Goal: Task Accomplishment & Management: Use online tool/utility

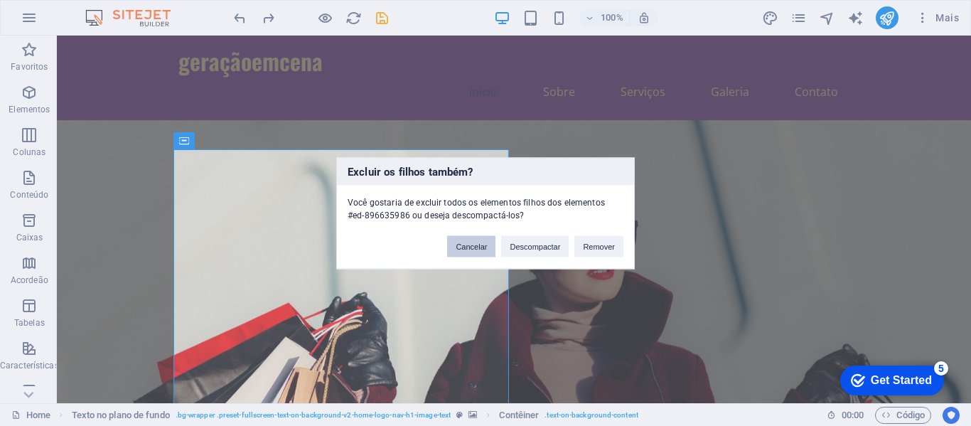
click at [479, 253] on button "Cancelar" at bounding box center [471, 245] width 48 height 21
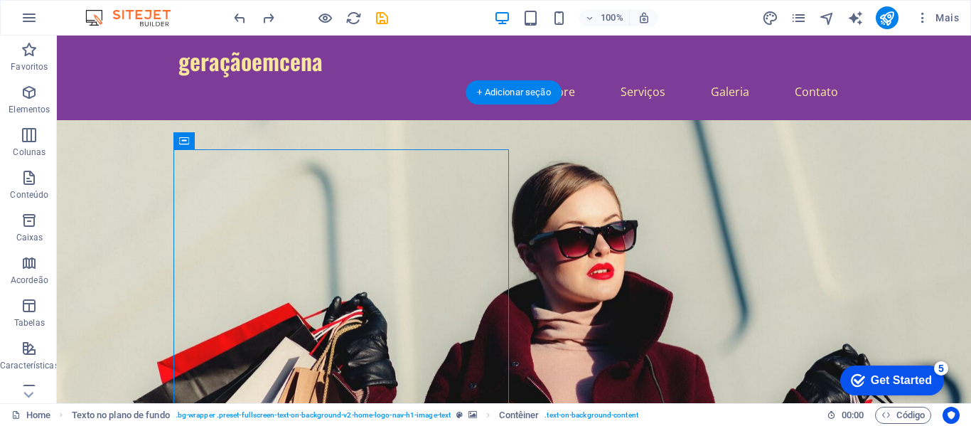
drag, startPoint x: 439, startPoint y: 182, endPoint x: 661, endPoint y: 177, distance: 221.9
drag, startPoint x: 470, startPoint y: 183, endPoint x: 560, endPoint y: 173, distance: 90.2
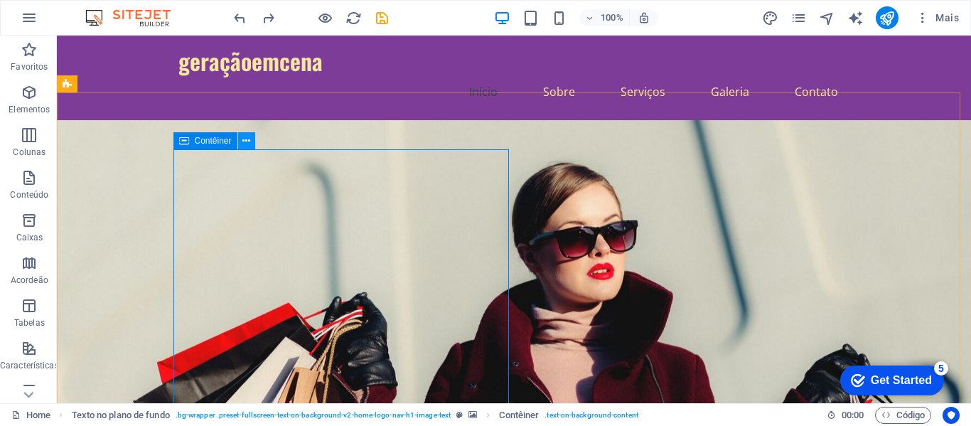
click at [248, 136] on icon at bounding box center [246, 141] width 8 height 15
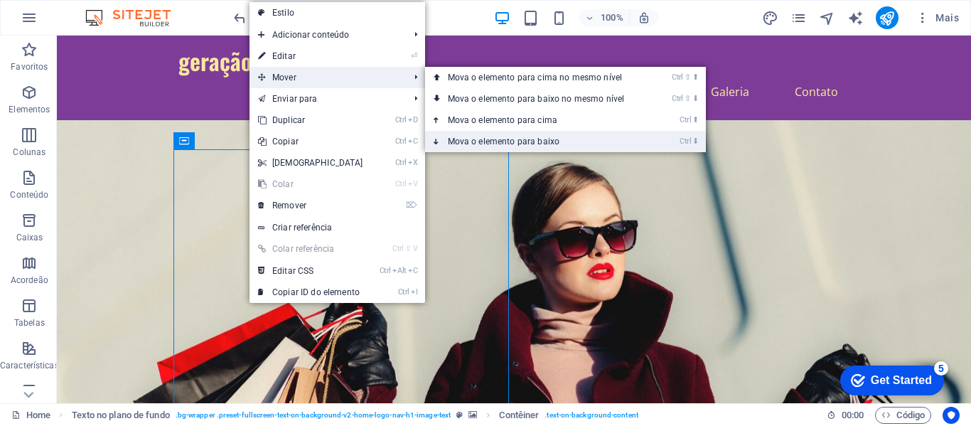
click at [548, 134] on link "Ctrl ⬇ Mova o elemento para baixo" at bounding box center [539, 141] width 228 height 21
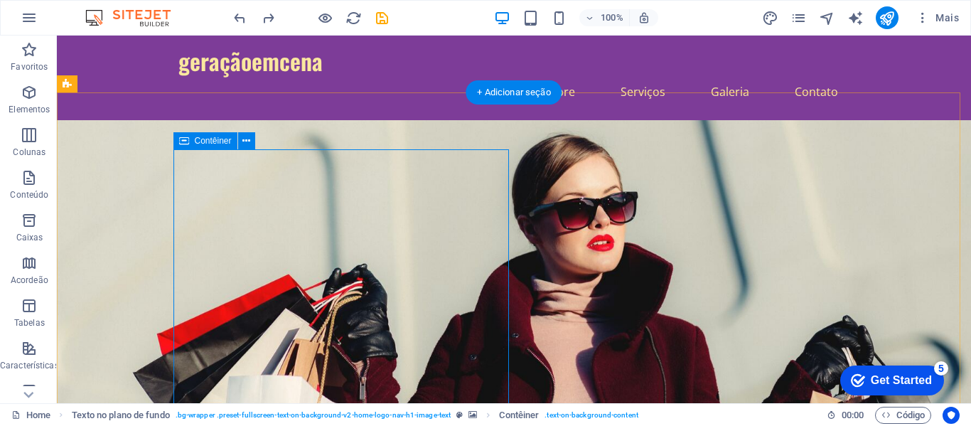
click at [241, 141] on button at bounding box center [246, 140] width 17 height 17
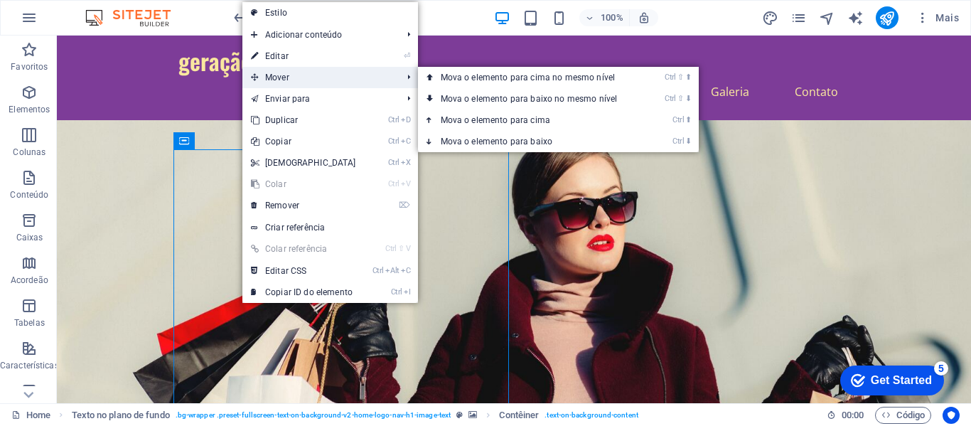
click at [309, 78] on span "Mover" at bounding box center [319, 77] width 154 height 21
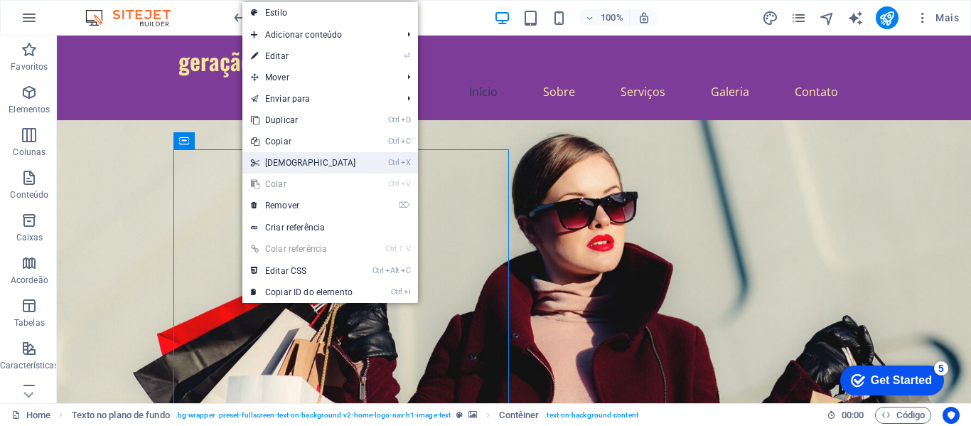
click at [385, 164] on li "Ctrl X Cortar" at bounding box center [330, 162] width 176 height 21
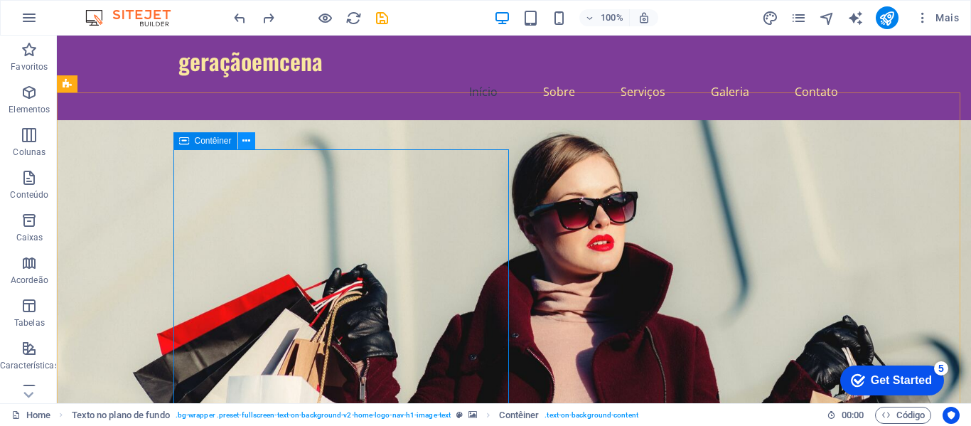
click at [250, 143] on icon at bounding box center [246, 141] width 8 height 15
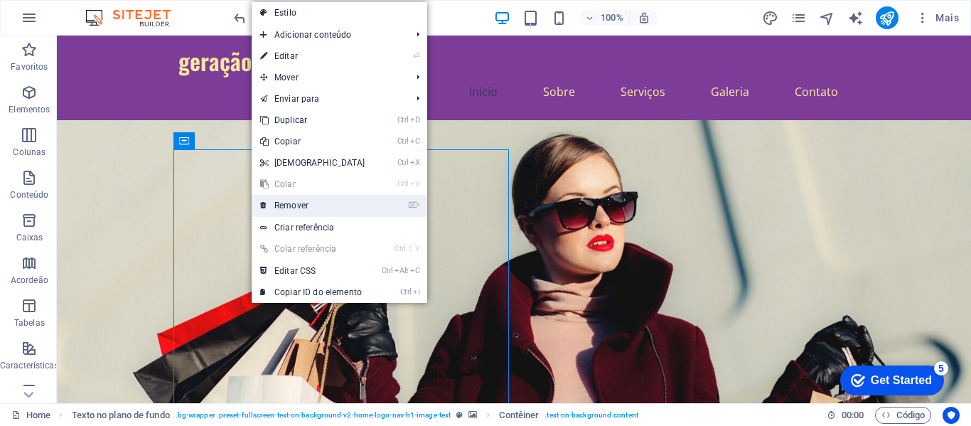
click at [309, 198] on link "⌦ Remover" at bounding box center [313, 205] width 122 height 21
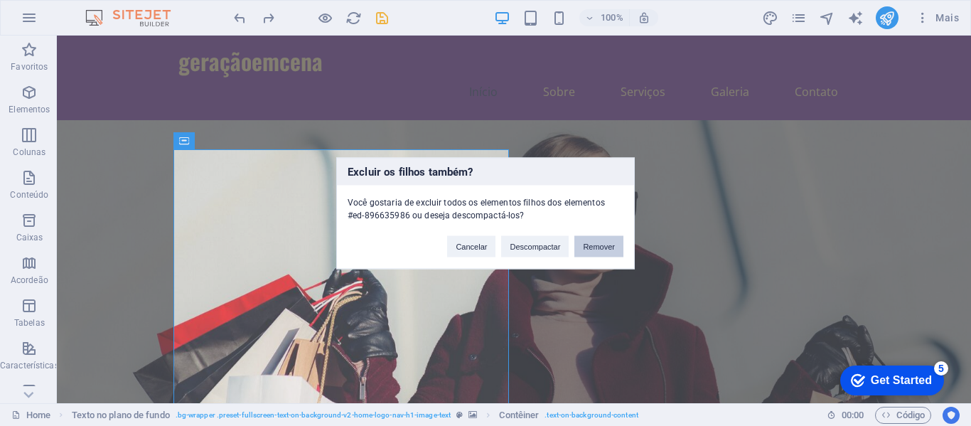
click at [602, 245] on button "Remover" at bounding box center [599, 245] width 49 height 21
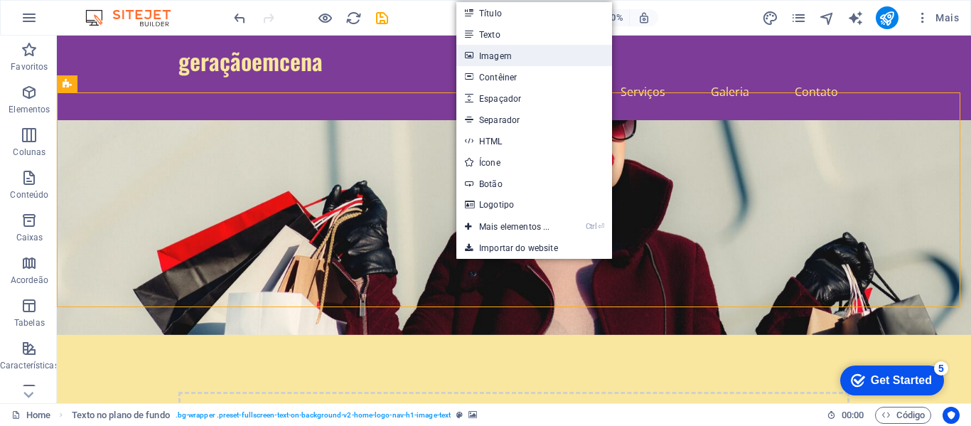
click at [509, 62] on link "Imagem" at bounding box center [534, 55] width 156 height 21
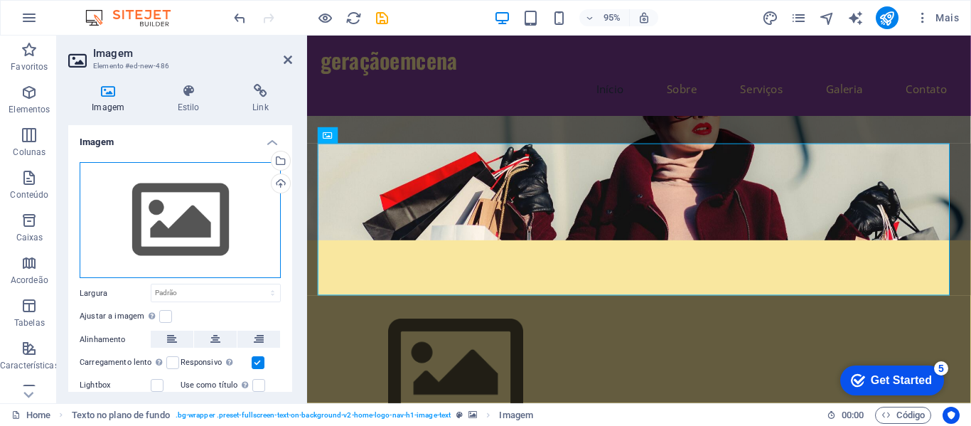
click at [157, 214] on div "Arraste os arquivos aqui, clique para escolher os arquivos ou selecione os arqu…" at bounding box center [180, 220] width 201 height 117
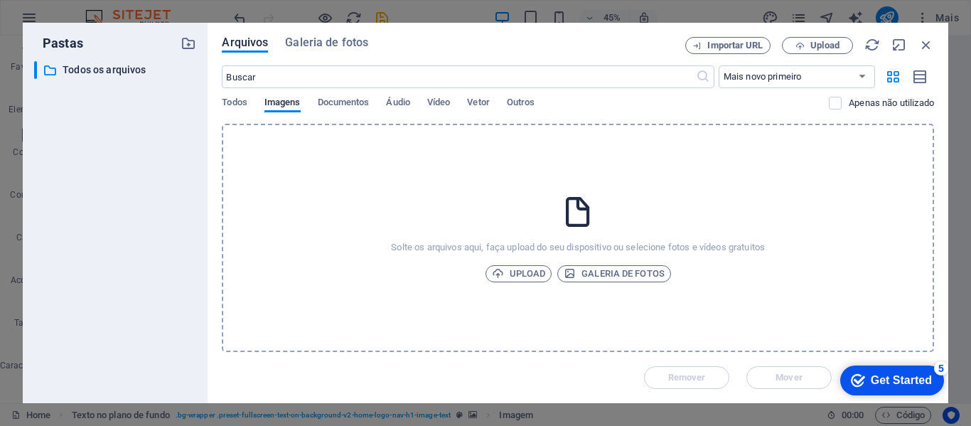
click at [495, 203] on div "Solte os arquivos aqui, faça upload do seu dispositivo ou selecione fotos e víd…" at bounding box center [578, 238] width 712 height 228
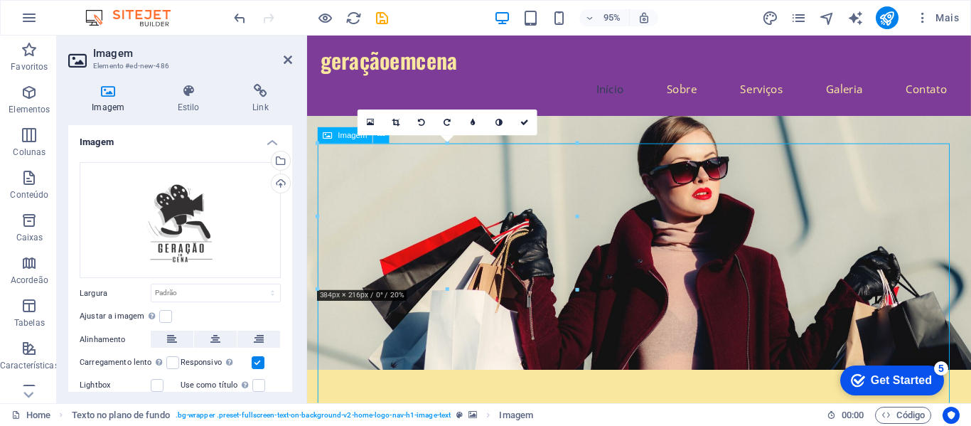
drag, startPoint x: 678, startPoint y: 290, endPoint x: 688, endPoint y: 228, distance: 62.7
drag, startPoint x: 672, startPoint y: 289, endPoint x: 671, endPoint y: 218, distance: 70.4
click at [684, 146] on figure at bounding box center [656, 253] width 699 height 267
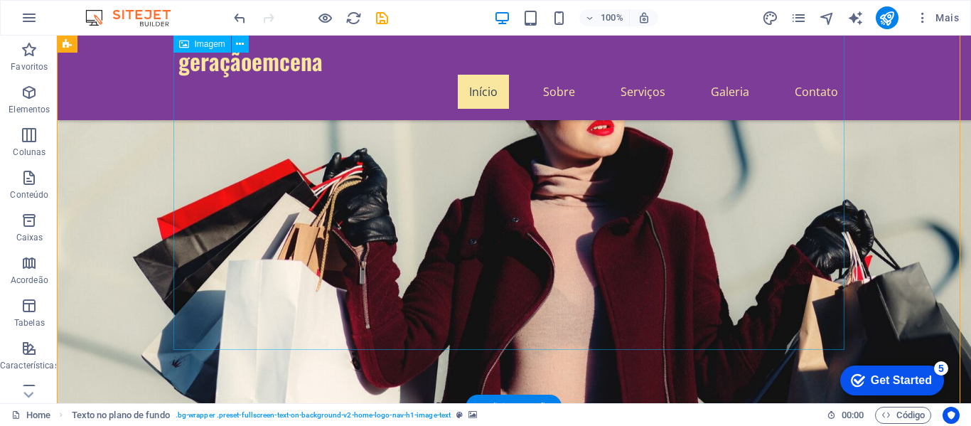
scroll to position [142, 0]
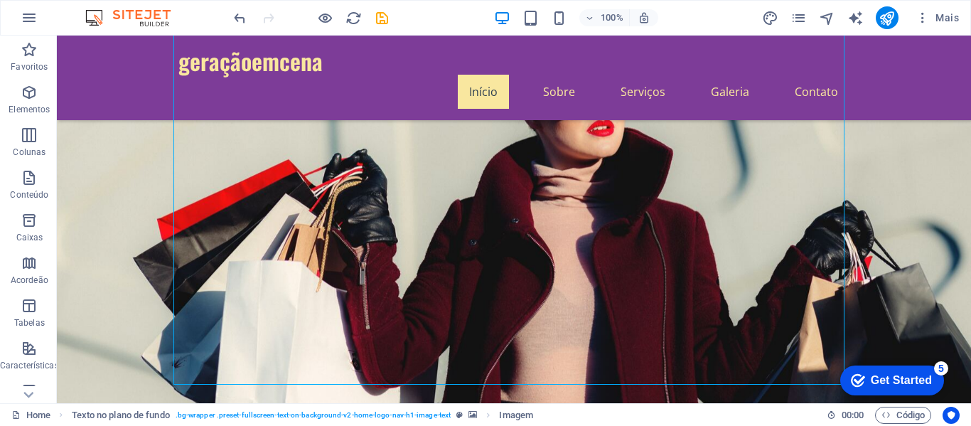
click at [870, 198] on figure at bounding box center [514, 195] width 914 height 491
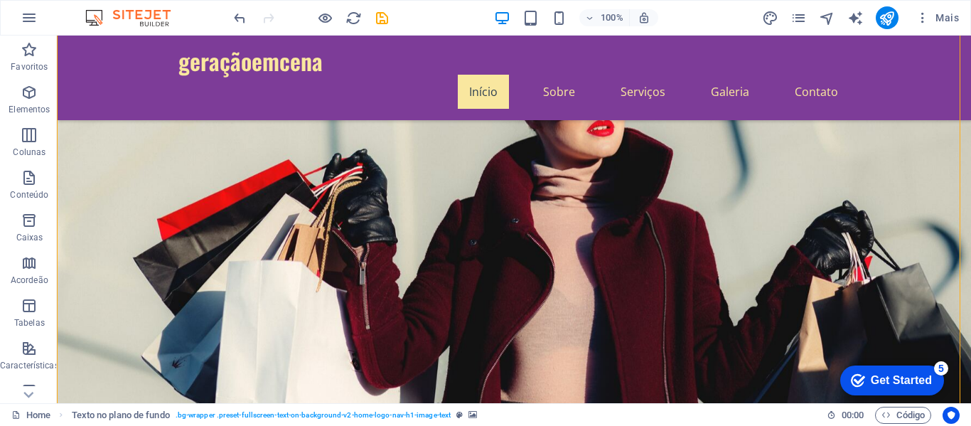
click at [850, 193] on figure at bounding box center [514, 195] width 914 height 491
click at [867, 177] on figure at bounding box center [514, 195] width 914 height 491
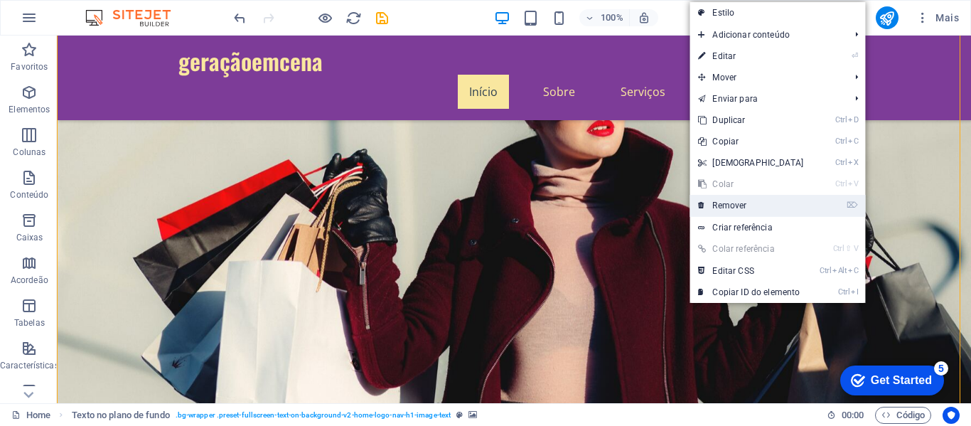
click at [740, 199] on link "⌦ Remover" at bounding box center [751, 205] width 122 height 21
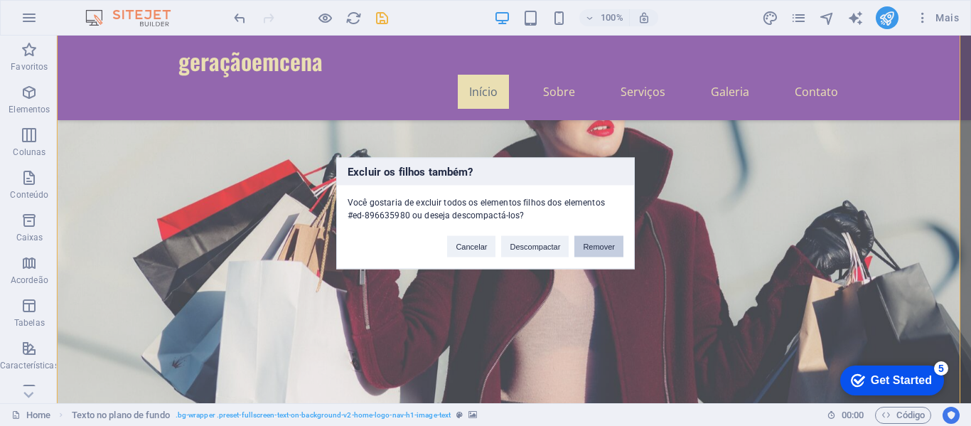
click at [592, 246] on button "Remover" at bounding box center [599, 245] width 49 height 21
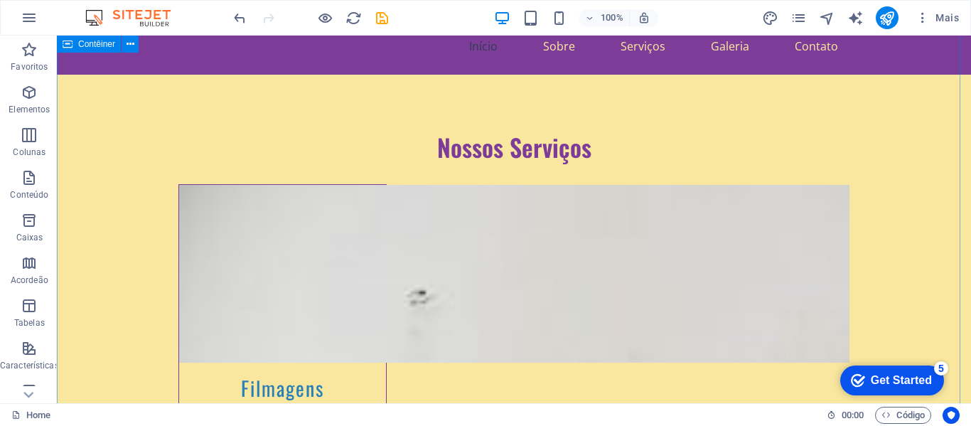
scroll to position [0, 0]
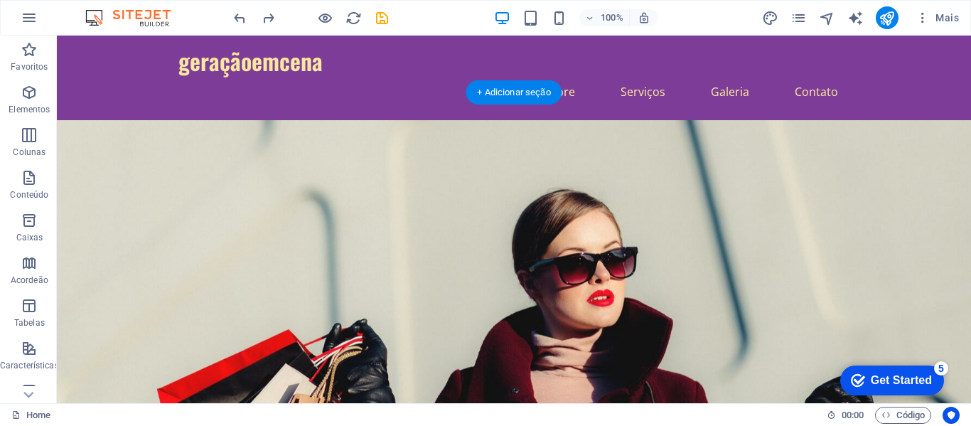
click at [881, 184] on figure at bounding box center [514, 365] width 914 height 491
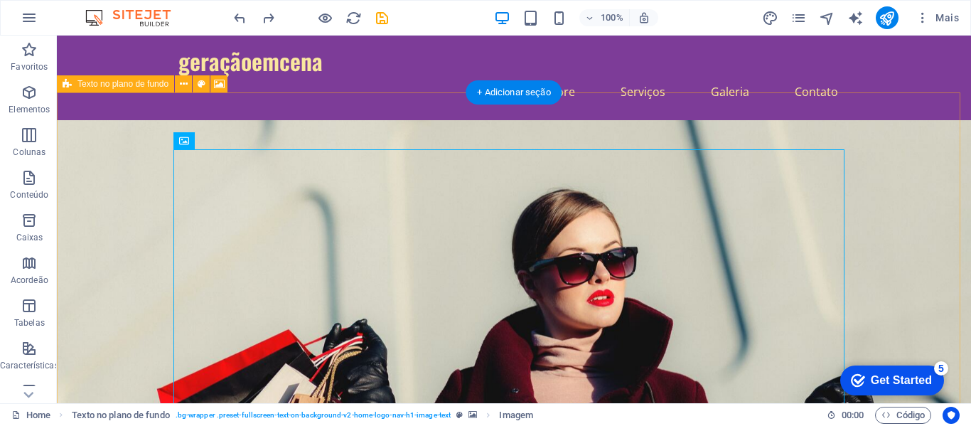
click at [311, 132] on figure at bounding box center [514, 365] width 914 height 491
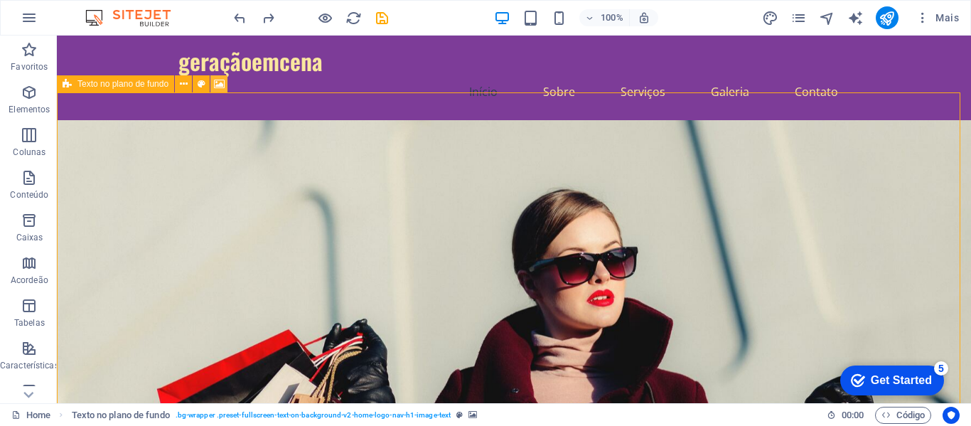
click at [212, 84] on button at bounding box center [218, 83] width 17 height 17
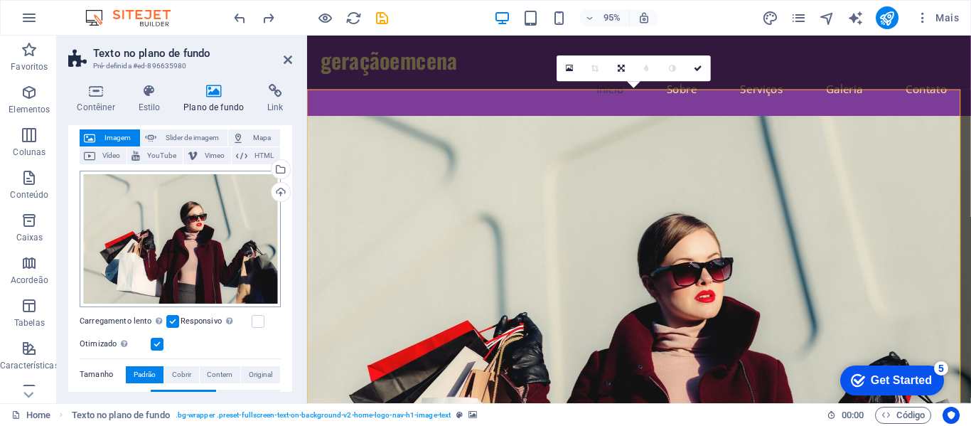
scroll to position [142, 0]
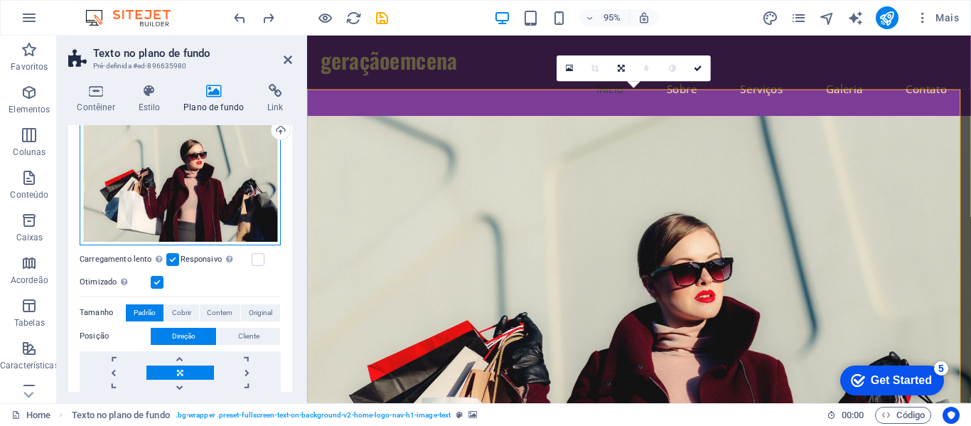
click at [210, 182] on div "Arraste os arquivos aqui, clique para escolher os arquivos ou selecione os arqu…" at bounding box center [180, 177] width 201 height 137
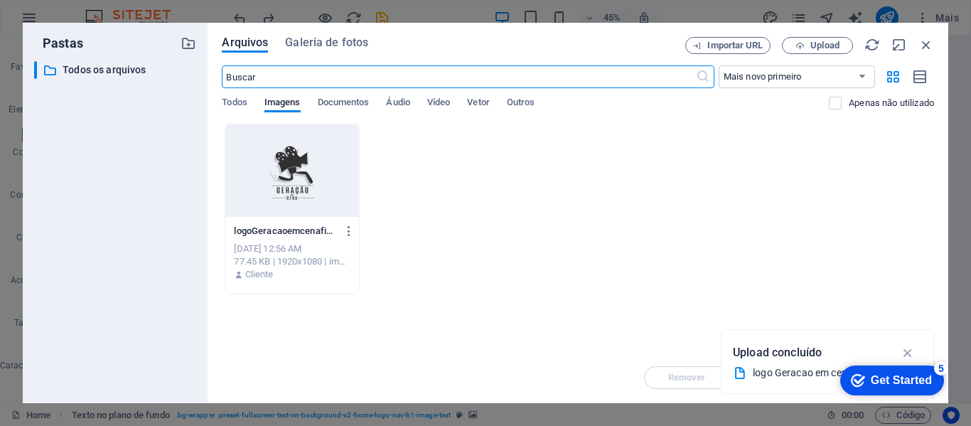
click at [268, 180] on div at bounding box center [291, 170] width 133 height 92
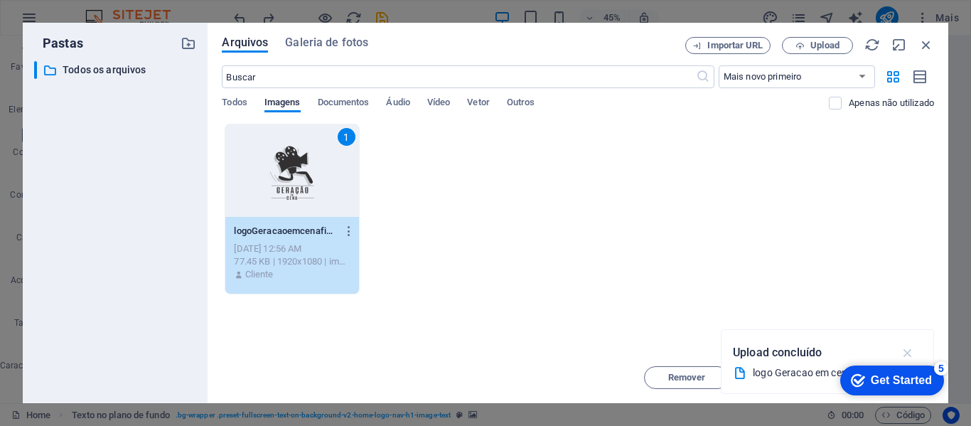
click at [910, 351] on icon "button" at bounding box center [908, 353] width 16 height 16
click at [788, 375] on span "Mover" at bounding box center [789, 377] width 26 height 9
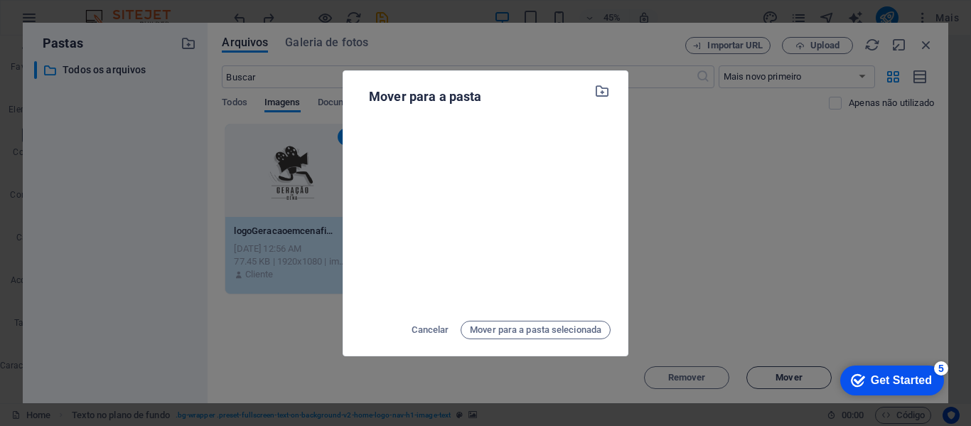
click at [788, 375] on div "Mover para a pasta Cancelar Mover para a pasta selecionada" at bounding box center [485, 213] width 971 height 426
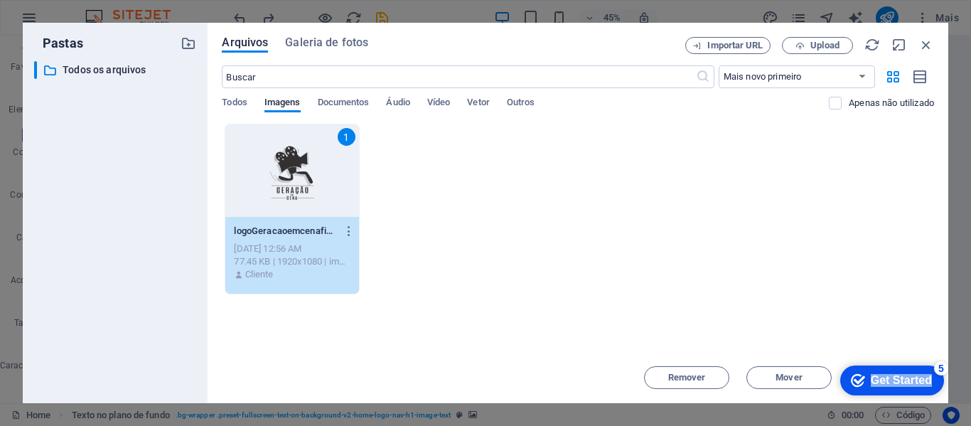
drag, startPoint x: 879, startPoint y: 388, endPoint x: 873, endPoint y: 265, distance: 123.1
click html "checkmark Get Started 5 First Steps in the Editor Let's guide you through the t…"
drag, startPoint x: 643, startPoint y: 53, endPoint x: 525, endPoint y: 69, distance: 119.1
click at [525, 69] on div "Arquivos Galeria de fotos Importar URL Upload ​ Mais novo primeiro Mais antigo …" at bounding box center [578, 213] width 712 height 352
click at [887, 214] on div "1 logoGeracaoemcenafinal1-v6sNTsHhlyojt8oCd4vevQ.png logoGeracaoemcenafinal1-v6…" at bounding box center [578, 209] width 712 height 171
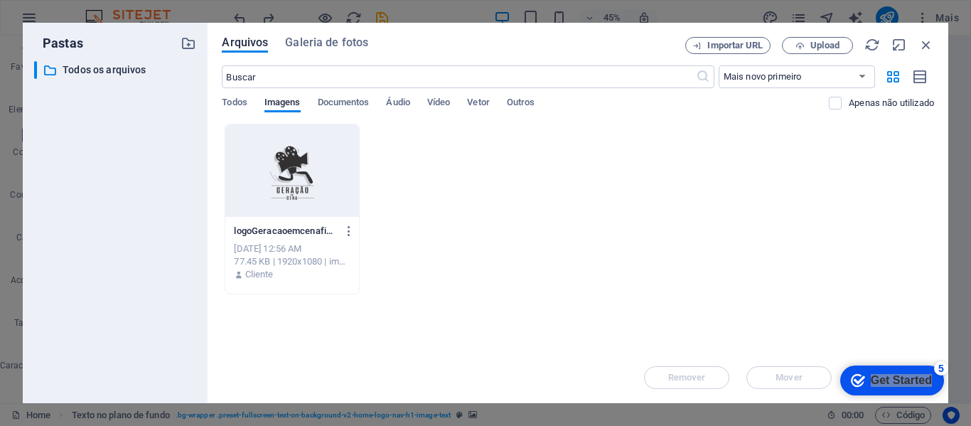
click at [294, 210] on div at bounding box center [291, 170] width 133 height 92
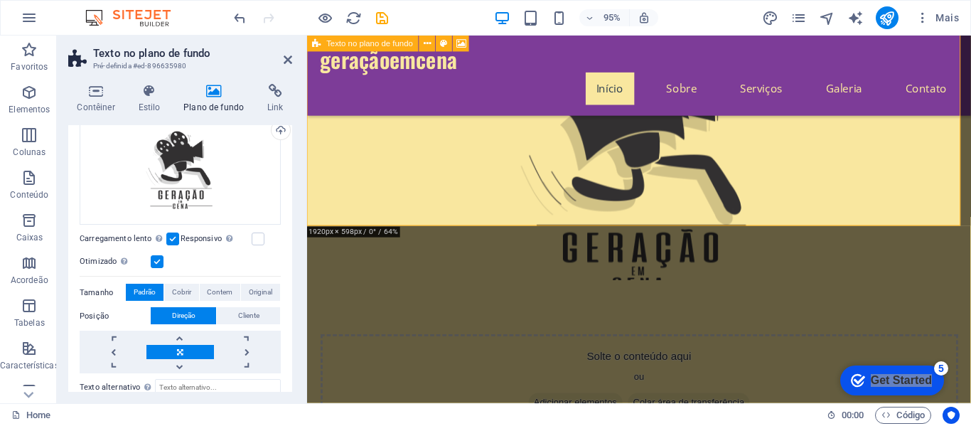
click at [658, 350] on div "Solte o conteúdo aqui ou Adicionar elementos Colar área de transferência" at bounding box center [656, 400] width 671 height 101
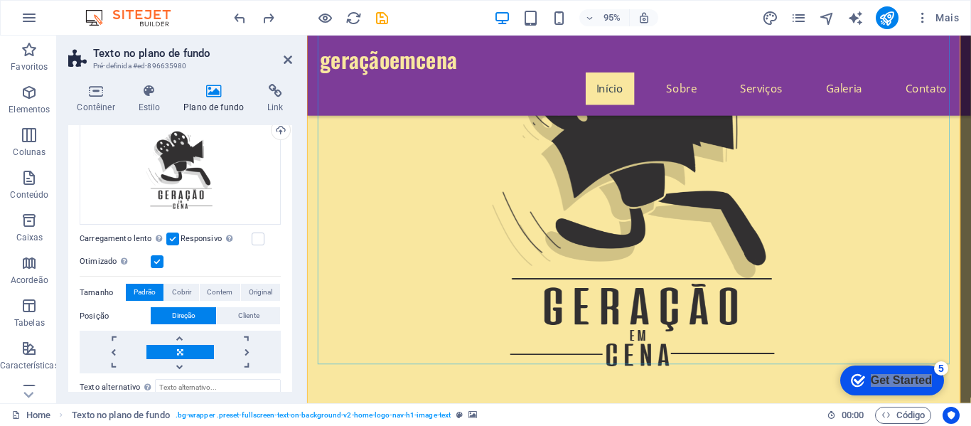
scroll to position [213, 0]
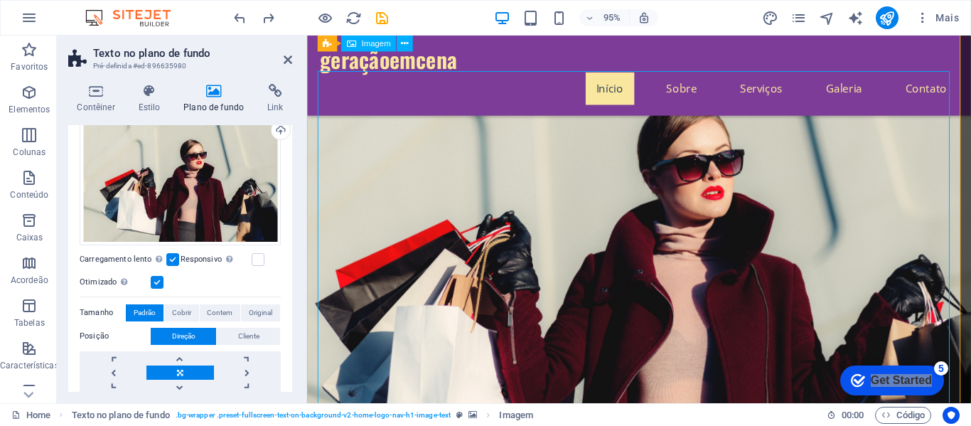
scroll to position [71, 0]
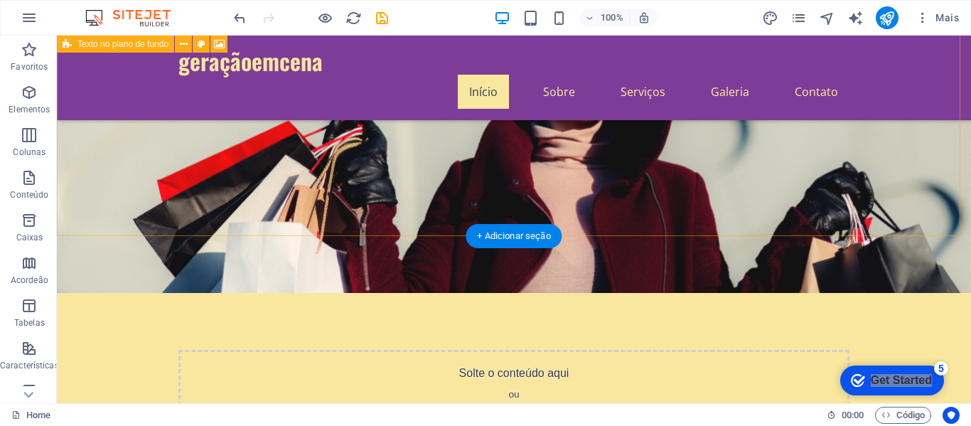
scroll to position [0, 0]
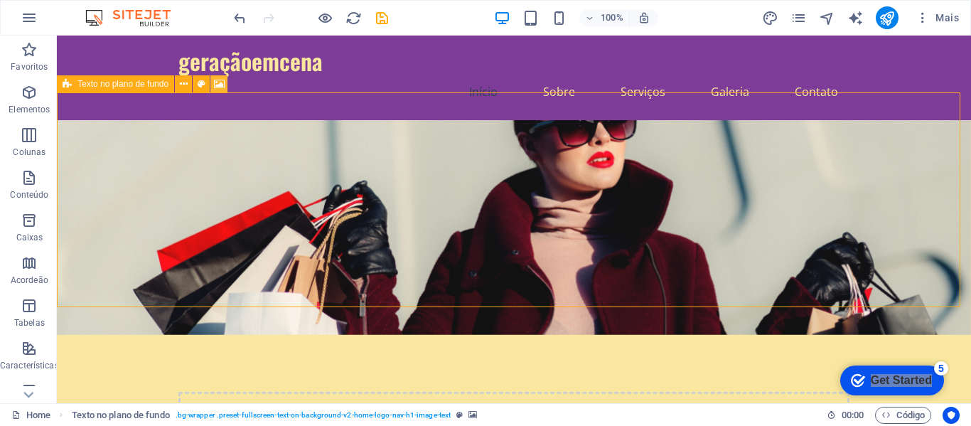
drag, startPoint x: 168, startPoint y: 58, endPoint x: 223, endPoint y: 87, distance: 62.4
click at [223, 87] on icon at bounding box center [219, 84] width 11 height 15
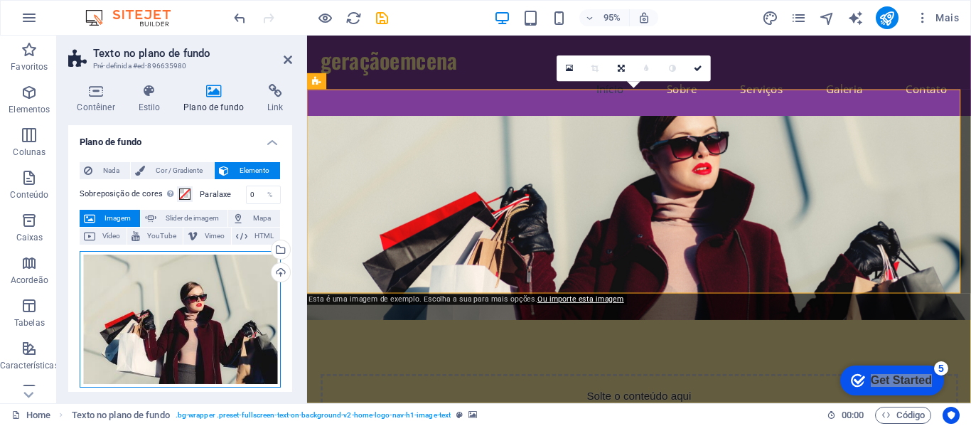
click at [187, 275] on div "Arraste os arquivos aqui, clique para escolher os arquivos ou selecione os arqu…" at bounding box center [180, 319] width 201 height 137
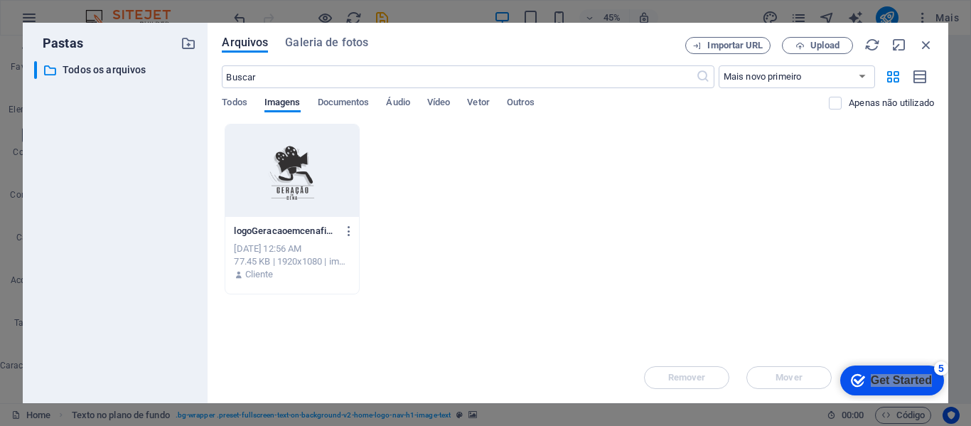
click at [262, 200] on div at bounding box center [291, 170] width 133 height 92
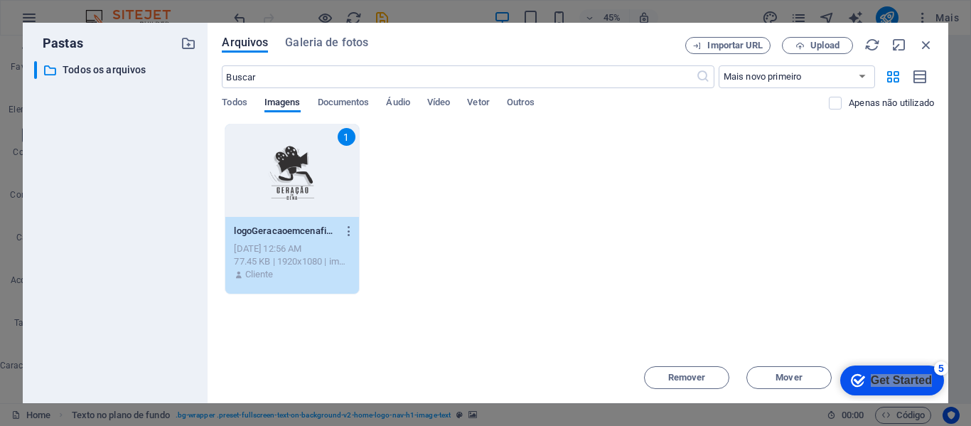
click at [265, 181] on div "1" at bounding box center [291, 170] width 133 height 92
click at [266, 181] on div "1" at bounding box center [291, 170] width 133 height 92
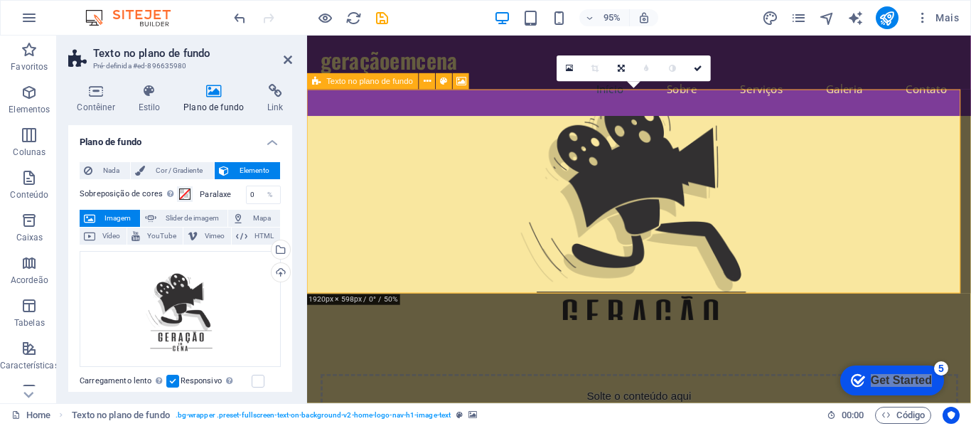
click at [794, 291] on figure at bounding box center [656, 227] width 699 height 215
click at [438, 80] on button at bounding box center [445, 81] width 16 height 16
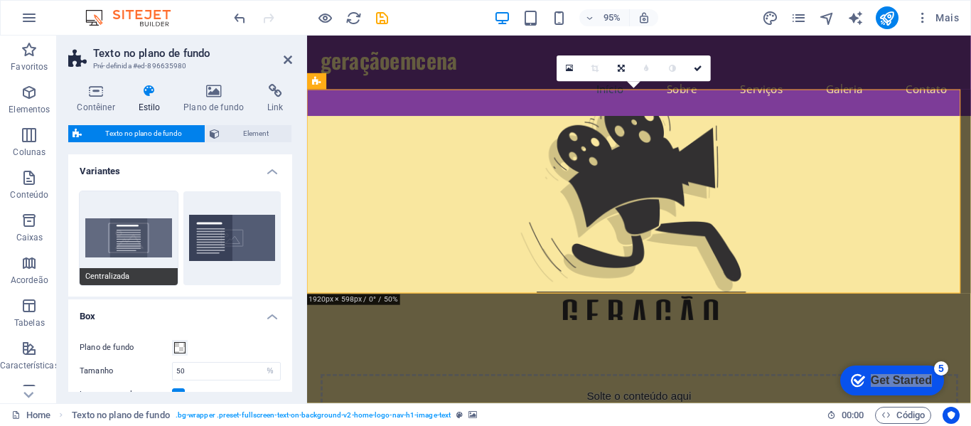
click at [138, 242] on button "Centralizada" at bounding box center [129, 238] width 98 height 94
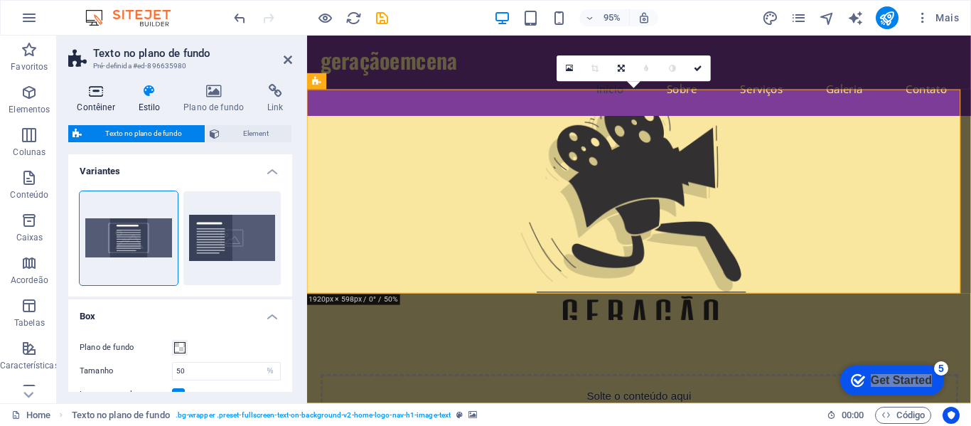
click at [107, 89] on icon at bounding box center [95, 91] width 55 height 14
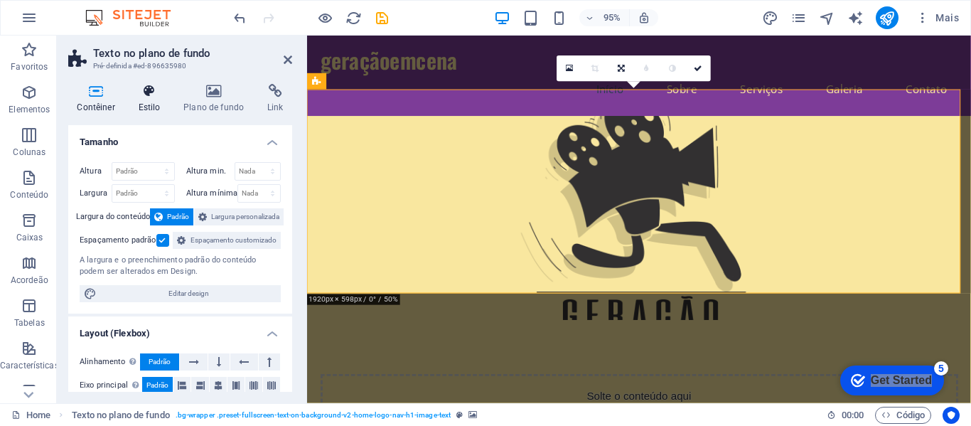
click at [144, 90] on icon at bounding box center [149, 91] width 40 height 14
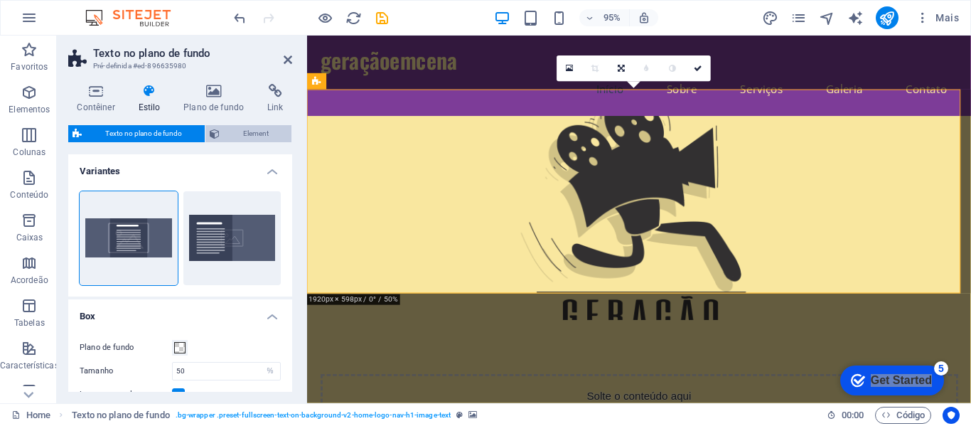
click at [245, 133] on span "Element" at bounding box center [255, 133] width 63 height 17
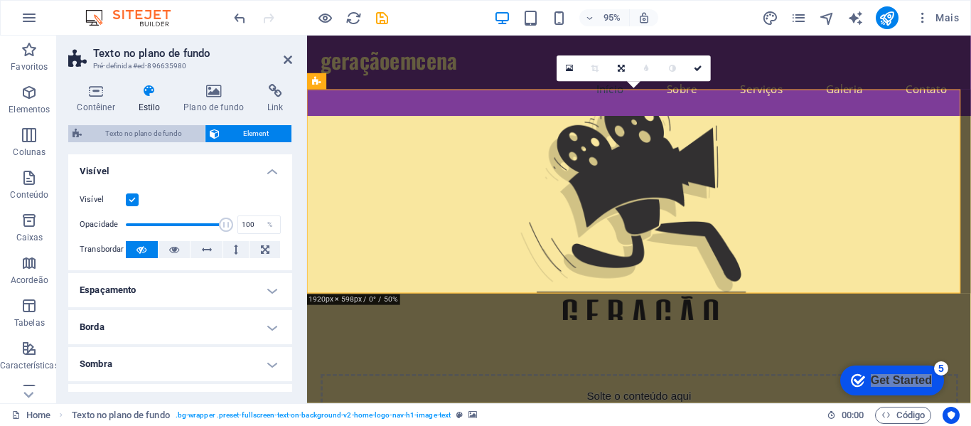
click at [175, 134] on span "Texto no plano de fundo" at bounding box center [143, 133] width 114 height 17
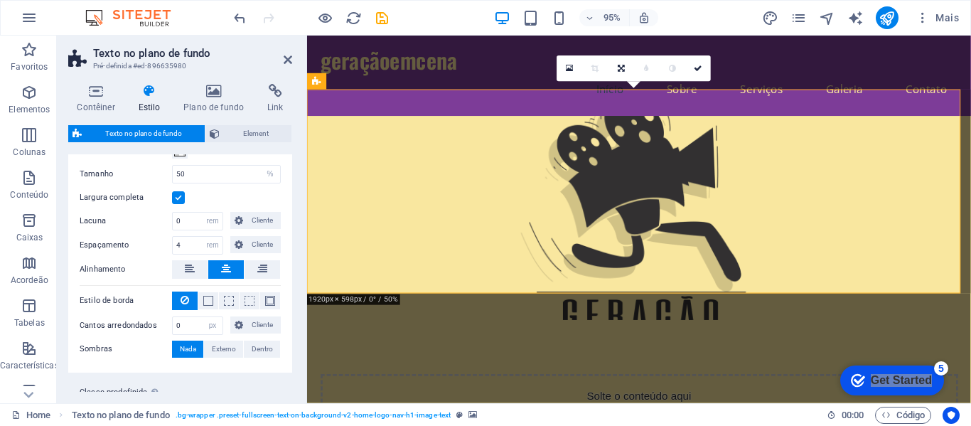
scroll to position [164, 0]
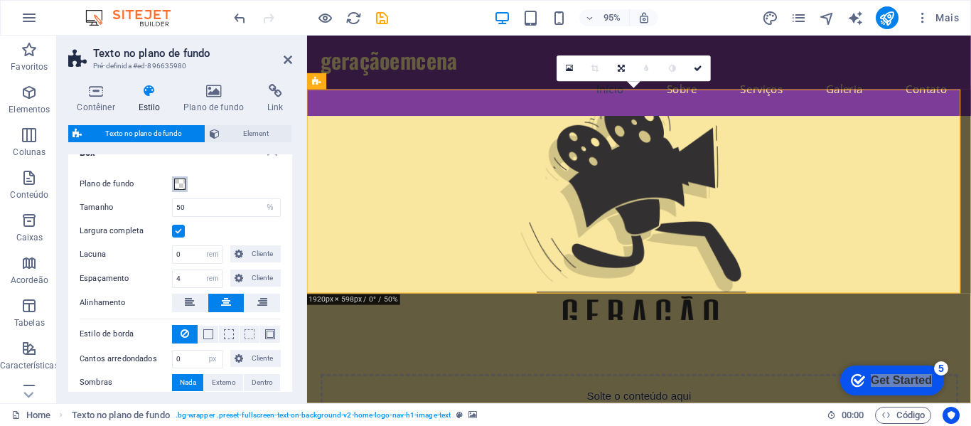
click at [183, 186] on span at bounding box center [179, 183] width 11 height 11
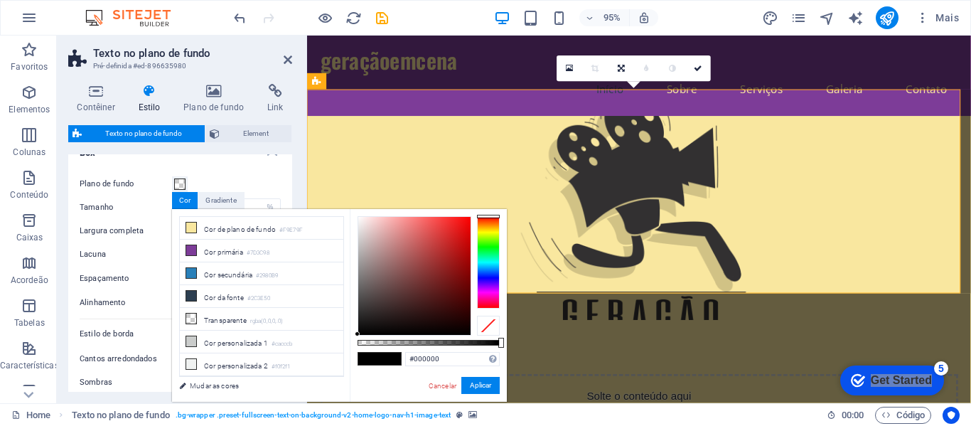
click at [373, 362] on span at bounding box center [368, 359] width 21 height 12
click at [482, 390] on button "Aplicar" at bounding box center [480, 385] width 38 height 17
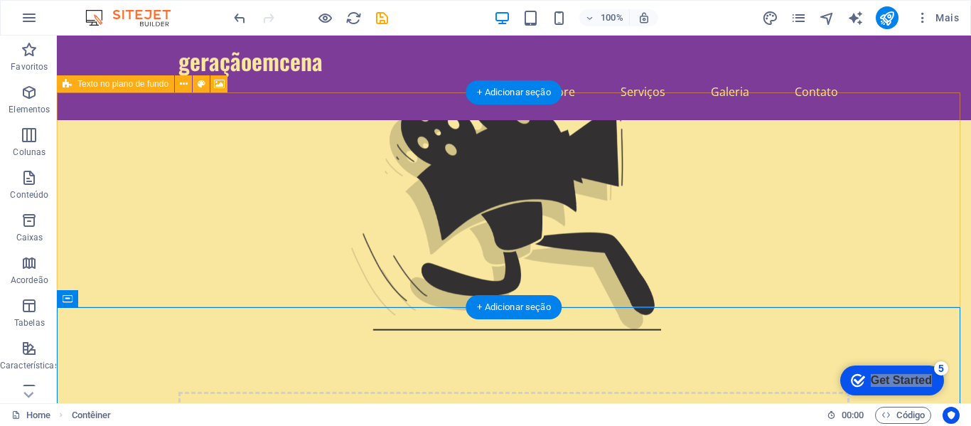
click at [957, 230] on figure at bounding box center [514, 227] width 914 height 215
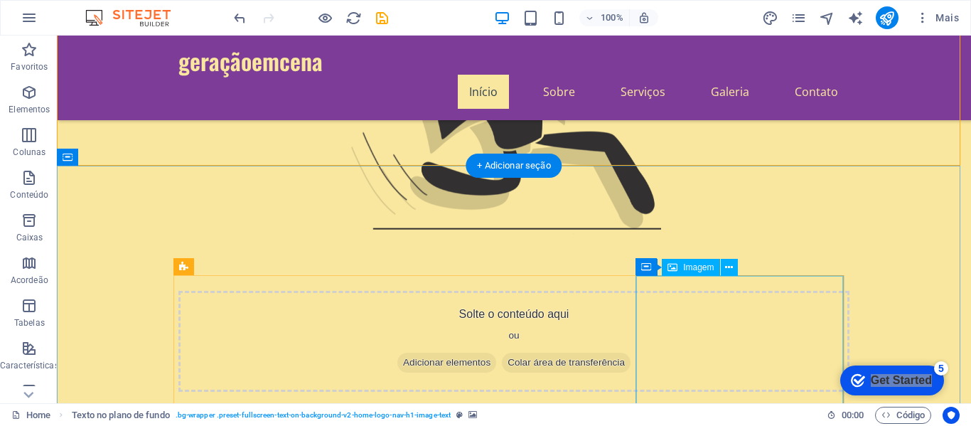
scroll to position [142, 0]
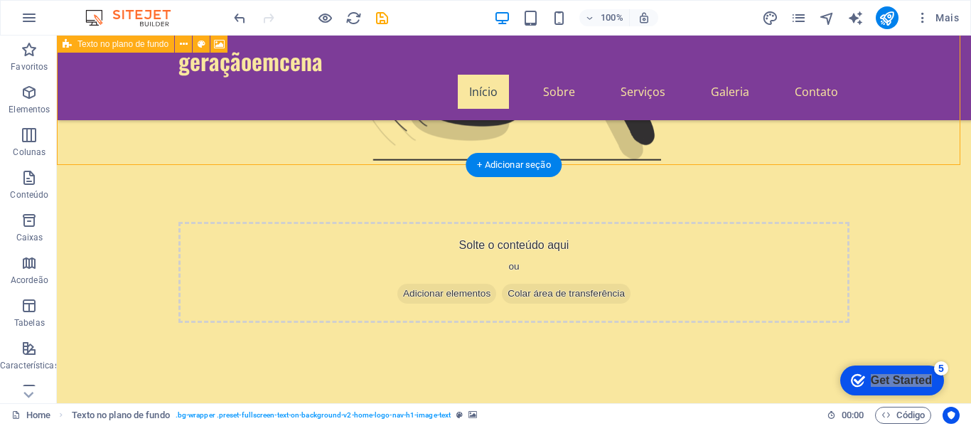
click at [613, 161] on div "Solte o conteúdo aqui ou Adicionar elementos Colar área de transferência" at bounding box center [514, 136] width 914 height 486
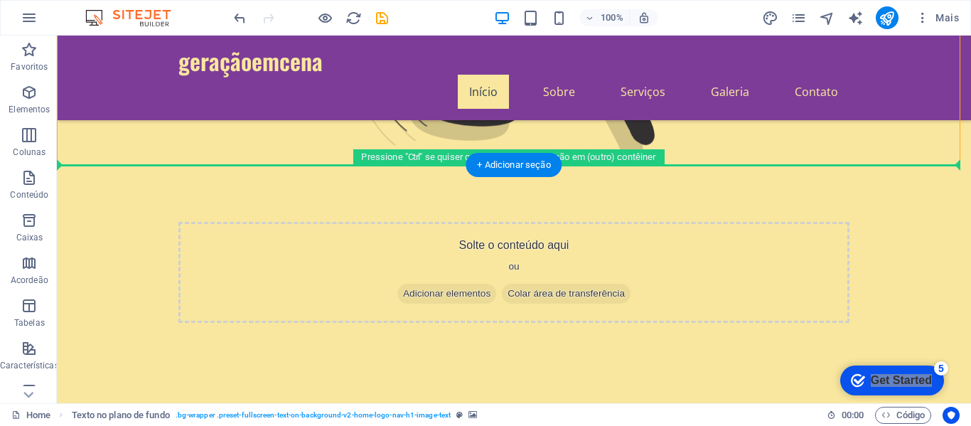
drag, startPoint x: 580, startPoint y: 163, endPoint x: 579, endPoint y: 183, distance: 20.6
drag, startPoint x: 583, startPoint y: 162, endPoint x: 579, endPoint y: 274, distance: 112.4
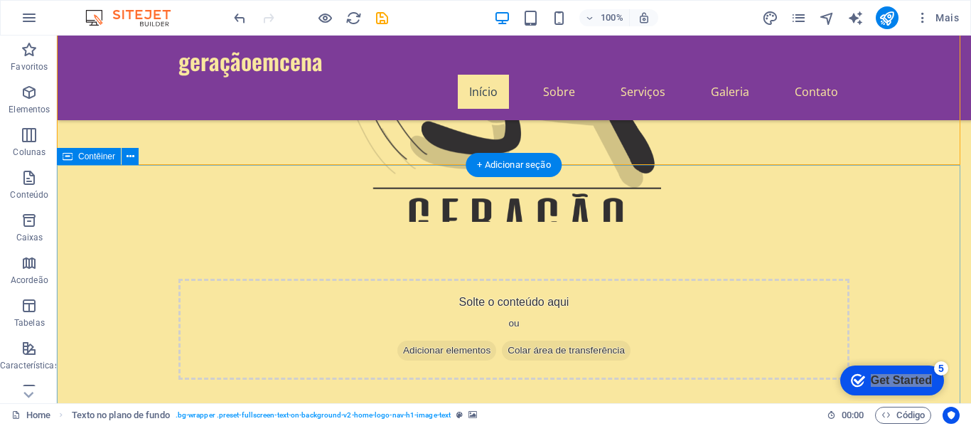
scroll to position [0, 0]
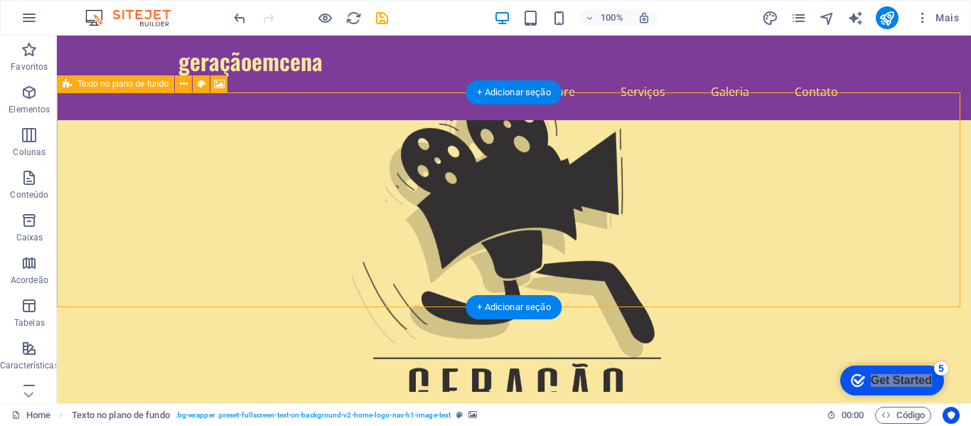
drag, startPoint x: 521, startPoint y: 131, endPoint x: 527, endPoint y: 110, distance: 22.1
click at [527, 120] on figure at bounding box center [514, 256] width 914 height 272
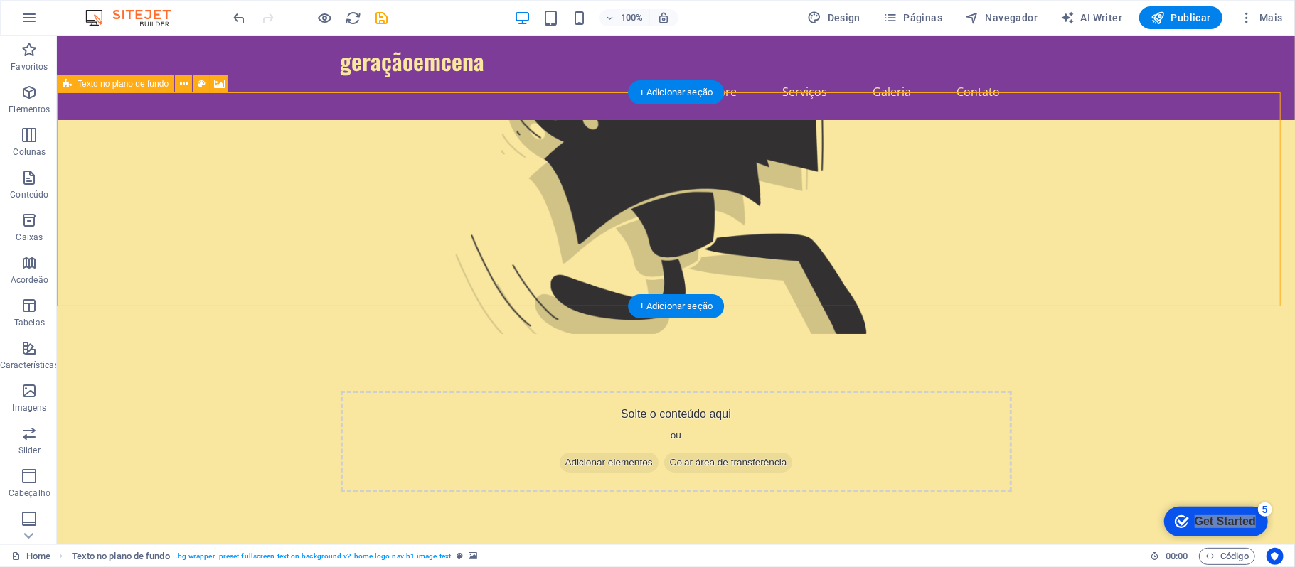
click at [668, 390] on div "Solte o conteúdo aqui ou Adicionar elementos Colar área de transferência" at bounding box center [675, 440] width 671 height 101
click at [685, 134] on figure at bounding box center [675, 226] width 1238 height 214
click at [632, 119] on figure at bounding box center [675, 226] width 1238 height 214
click at [205, 81] on button at bounding box center [201, 83] width 17 height 17
select select "%"
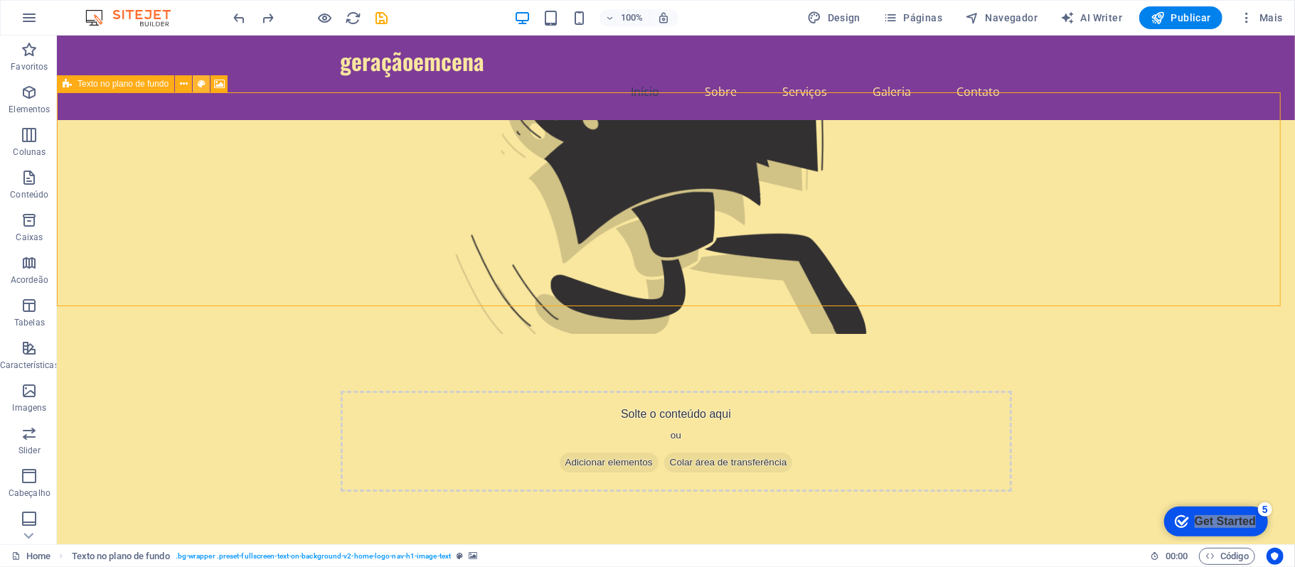
select select "rem"
select select "px"
select select "preset-fullscreen-text-on-background-v2-home-logo-nav-h1-image-text"
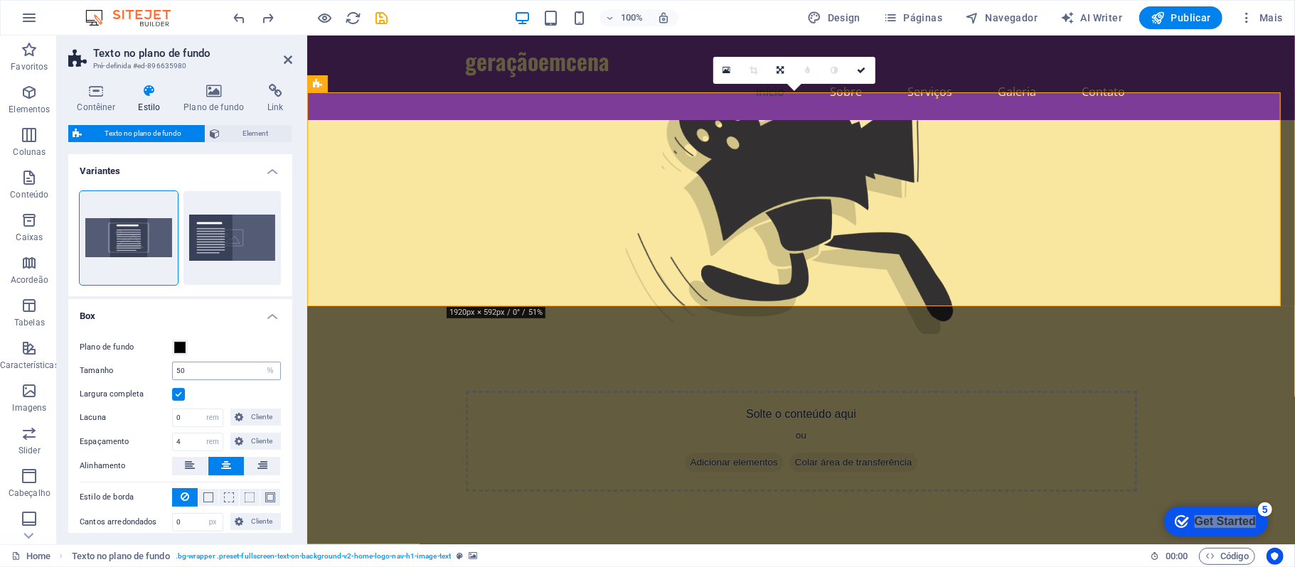
scroll to position [92, 0]
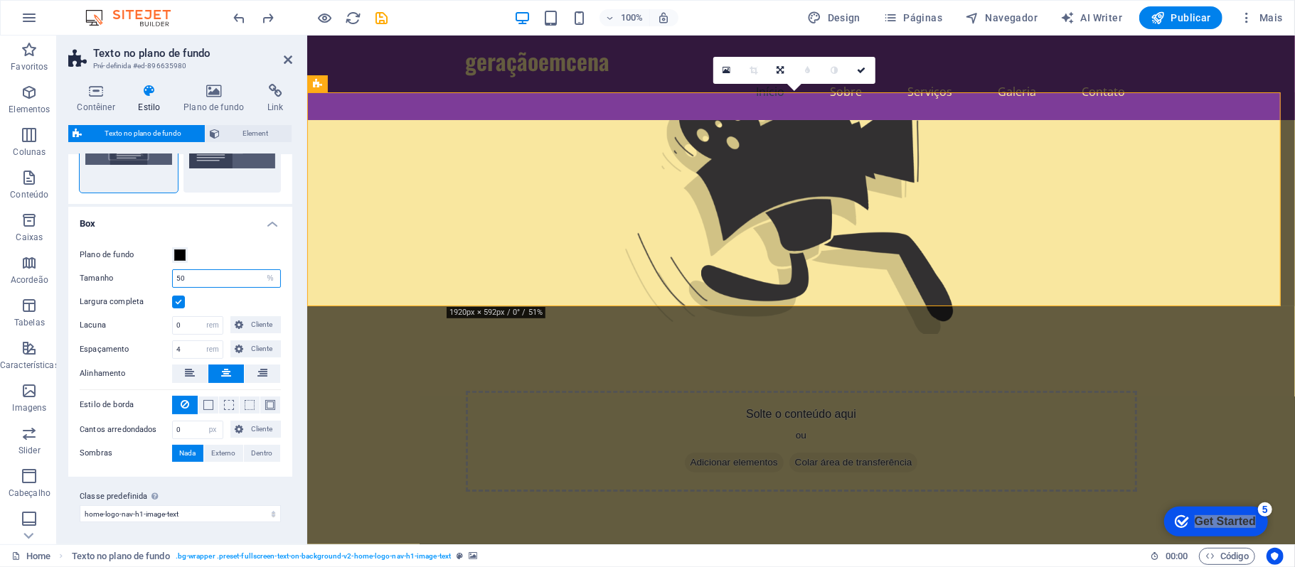
click at [245, 277] on input "50" at bounding box center [226, 278] width 107 height 17
type input "5"
type input "60"
click at [353, 230] on figure at bounding box center [800, 226] width 988 height 214
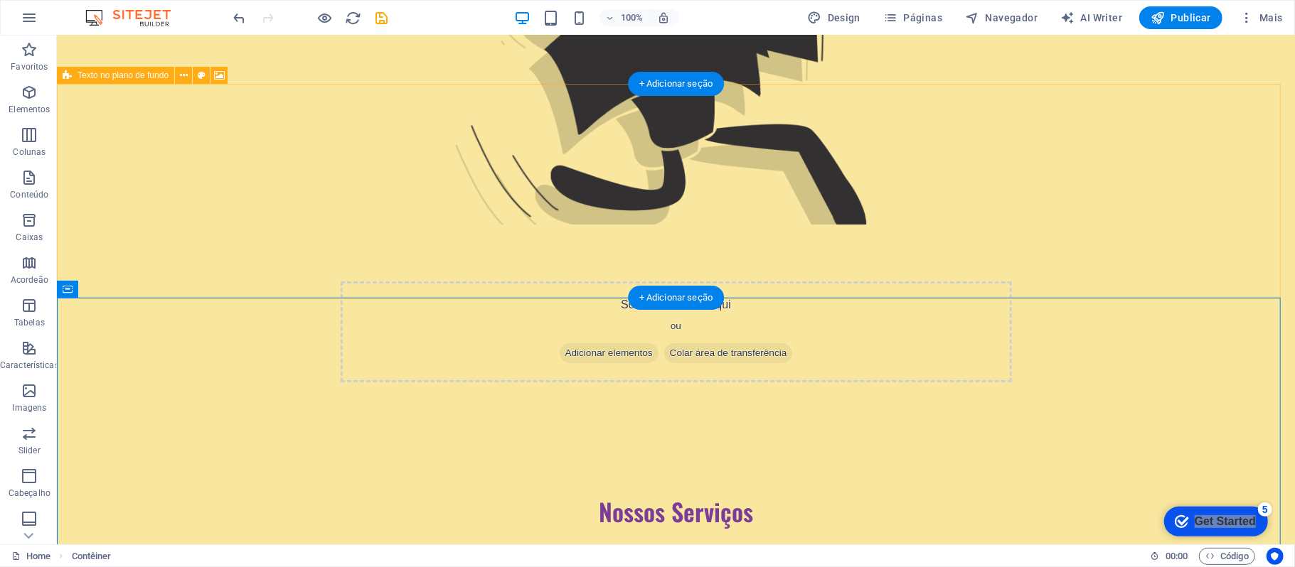
scroll to position [0, 0]
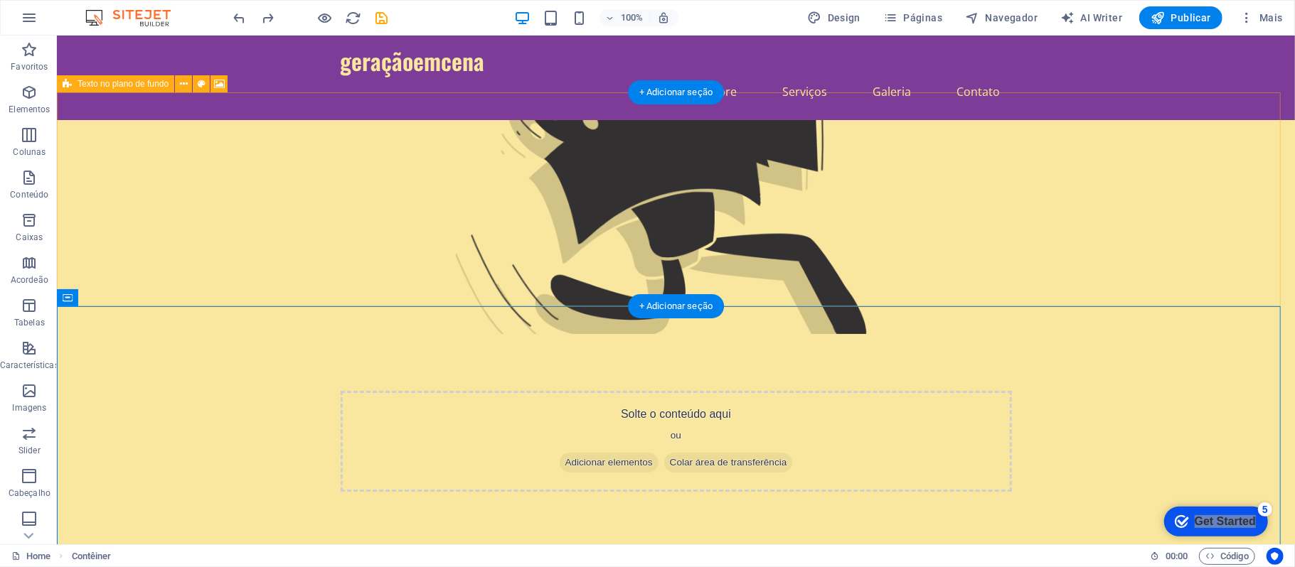
click at [535, 129] on figure at bounding box center [675, 226] width 1238 height 214
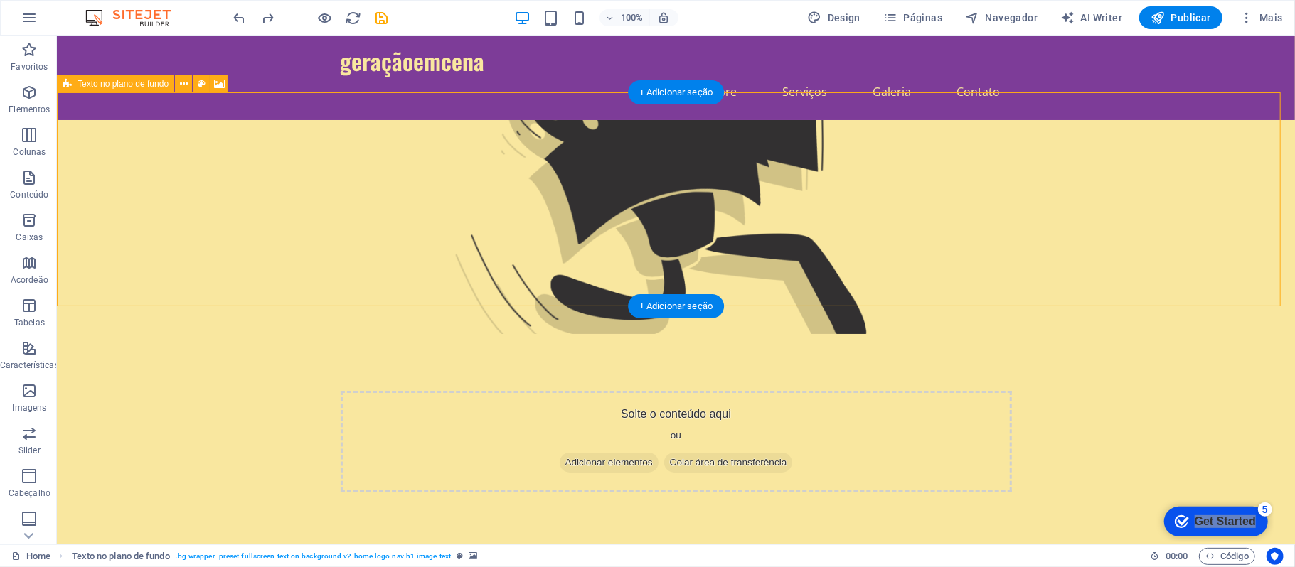
click at [309, 176] on figure at bounding box center [675, 226] width 1238 height 214
click at [971, 185] on figure at bounding box center [675, 226] width 1238 height 214
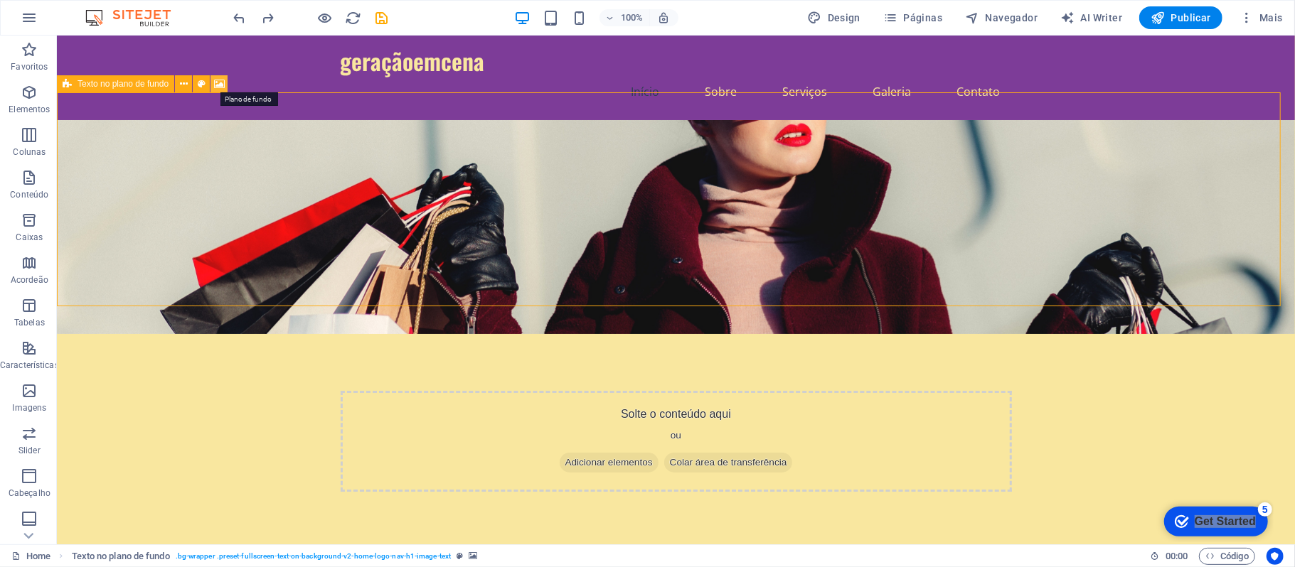
click at [219, 82] on icon at bounding box center [219, 84] width 11 height 15
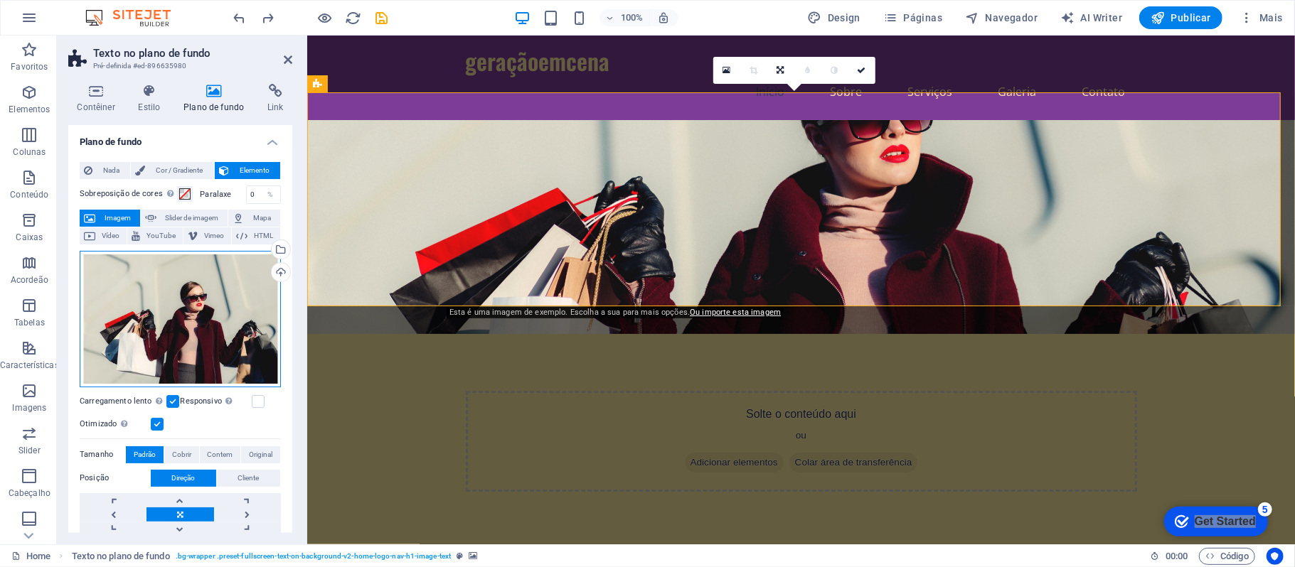
click at [151, 316] on div "Arraste os arquivos aqui, clique para escolher os arquivos ou selecione os arqu…" at bounding box center [180, 319] width 201 height 137
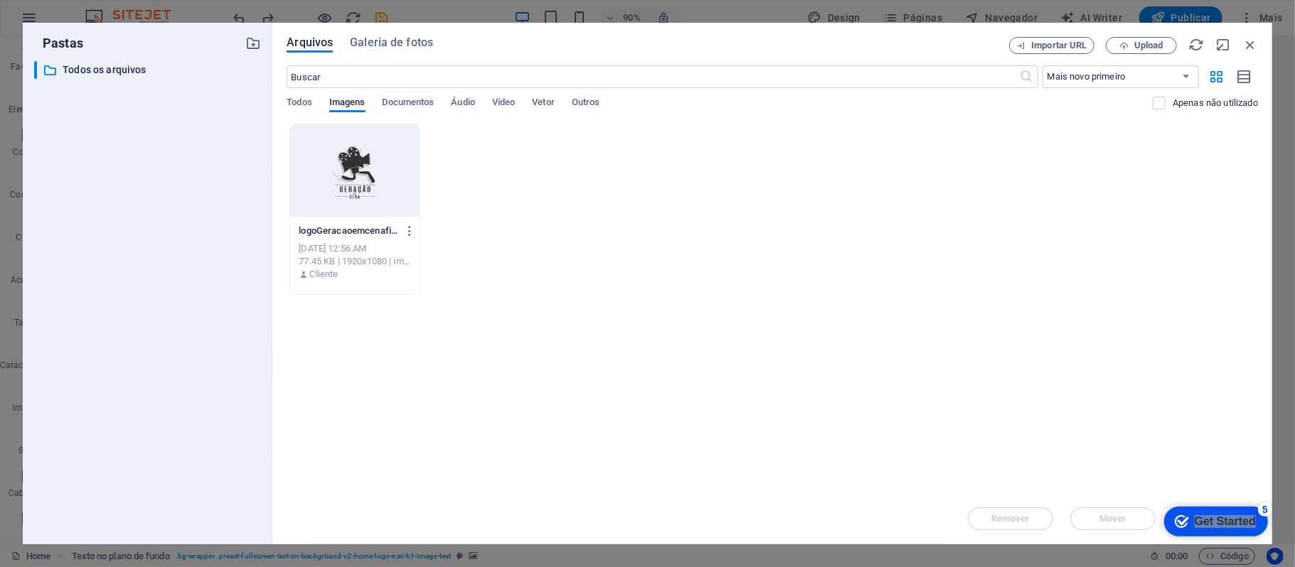
click at [375, 186] on div at bounding box center [354, 170] width 129 height 92
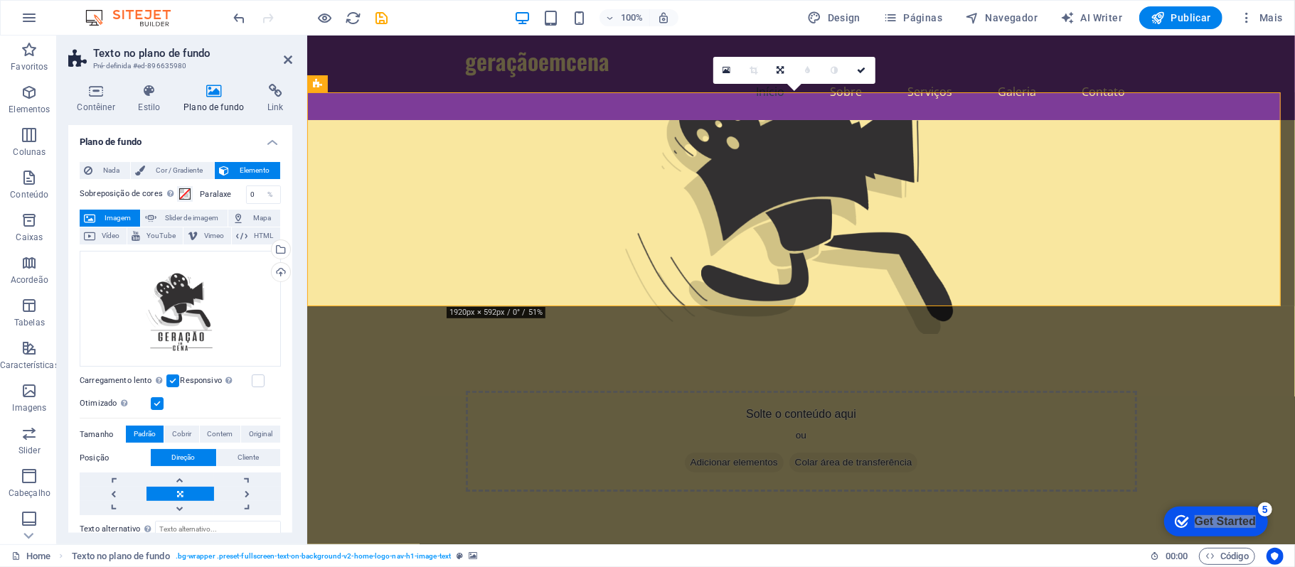
click at [169, 379] on label at bounding box center [172, 381] width 13 height 13
click at [0, 0] on input "Carregamento lento Carregar imagens após o carregamento da página melhora a vel…" at bounding box center [0, 0] width 0 height 0
click at [169, 379] on label at bounding box center [172, 381] width 13 height 13
click at [0, 0] on input "Carregamento lento Carregar imagens após o carregamento da página melhora a vel…" at bounding box center [0, 0] width 0 height 0
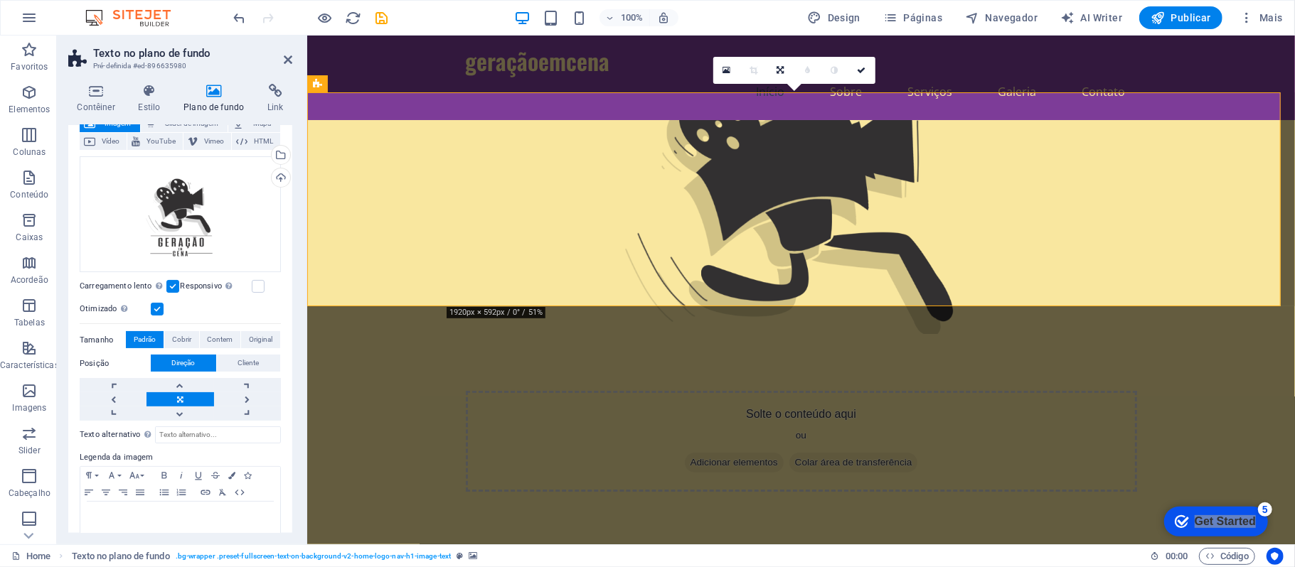
scroll to position [117, 0]
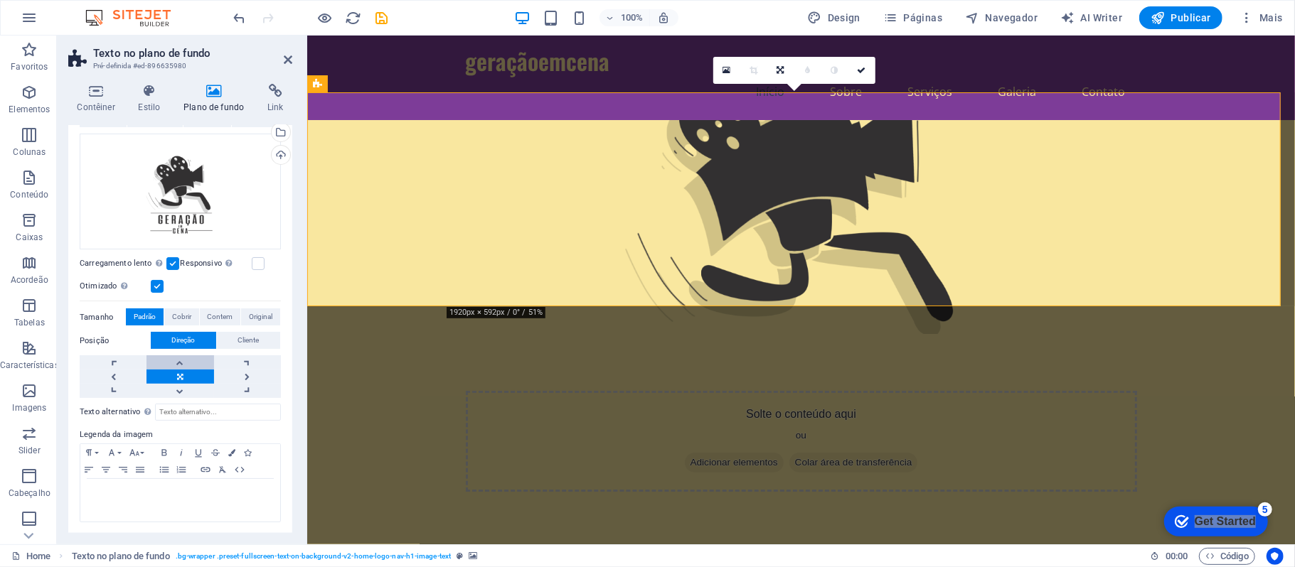
click at [193, 356] on link at bounding box center [179, 363] width 67 height 14
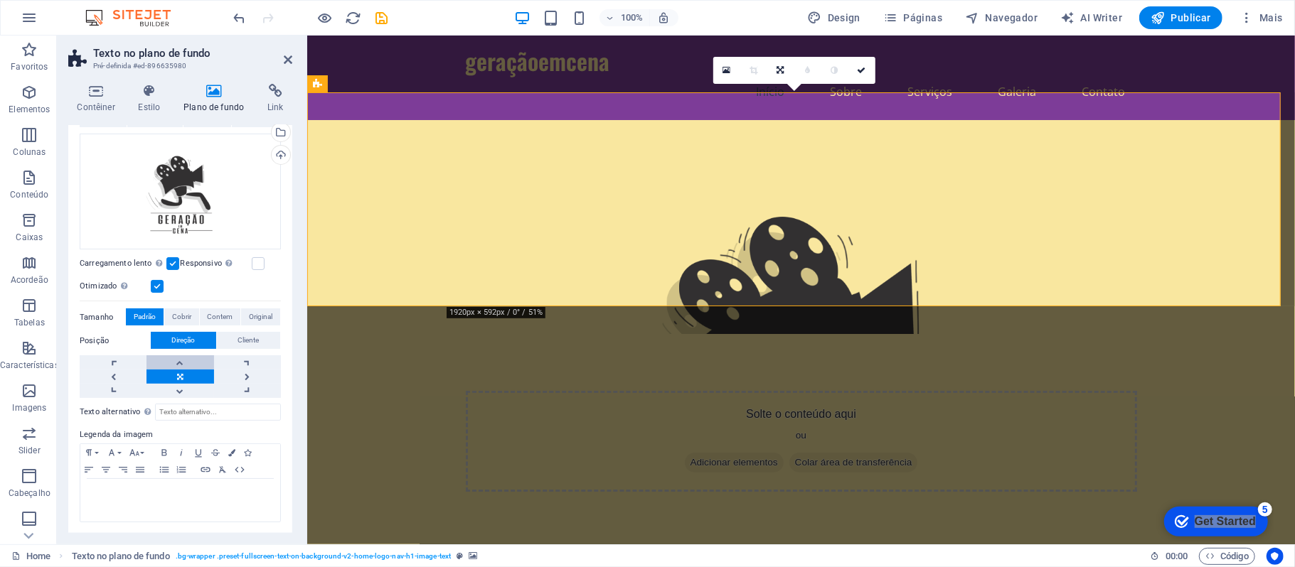
click at [193, 356] on link at bounding box center [179, 363] width 67 height 14
click at [191, 387] on link at bounding box center [179, 391] width 67 height 14
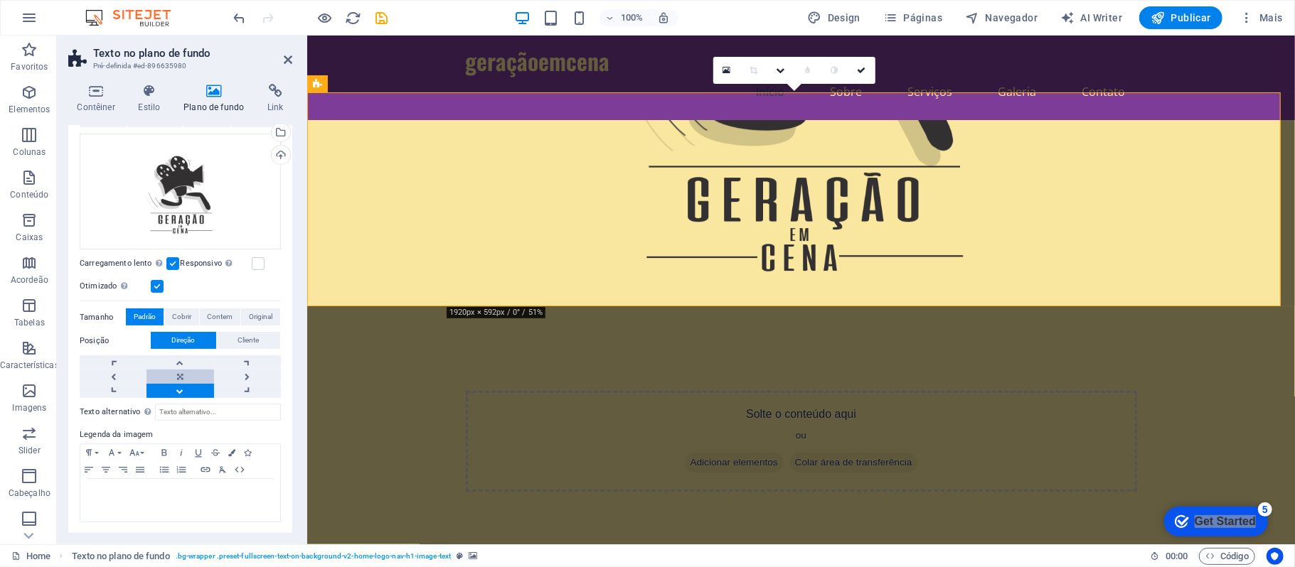
click at [191, 376] on link at bounding box center [179, 377] width 67 height 14
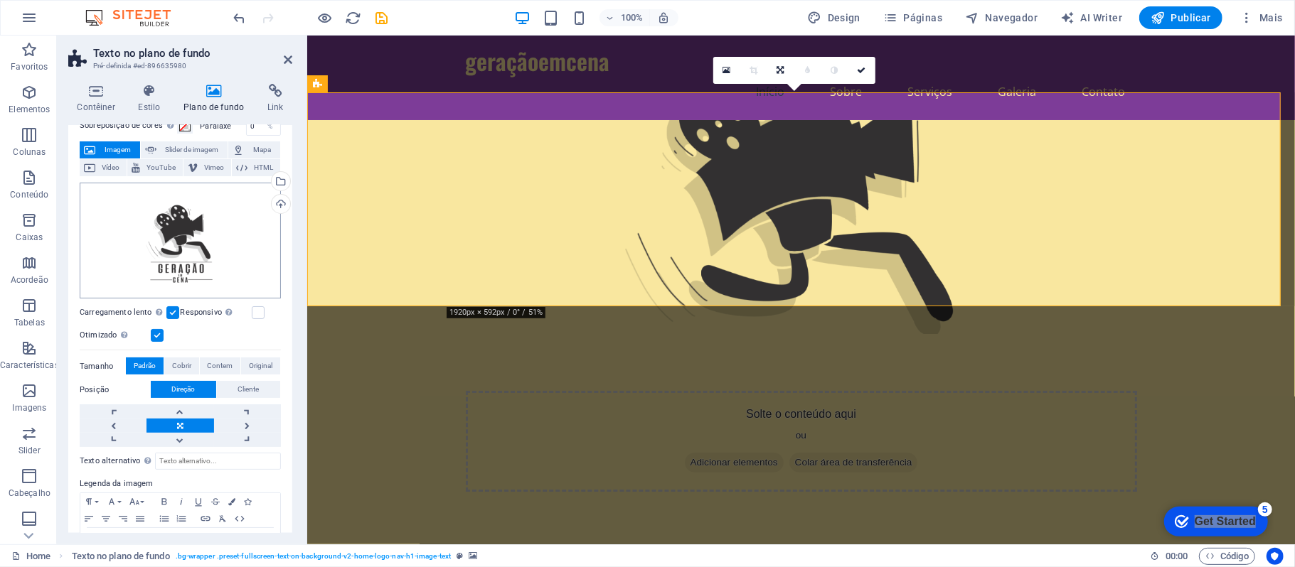
scroll to position [0, 0]
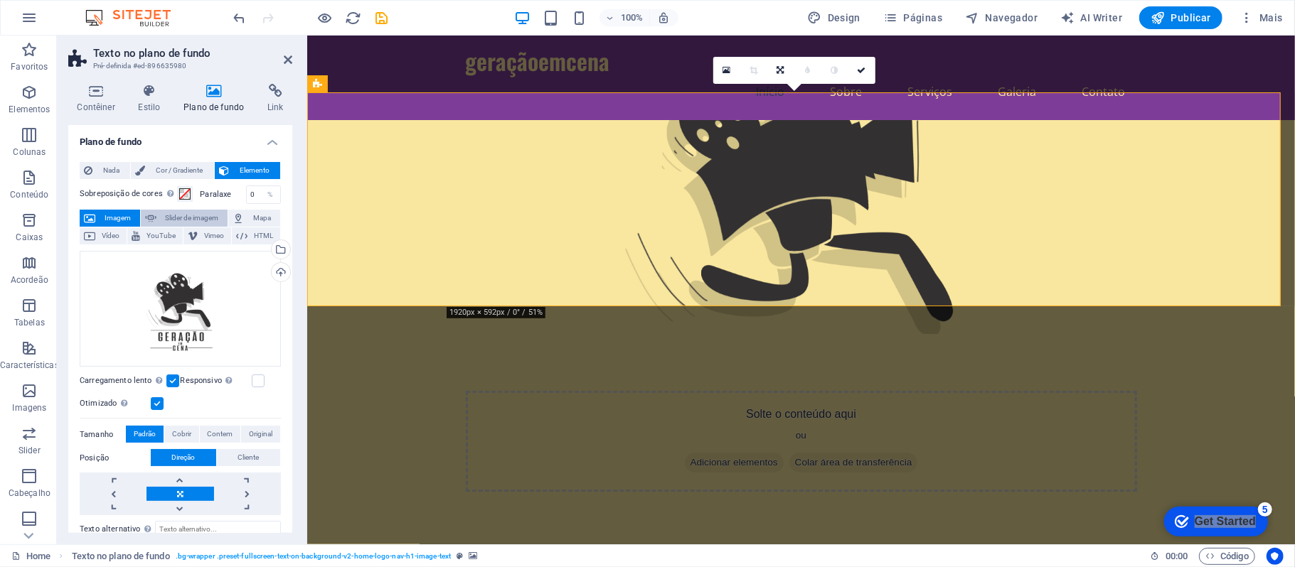
click at [208, 218] on span "Slider de imagem" at bounding box center [192, 218] width 63 height 17
select select "ms"
select select "s"
select select "progressive"
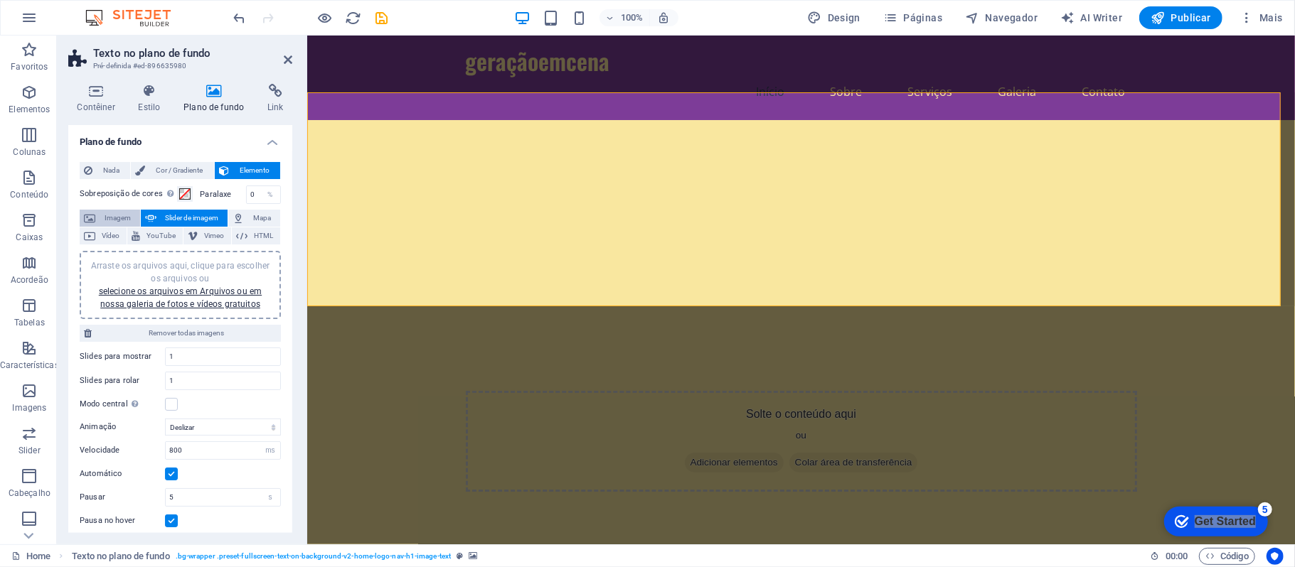
click at [101, 216] on span "Imagem" at bounding box center [118, 218] width 36 height 17
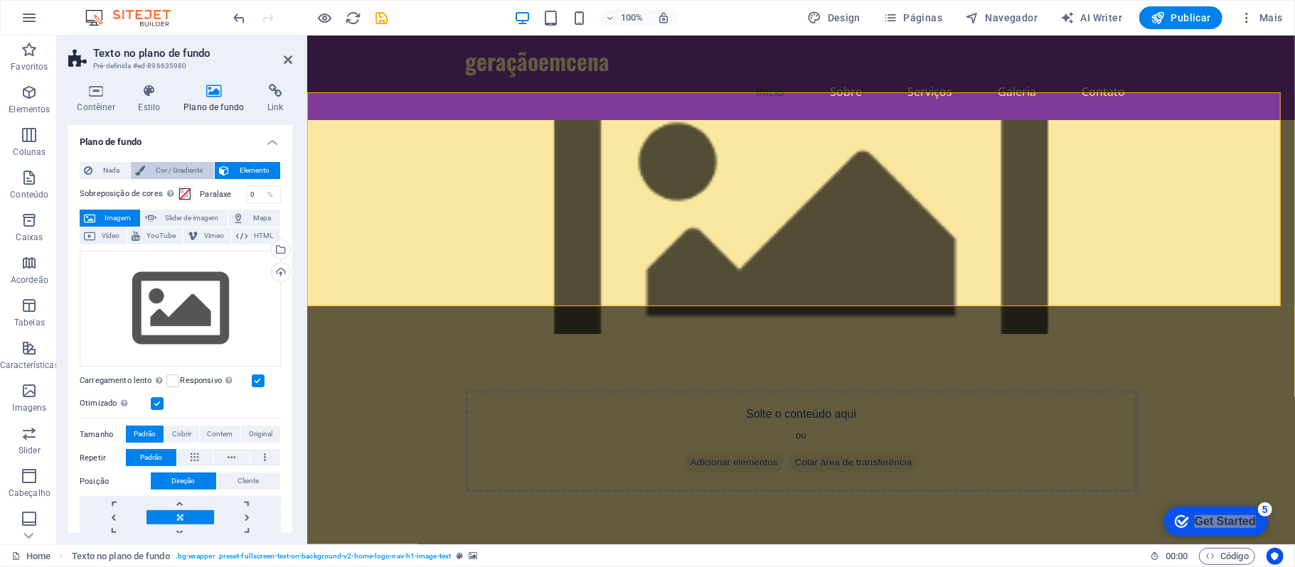
click at [183, 173] on span "Cor / Gradiente" at bounding box center [179, 170] width 60 height 17
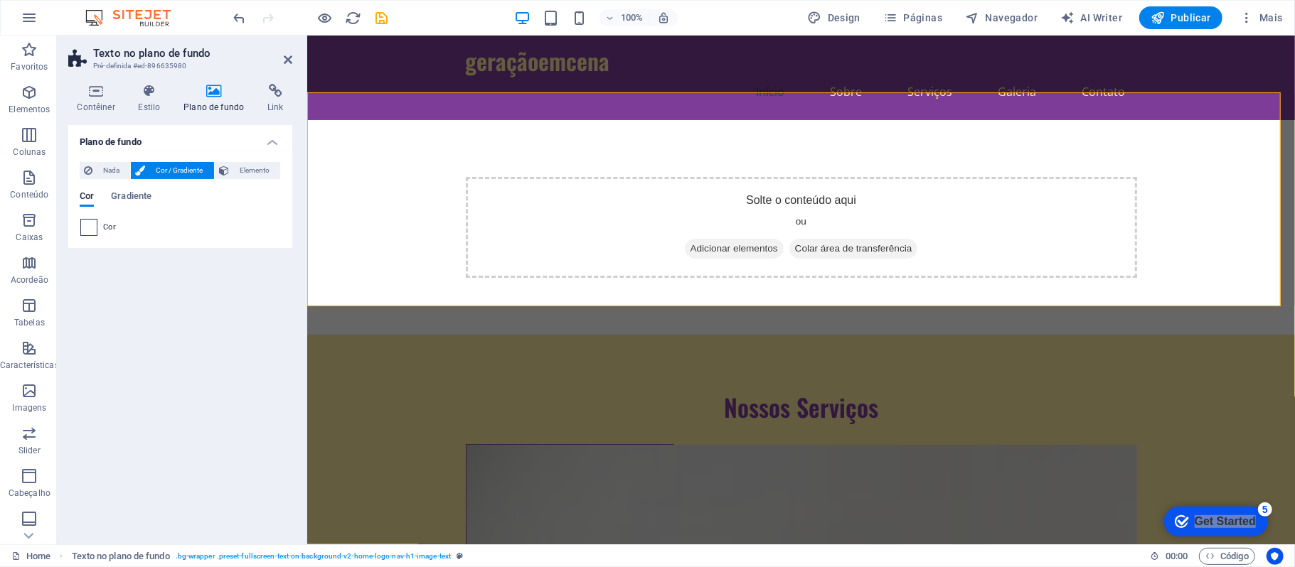
click at [95, 222] on span at bounding box center [89, 228] width 16 height 16
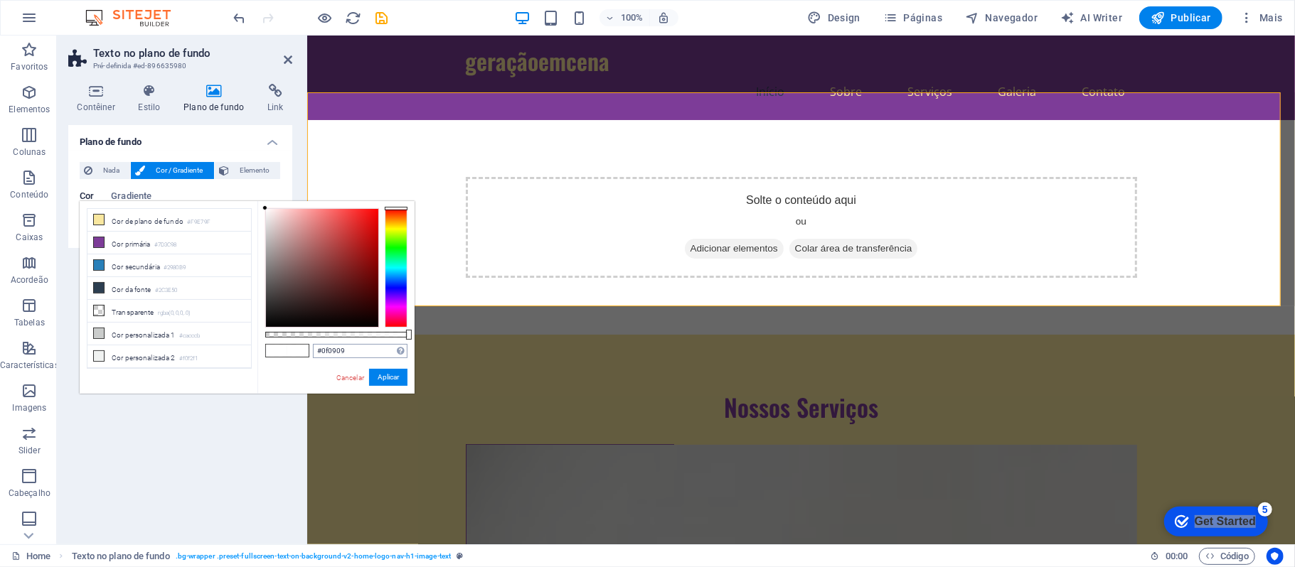
type input "#000000"
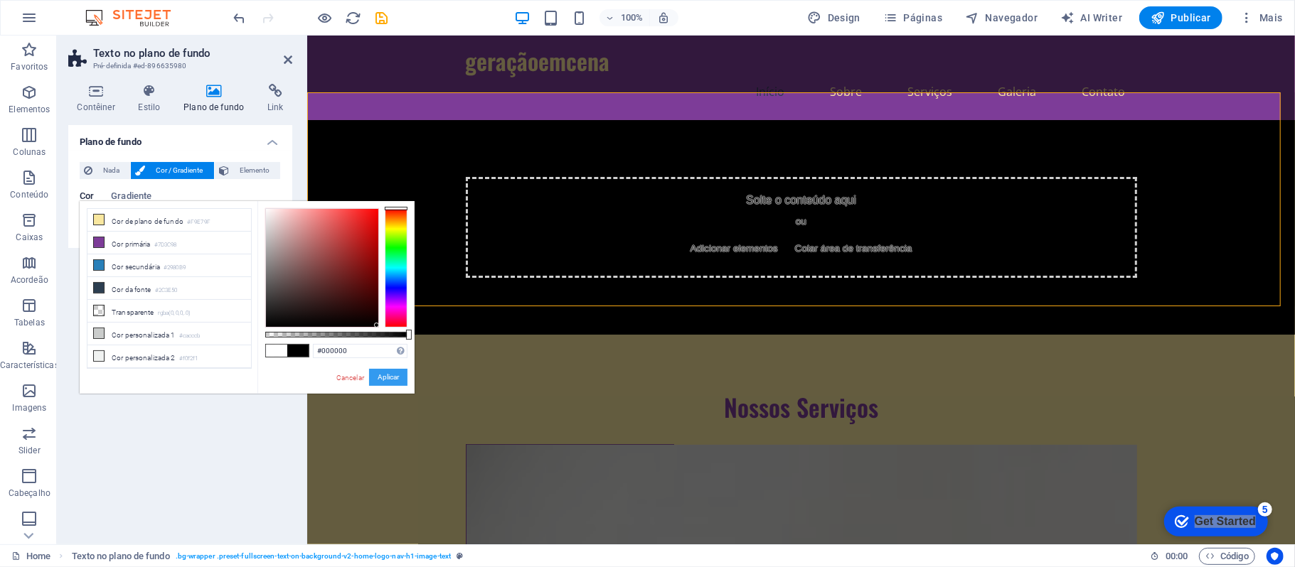
drag, startPoint x: 292, startPoint y: 306, endPoint x: 387, endPoint y: 368, distance: 114.0
click at [387, 368] on div "#000000 Formatos suportados #0852ed rgb(8, 82, 237) rgba(8, 82, 237, 90%) hsv(2…" at bounding box center [335, 400] width 157 height 399
click at [397, 373] on button "Aplicar" at bounding box center [388, 377] width 38 height 17
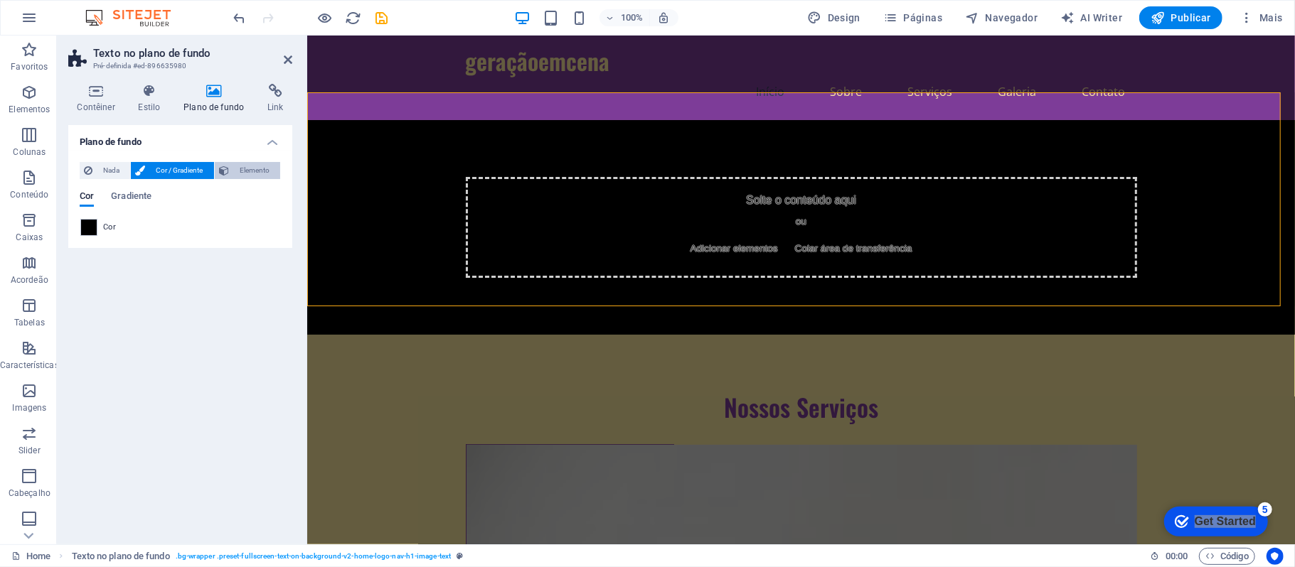
click at [232, 162] on button "Elemento" at bounding box center [247, 170] width 65 height 17
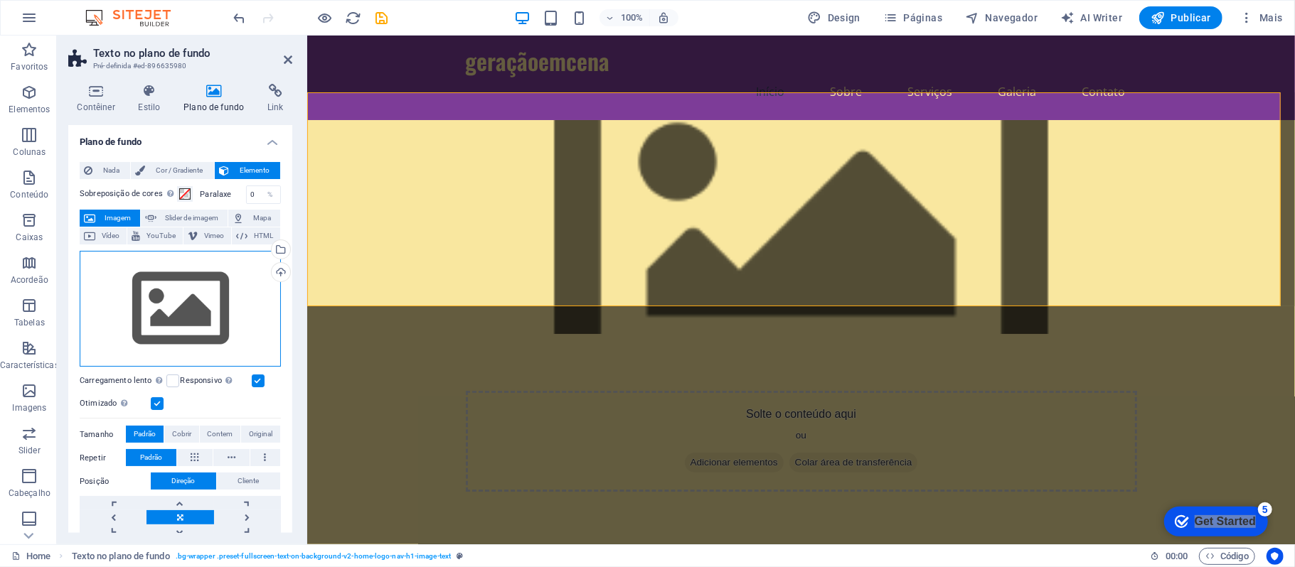
click at [213, 311] on div "Arraste os arquivos aqui, clique para escolher os arquivos ou selecione os arqu…" at bounding box center [180, 309] width 201 height 117
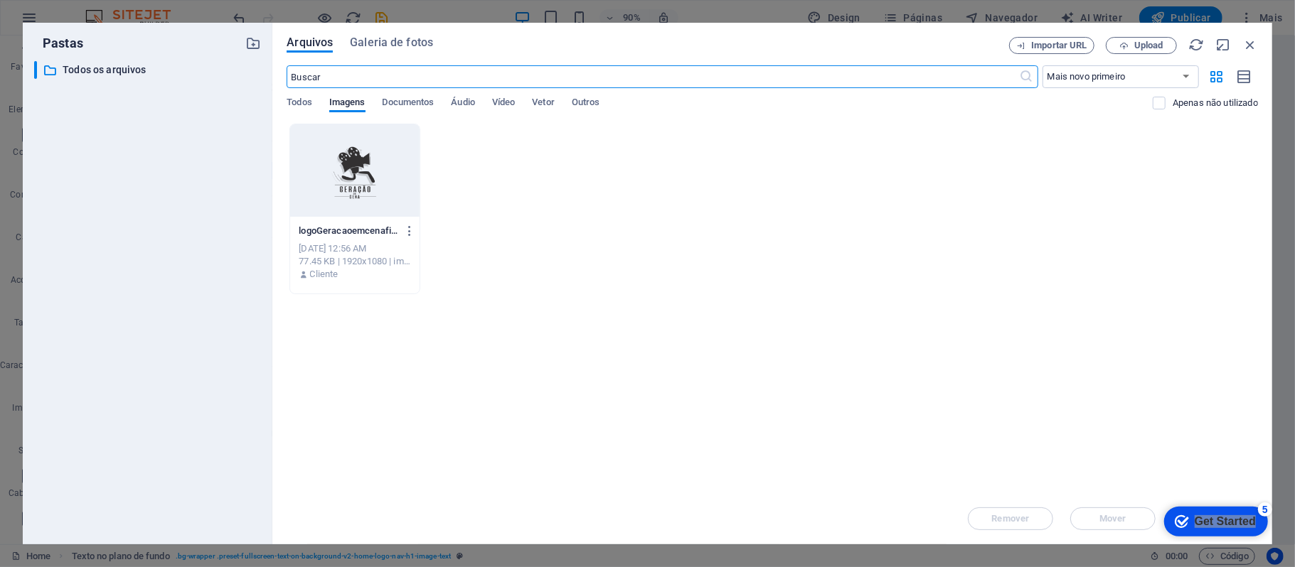
click at [213, 311] on div "​ Todos os arquivos Todos os arquivos" at bounding box center [147, 297] width 227 height 472
click at [302, 225] on p "logoGeracaoemcenafinal1-v6sNTsHhlyojt8oCd4vevQ.png" at bounding box center [348, 231] width 99 height 13
click at [304, 225] on p "logoGeracaoemcenafinal1-v6sNTsHhlyojt8oCd4vevQ.png" at bounding box center [348, 231] width 99 height 13
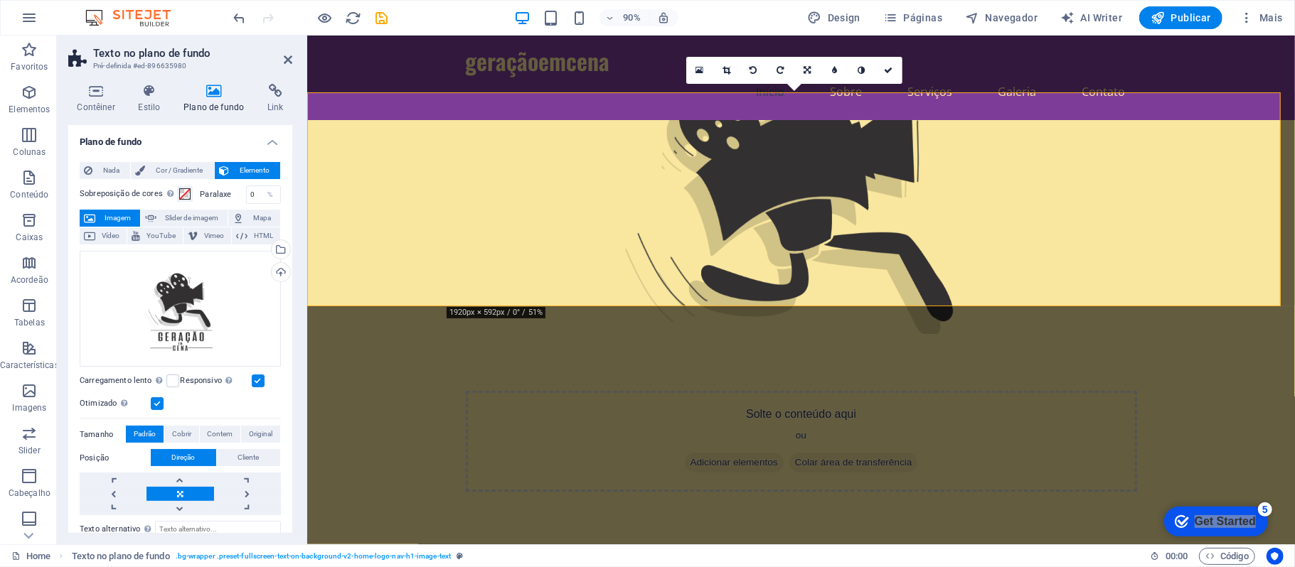
click at [332, 202] on figure at bounding box center [800, 226] width 988 height 214
click at [373, 180] on figure at bounding box center [800, 226] width 988 height 214
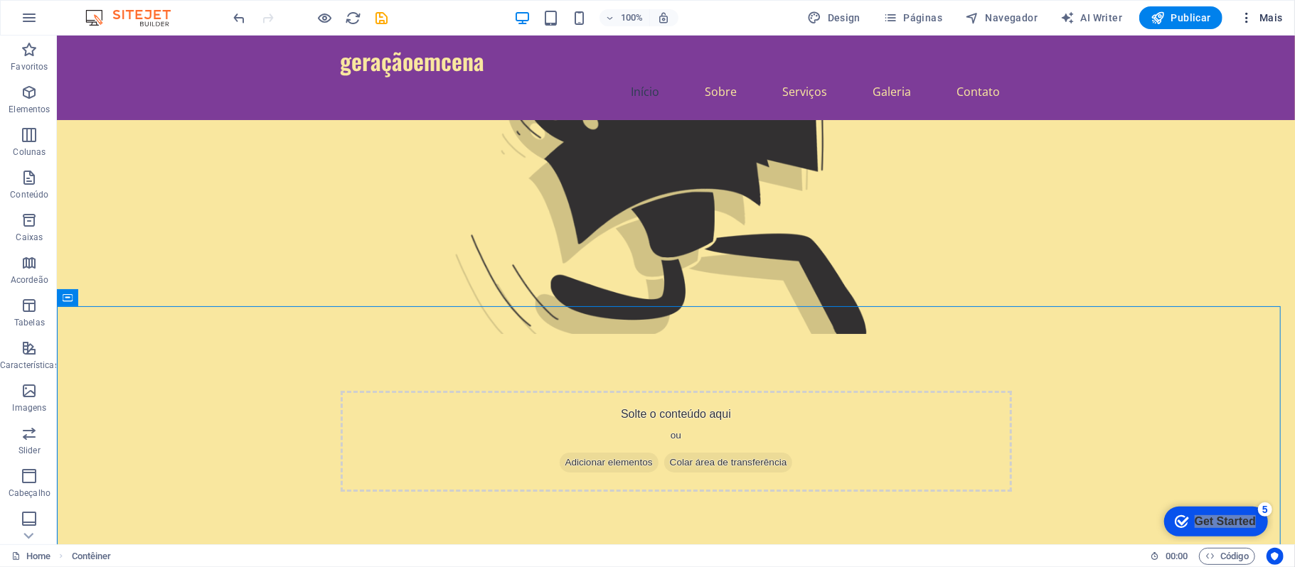
click at [971, 13] on icon "button" at bounding box center [1246, 18] width 14 height 14
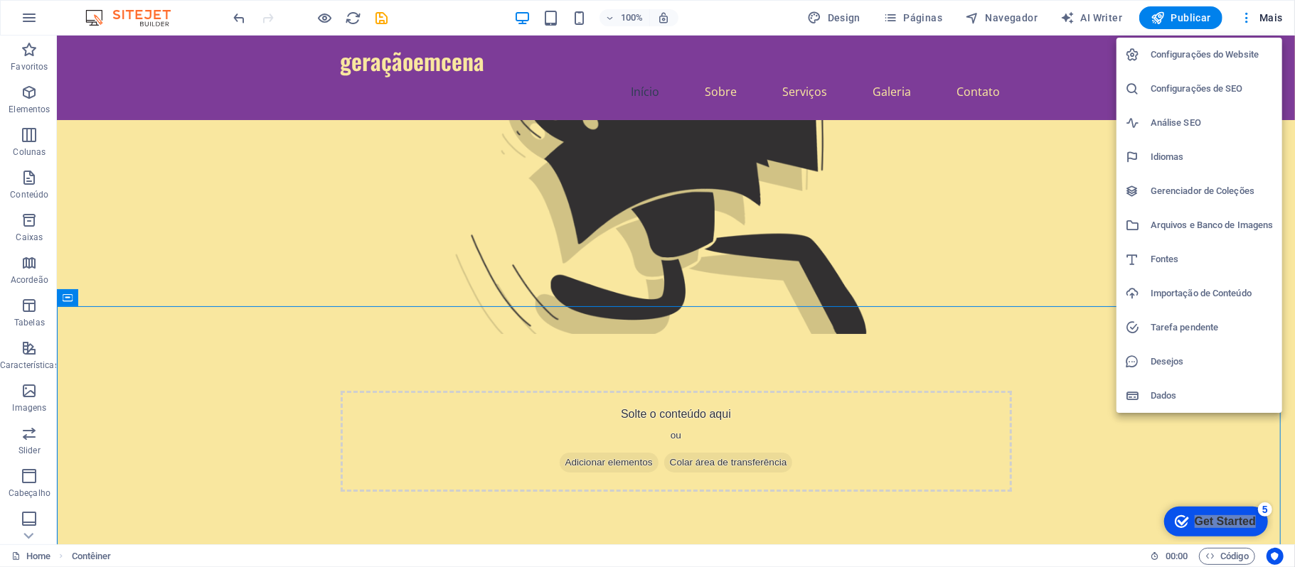
click at [971, 58] on h6 "Configurações do Website" at bounding box center [1211, 54] width 123 height 17
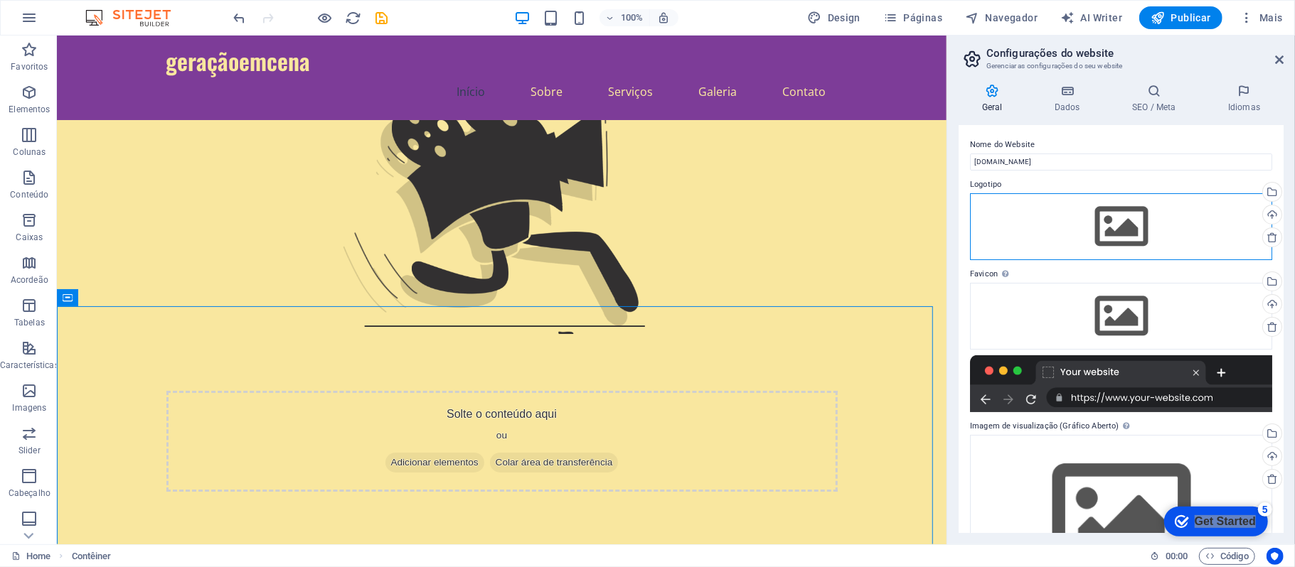
click at [971, 231] on div "Arraste os arquivos aqui, clique para escolher os arquivos ou selecione os arqu…" at bounding box center [1121, 226] width 302 height 67
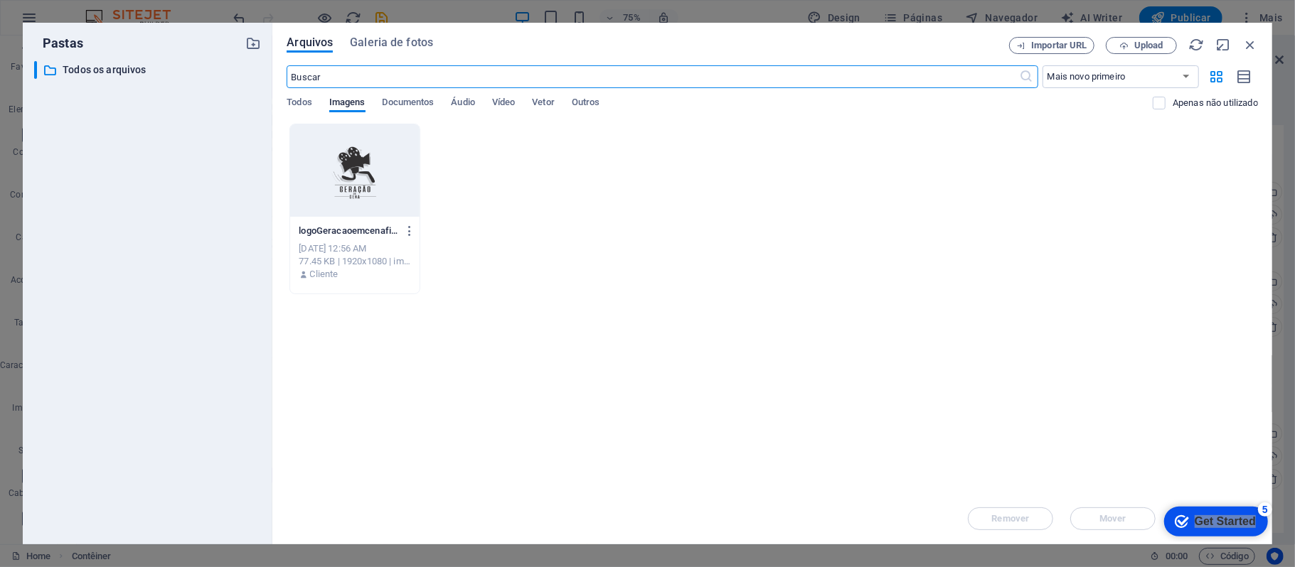
click at [350, 177] on div at bounding box center [354, 170] width 129 height 92
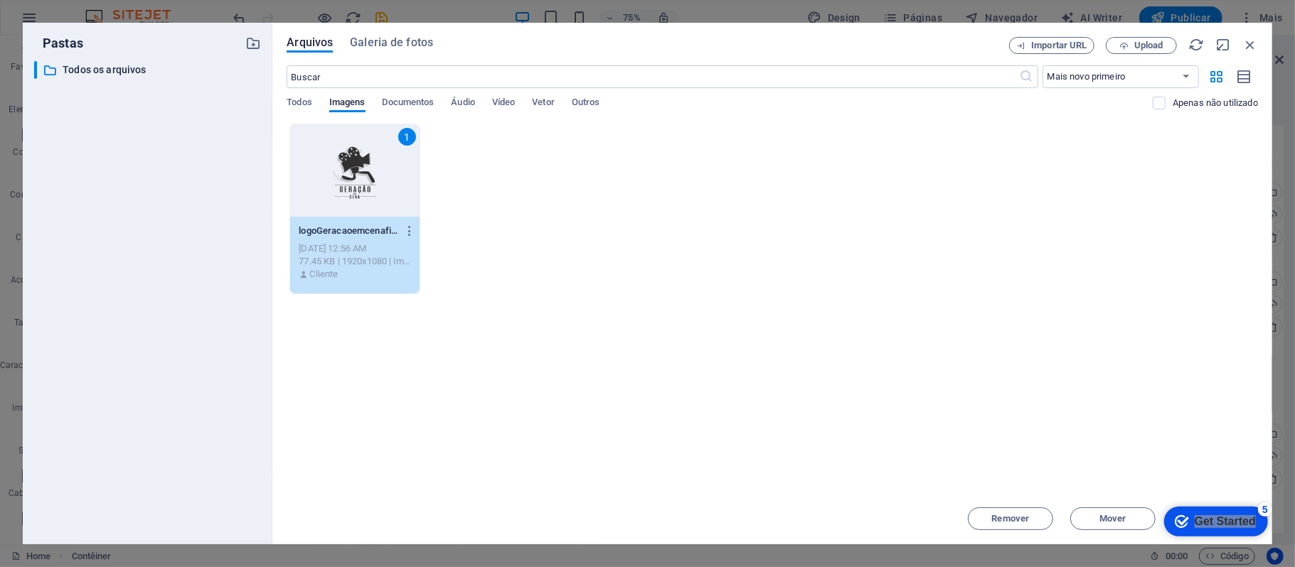
click at [350, 177] on div "1" at bounding box center [354, 170] width 129 height 92
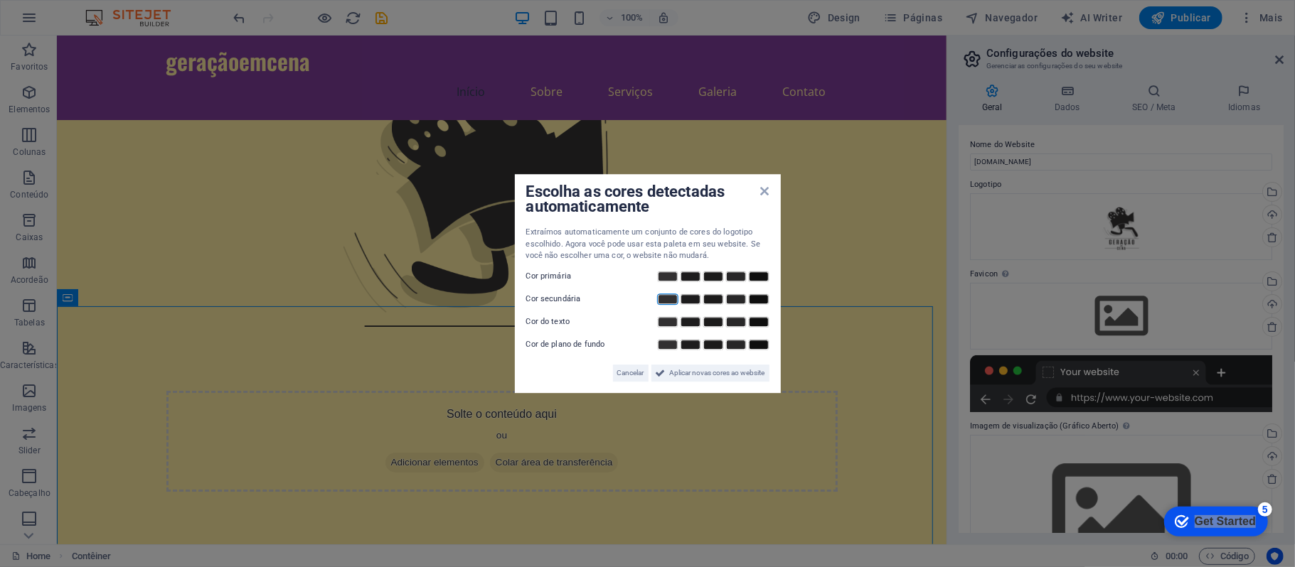
click at [667, 294] on link at bounding box center [667, 299] width 21 height 11
click at [735, 371] on span "Aplicar novas cores ao website" at bounding box center [717, 373] width 95 height 17
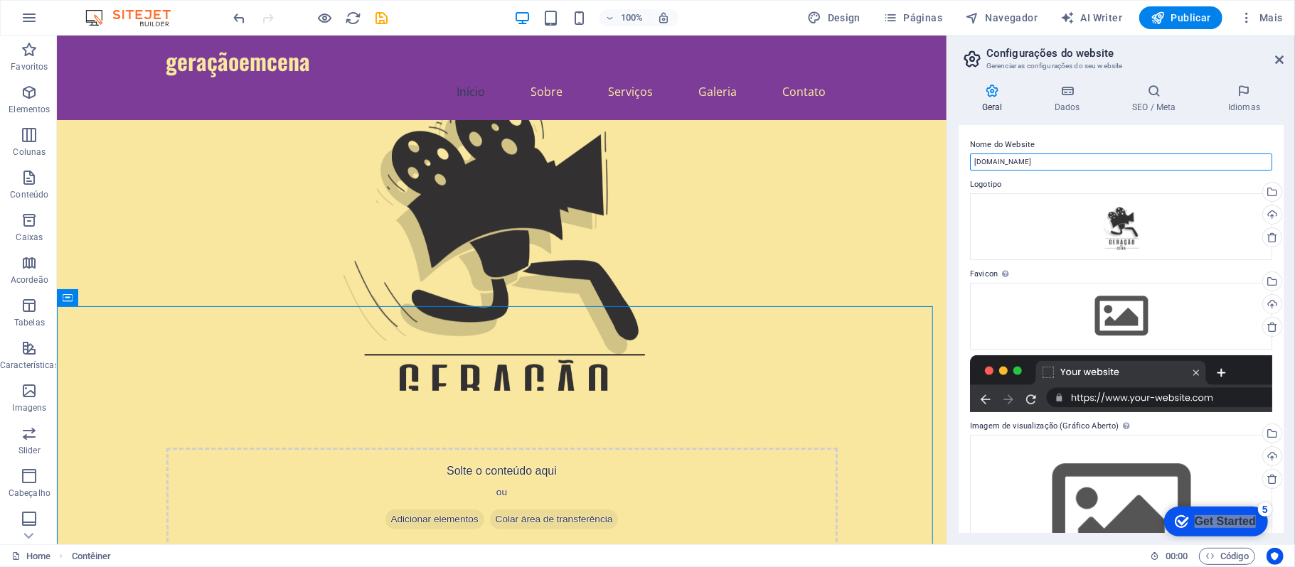
click at [971, 168] on input "xn--gerao-em-cena-associao-juvenil-2rcr7isa.pt" at bounding box center [1121, 162] width 302 height 17
click at [971, 166] on input "xn--gerao-em-cena-associao-juvenil-2rcr7isa.pt" at bounding box center [1121, 162] width 302 height 17
type input "geracaoemcena.pt"
click at [971, 138] on label "Nome do Website" at bounding box center [1121, 145] width 302 height 17
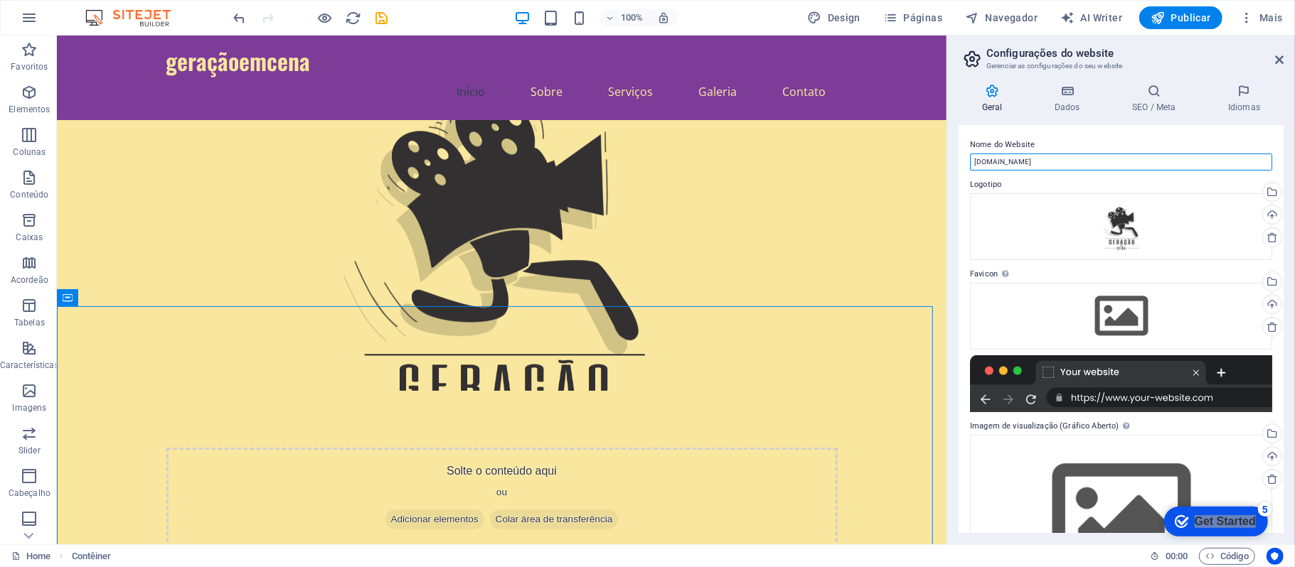
click at [971, 154] on input "geracaoemcena.pt" at bounding box center [1121, 162] width 302 height 17
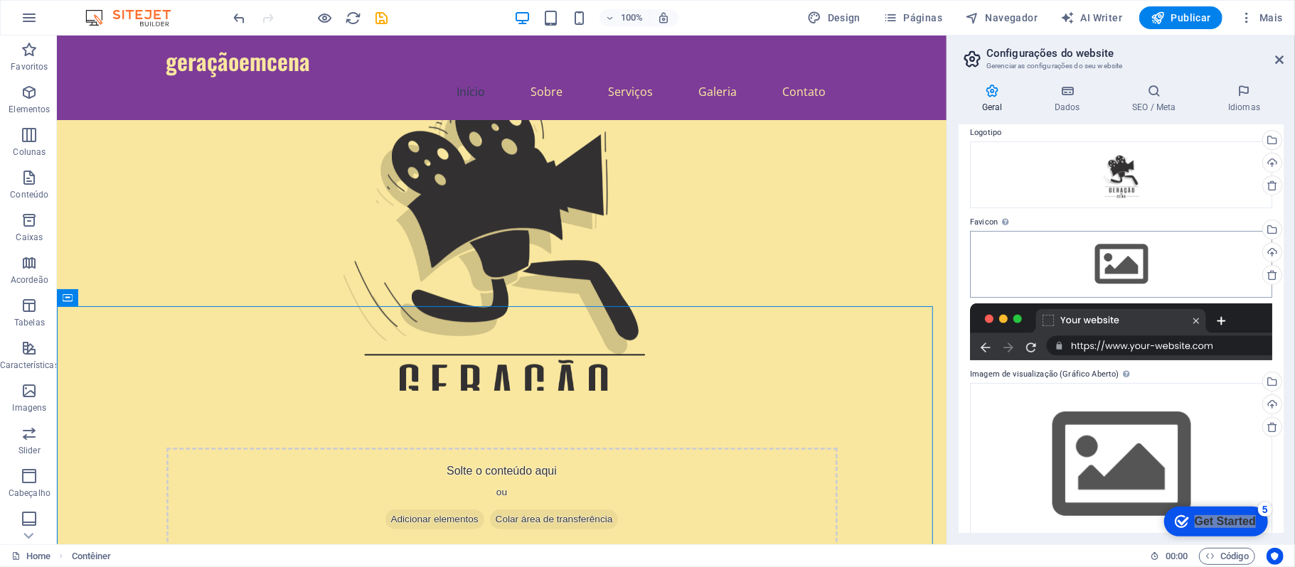
scroll to position [75, 0]
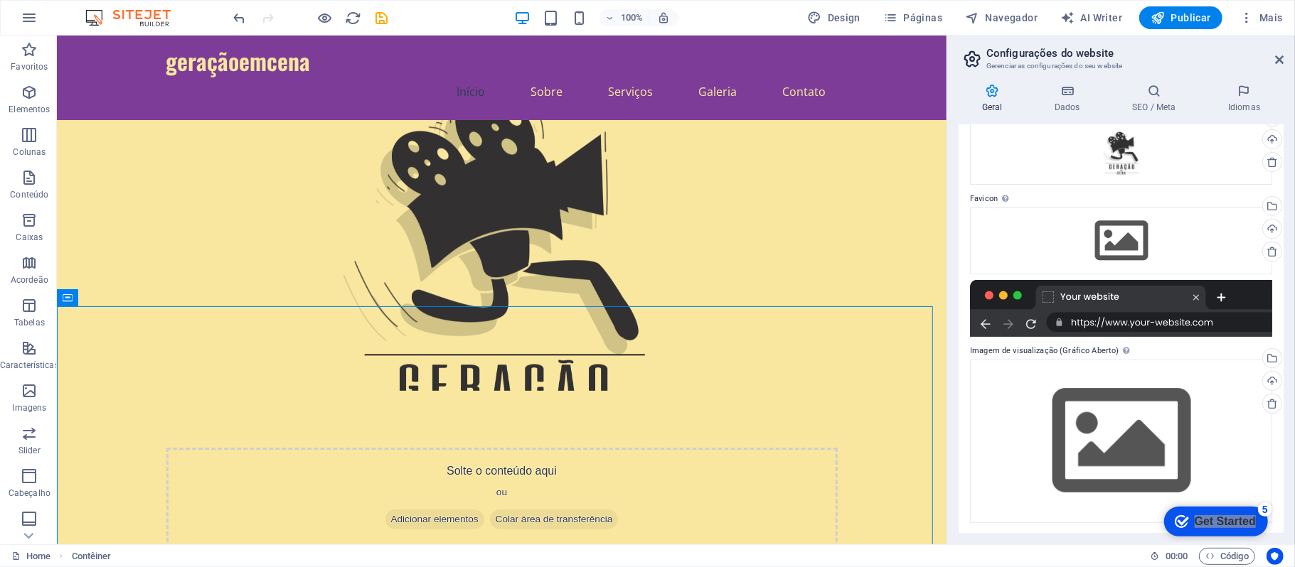
click at [967, 378] on div "Nome do Website geracaoemcena.pt Logotipo Arraste os arquivos aqui, clique para…" at bounding box center [1120, 329] width 325 height 408
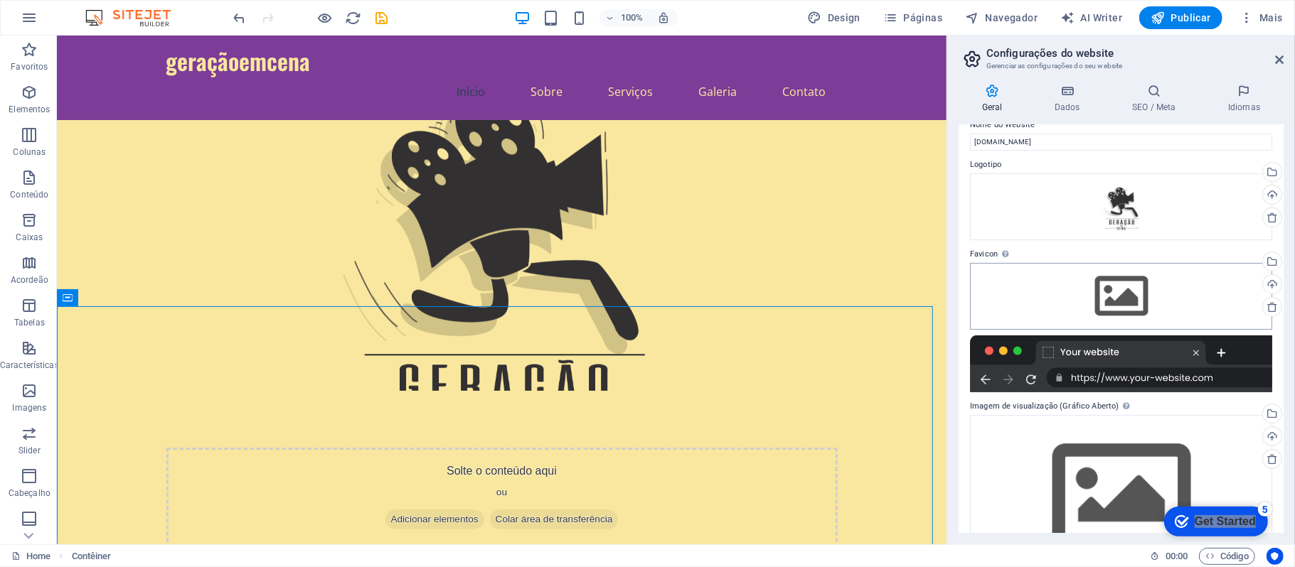
scroll to position [0, 0]
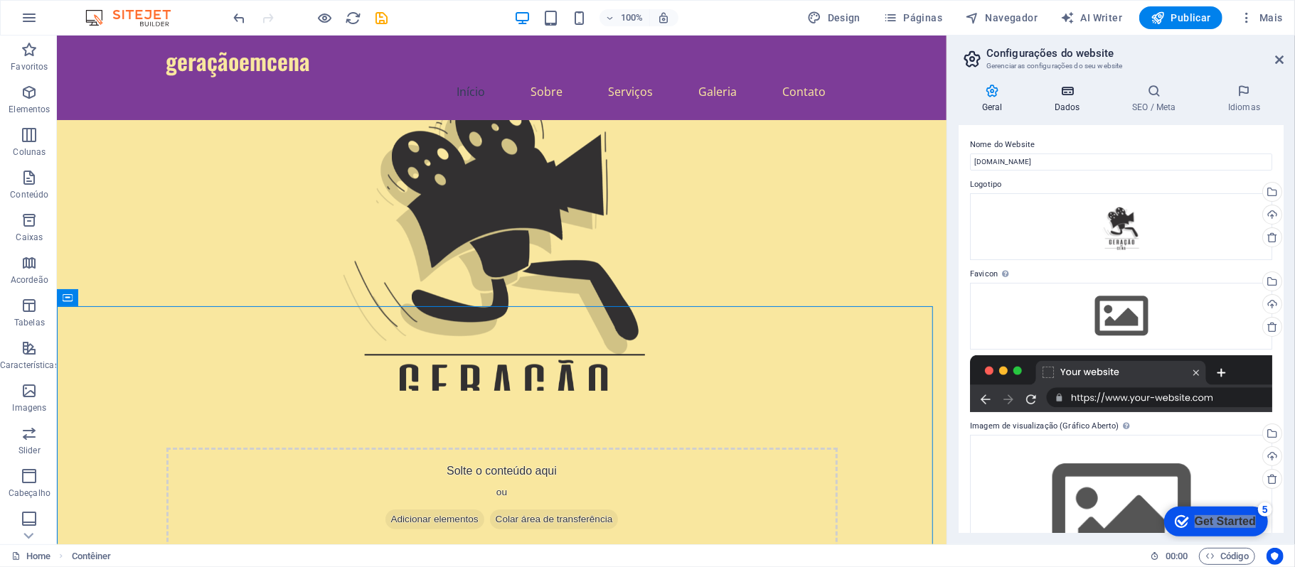
click at [971, 95] on icon at bounding box center [1067, 91] width 72 height 14
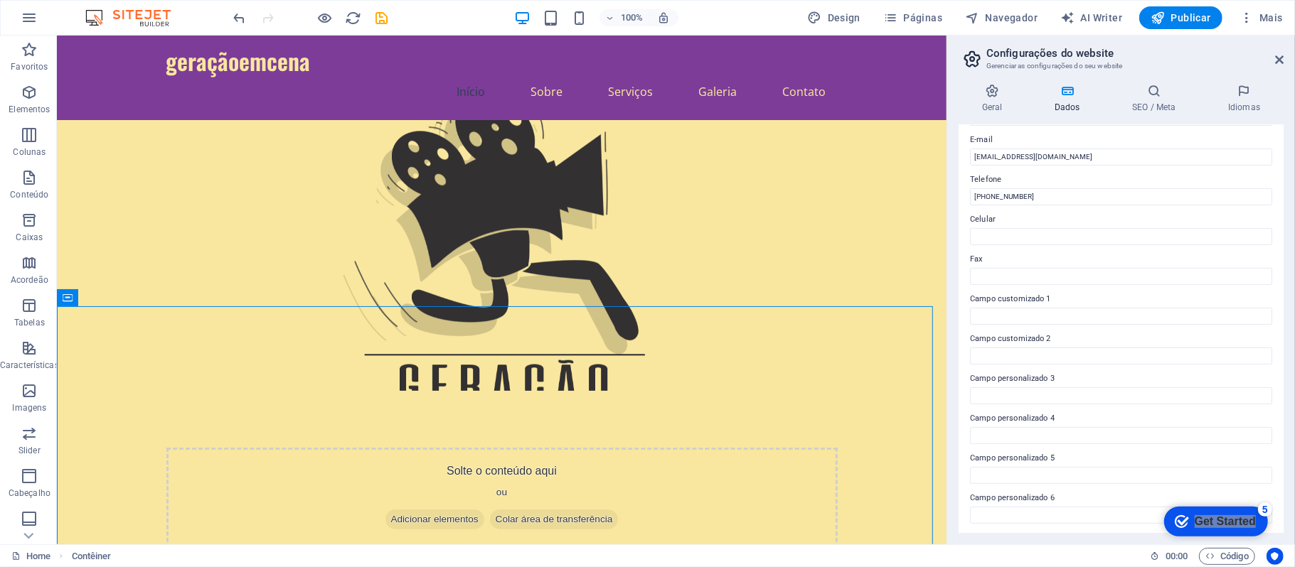
scroll to position [274, 0]
click at [971, 103] on h4 "SEO / Meta" at bounding box center [1157, 99] width 96 height 30
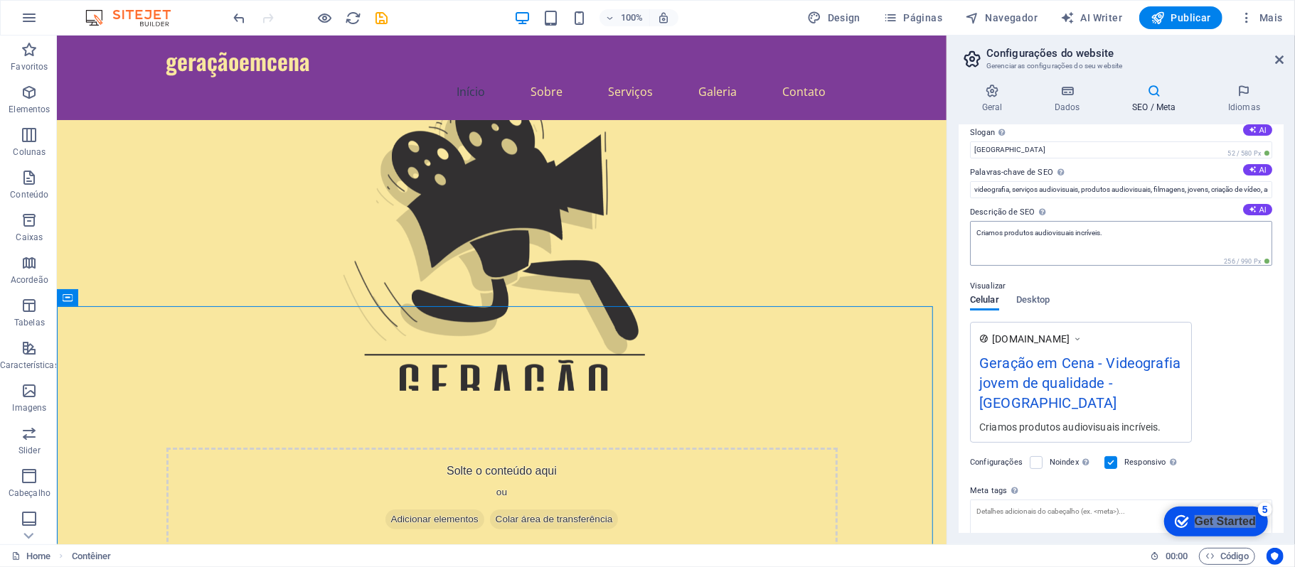
scroll to position [95, 0]
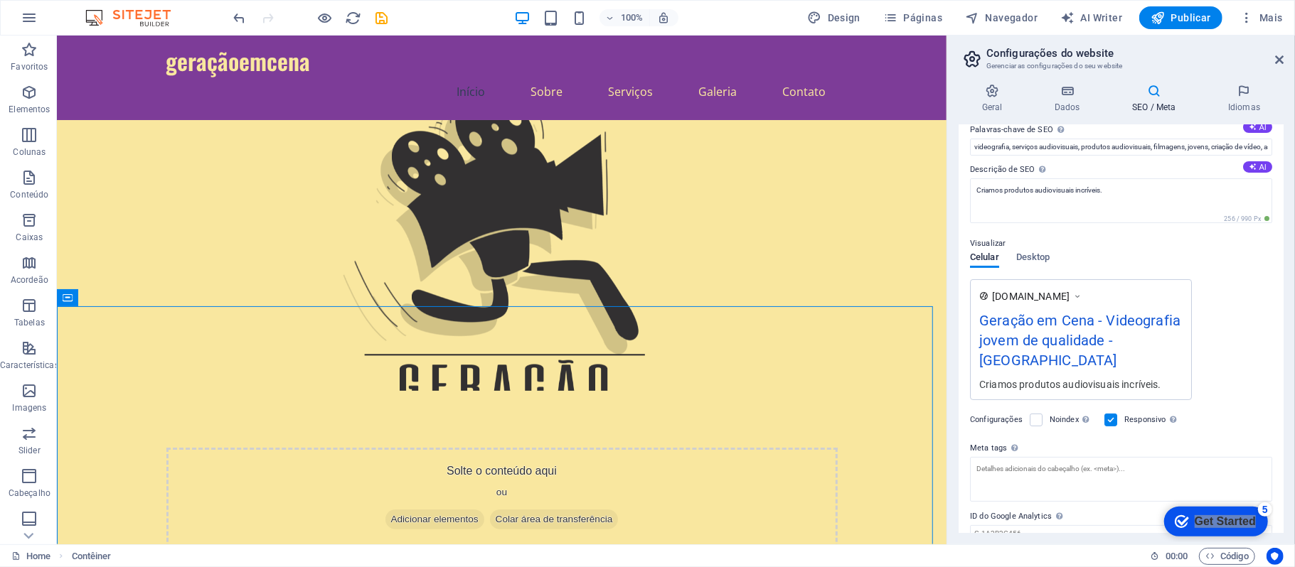
click at [971, 339] on div "Geração em Cena - Videografia jovem de qualidade - [GEOGRAPHIC_DATA]" at bounding box center [1080, 344] width 203 height 68
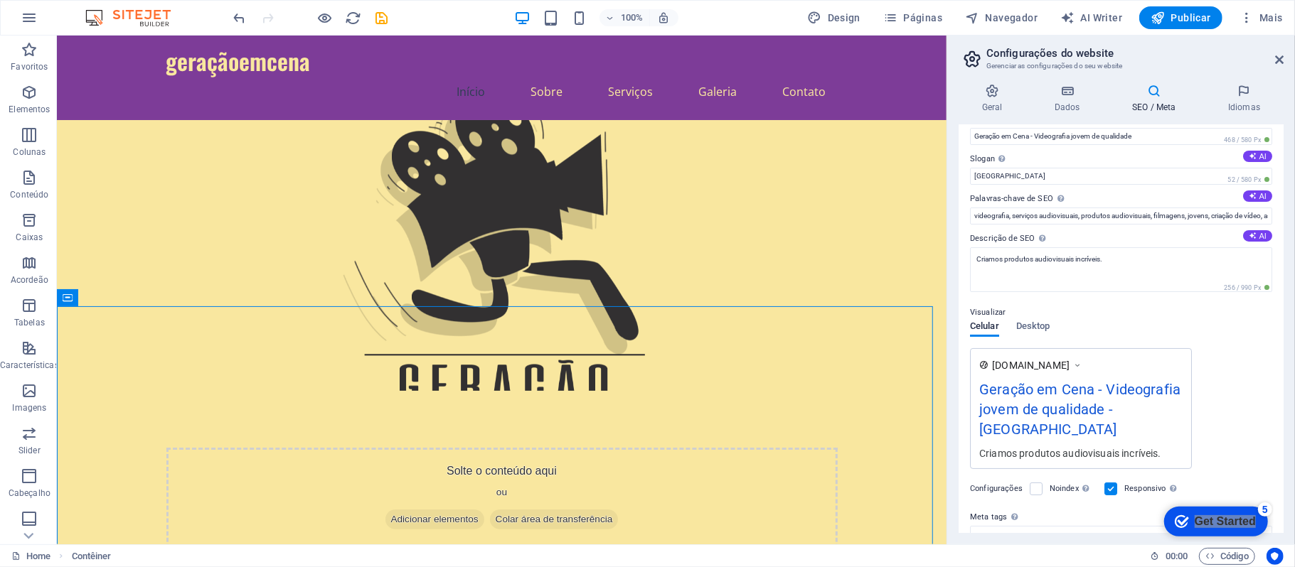
scroll to position [0, 0]
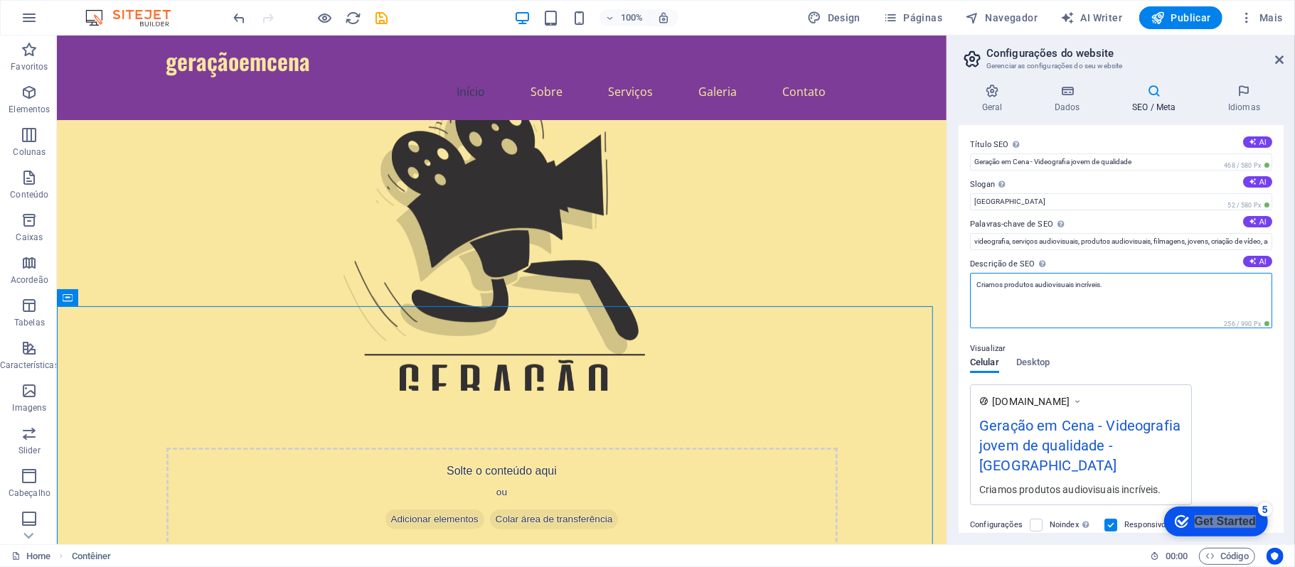
click at [971, 290] on textarea "Criamos produtos audiovisuais incríveis." at bounding box center [1121, 300] width 302 height 55
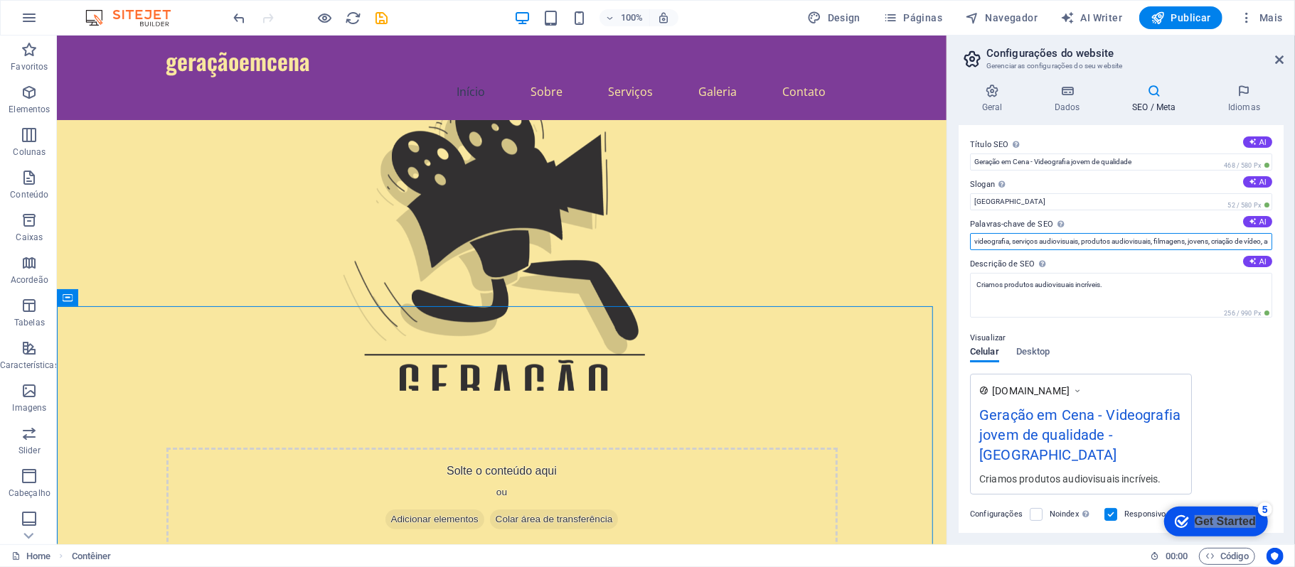
click at [971, 248] on input "videografia, serviços audiovisuais, produtos audiovisuais, filmagens, jovens, c…" at bounding box center [1121, 241] width 302 height 17
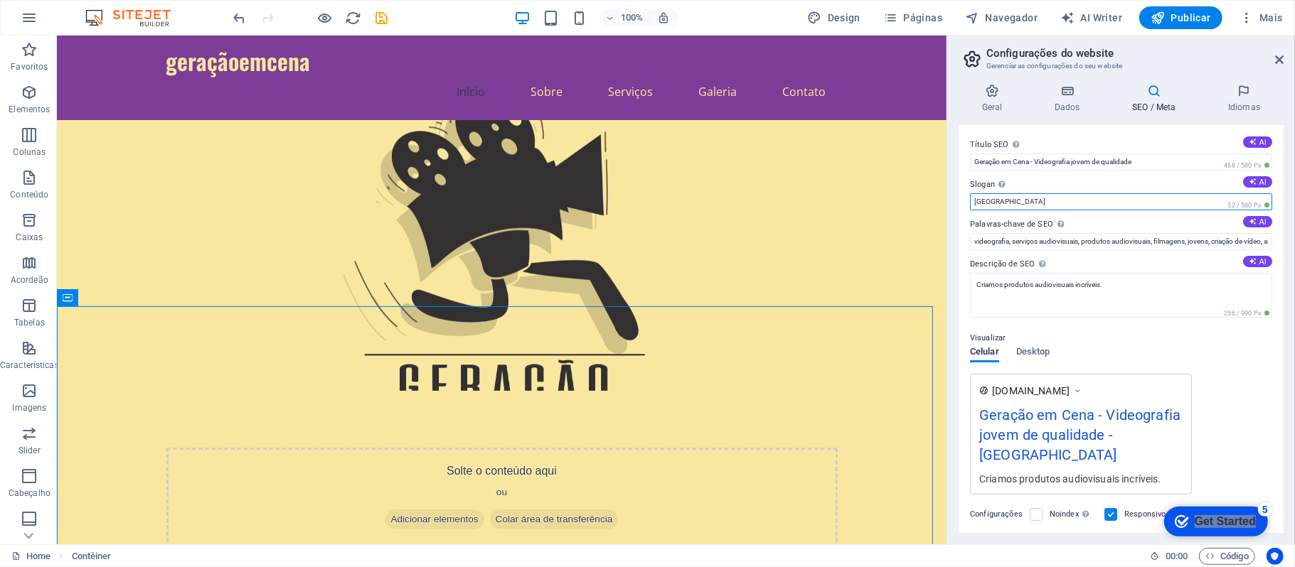
click at [971, 195] on input "Berlin" at bounding box center [1121, 201] width 302 height 17
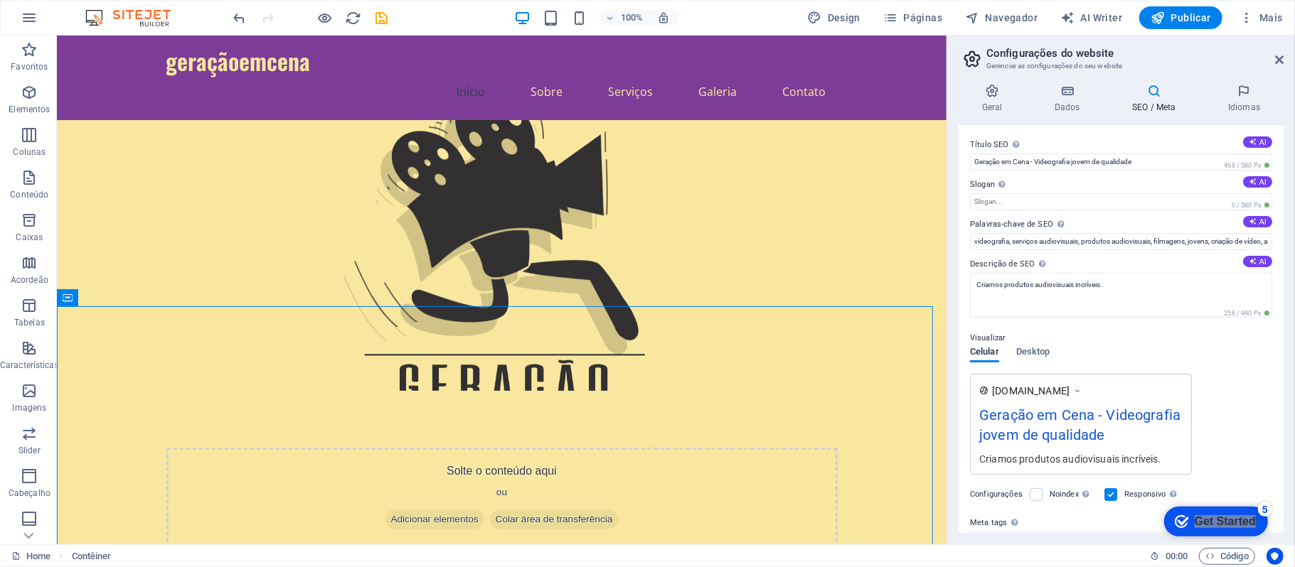
click at [971, 183] on label "Slogan O slogan do seu website. AI" at bounding box center [1121, 184] width 302 height 17
click at [971, 193] on input "Slogan O slogan do seu website. AI" at bounding box center [1121, 201] width 302 height 17
click at [971, 161] on input "Geração em Cena - Videografia jovem de qualidade" at bounding box center [1121, 162] width 302 height 17
drag, startPoint x: 1163, startPoint y: 165, endPoint x: 1038, endPoint y: 162, distance: 125.2
click at [971, 162] on input "Geração em Cena - Videografia jovem de qualidade" at bounding box center [1121, 162] width 302 height 17
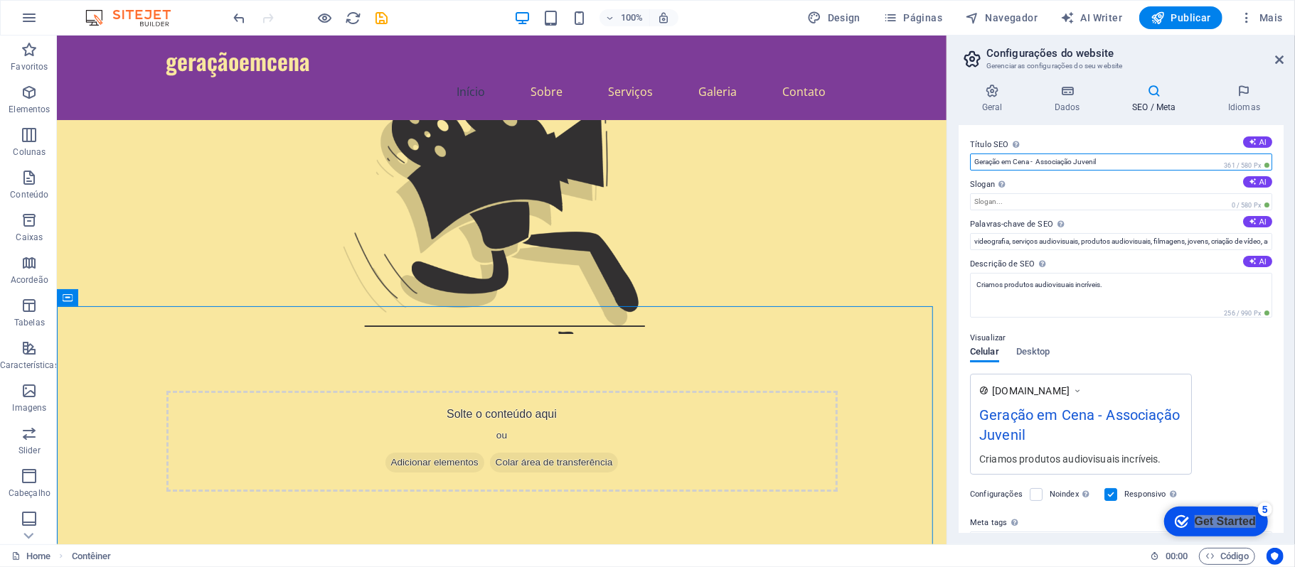
drag, startPoint x: 1121, startPoint y: 166, endPoint x: 1038, endPoint y: 159, distance: 82.8
click at [971, 159] on input "Geração em Cena - Associação Juvenil" at bounding box center [1121, 162] width 302 height 17
click at [971, 169] on input "Geração em Cena - Associação Juvenil" at bounding box center [1121, 162] width 302 height 17
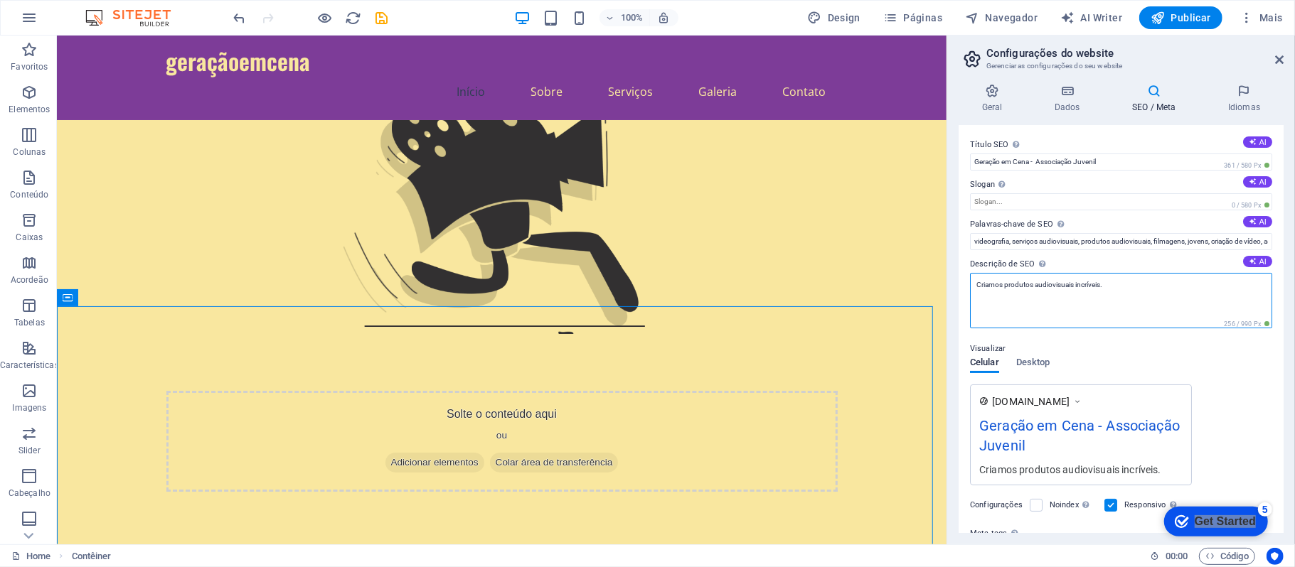
drag, startPoint x: 1185, startPoint y: 321, endPoint x: 944, endPoint y: 302, distance: 242.5
click at [971, 290] on textarea "Criamos produtos audiovisuais incríveis." at bounding box center [1121, 300] width 302 height 55
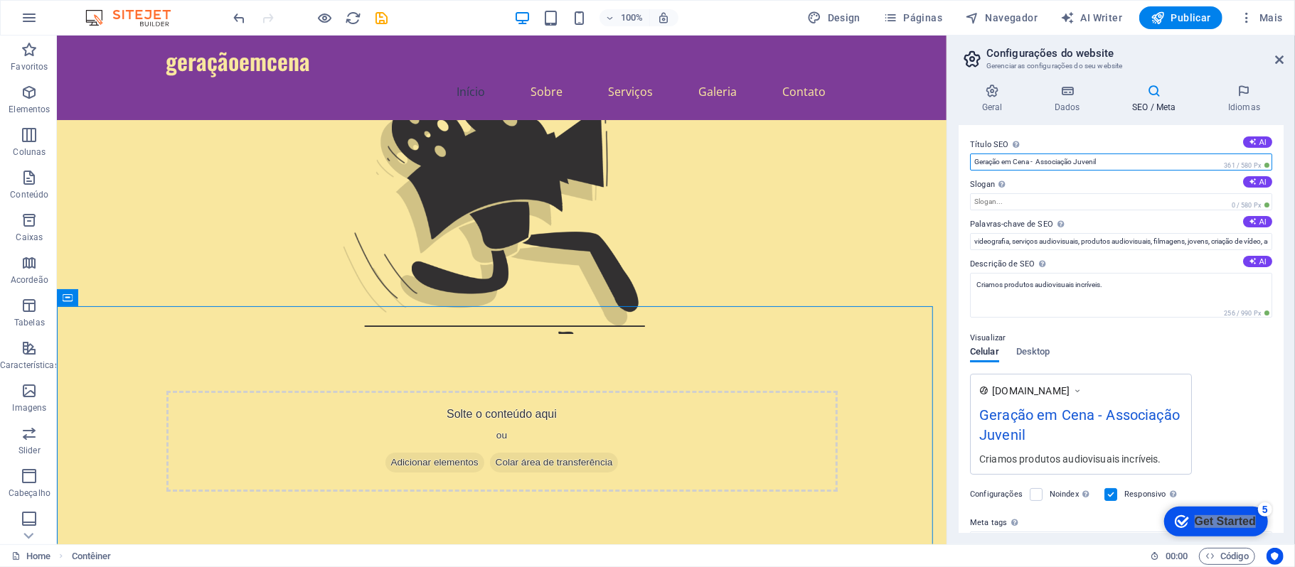
drag, startPoint x: 1106, startPoint y: 163, endPoint x: 1037, endPoint y: 156, distance: 70.0
click at [971, 156] on input "Geração em Cena - Associação Juvenil" at bounding box center [1121, 162] width 302 height 17
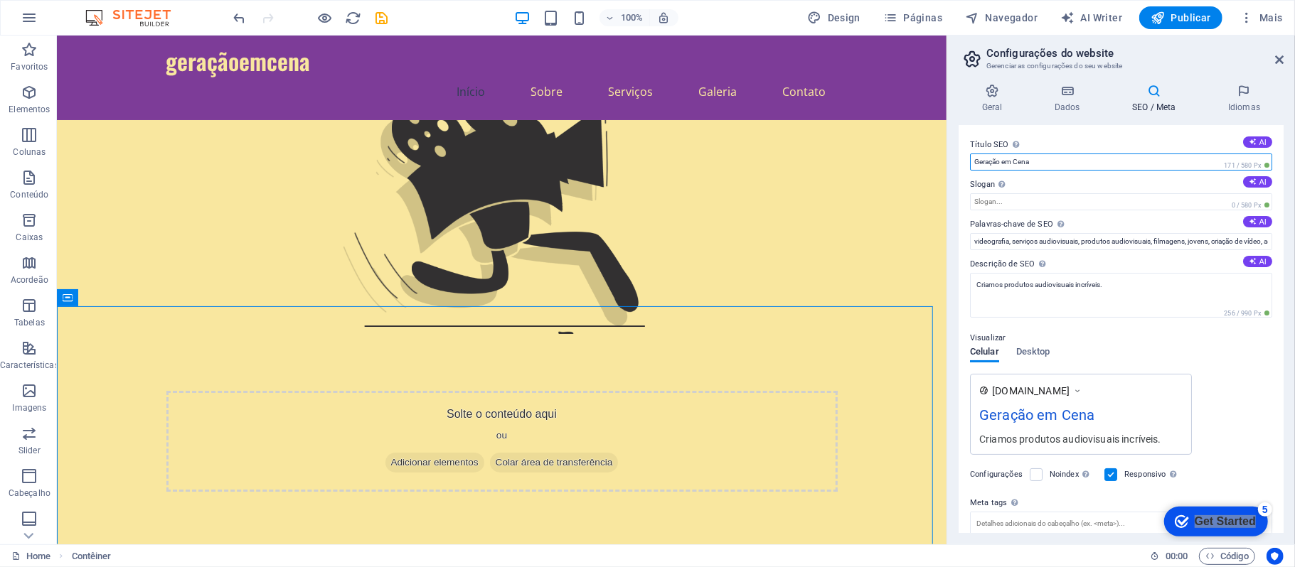
type input "Geração em Cena"
click at [971, 348] on div "Visualizar Celular Desktop www.example.com Geração em Cena Criamos produtos aud…" at bounding box center [1121, 387] width 302 height 137
click at [971, 89] on icon at bounding box center [1244, 91] width 79 height 14
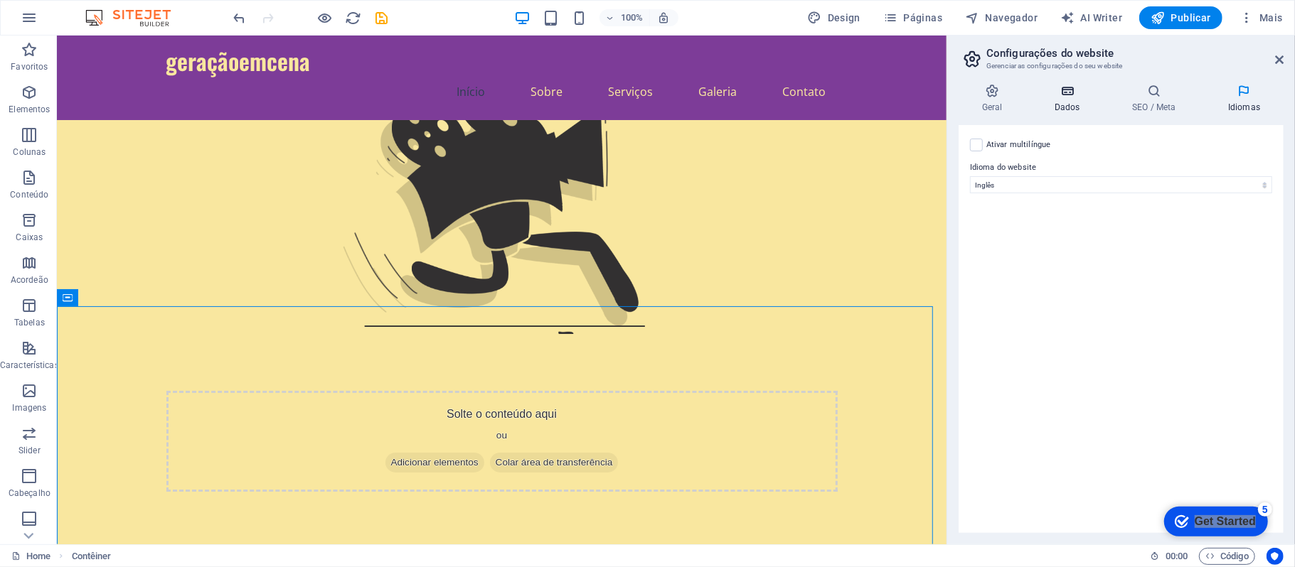
click at [971, 105] on h4 "Dados" at bounding box center [1070, 99] width 78 height 30
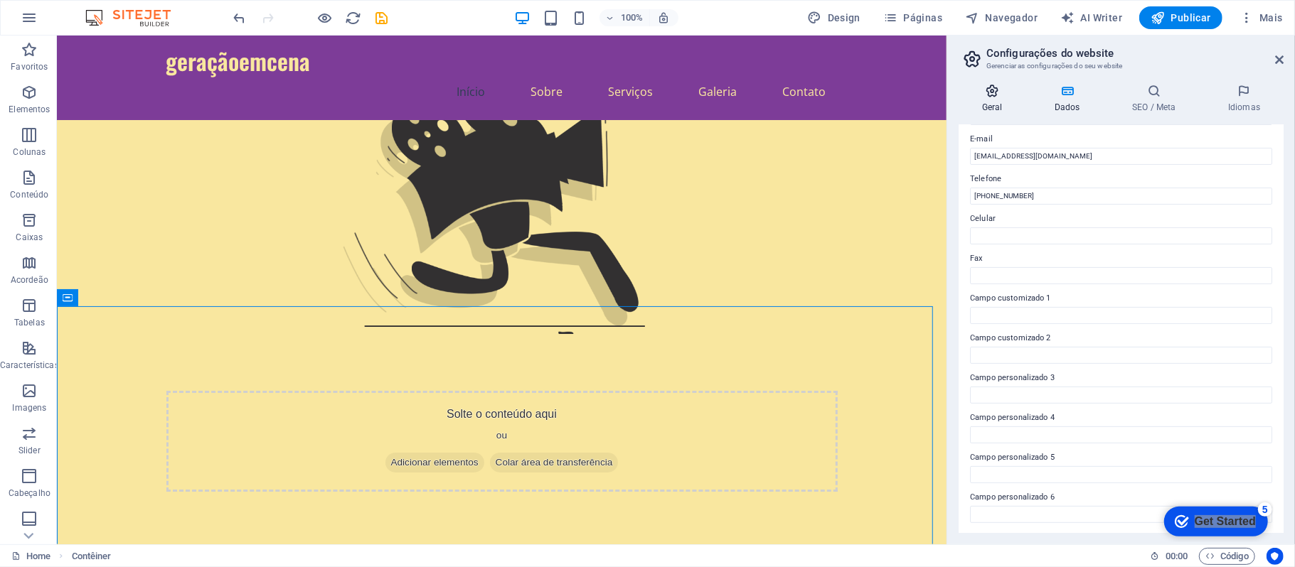
click at [971, 98] on h4 "Geral" at bounding box center [994, 99] width 73 height 30
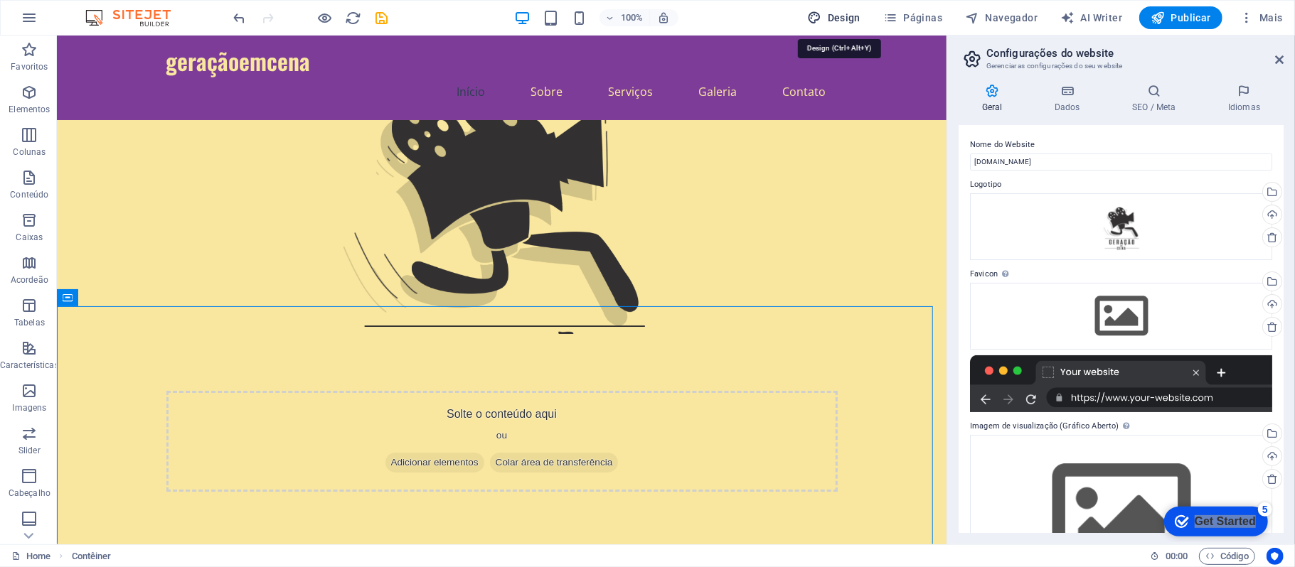
click at [858, 13] on span "Design" at bounding box center [833, 18] width 53 height 14
select select "px"
select select "200"
select select "px"
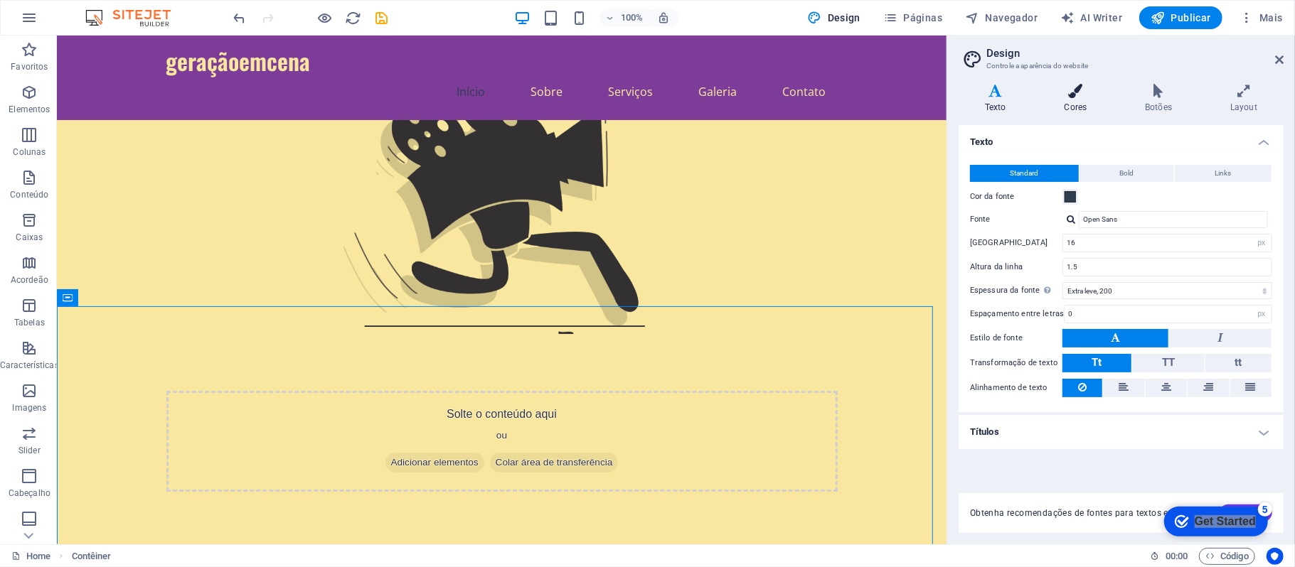
click at [971, 95] on icon at bounding box center [1075, 91] width 75 height 14
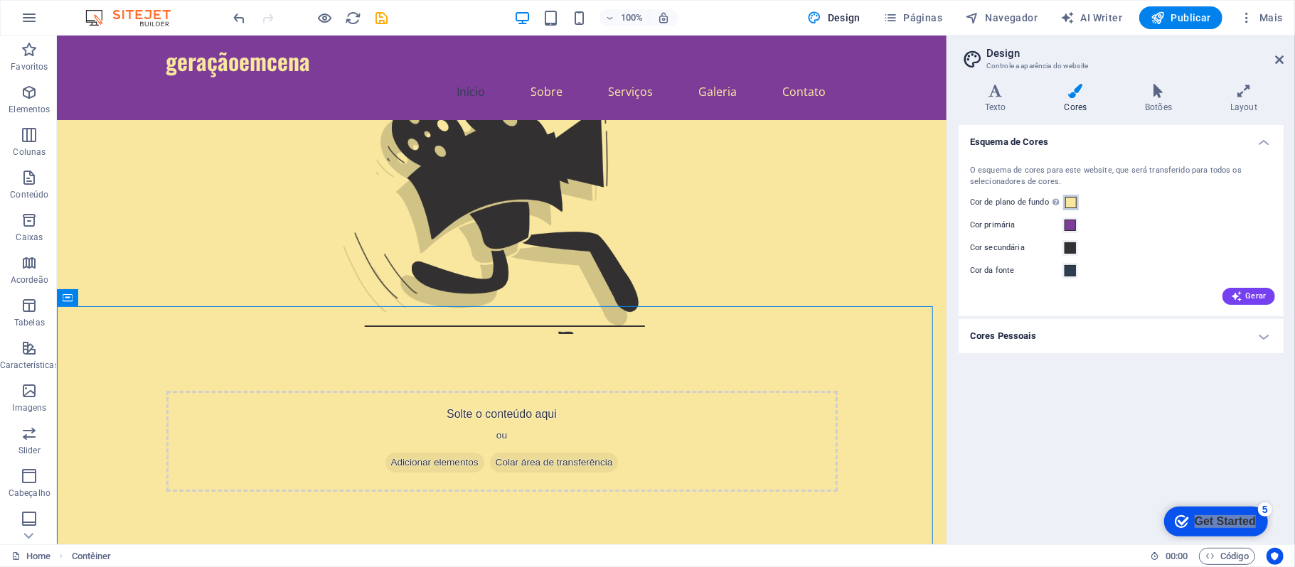
click at [971, 206] on span at bounding box center [1070, 202] width 11 height 11
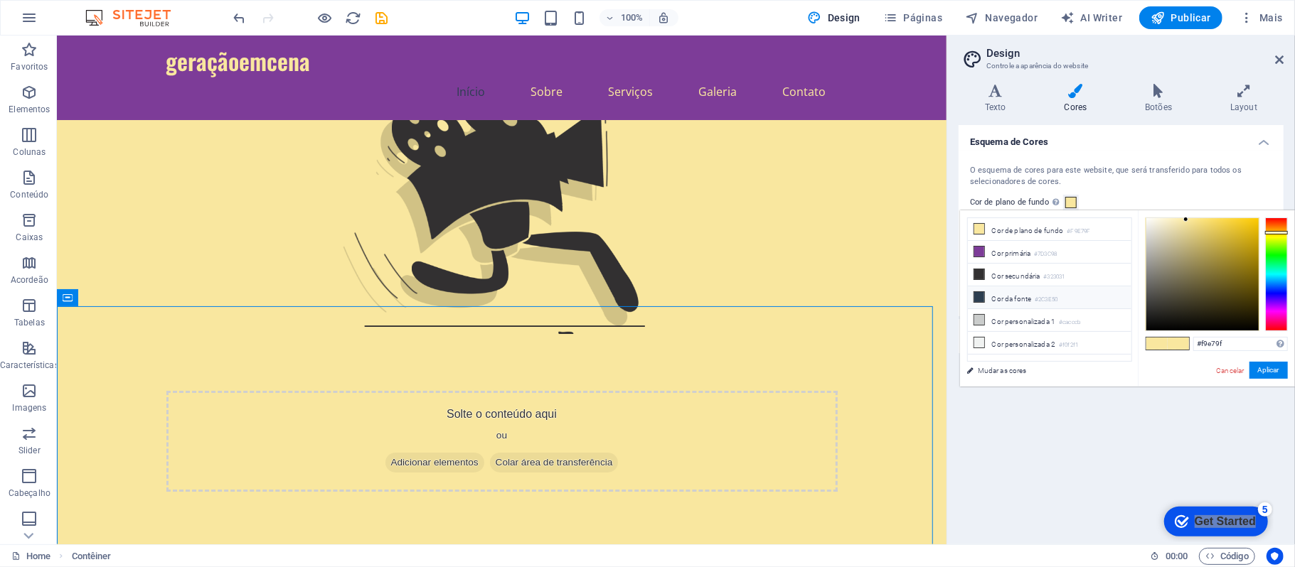
click at [971, 294] on li "Cor da fonte #2C3E50" at bounding box center [1050, 298] width 164 height 23
type input "#2c3e50"
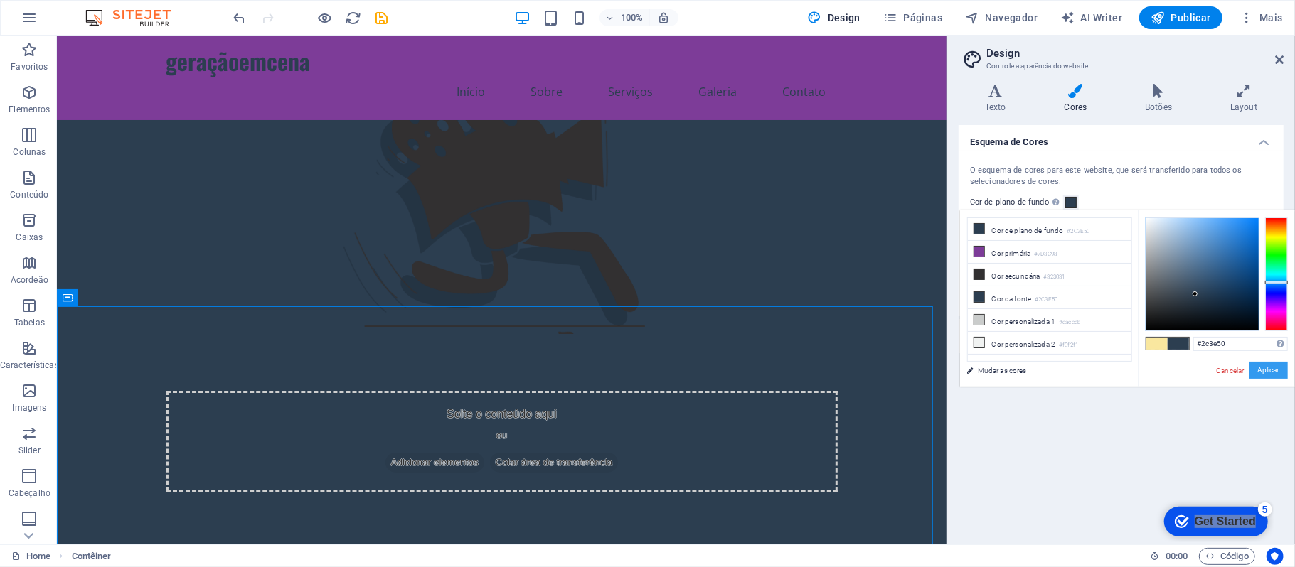
click at [971, 373] on button "Aplicar" at bounding box center [1268, 370] width 38 height 17
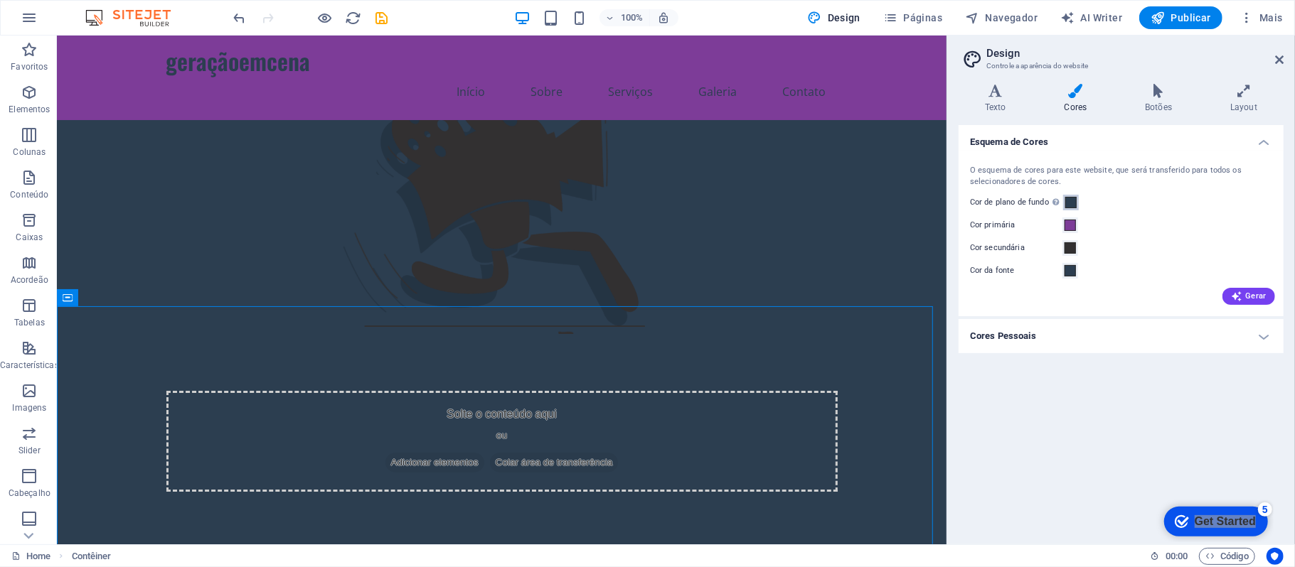
click at [971, 201] on span at bounding box center [1070, 202] width 11 height 11
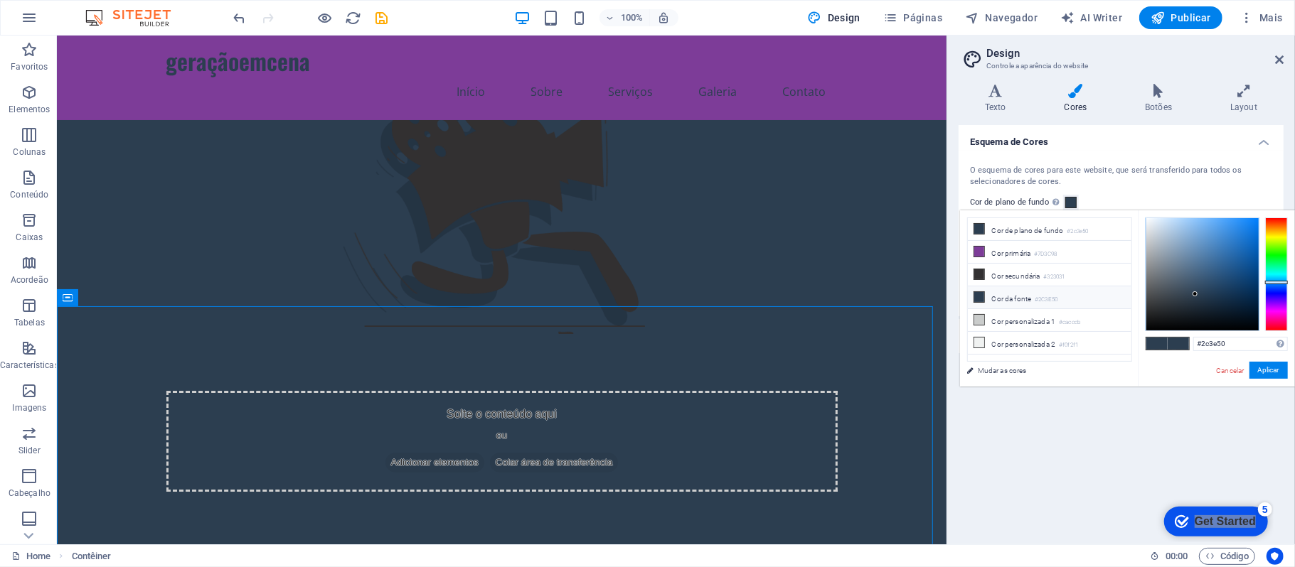
click at [971, 305] on small "#2C3E50" at bounding box center [1046, 300] width 23 height 10
click at [971, 299] on li "Cor da fonte #2C3E50" at bounding box center [1050, 298] width 164 height 23
click at [971, 225] on li "Cor de plano de fundo #2C3E50" at bounding box center [1050, 229] width 164 height 23
click at [971, 378] on button "Aplicar" at bounding box center [1268, 370] width 38 height 17
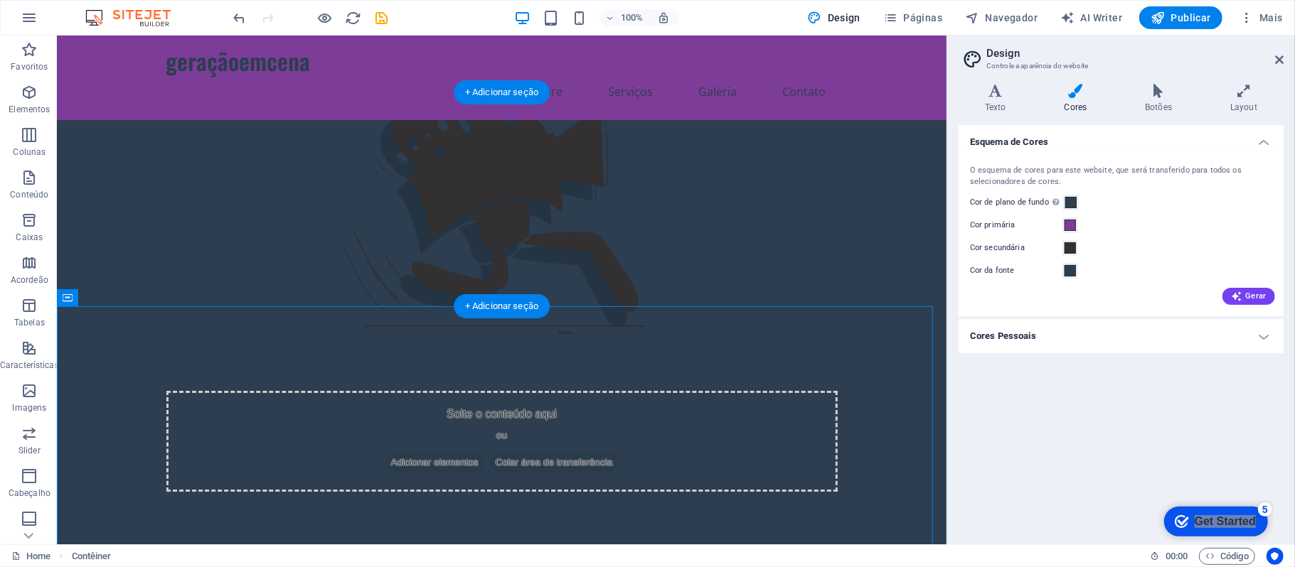
click at [549, 123] on figure at bounding box center [501, 226] width 890 height 214
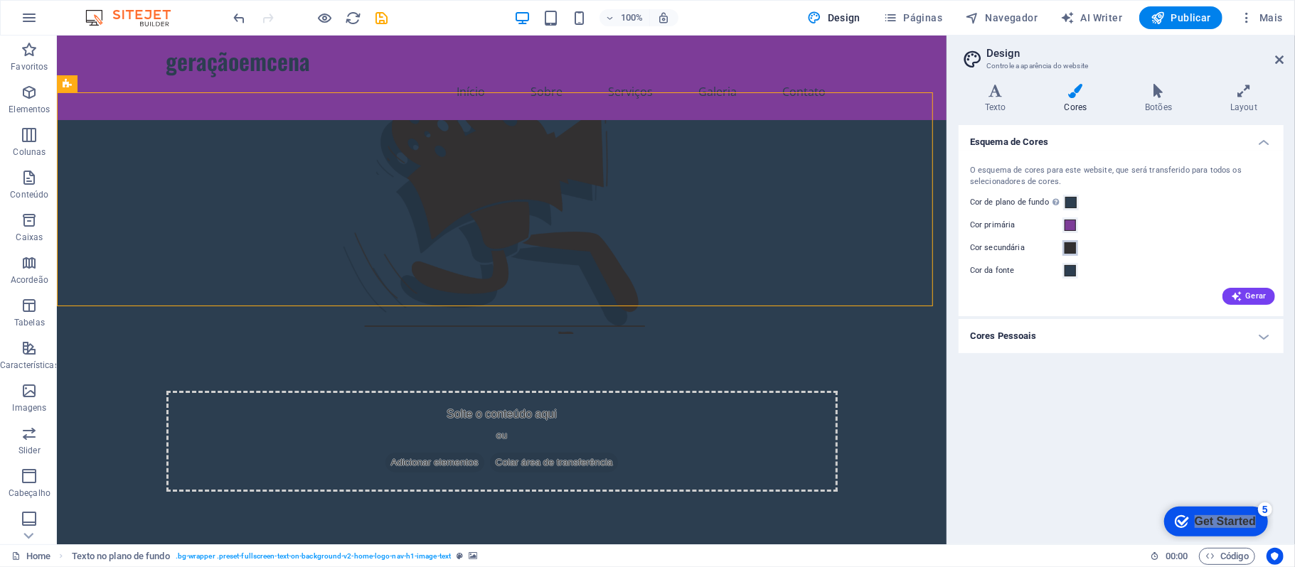
click at [971, 240] on button "Cor secundária" at bounding box center [1070, 248] width 16 height 16
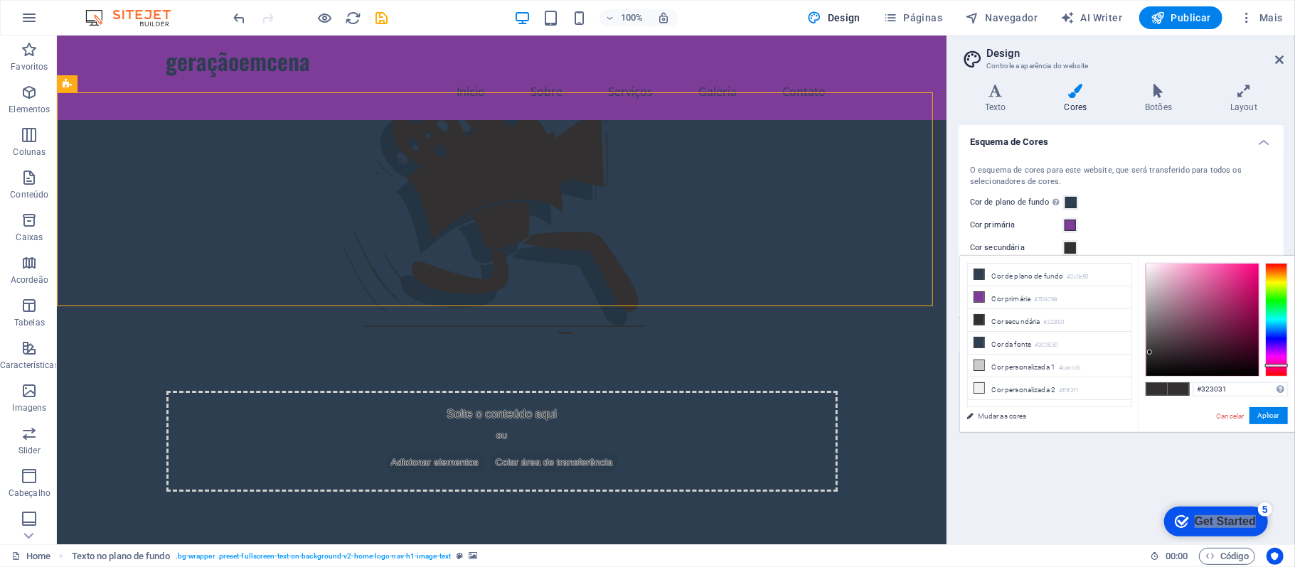
click at [971, 387] on span at bounding box center [1156, 389] width 21 height 12
drag, startPoint x: 1156, startPoint y: 356, endPoint x: 1145, endPoint y: 405, distance: 49.7
click at [971, 405] on div "#000000 Formatos suportados #0852ed rgb(8, 82, 237) rgba(8, 82, 237, 90%) hsv(2…" at bounding box center [1216, 447] width 157 height 383
click at [971, 344] on small "#2C3E50" at bounding box center [1046, 346] width 23 height 10
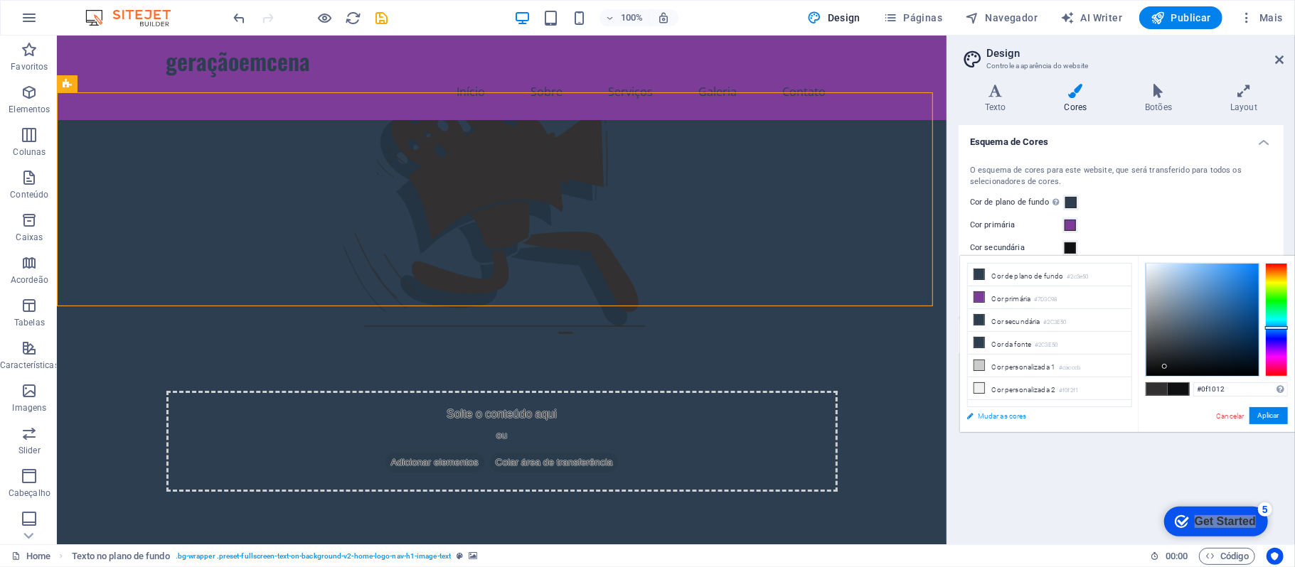
type input "#000000"
drag, startPoint x: 1204, startPoint y: 330, endPoint x: 1087, endPoint y: 419, distance: 146.6
click at [971, 419] on div "less Cor de plano de fundo #2c3e50 Cor primária #7D3C98 Cor secundária #2C3E50 …" at bounding box center [1127, 344] width 335 height 176
click at [971, 416] on button "Aplicar" at bounding box center [1268, 415] width 38 height 17
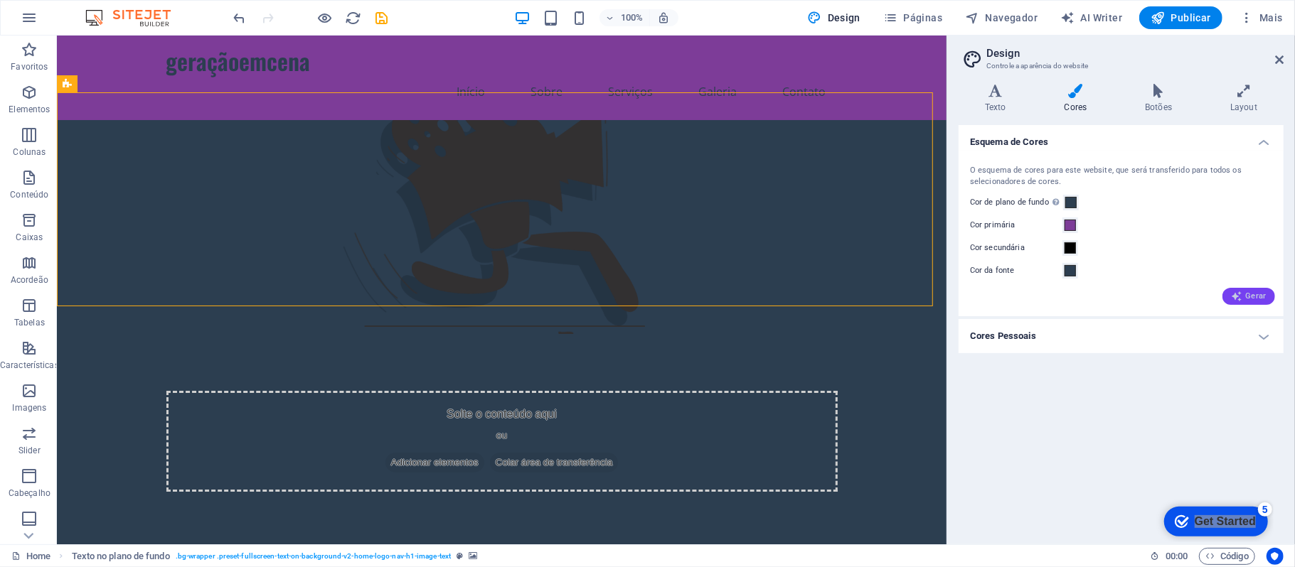
click at [971, 291] on span "Gerar" at bounding box center [1249, 296] width 36 height 11
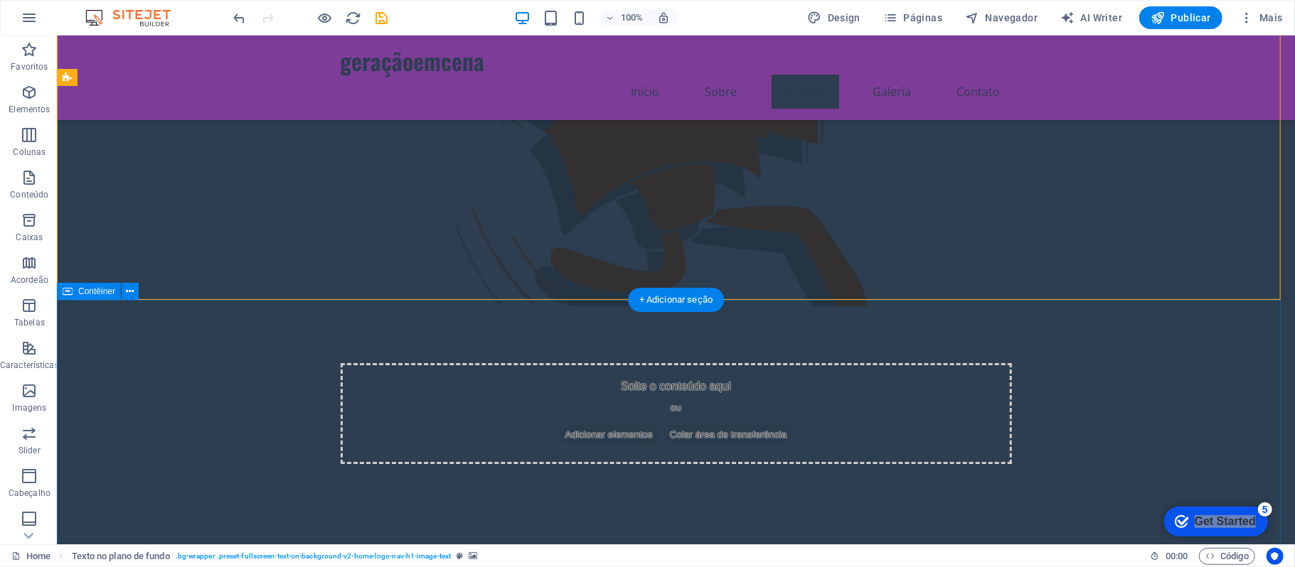
scroll to position [474, 0]
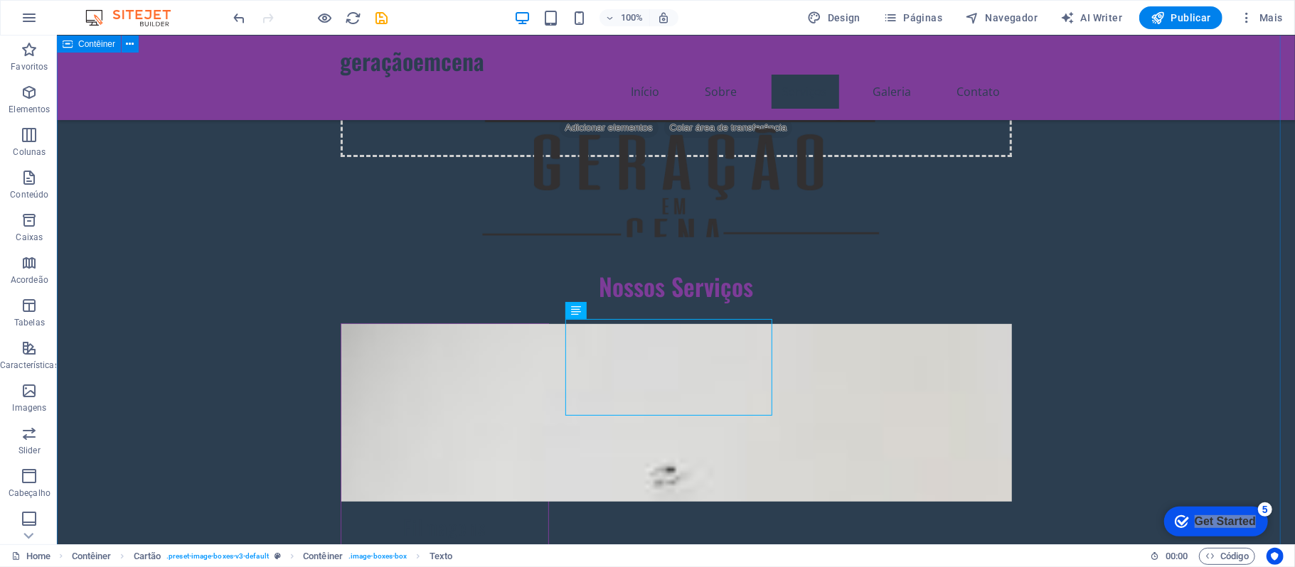
scroll to position [284, 0]
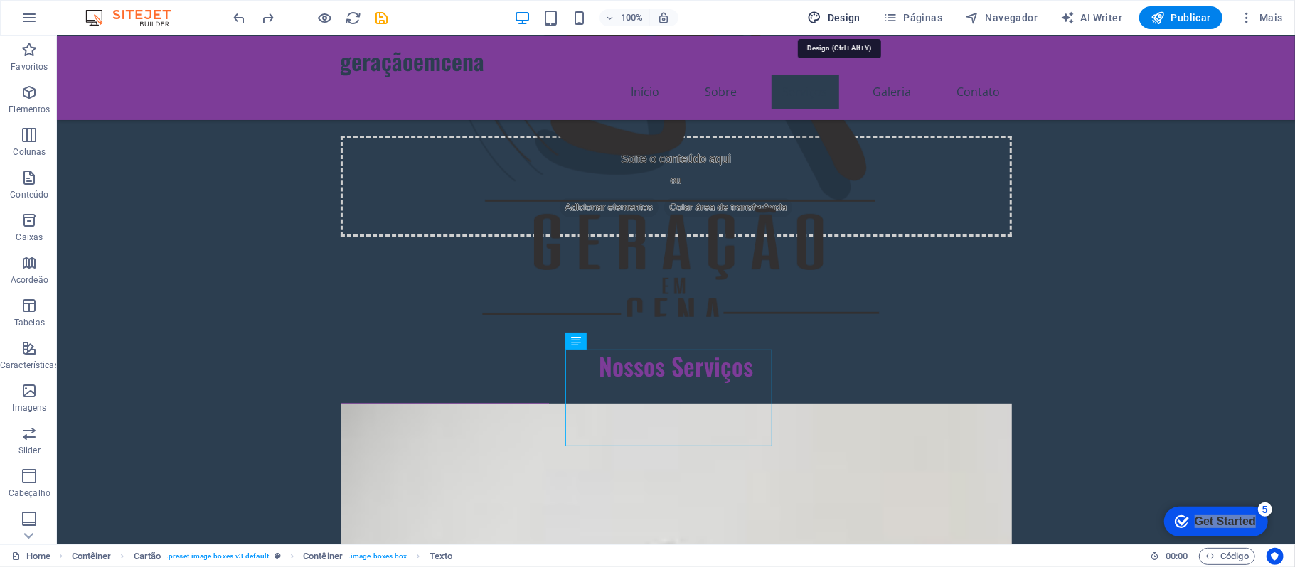
click at [845, 21] on span "Design" at bounding box center [833, 18] width 53 height 14
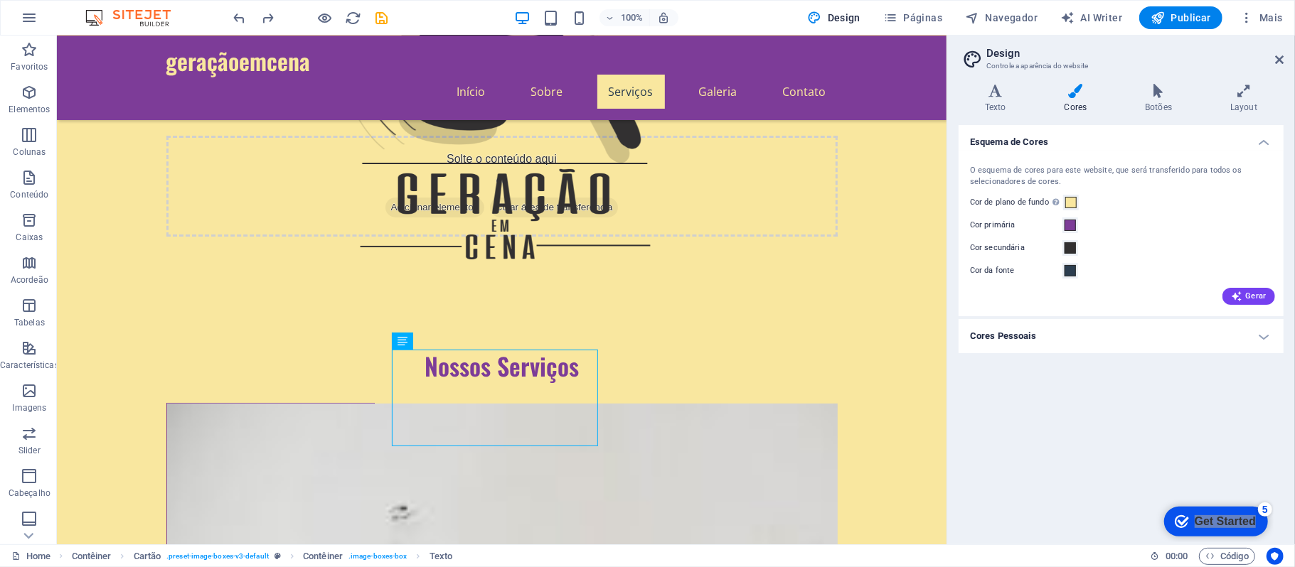
click at [971, 161] on div "O esquema de cores para este website, que será transferido para todos os seleci…" at bounding box center [1121, 234] width 331 height 166
click at [1074, 200] on span at bounding box center [1070, 202] width 11 height 11
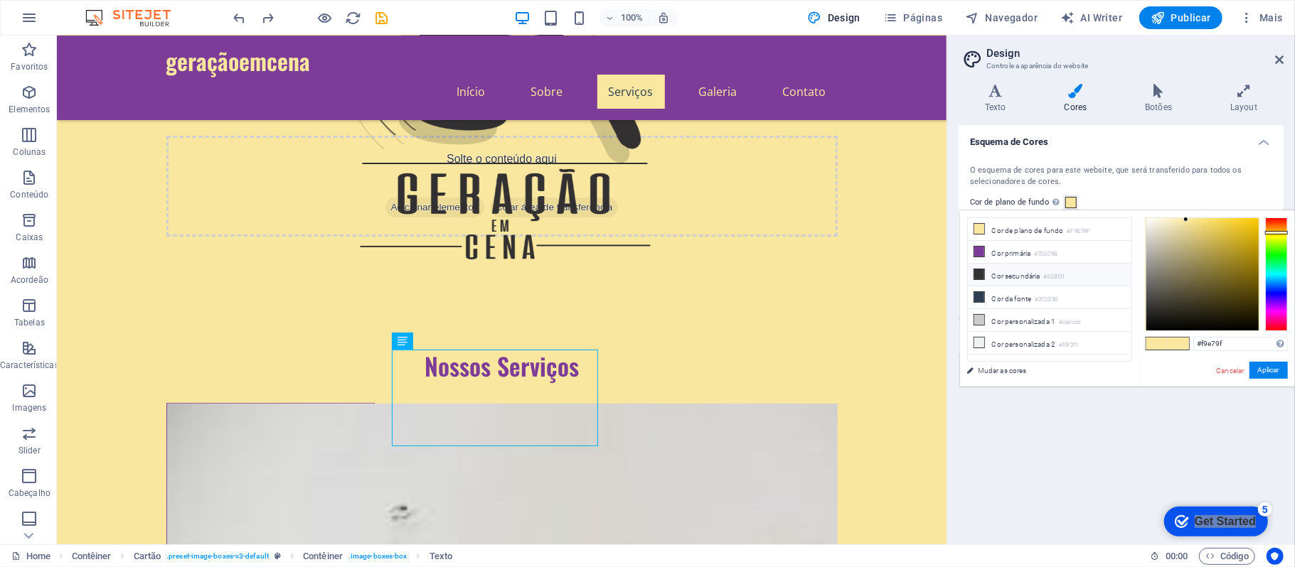
click at [1058, 282] on small "#323031" at bounding box center [1054, 277] width 21 height 10
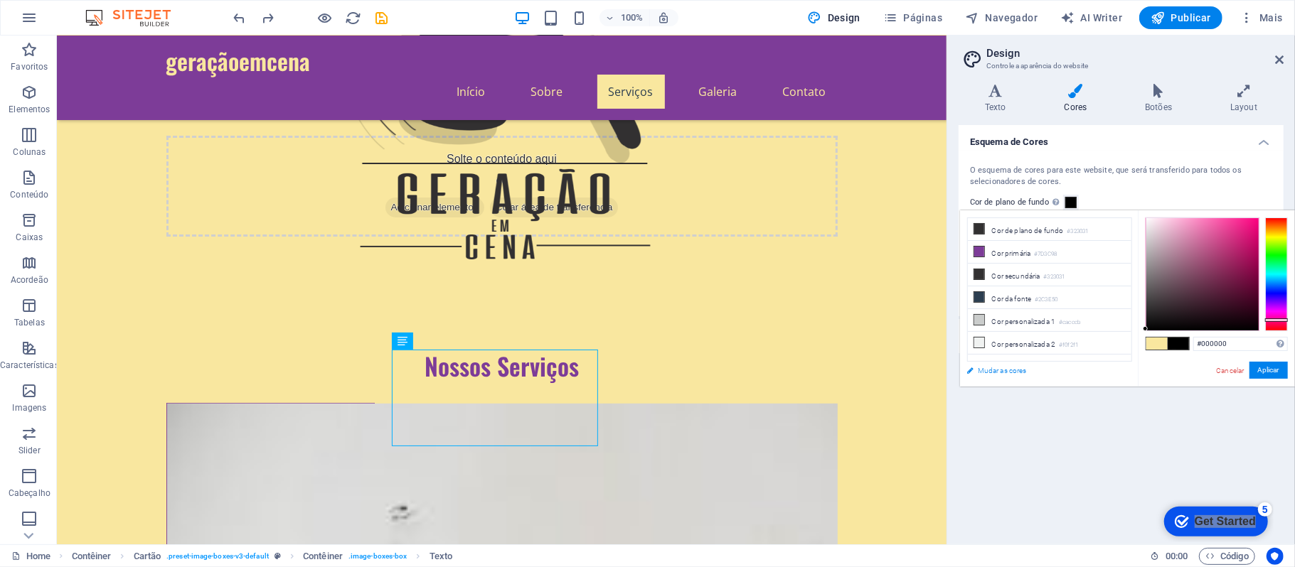
drag, startPoint x: 1153, startPoint y: 310, endPoint x: 1109, endPoint y: 373, distance: 77.1
click at [1109, 373] on div "less Cor de plano de fundo #323031 Cor primária #7D3C98 Cor secundária #323031 …" at bounding box center [1127, 298] width 335 height 176
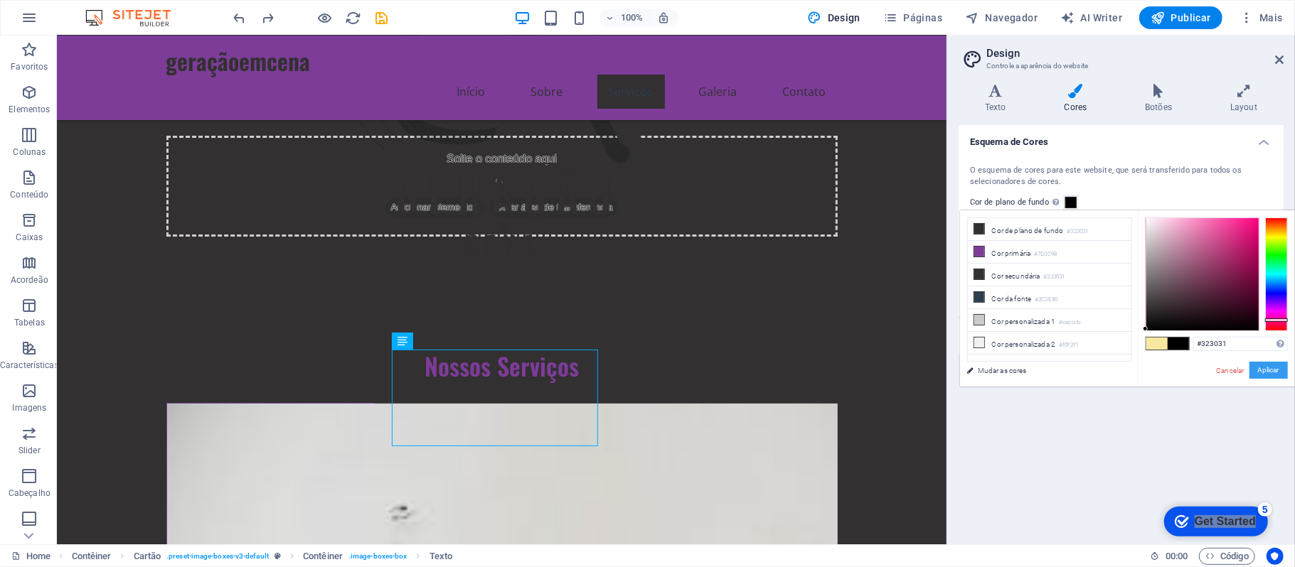
type input "#000000"
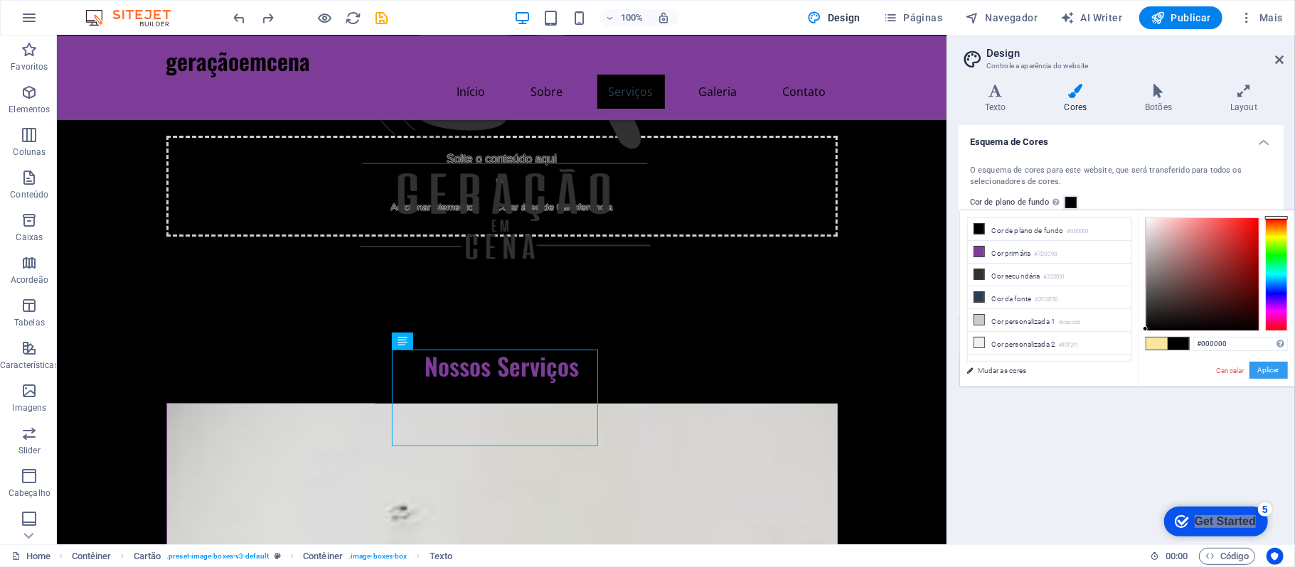
click at [1271, 373] on button "Aplicar" at bounding box center [1268, 370] width 38 height 17
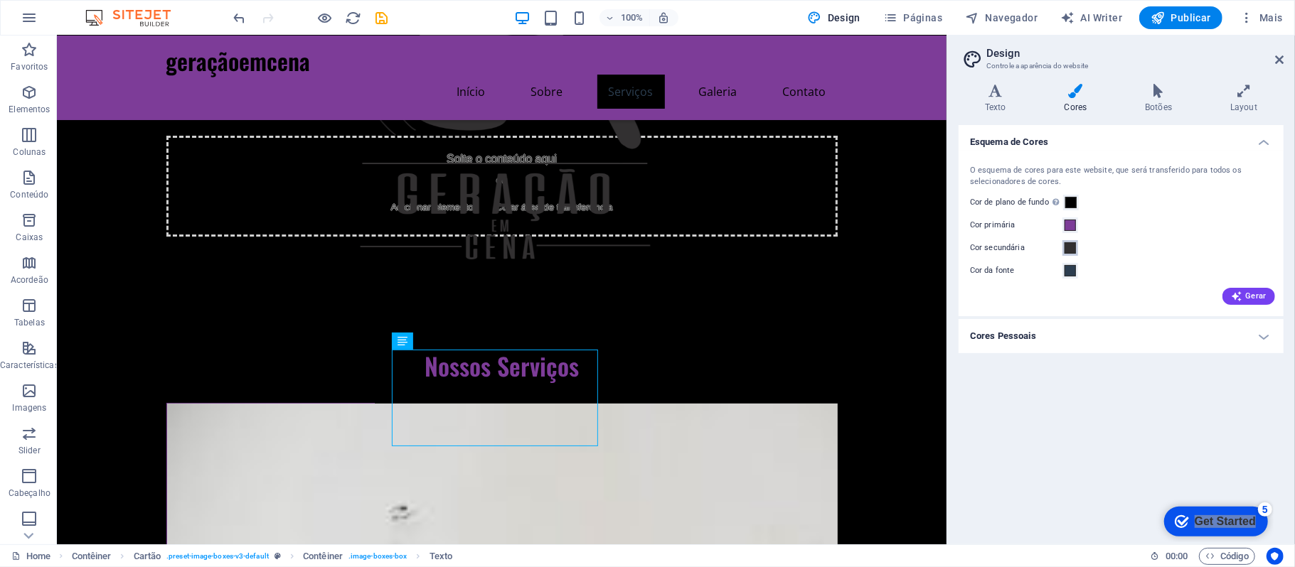
click at [1070, 249] on span at bounding box center [1069, 247] width 11 height 11
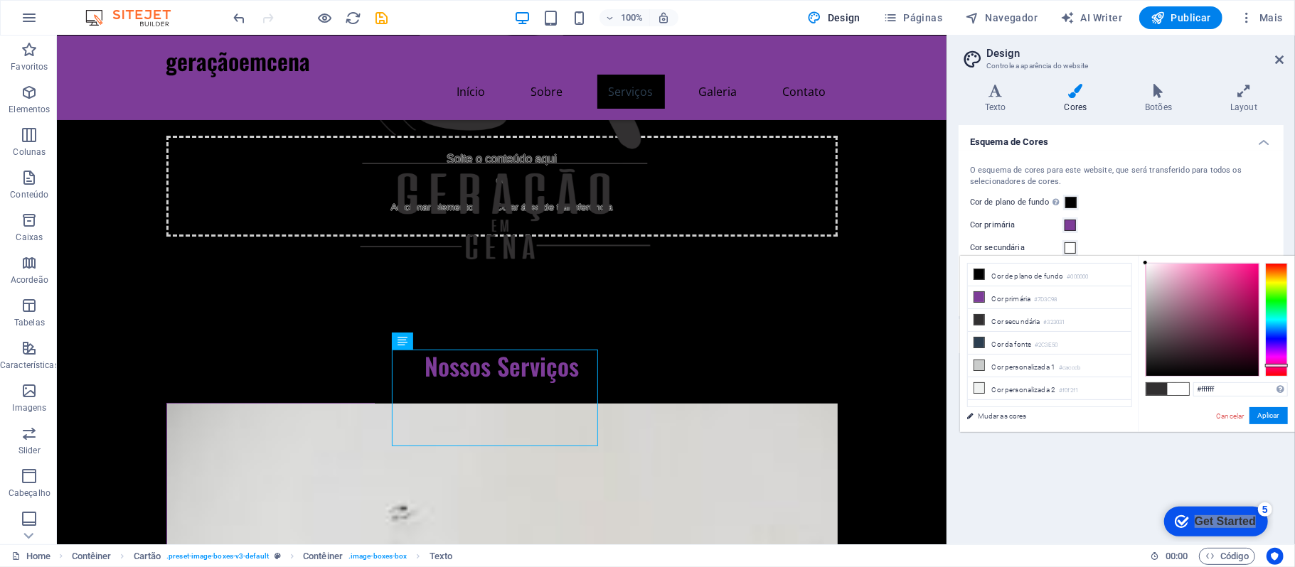
drag, startPoint x: 1148, startPoint y: 310, endPoint x: 1138, endPoint y: 239, distance: 71.7
click at [1138, 239] on body "geraçãoemcena Home Favoritos Elementos Colunas Conteúdo Caixas Acordeão Tabelas…" at bounding box center [647, 283] width 1295 height 567
click at [1276, 416] on button "Aplicar" at bounding box center [1268, 415] width 38 height 17
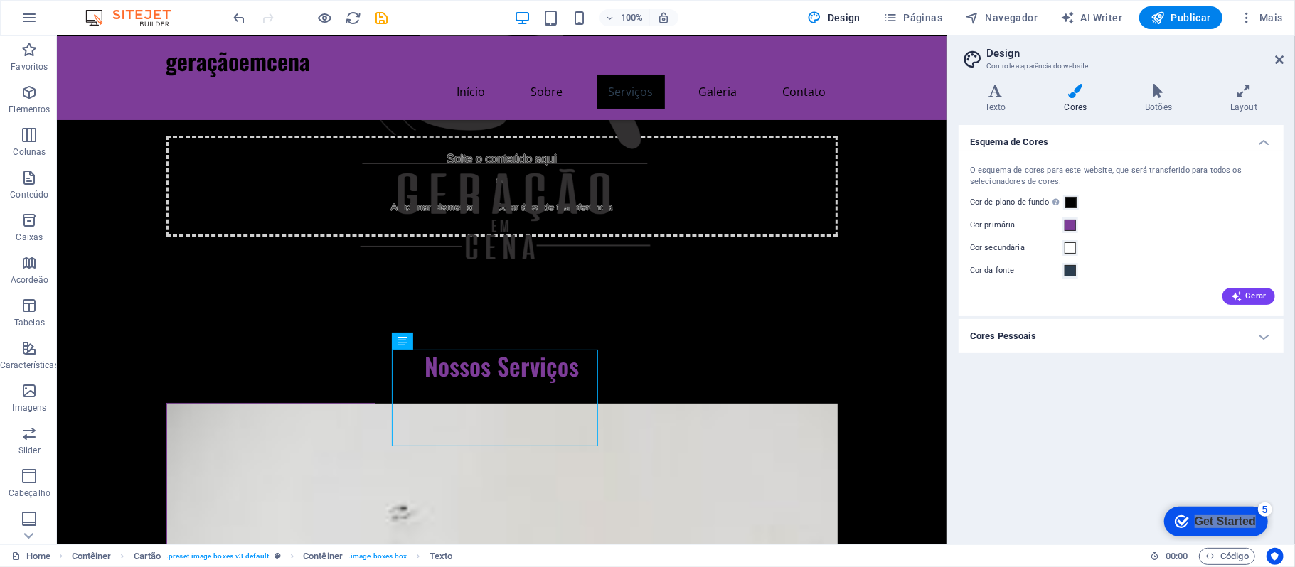
click at [1141, 407] on div "Esquema de Cores O esquema de cores para este website, que será transferido par…" at bounding box center [1120, 329] width 325 height 408
click at [1069, 247] on span at bounding box center [1069, 247] width 11 height 11
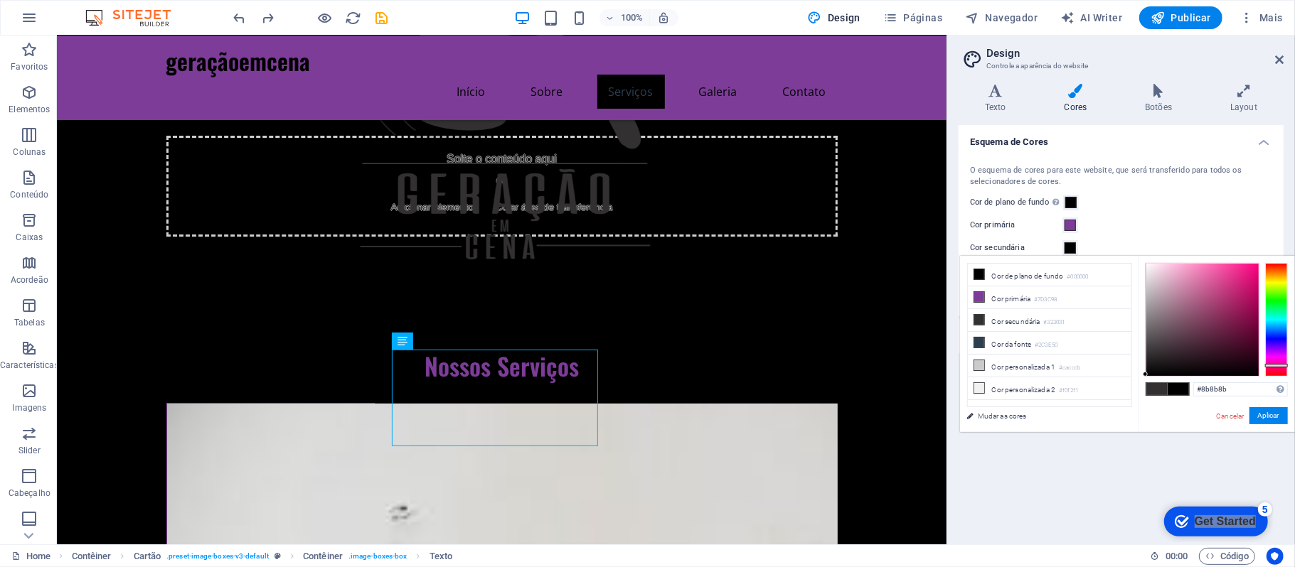
type input "#ffffff"
drag, startPoint x: 1173, startPoint y: 326, endPoint x: 1086, endPoint y: 151, distance: 194.9
click at [1086, 151] on body "geraçãoemcena Home Favoritos Elementos Colunas Conteúdo Caixas Acordeão Tabelas…" at bounding box center [647, 283] width 1295 height 567
click at [1276, 418] on button "Aplicar" at bounding box center [1268, 415] width 38 height 17
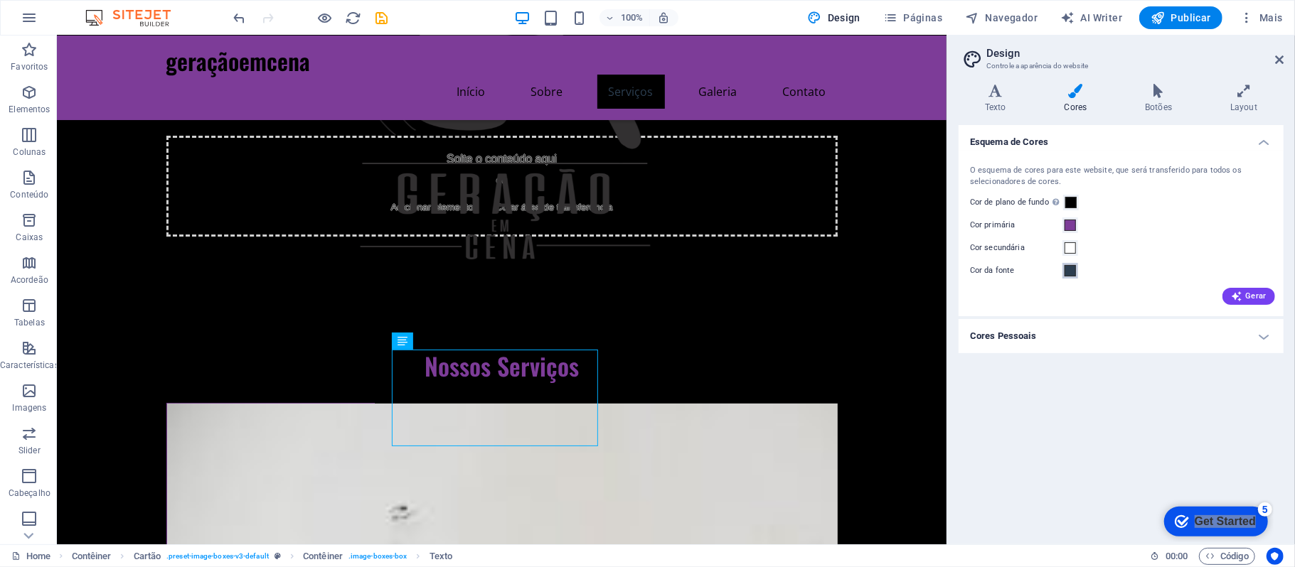
click at [1074, 270] on span at bounding box center [1069, 270] width 11 height 11
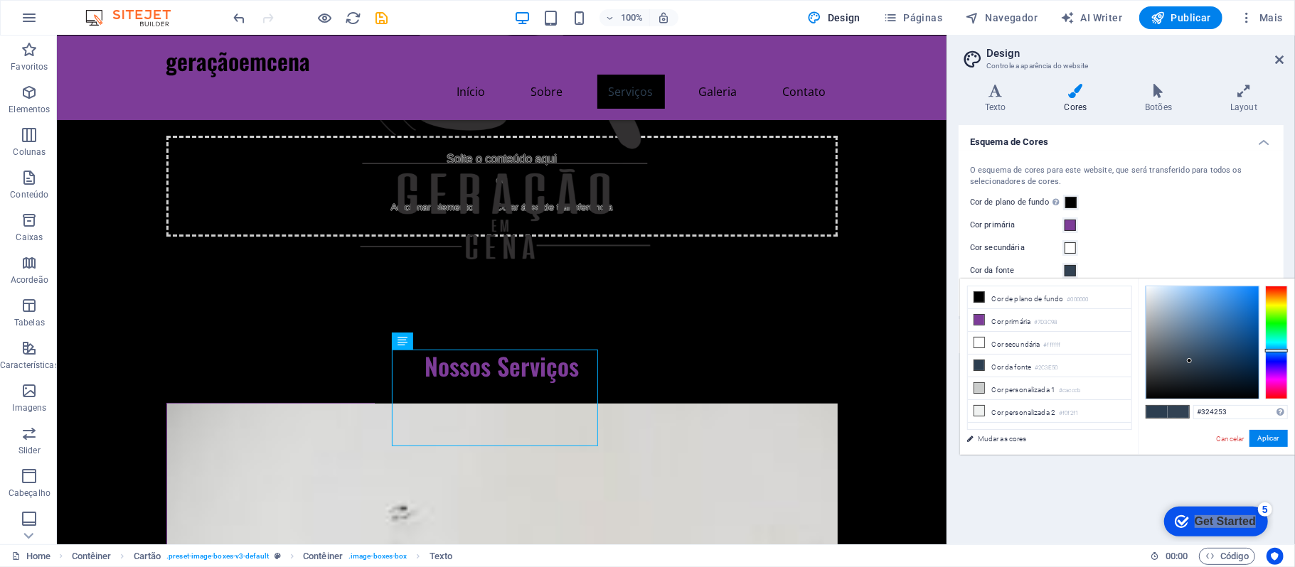
drag, startPoint x: 1173, startPoint y: 360, endPoint x: 1144, endPoint y: 338, distance: 36.1
click at [1189, 361] on div at bounding box center [1202, 343] width 112 height 112
click at [1047, 328] on small "#7D3C98" at bounding box center [1045, 323] width 23 height 10
type input "#7d3c98"
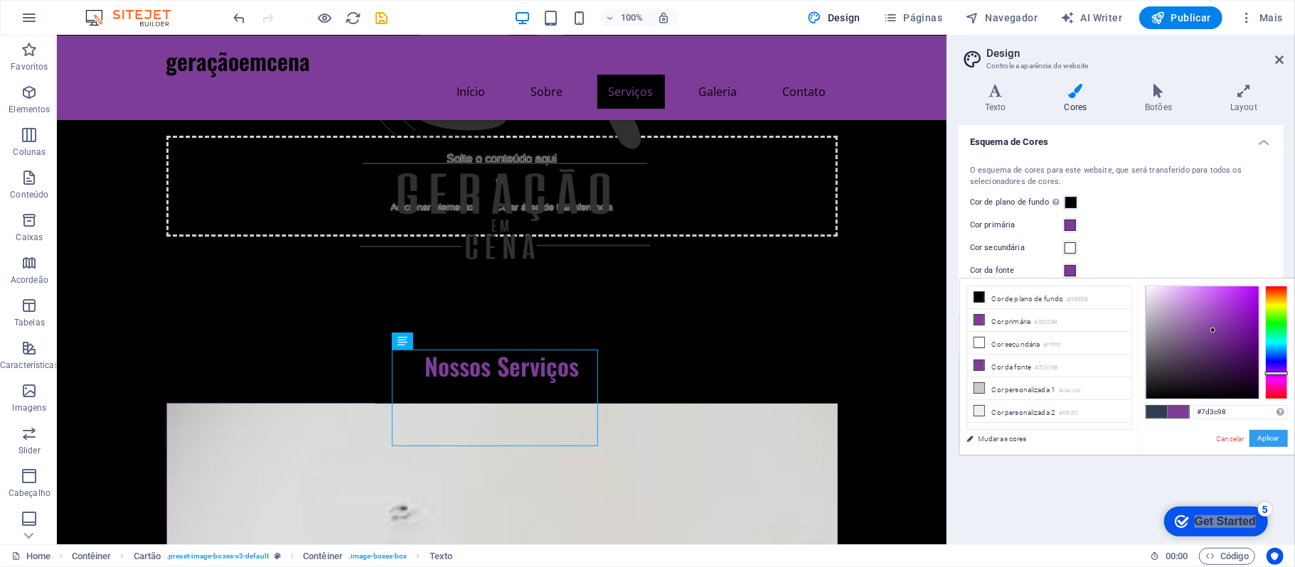
click at [1267, 439] on button "Aplicar" at bounding box center [1268, 438] width 38 height 17
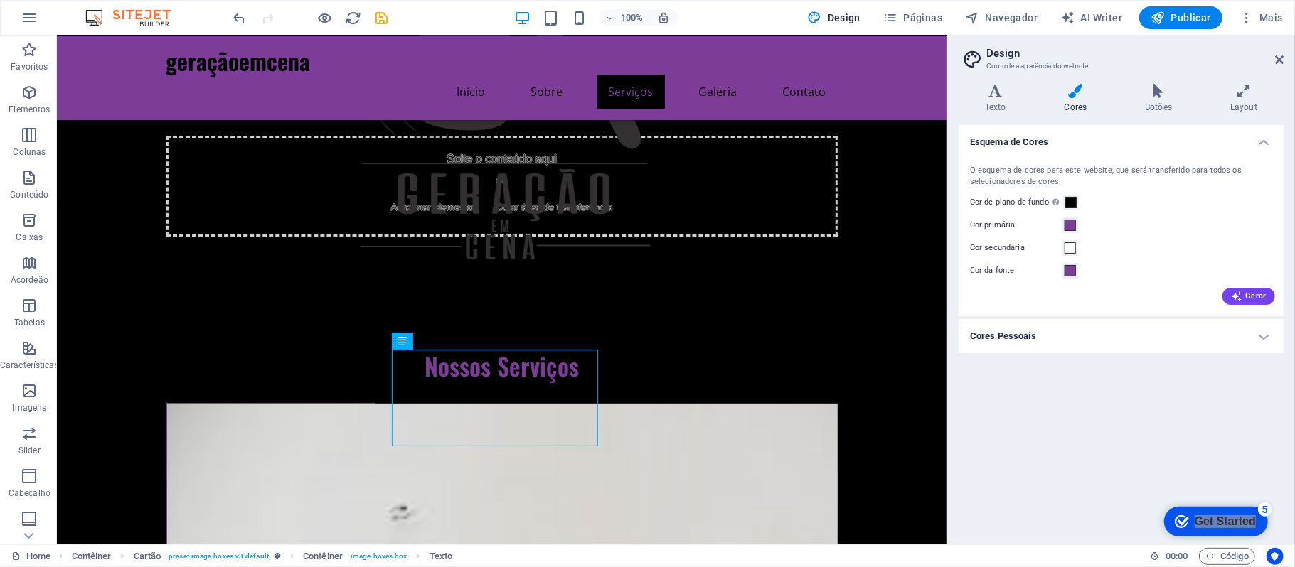
click at [1074, 429] on div "Esquema de Cores O esquema de cores para este website, que será transferido par…" at bounding box center [1120, 329] width 325 height 408
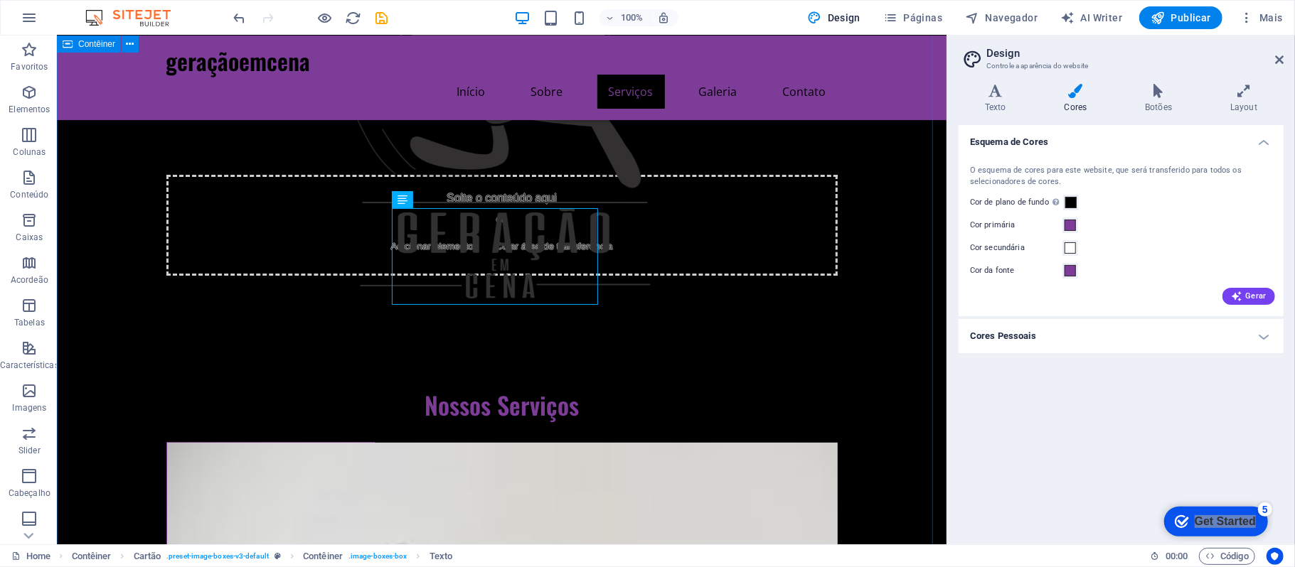
scroll to position [189, 0]
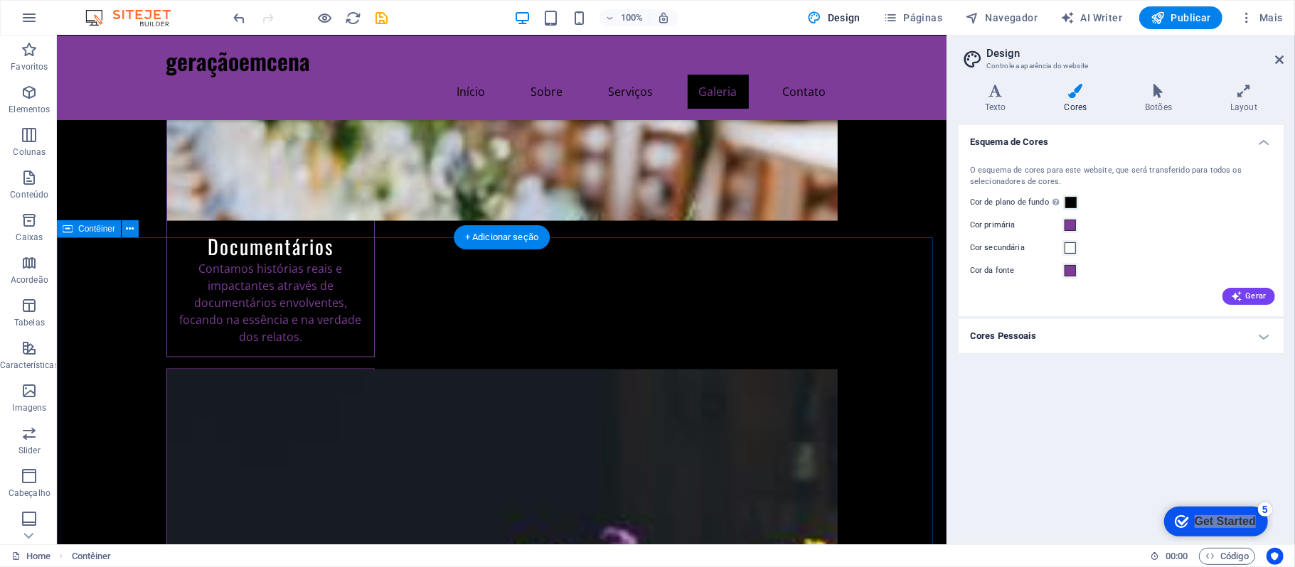
scroll to position [1582, 0]
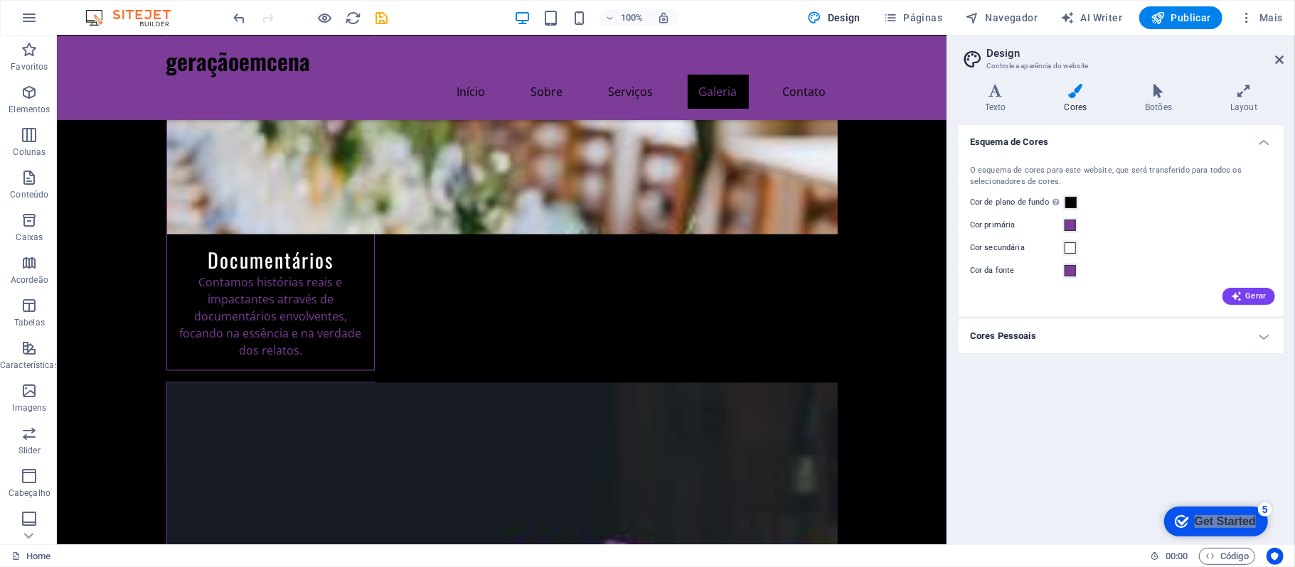
click at [1104, 419] on div "Esquema de Cores O esquema de cores para este website, que será transferido par…" at bounding box center [1120, 329] width 325 height 408
click at [1283, 58] on icon at bounding box center [1279, 59] width 9 height 11
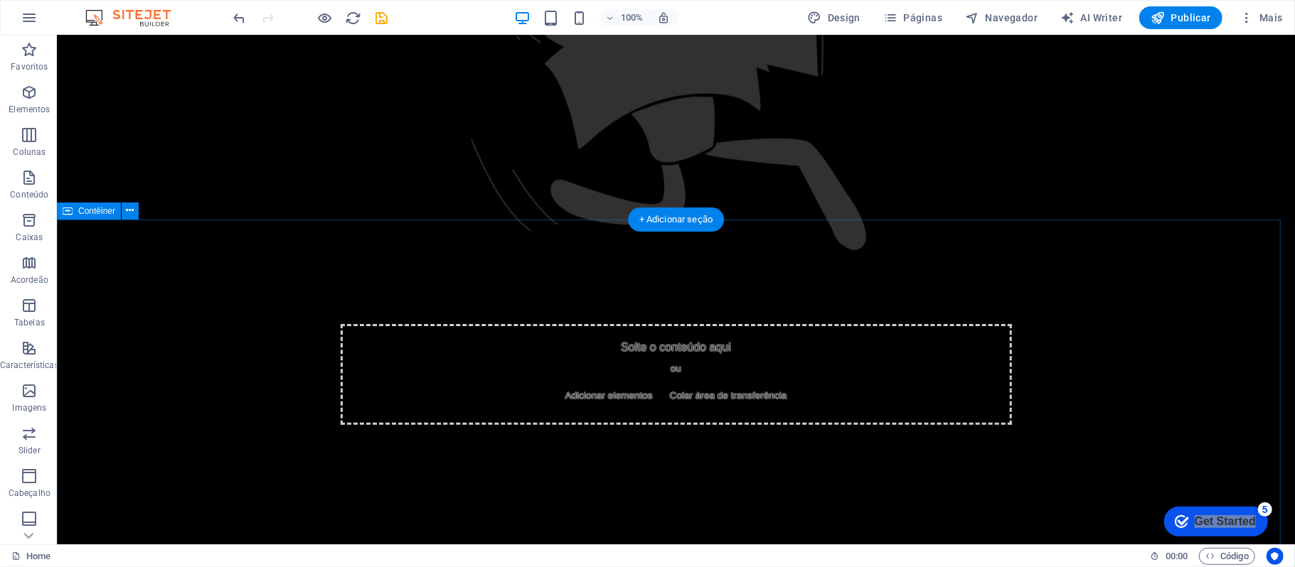
scroll to position [0, 0]
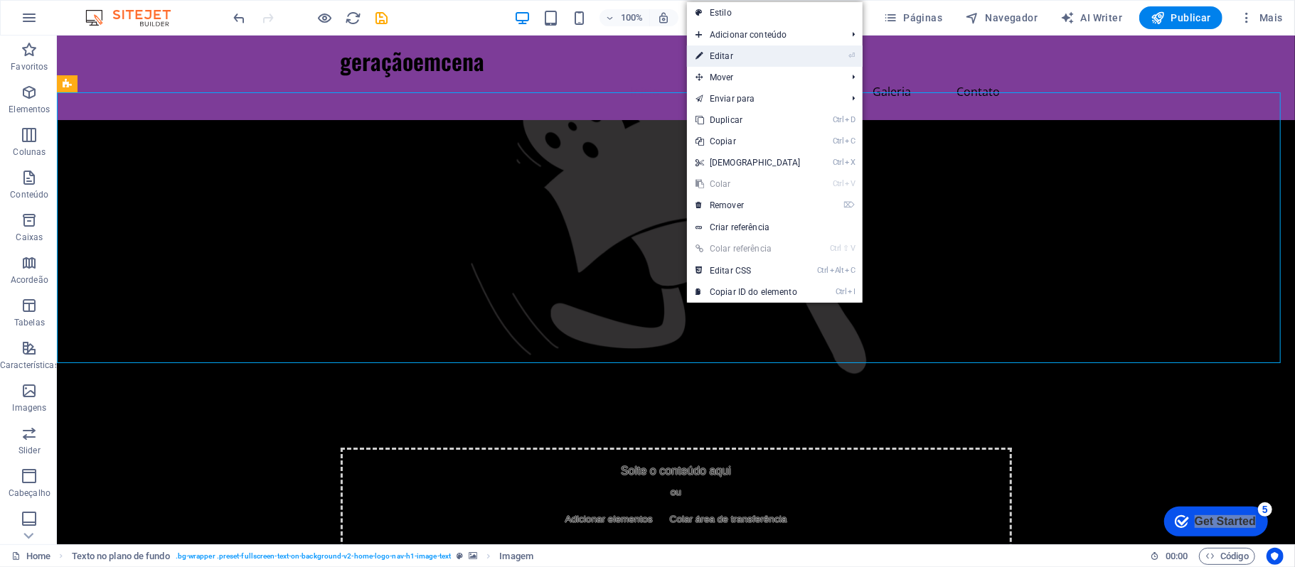
click at [745, 57] on link "⏎ Editar" at bounding box center [748, 56] width 122 height 21
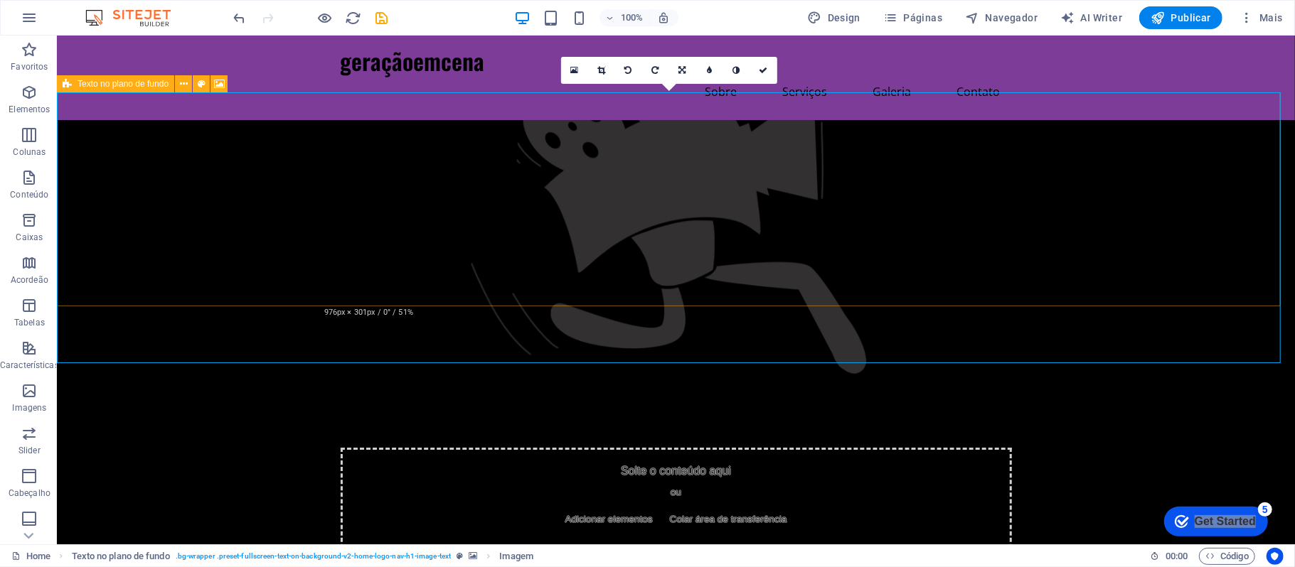
click at [150, 213] on figure at bounding box center [675, 254] width 1238 height 271
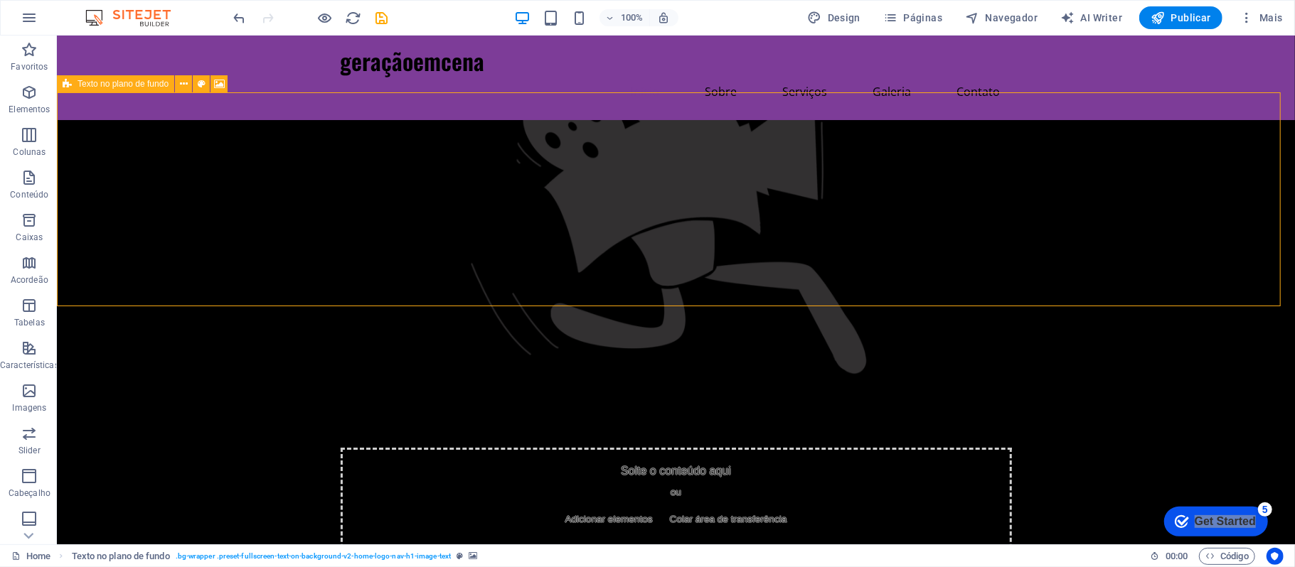
click at [219, 177] on figure at bounding box center [675, 254] width 1238 height 271
click at [214, 85] on icon at bounding box center [219, 84] width 11 height 15
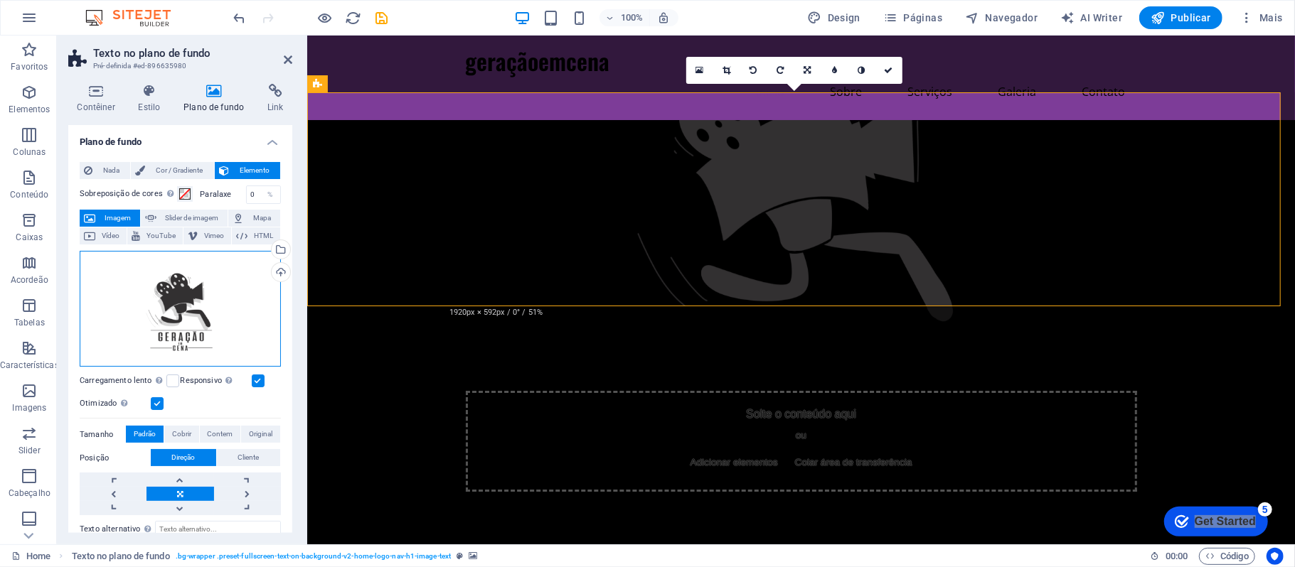
click at [202, 317] on div "Arraste os arquivos aqui, clique para escolher os arquivos ou selecione os arqu…" at bounding box center [180, 309] width 201 height 117
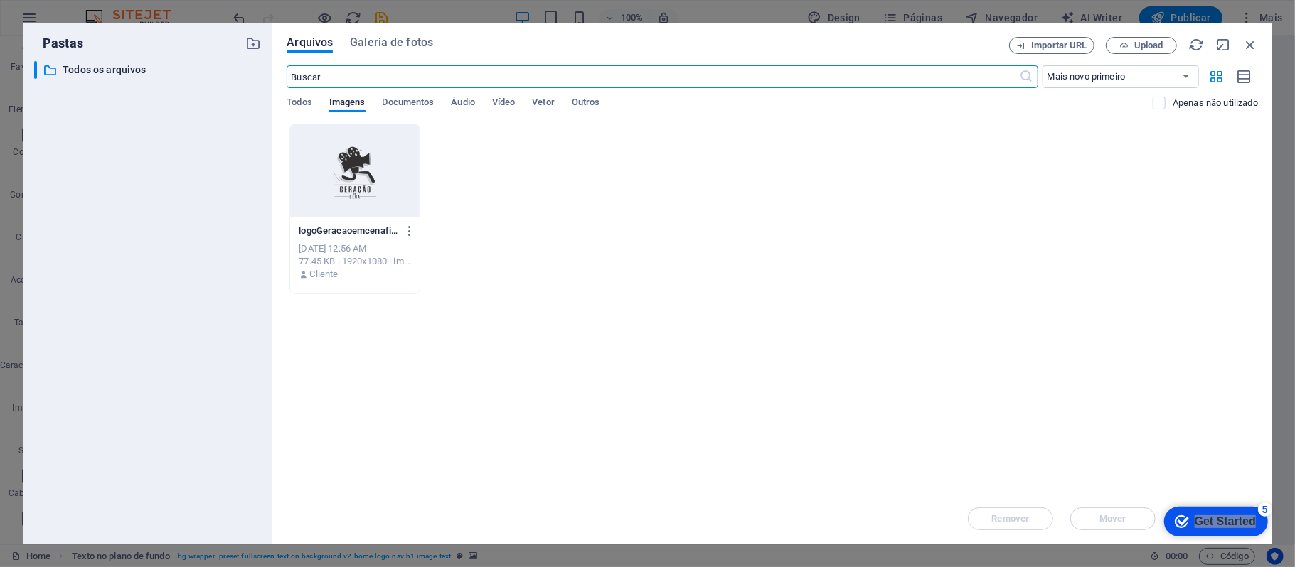
click at [202, 317] on div "​ Todos os arquivos Todos os arquivos" at bounding box center [147, 297] width 227 height 472
click at [311, 100] on span "Todos" at bounding box center [299, 104] width 25 height 20
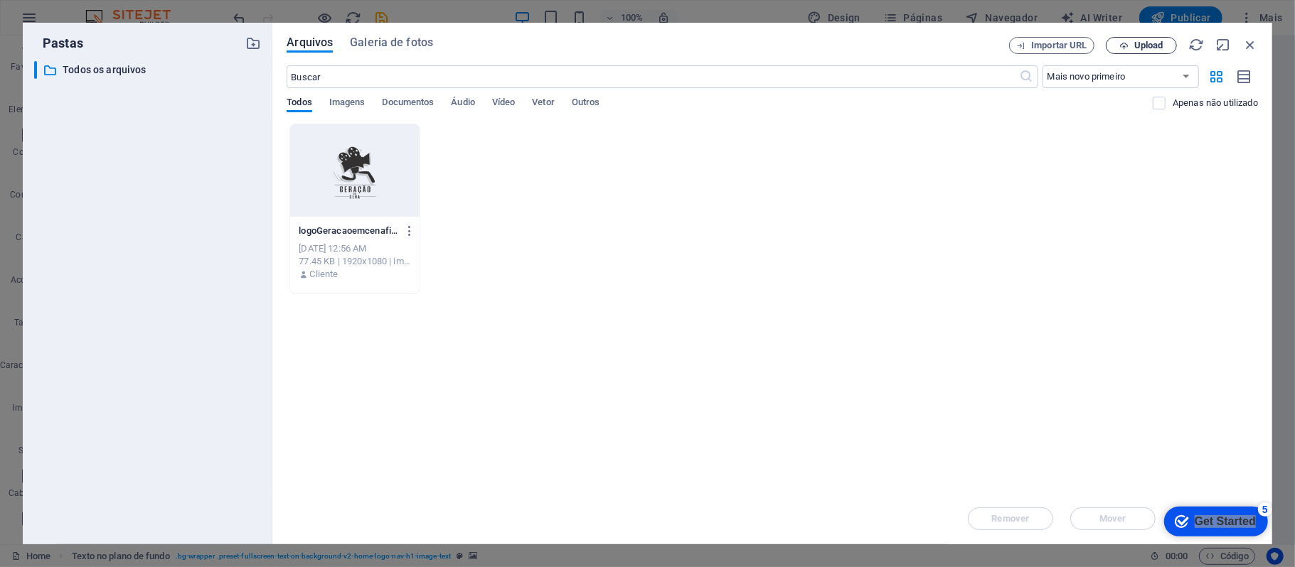
click at [1129, 46] on span "Upload" at bounding box center [1141, 45] width 58 height 9
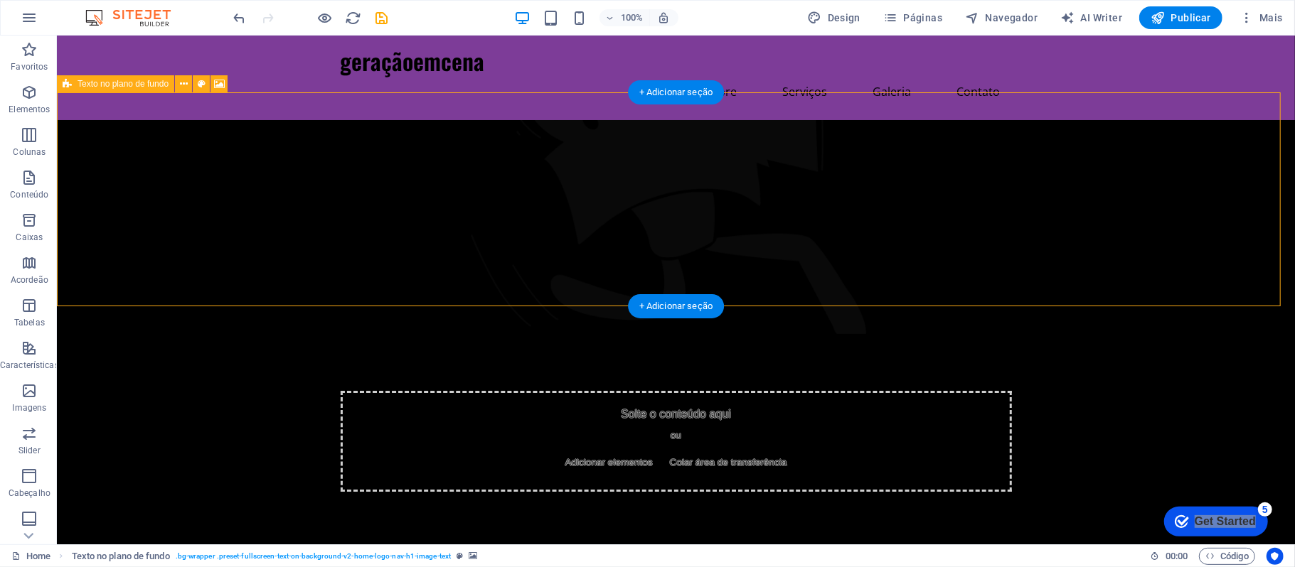
click at [1189, 204] on figure at bounding box center [675, 226] width 1238 height 214
click at [1096, 250] on figure at bounding box center [675, 226] width 1238 height 214
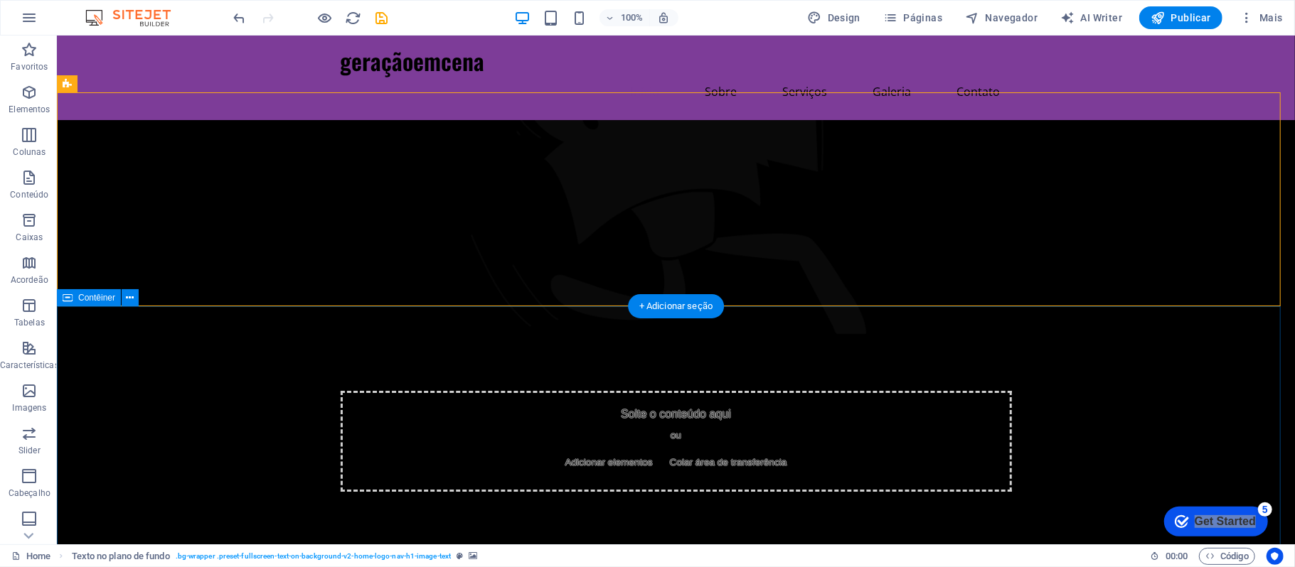
drag, startPoint x: 769, startPoint y: 298, endPoint x: 771, endPoint y: 310, distance: 12.3
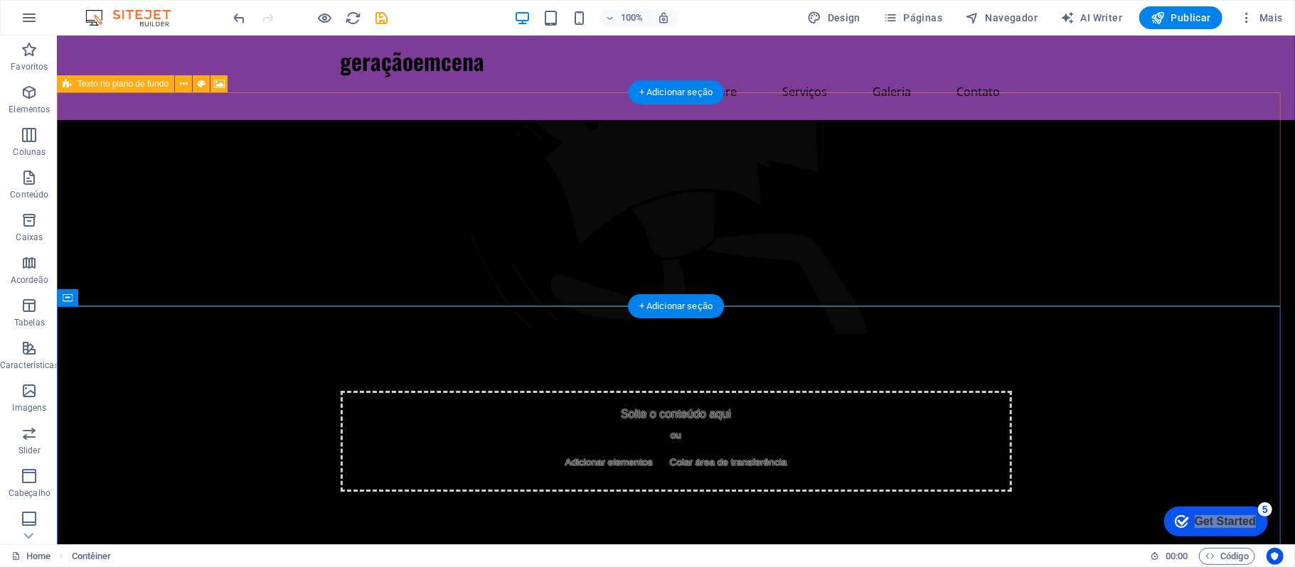
click at [779, 294] on figure at bounding box center [675, 226] width 1238 height 214
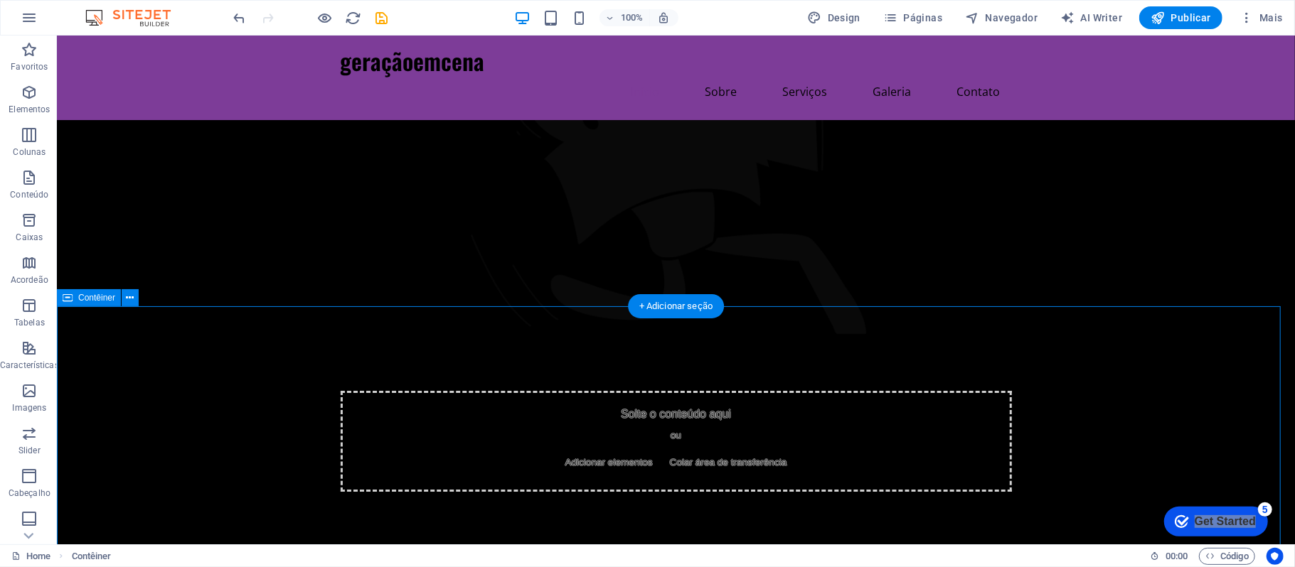
drag, startPoint x: 771, startPoint y: 305, endPoint x: 773, endPoint y: 345, distance: 39.9
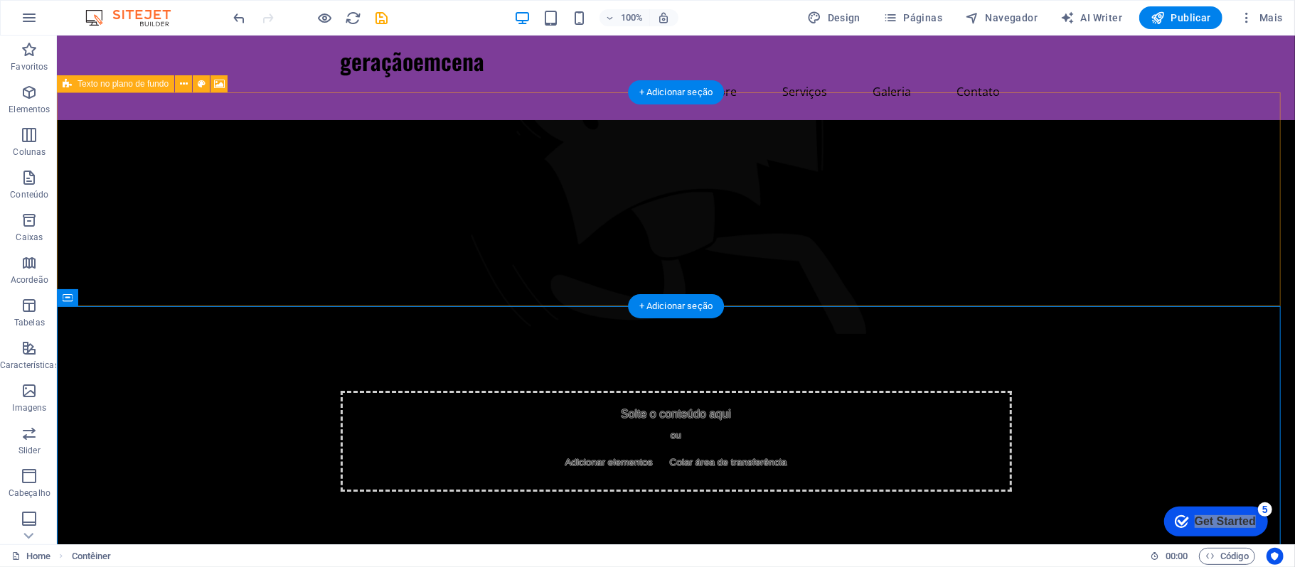
click at [776, 288] on figure at bounding box center [675, 226] width 1238 height 214
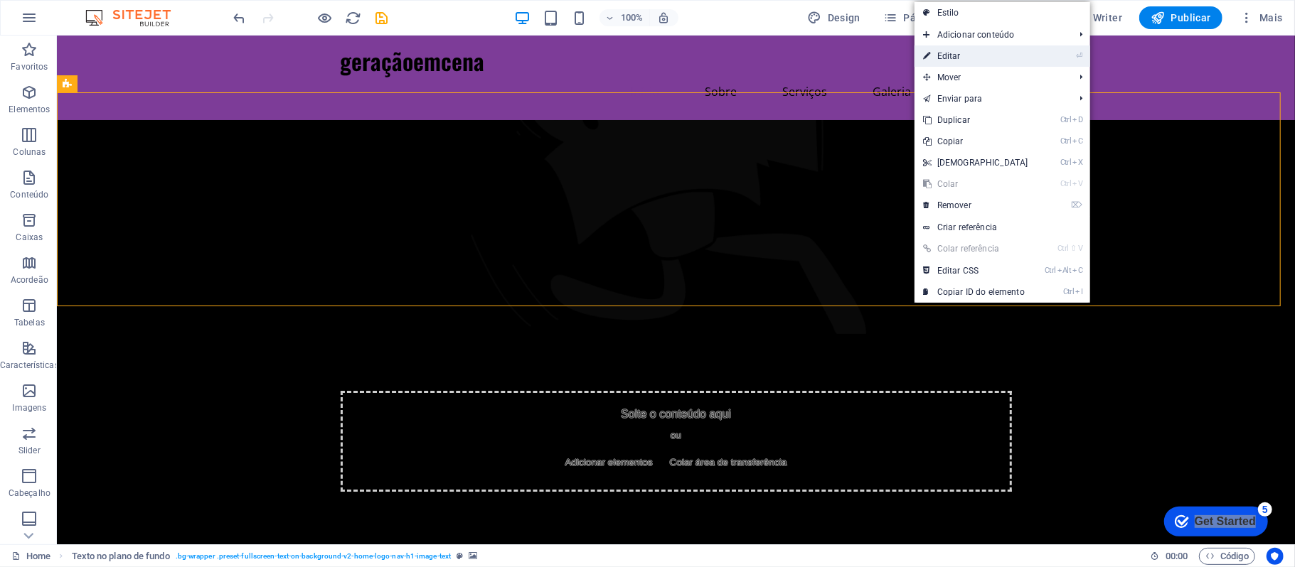
click at [996, 49] on link "⏎ Editar" at bounding box center [975, 56] width 122 height 21
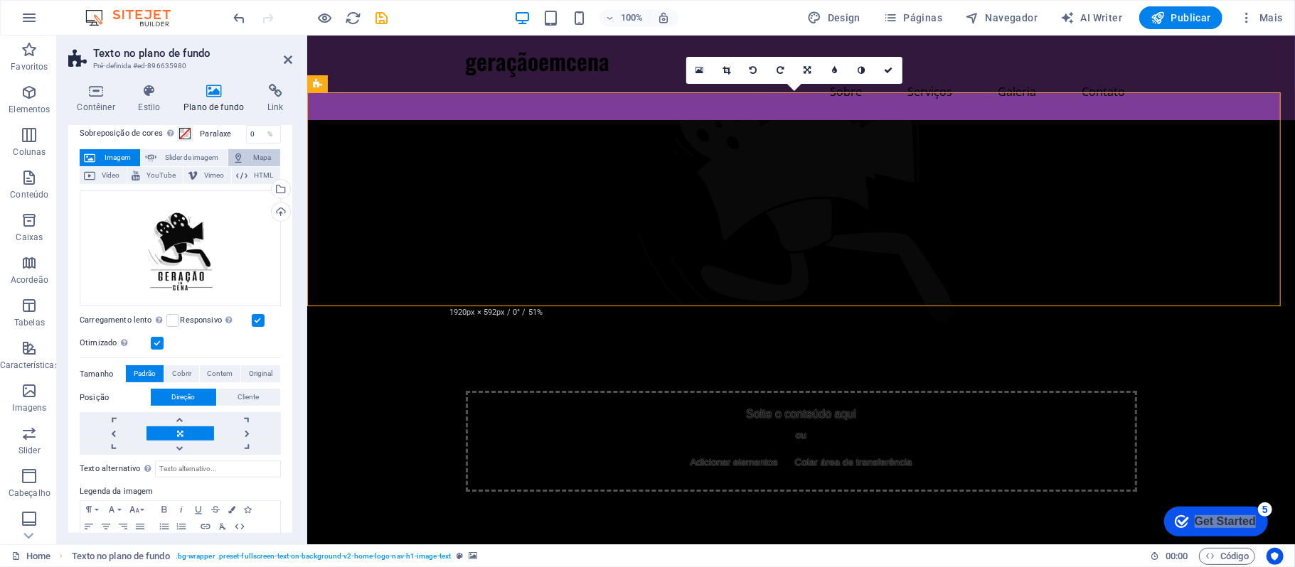
scroll to position [117, 0]
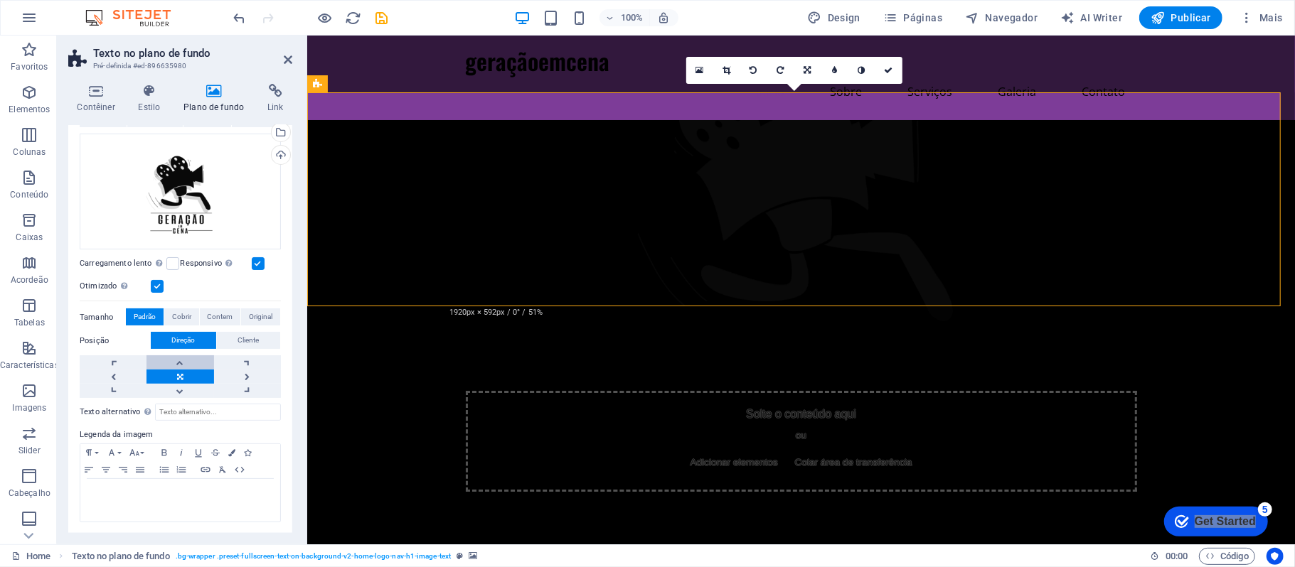
click at [171, 367] on link at bounding box center [179, 363] width 67 height 14
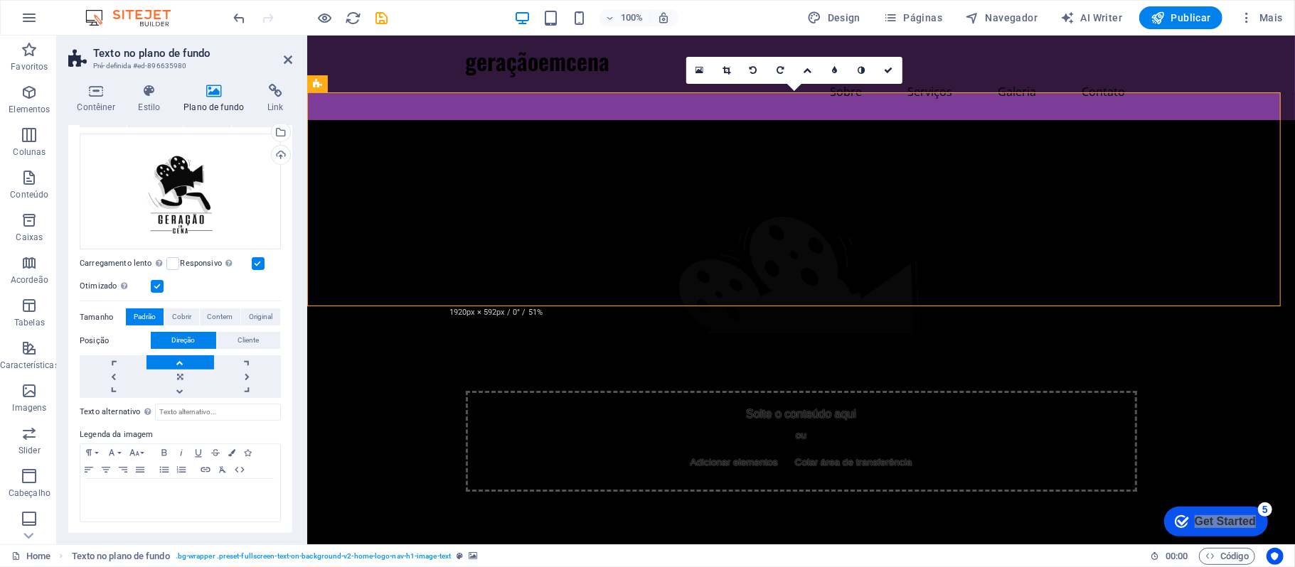
click at [171, 367] on link at bounding box center [179, 363] width 67 height 14
click at [181, 384] on link at bounding box center [179, 391] width 67 height 14
click at [183, 373] on link at bounding box center [179, 377] width 67 height 14
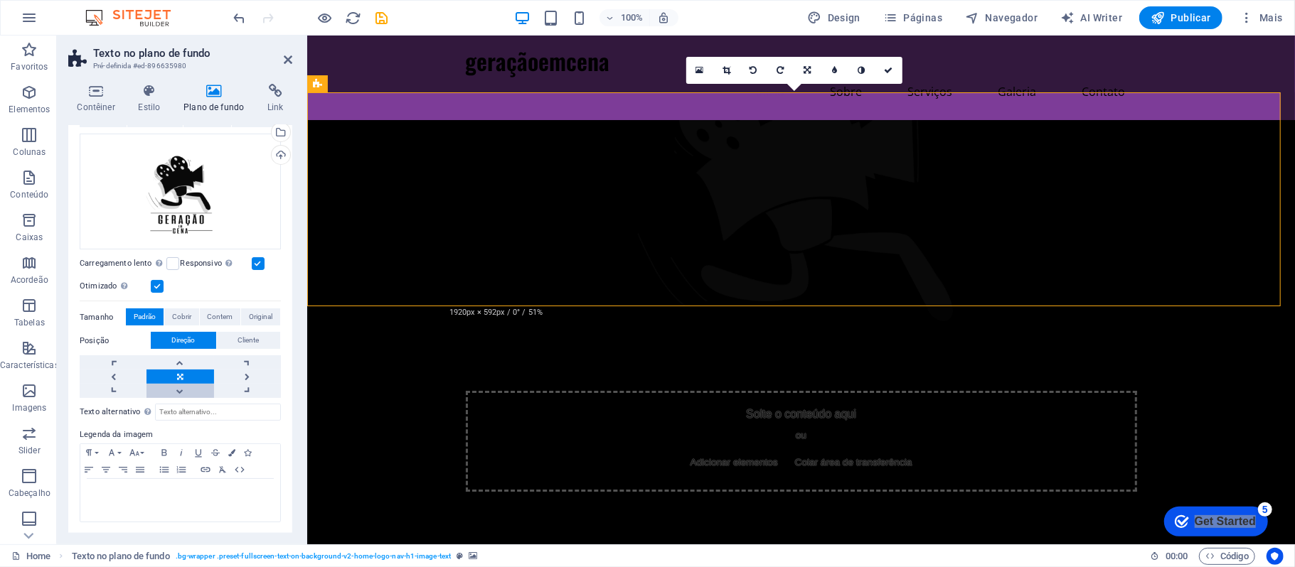
click at [178, 392] on link at bounding box center [179, 391] width 67 height 14
click at [181, 380] on link at bounding box center [179, 377] width 67 height 14
click at [188, 358] on link at bounding box center [179, 363] width 67 height 14
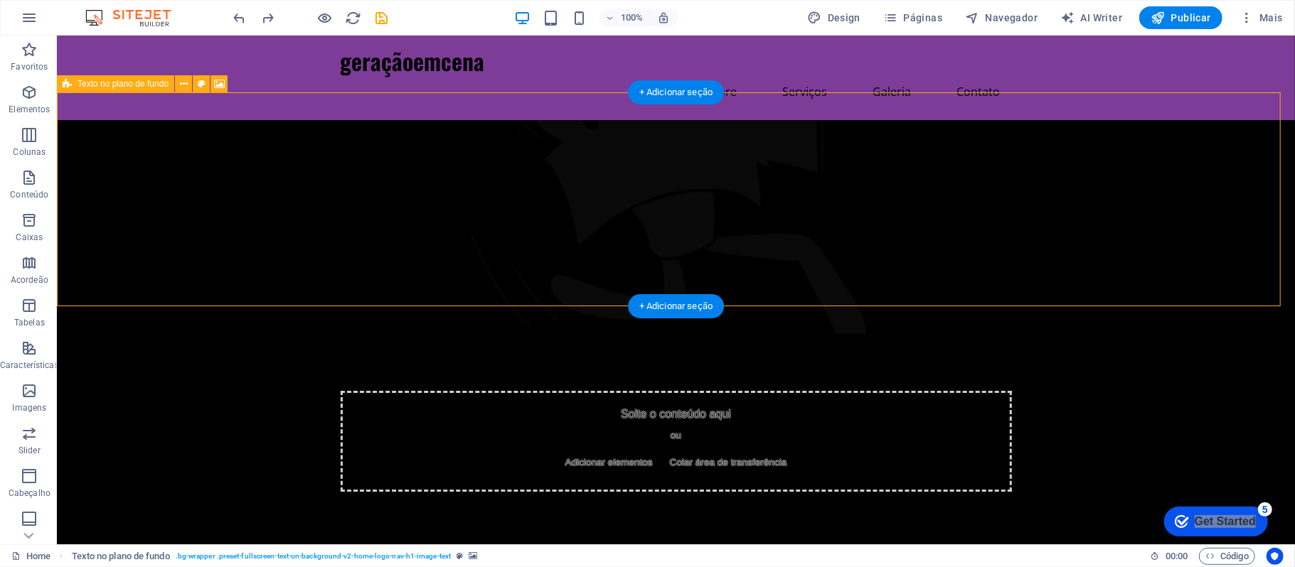
click at [686, 126] on figure at bounding box center [675, 226] width 1238 height 214
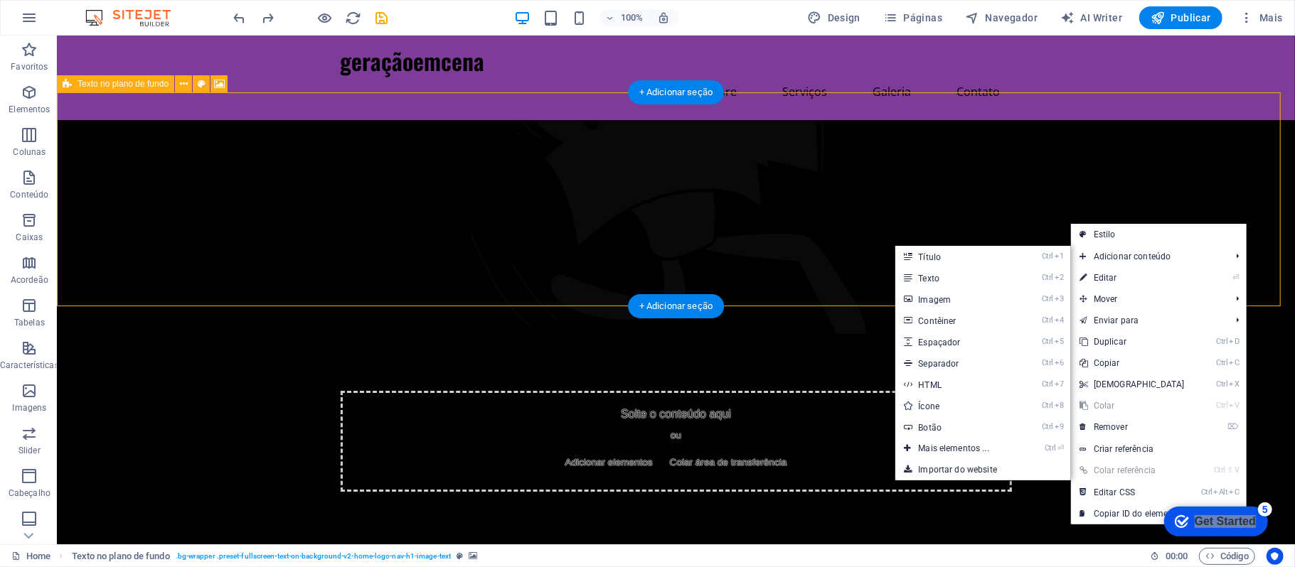
click at [799, 278] on figure at bounding box center [675, 226] width 1238 height 214
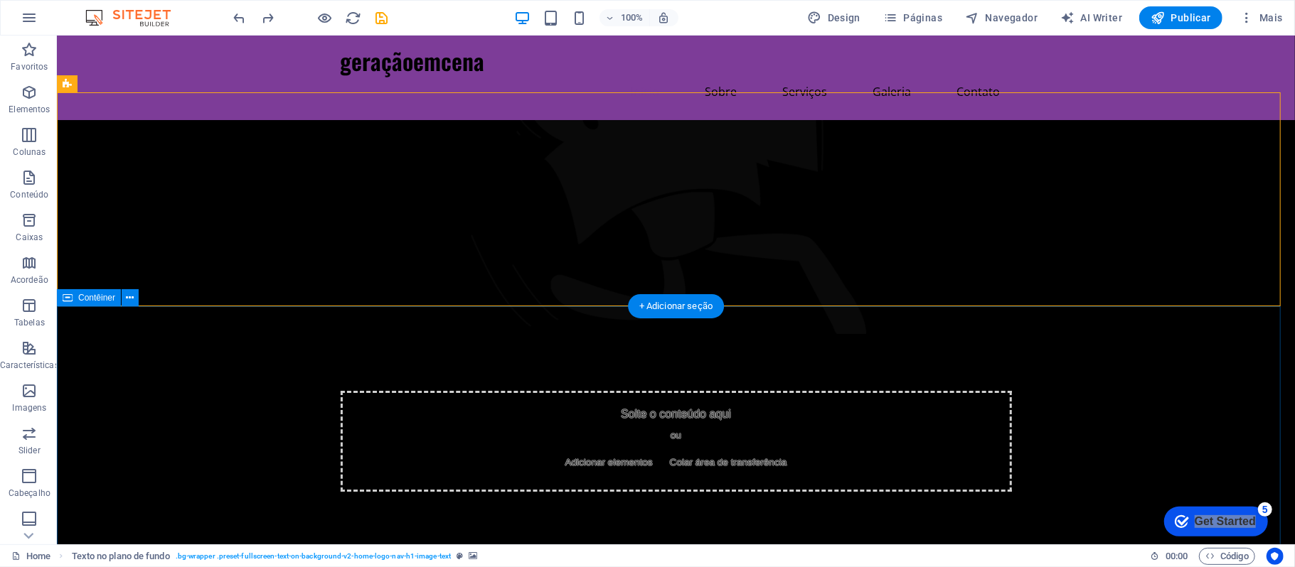
drag, startPoint x: 729, startPoint y: 304, endPoint x: 739, endPoint y: 344, distance: 41.7
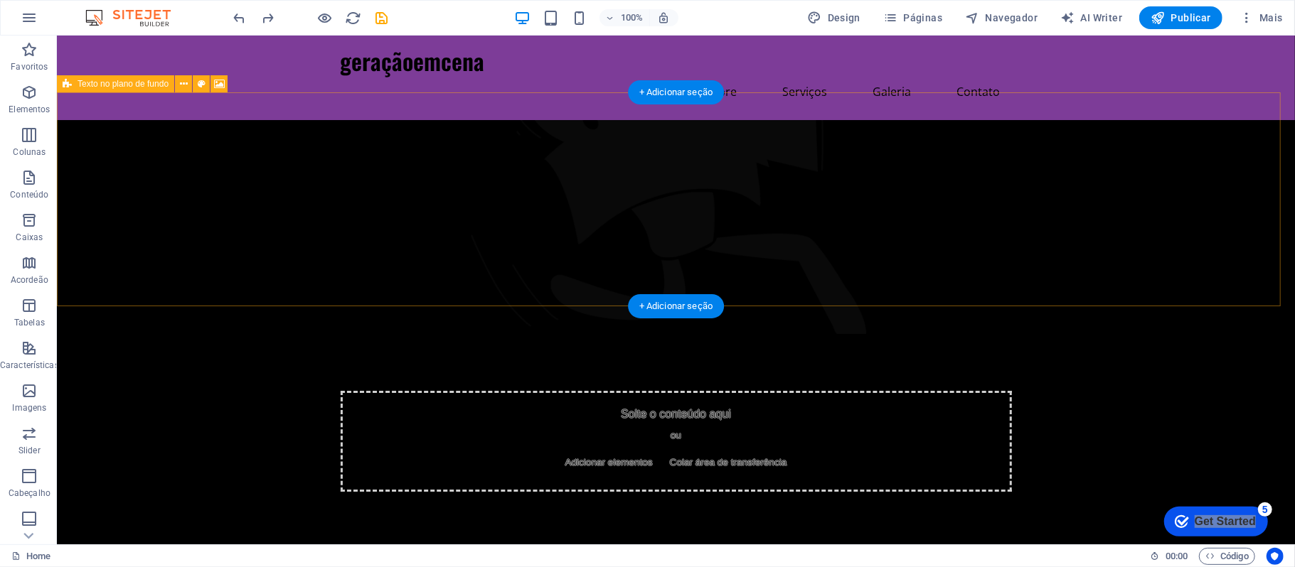
click at [601, 284] on figure at bounding box center [675, 226] width 1238 height 214
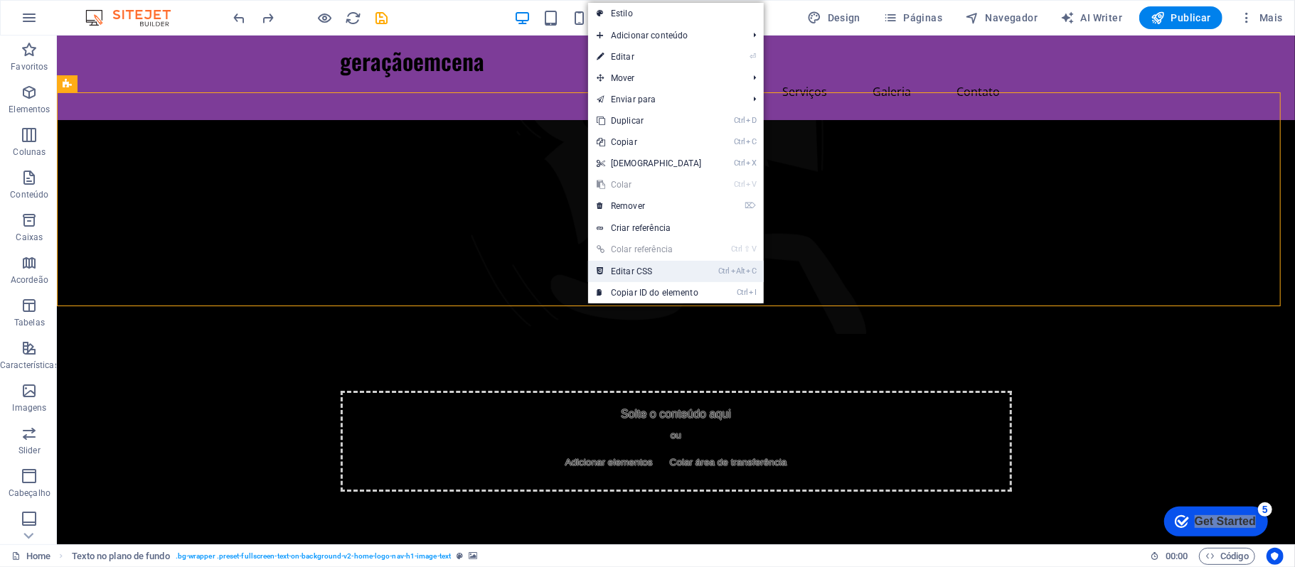
click at [634, 276] on link "Ctrl Alt C Editar CSS" at bounding box center [649, 271] width 122 height 21
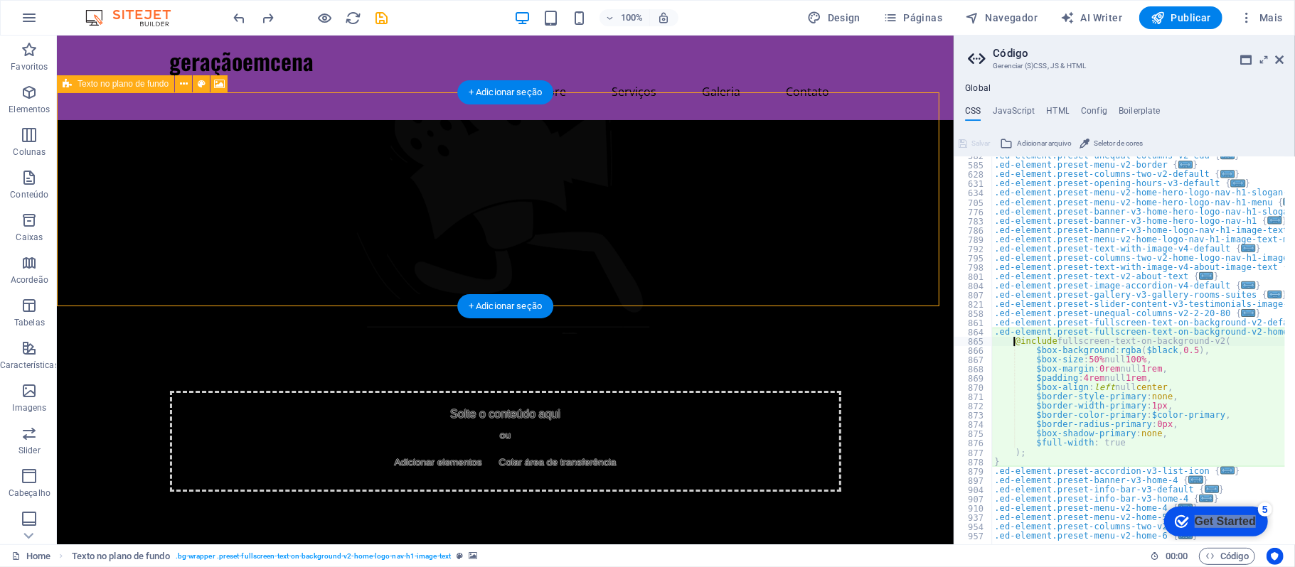
scroll to position [532, 0]
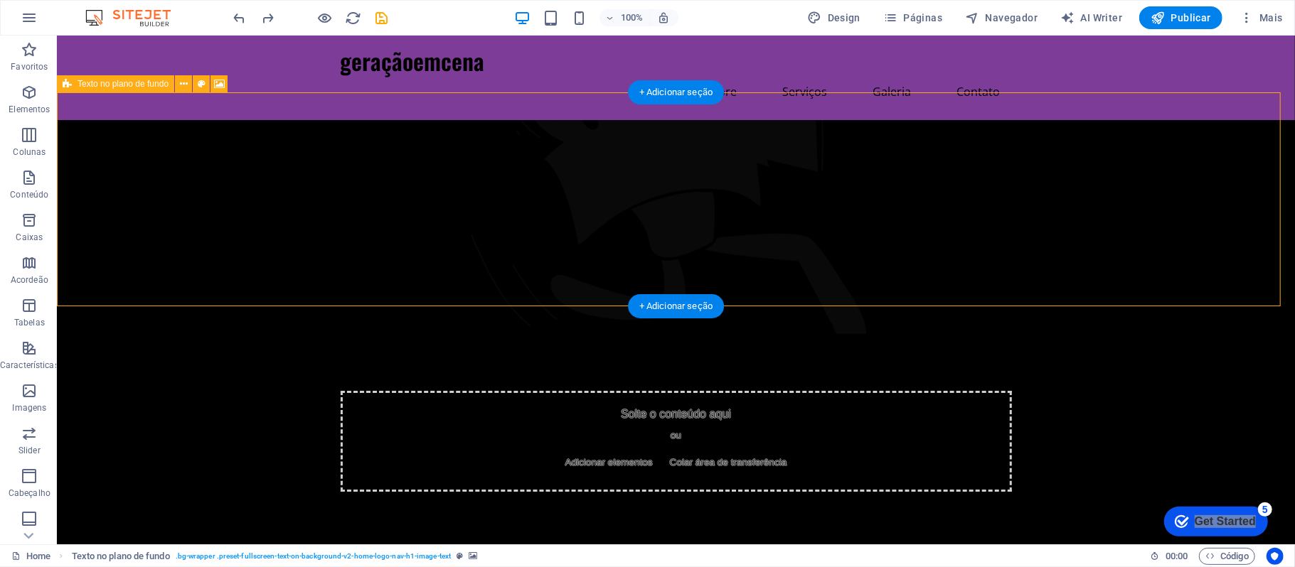
click at [737, 301] on figure at bounding box center [675, 226] width 1238 height 214
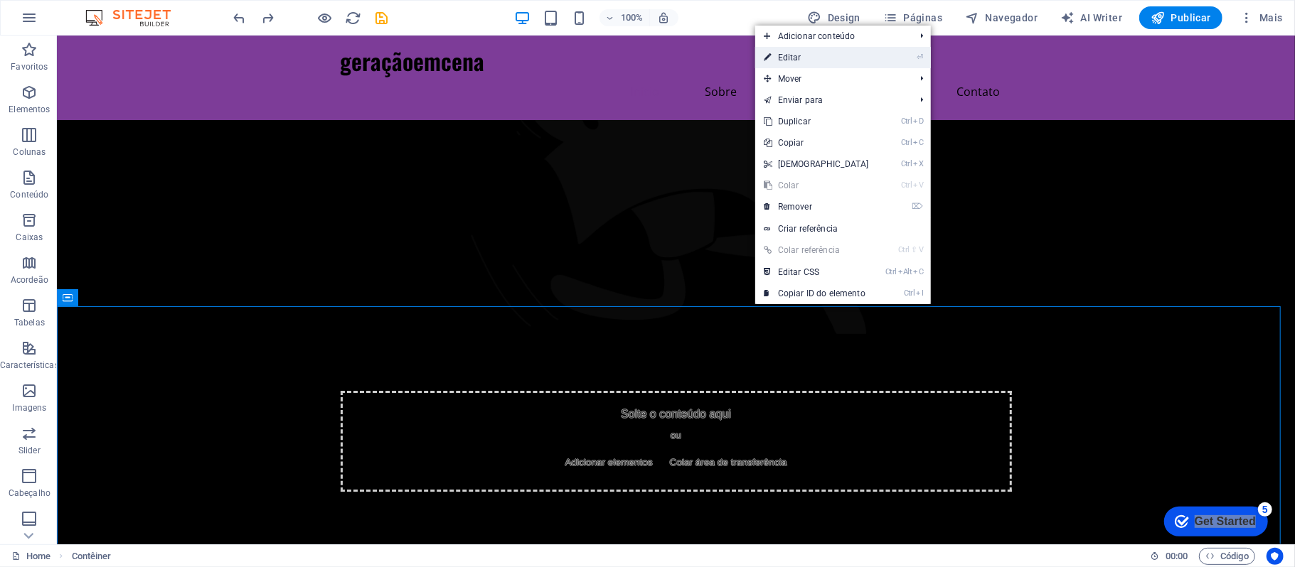
click at [852, 63] on link "⏎ Editar" at bounding box center [816, 57] width 122 height 21
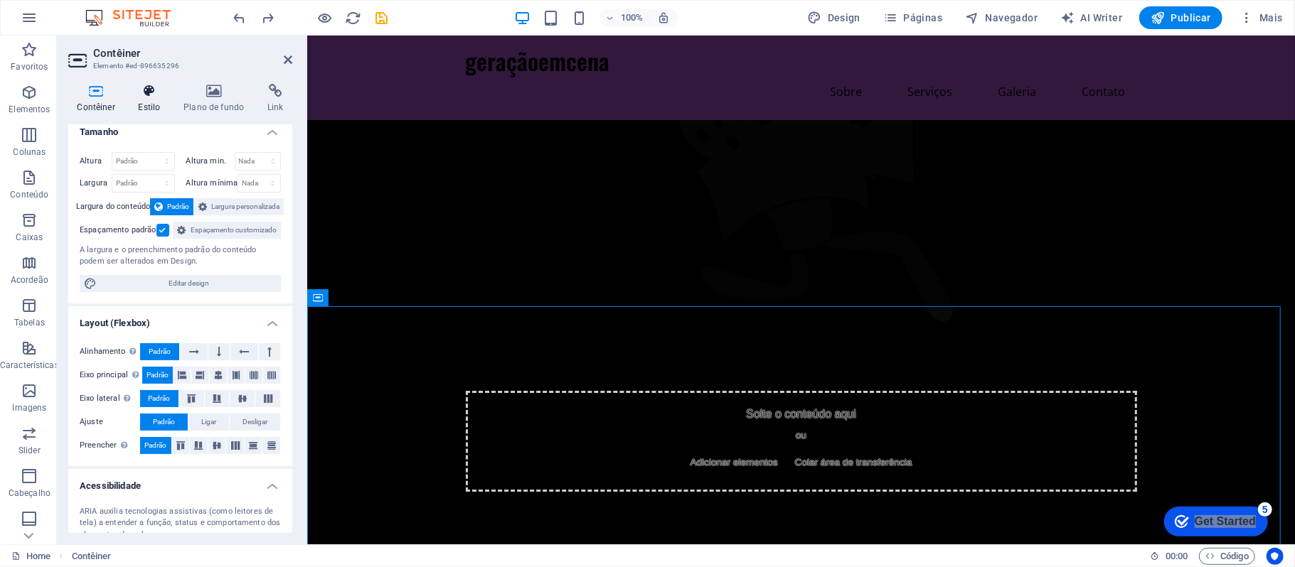
scroll to position [0, 0]
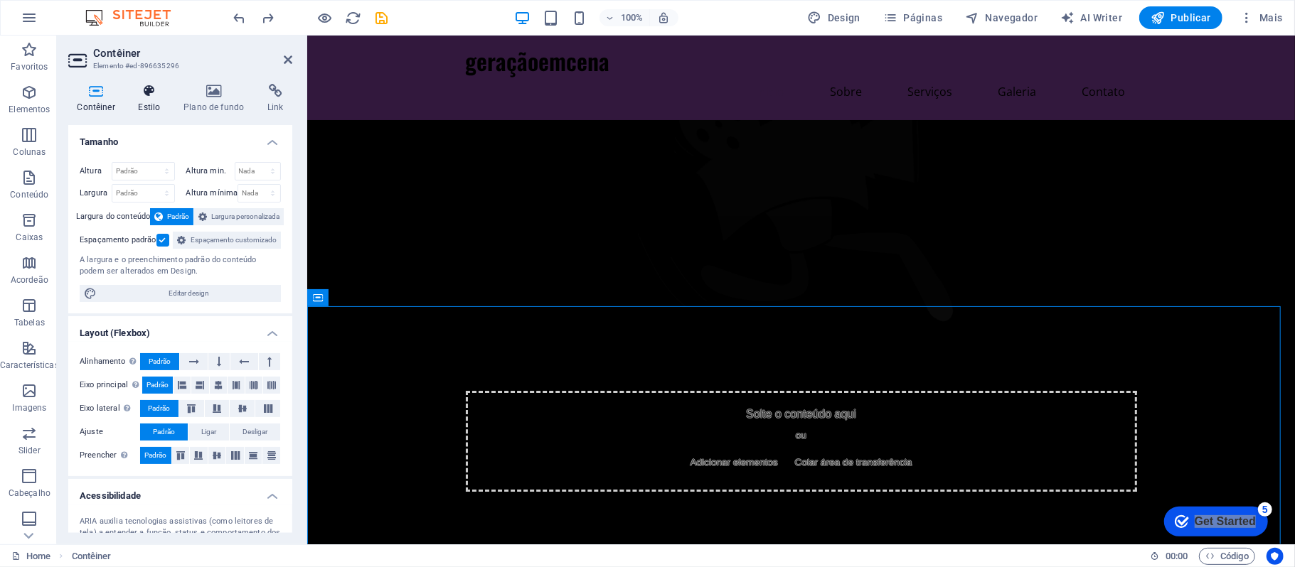
click at [154, 95] on icon at bounding box center [149, 91] width 40 height 14
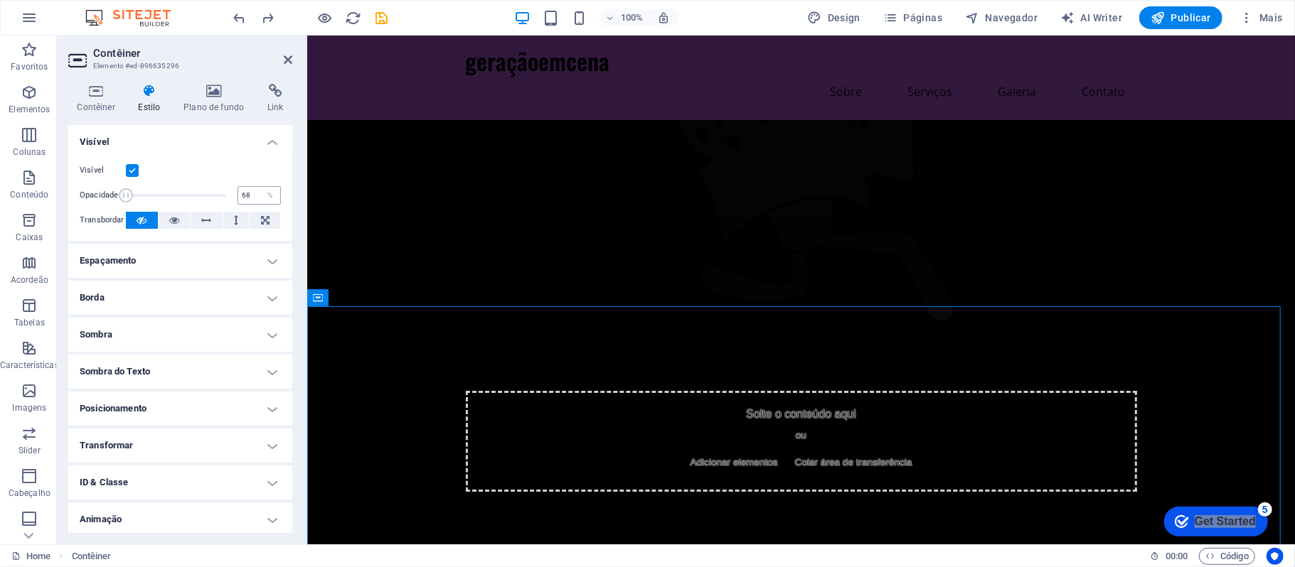
type input "100"
drag, startPoint x: 512, startPoint y: 232, endPoint x: 661, endPoint y: 211, distance: 150.0
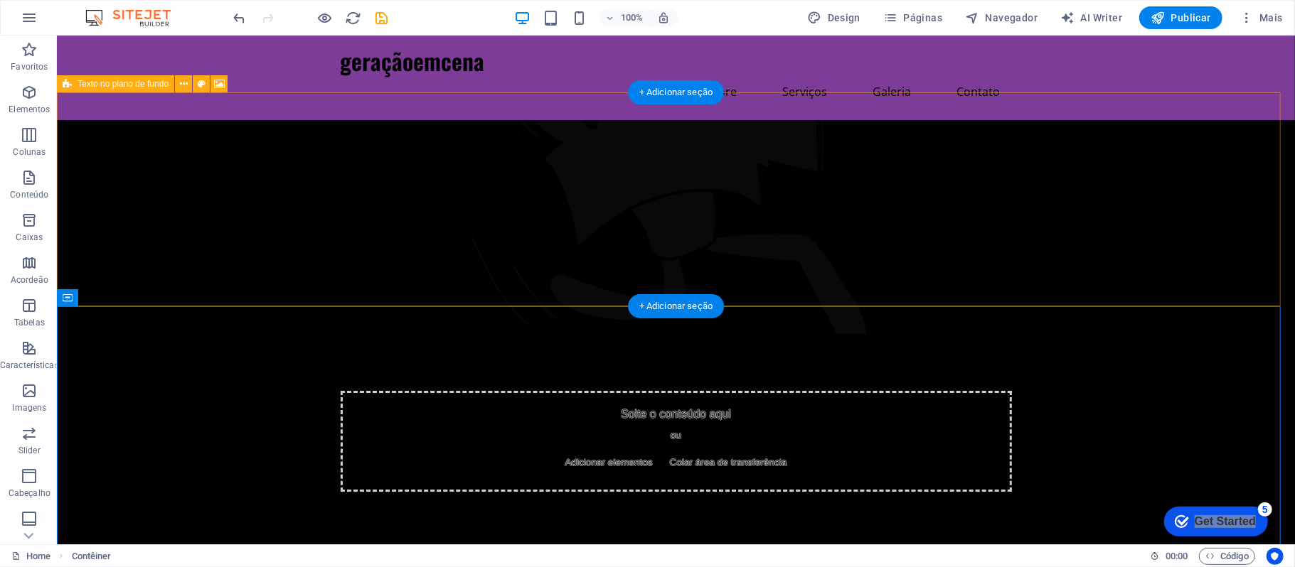
click at [776, 285] on figure at bounding box center [675, 226] width 1238 height 214
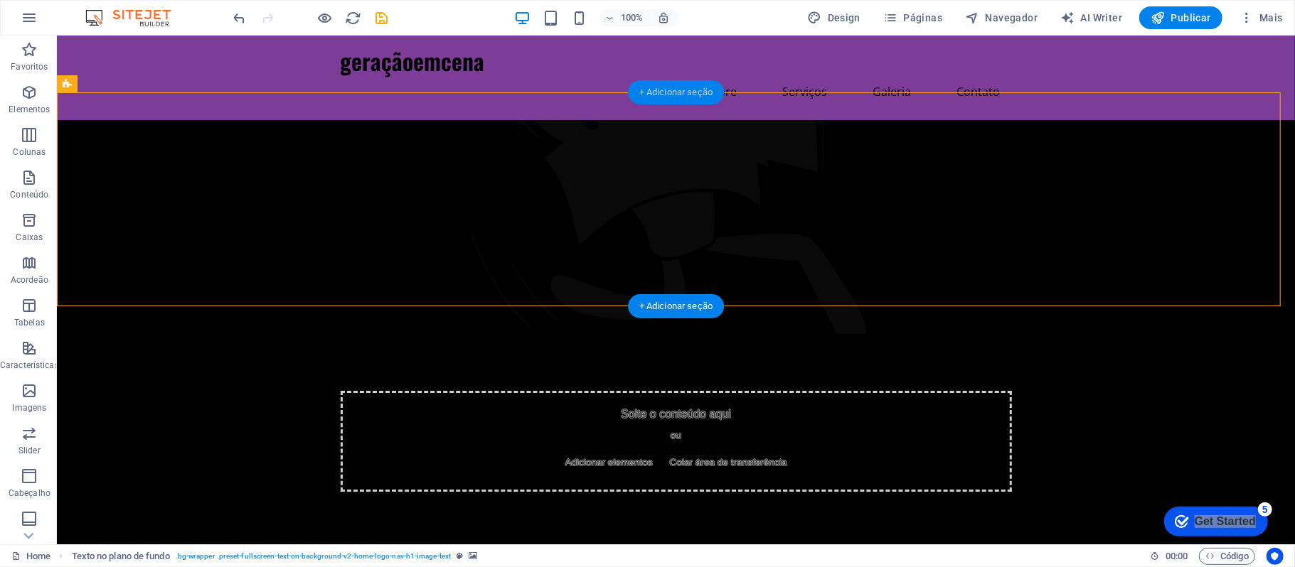
click at [686, 95] on div "+ Adicionar seção" at bounding box center [676, 92] width 96 height 24
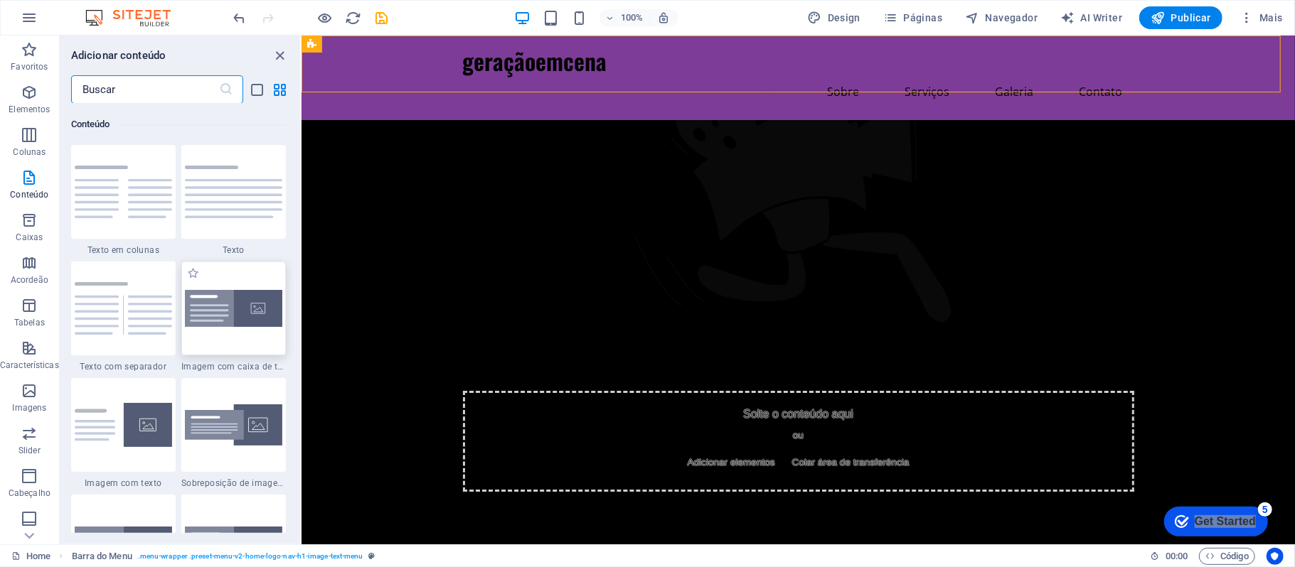
scroll to position [2583, 0]
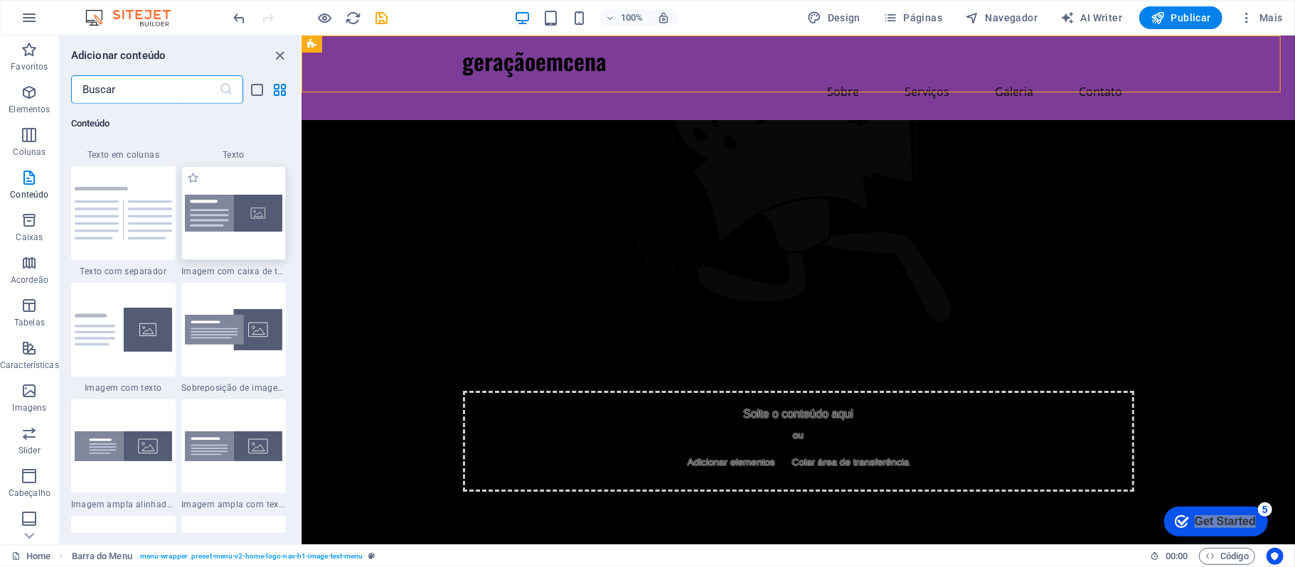
click at [249, 245] on div at bounding box center [233, 213] width 105 height 94
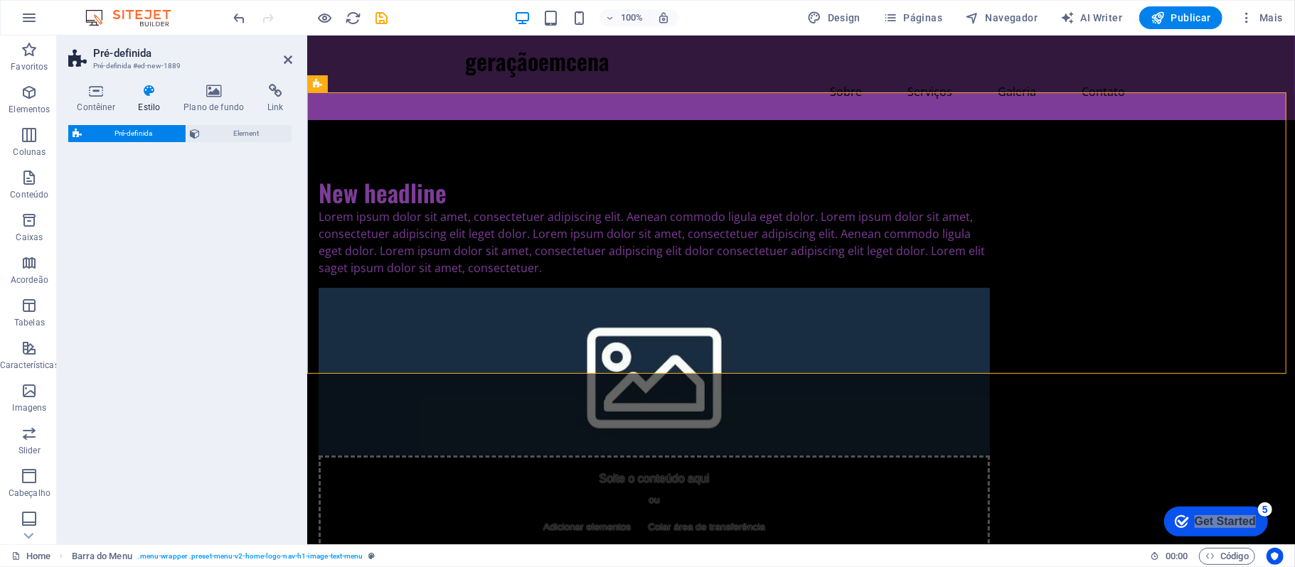
select select "rem"
select select "px"
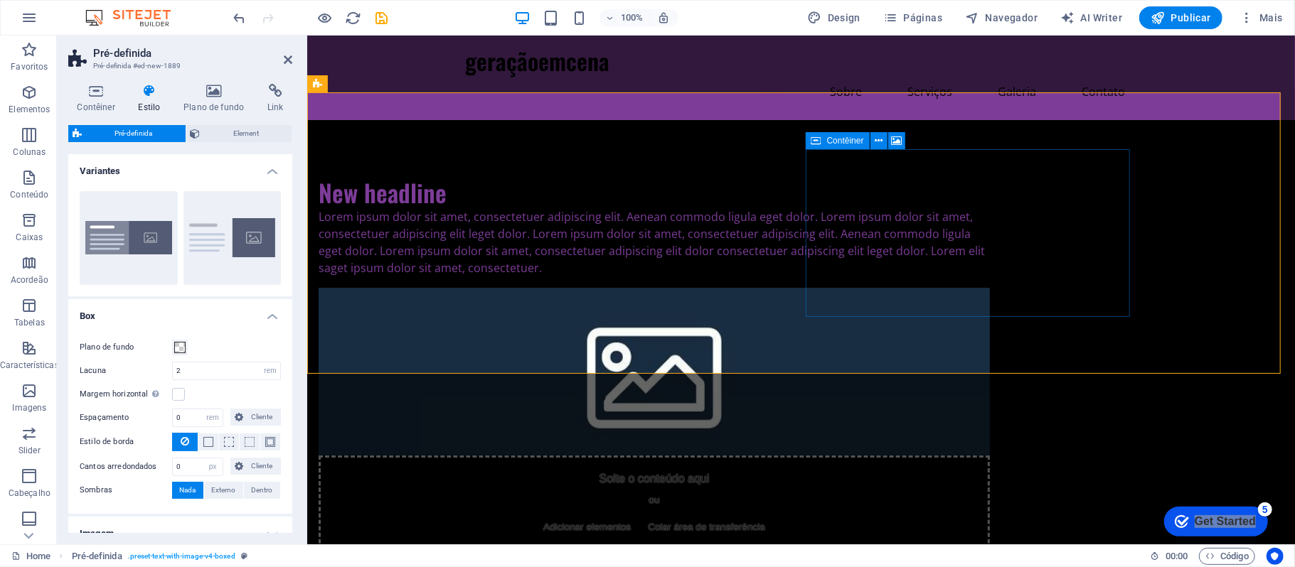
click at [989, 455] on div "Solte o conteúdo aqui ou Adicionar elementos Colar área de transferência" at bounding box center [653, 505] width 671 height 101
click at [989, 287] on figure at bounding box center [653, 371] width 671 height 168
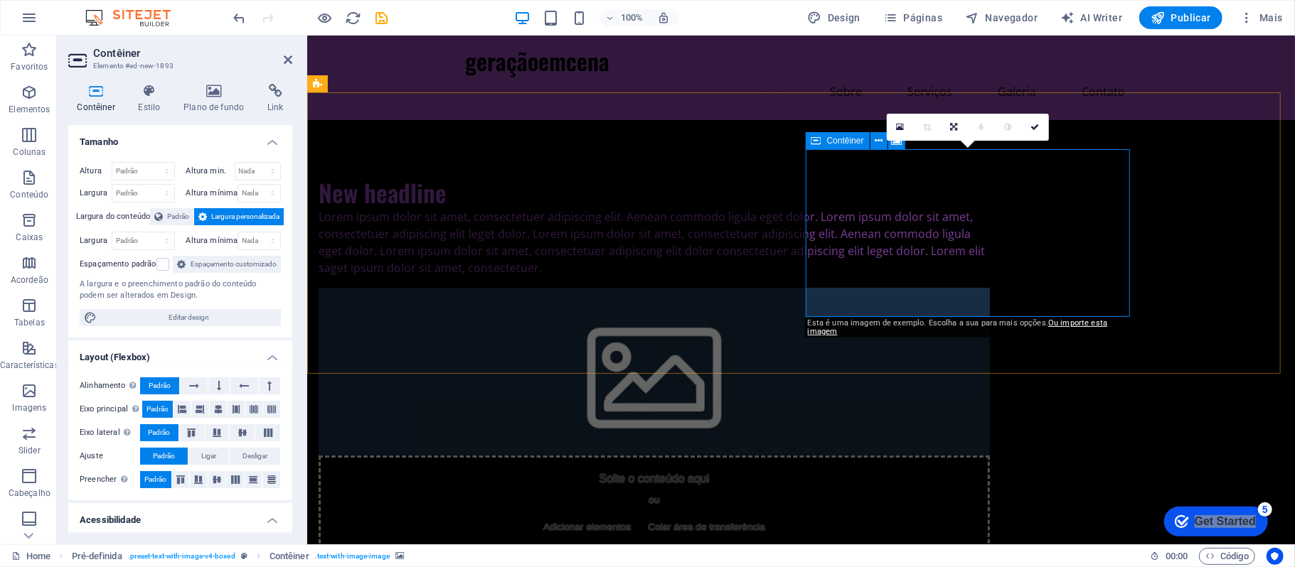
click at [636, 517] on span "Adicionar elementos" at bounding box center [586, 527] width 99 height 20
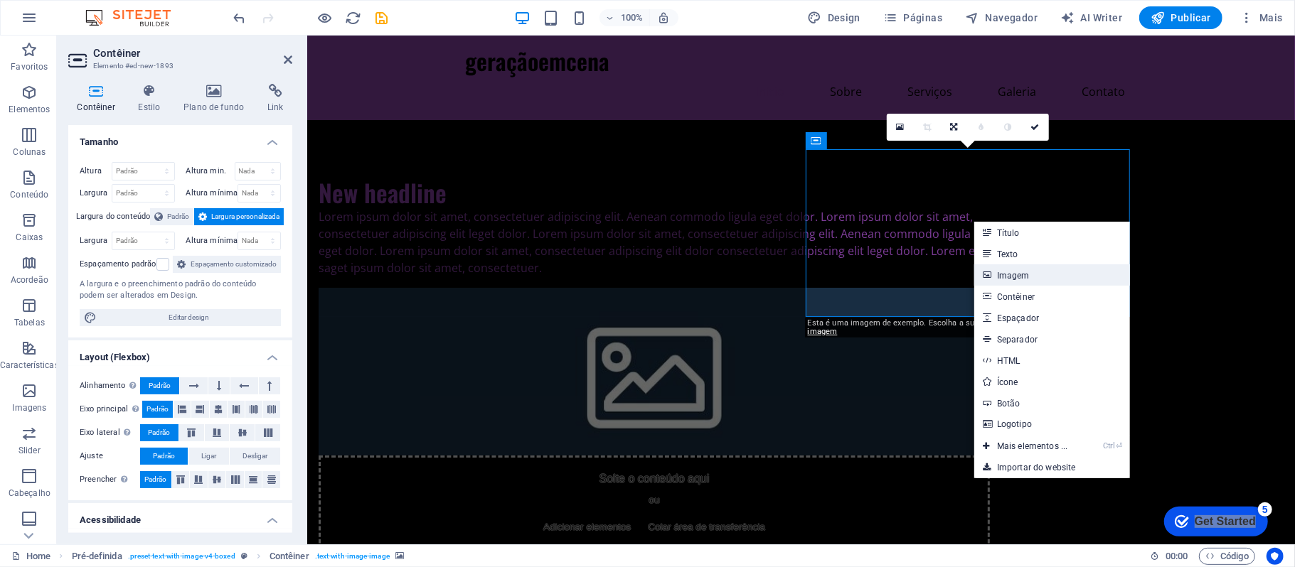
click at [1055, 276] on link "Imagem" at bounding box center [1052, 275] width 156 height 21
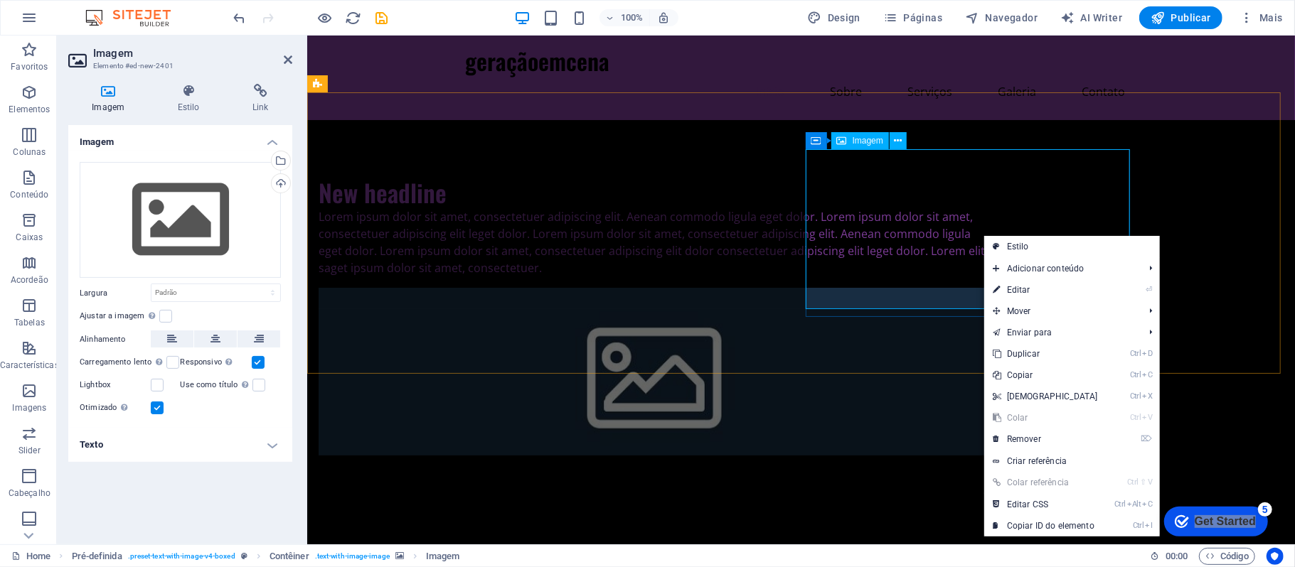
click at [924, 455] on figure at bounding box center [653, 535] width 671 height 160
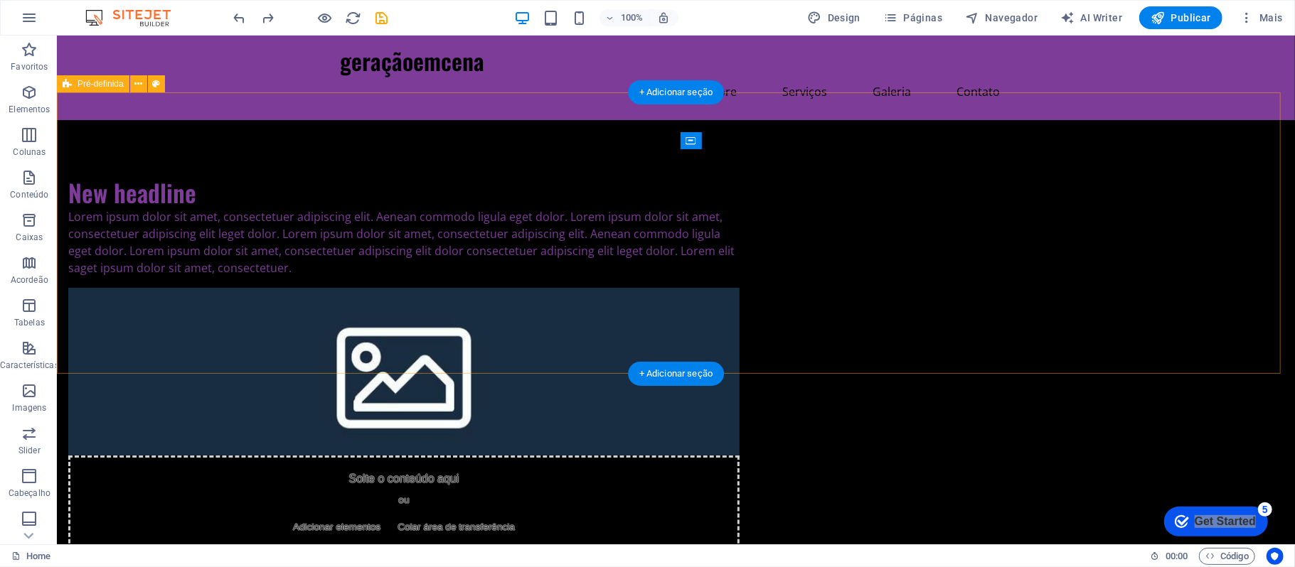
click at [1107, 270] on div "New headline Lorem ipsum dolor sit amet, consectetuer adipiscing elit. Aenean c…" at bounding box center [675, 365] width 1238 height 493
click at [739, 455] on div "Solte o conteúdo aqui ou Adicionar elementos Colar área de transferência" at bounding box center [403, 505] width 671 height 101
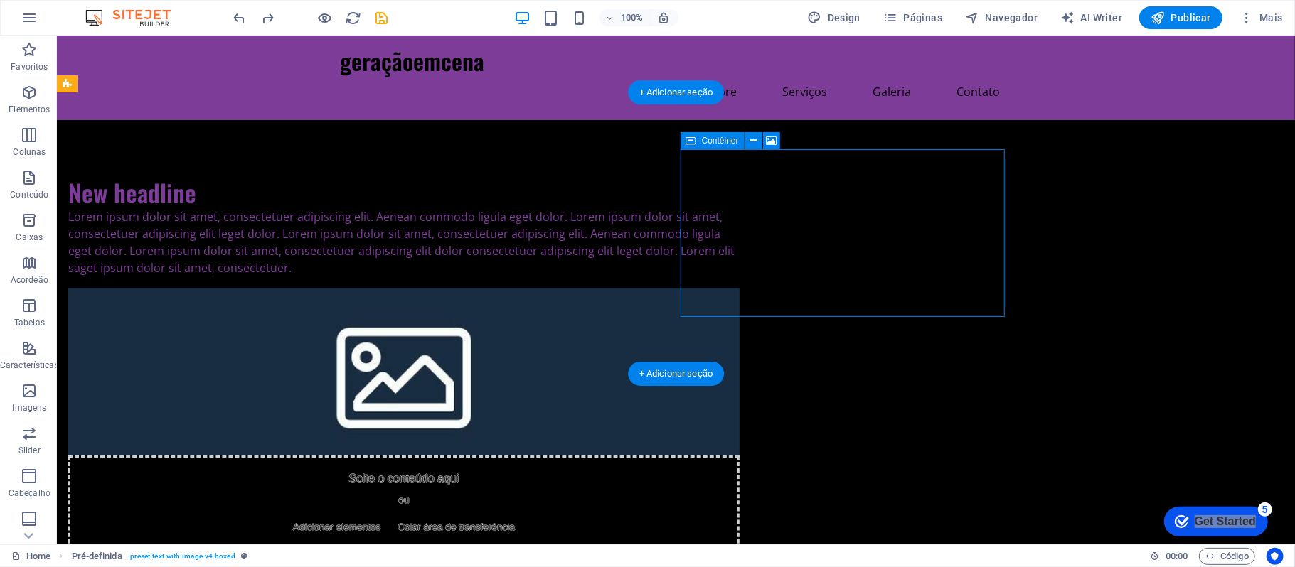
click at [739, 455] on div "Solte o conteúdo aqui ou Adicionar elementos Colar área de transferência" at bounding box center [403, 505] width 671 height 101
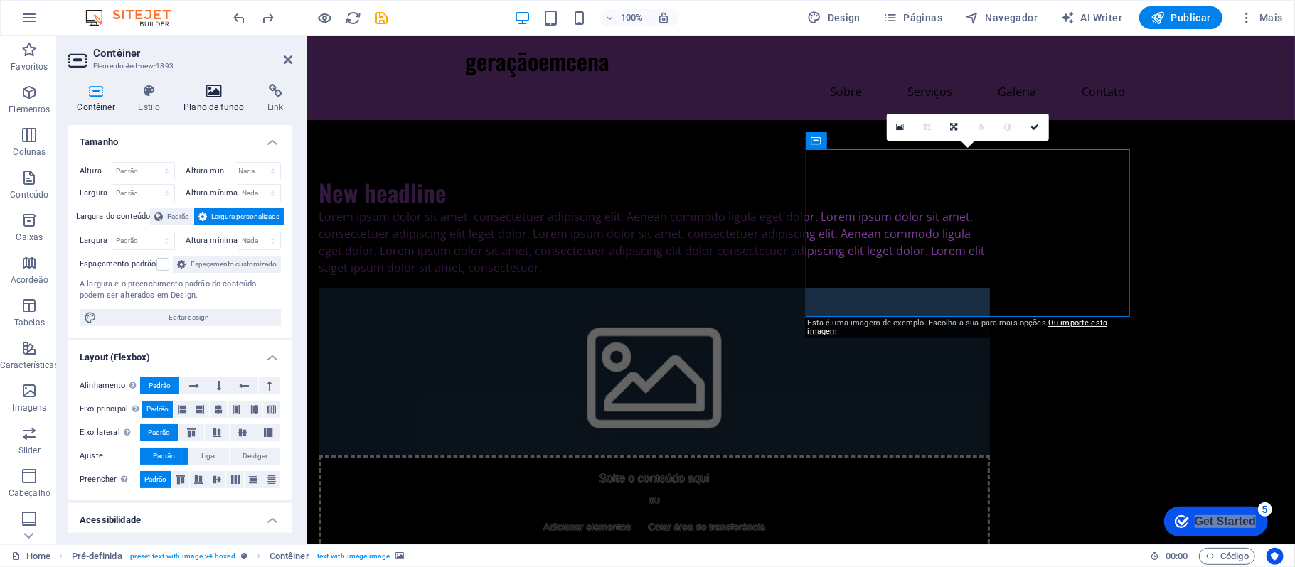
click at [201, 108] on h4 "Plano de fundo" at bounding box center [217, 99] width 84 height 30
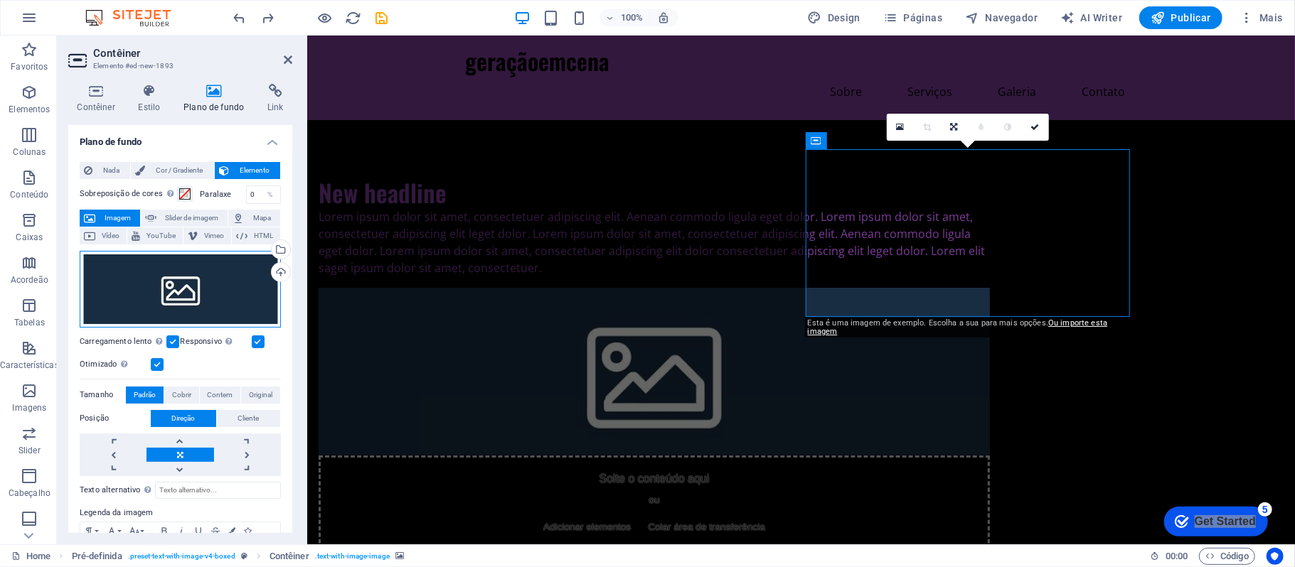
click at [232, 274] on div "Arraste os arquivos aqui, clique para escolher os arquivos ou selecione os arqu…" at bounding box center [180, 289] width 201 height 77
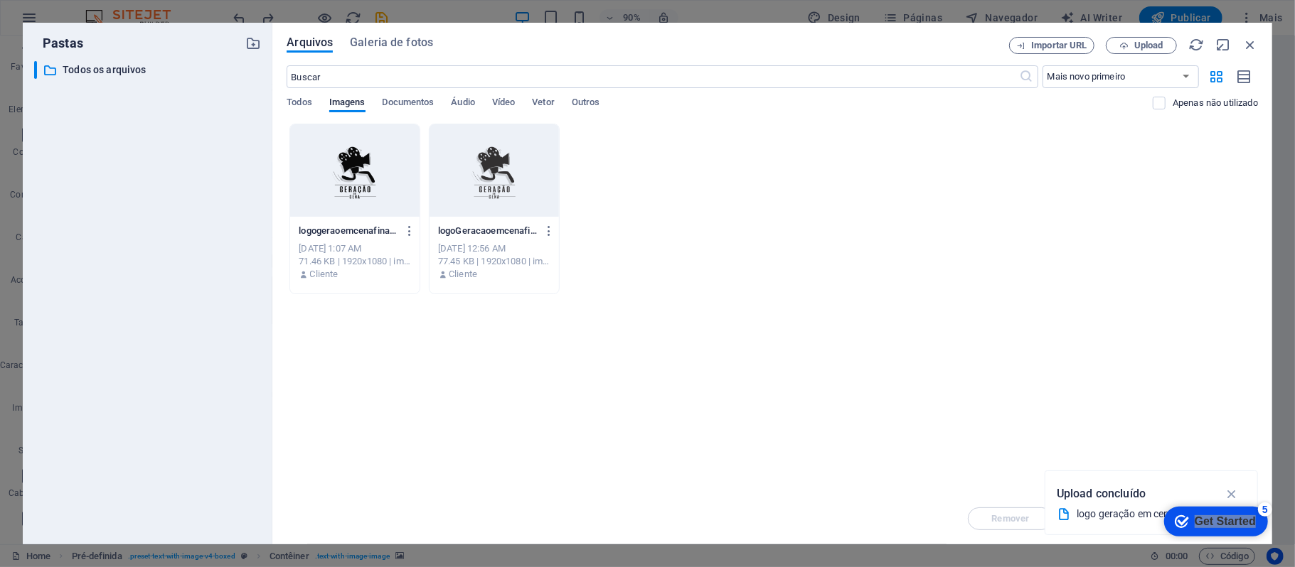
click at [362, 163] on div at bounding box center [354, 170] width 129 height 92
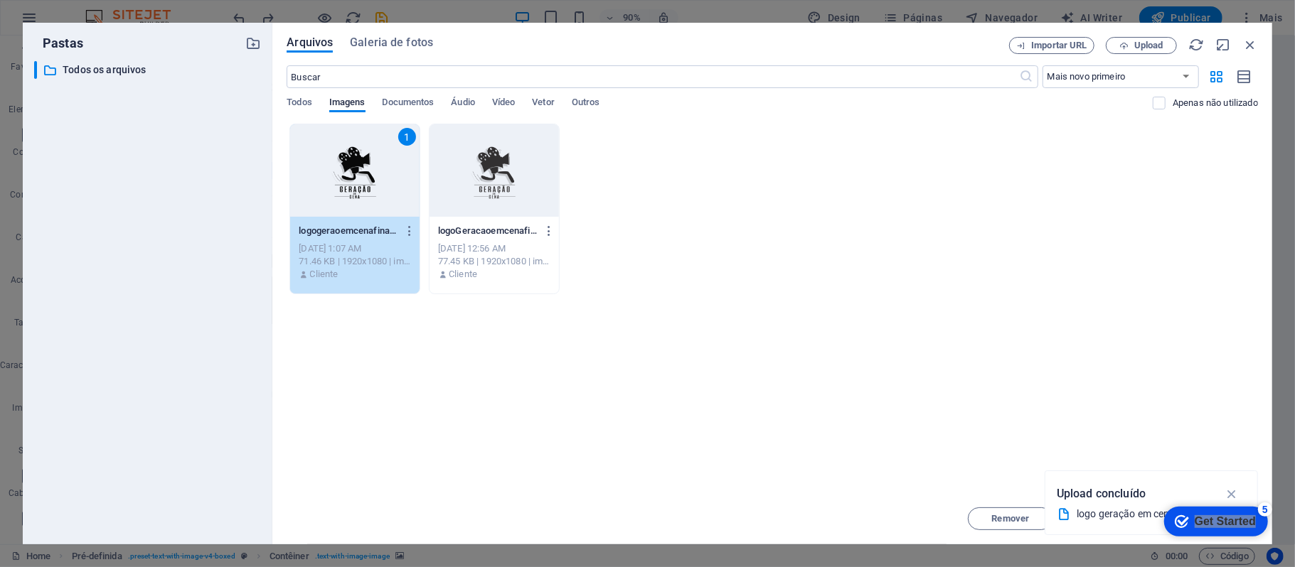
click at [362, 163] on div "1" at bounding box center [354, 170] width 129 height 92
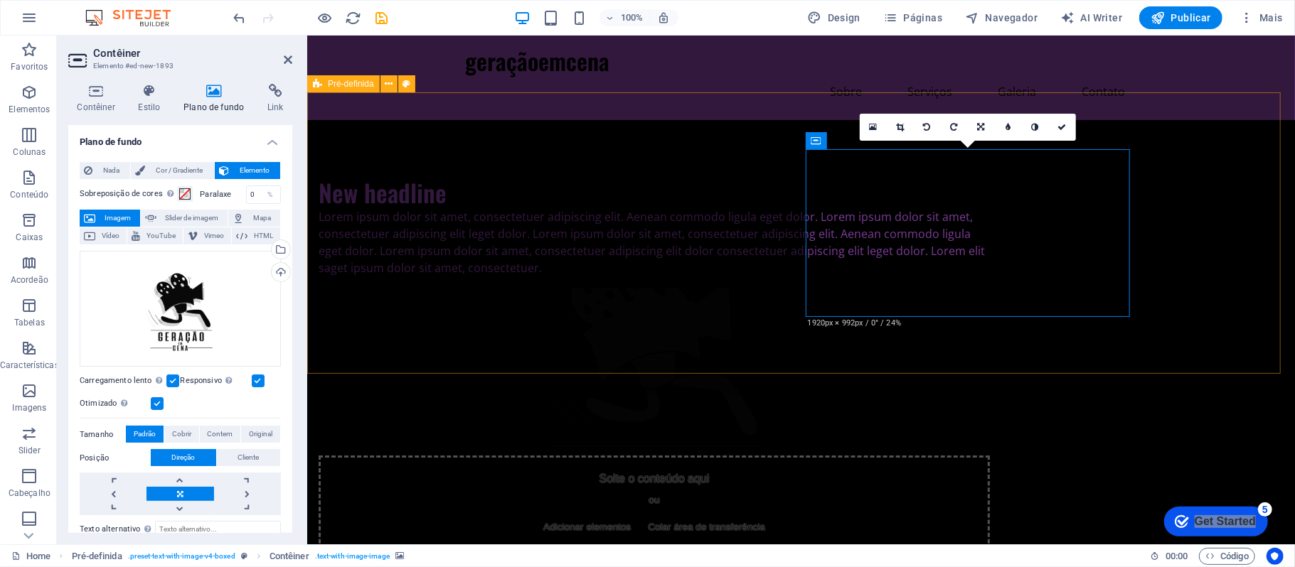
click at [1222, 292] on div "New headline Lorem ipsum dolor sit amet, consectetuer adipiscing elit. Aenean c…" at bounding box center [800, 365] width 988 height 493
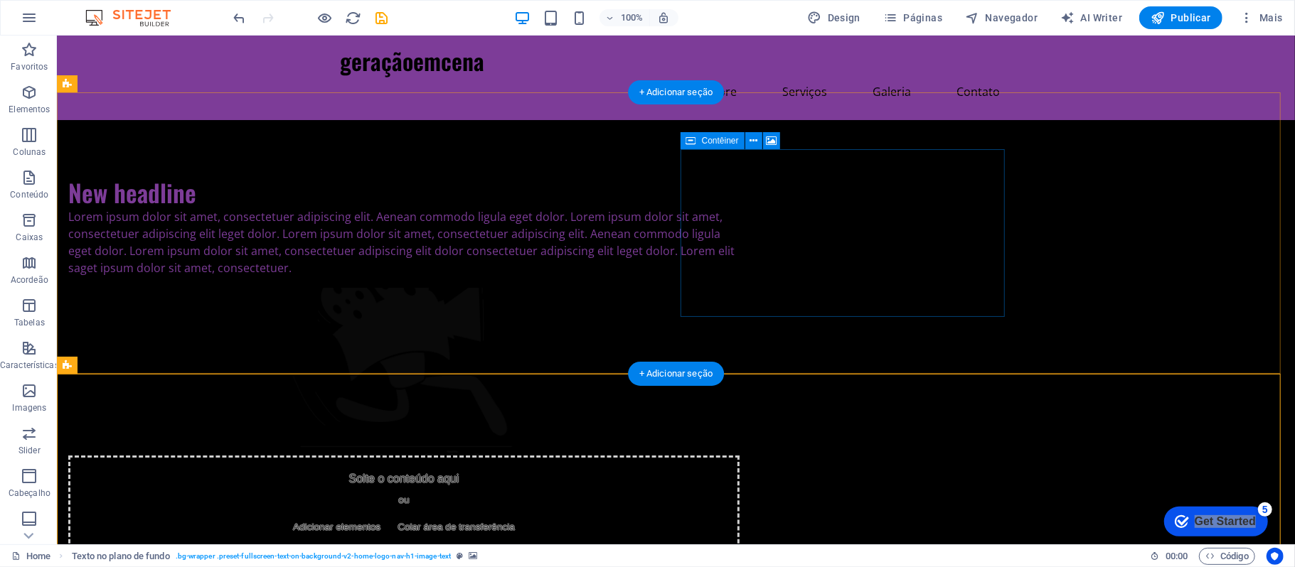
click at [520, 517] on span "Colar área de transferência" at bounding box center [455, 527] width 129 height 20
click at [1075, 207] on div "New headline Lorem ipsum dolor sit amet, consectetuer adipiscing elit. Aenean c…" at bounding box center [675, 365] width 1238 height 493
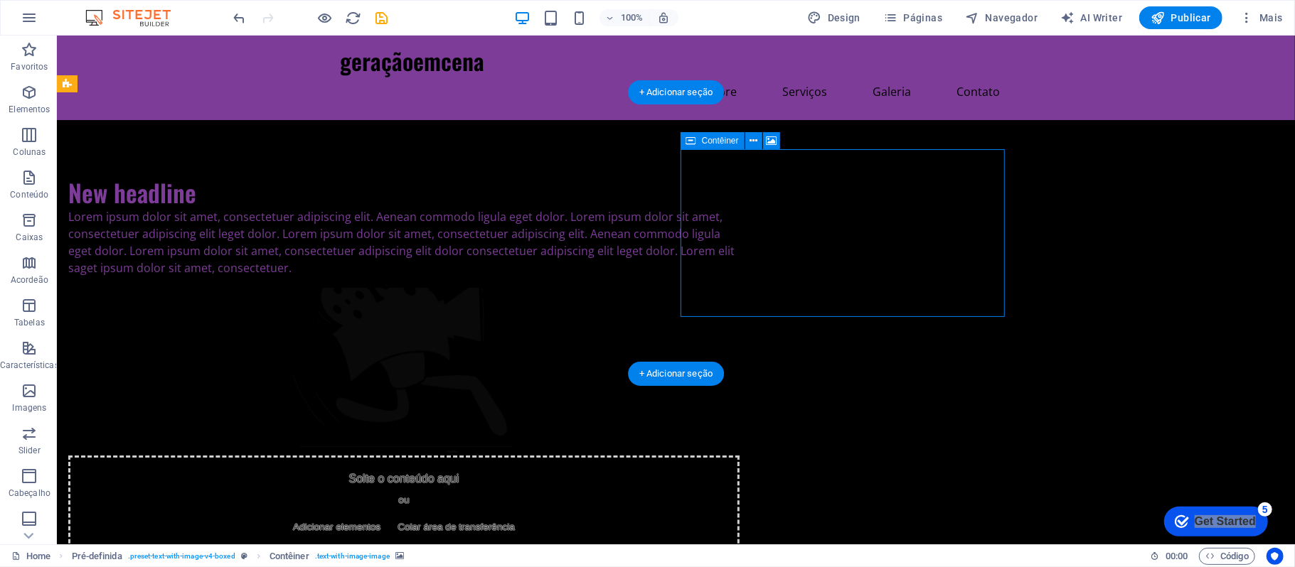
drag, startPoint x: 800, startPoint y: 200, endPoint x: 939, endPoint y: 244, distance: 146.2
click at [739, 455] on div "Solte o conteúdo aqui ou Adicionar elementos Colar área de transferência" at bounding box center [403, 505] width 671 height 101
drag, startPoint x: 899, startPoint y: 228, endPoint x: 838, endPoint y: 231, distance: 61.2
click at [872, 319] on div "New headline Lorem ipsum dolor sit amet, consectetuer adipiscing elit. Aenean c…" at bounding box center [675, 365] width 1238 height 493
click at [1115, 301] on div "New headline Lorem ipsum dolor sit amet, consectetuer adipiscing elit. Aenean c…" at bounding box center [675, 365] width 1238 height 493
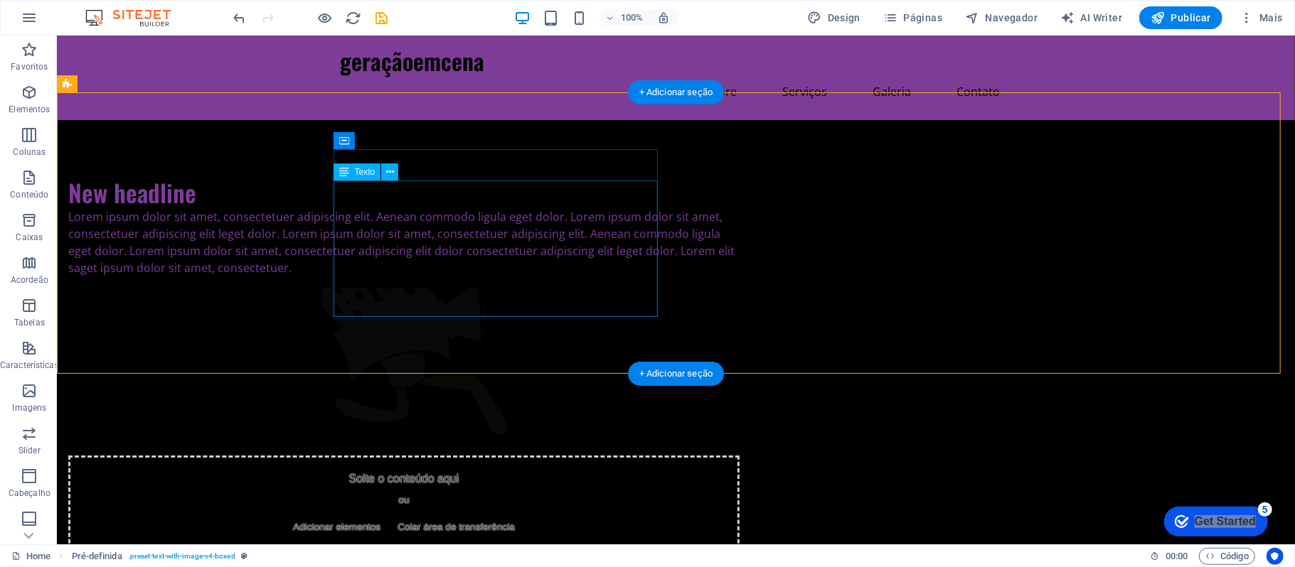
click at [461, 250] on div "Lorem ipsum dolor sit amet, consectetuer adipiscing elit. Aenean commodo ligula…" at bounding box center [403, 242] width 671 height 68
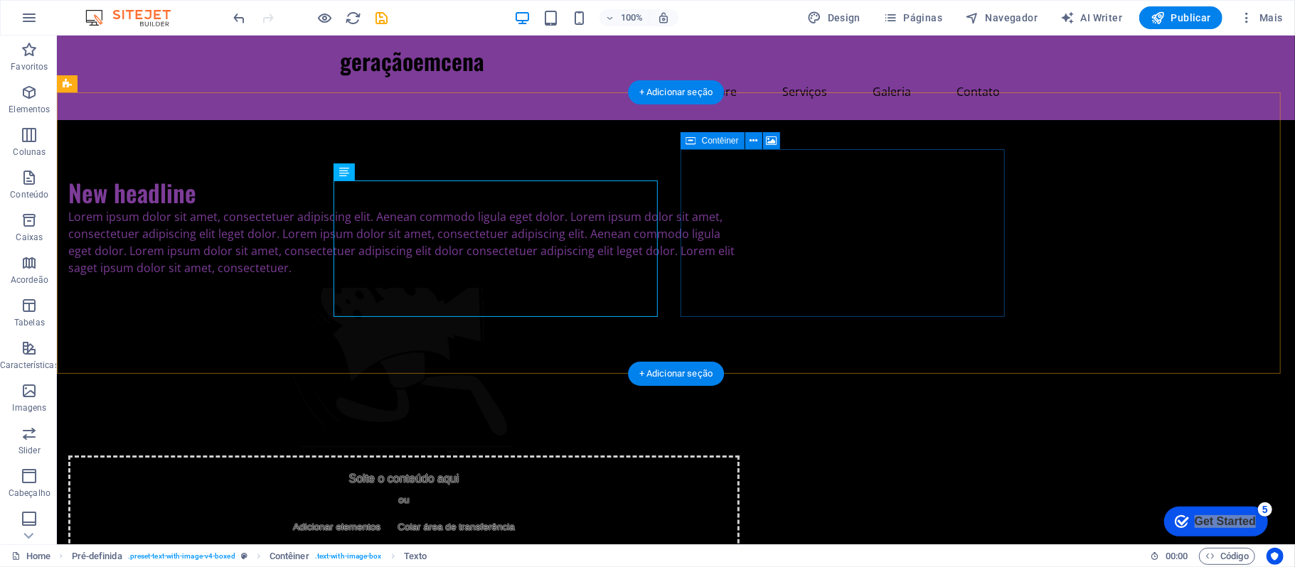
click at [739, 455] on div "Solte o conteúdo aqui ou Adicionar elementos Colar área de transferência" at bounding box center [403, 505] width 671 height 101
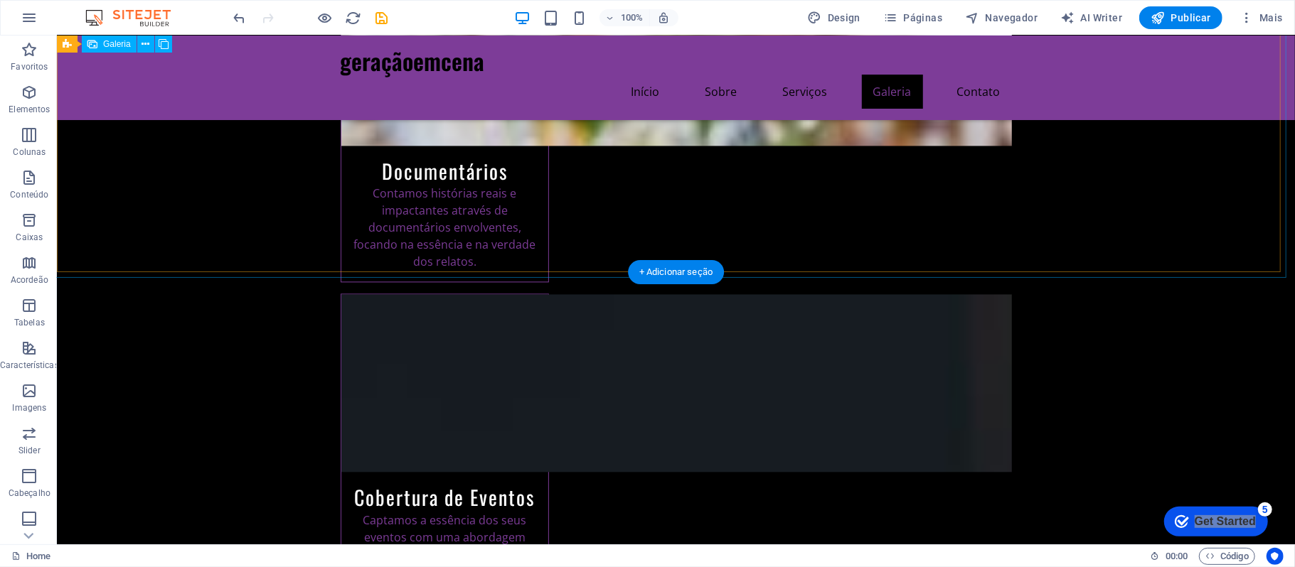
scroll to position [1991, 0]
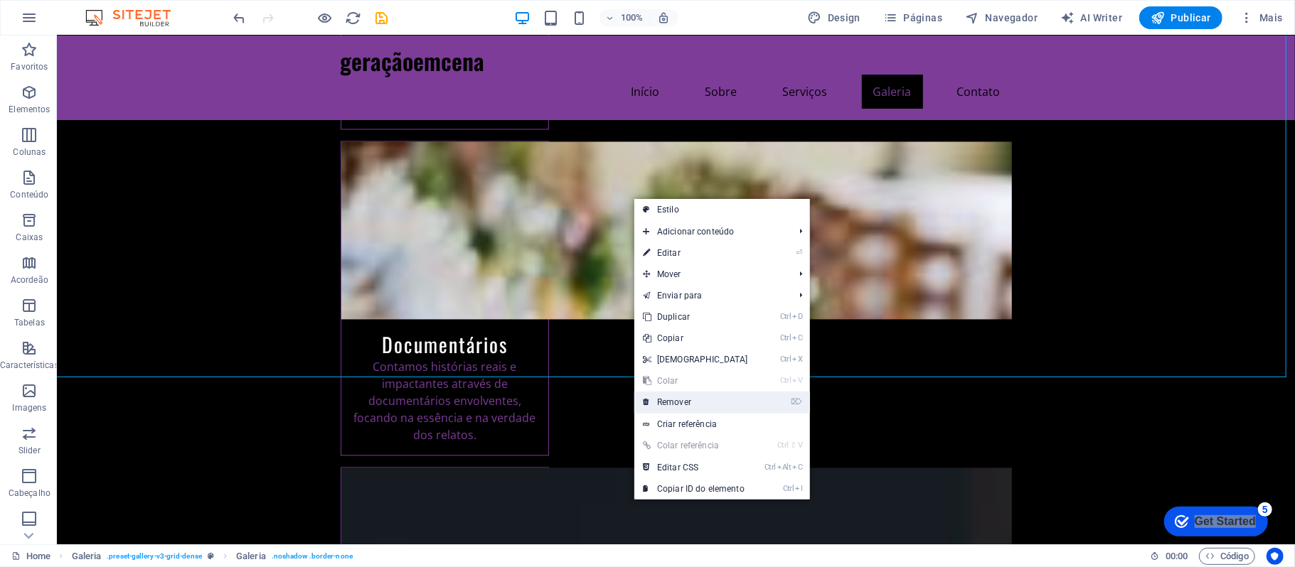
click at [734, 410] on link "⌦ Remover" at bounding box center [695, 402] width 122 height 21
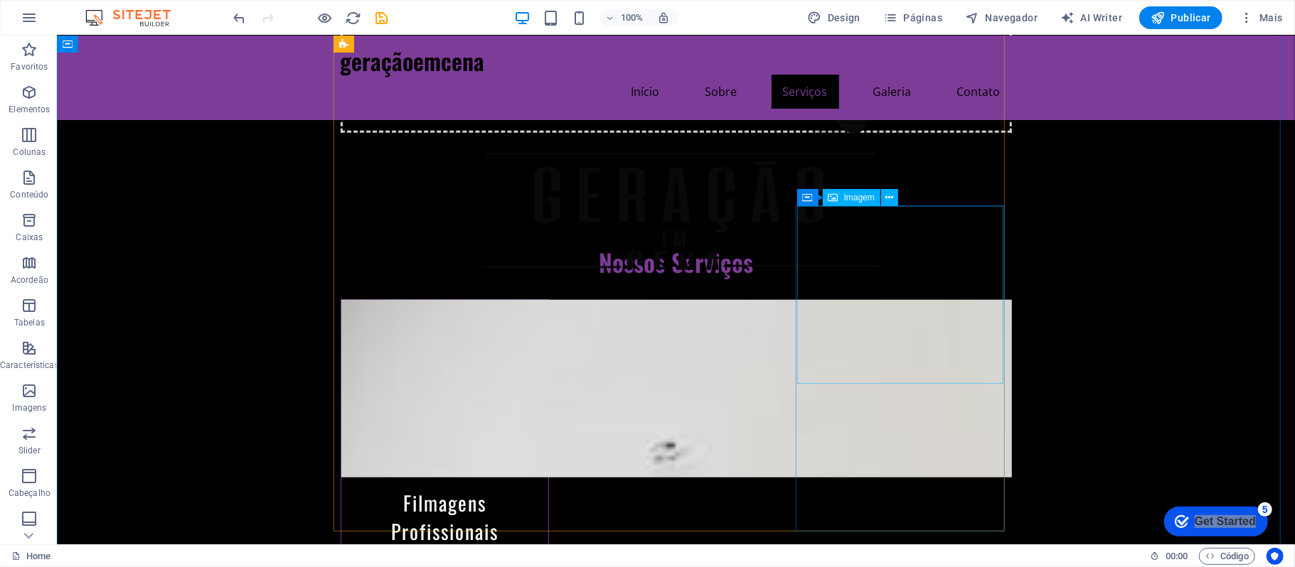
scroll to position [1298, 0]
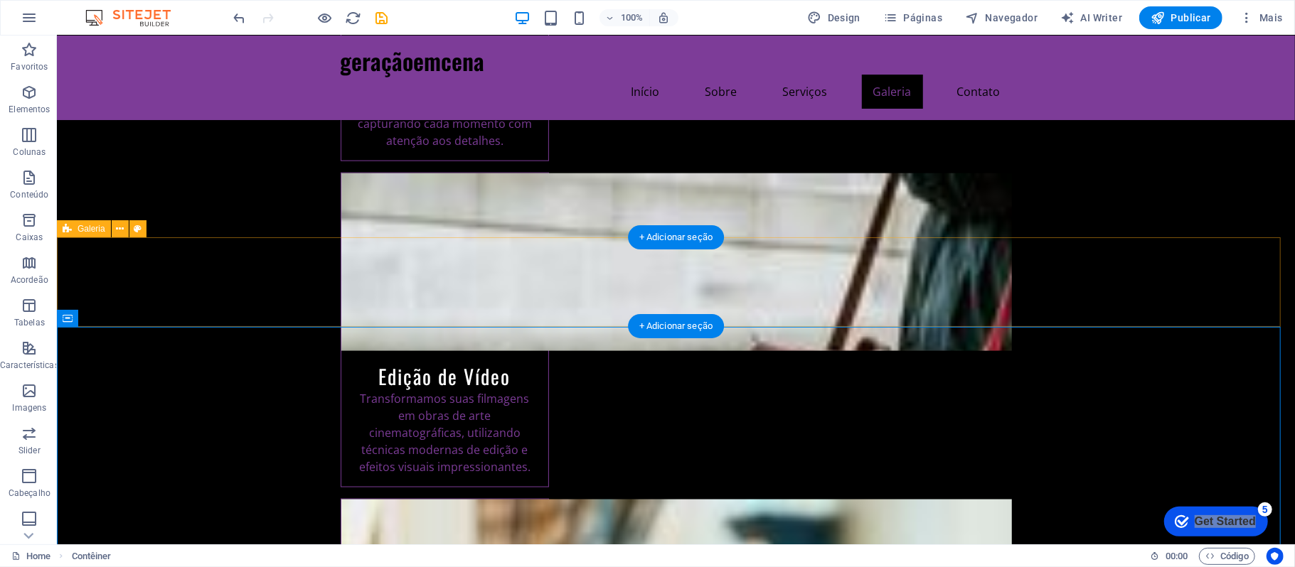
scroll to position [1204, 0]
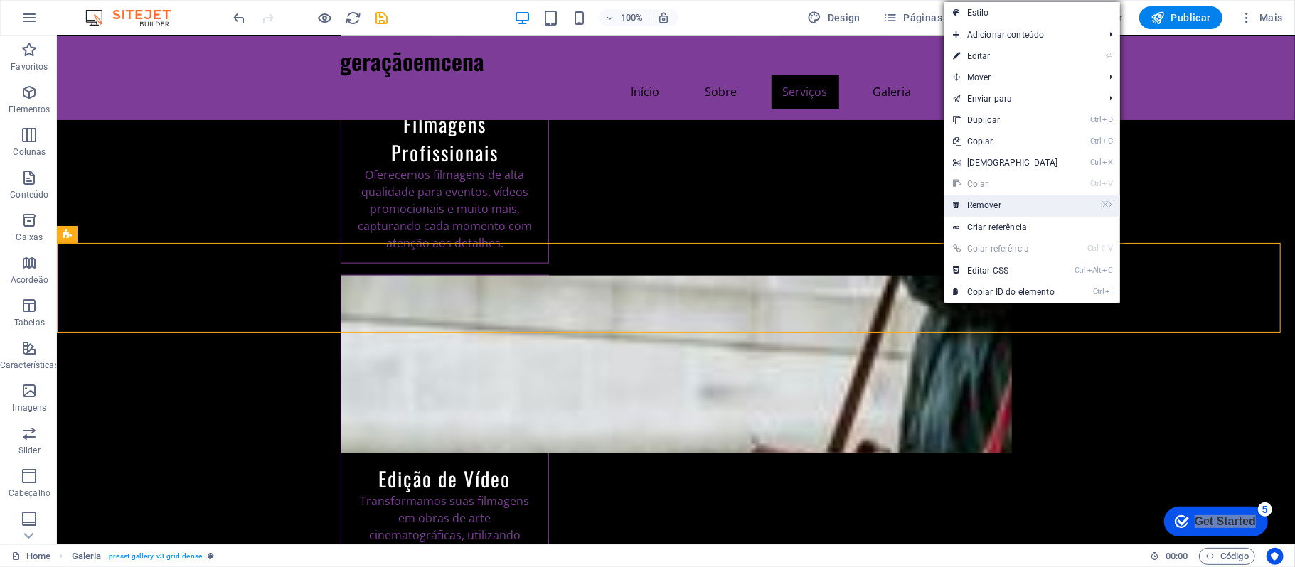
click at [1010, 200] on link "⌦ Remover" at bounding box center [1005, 205] width 122 height 21
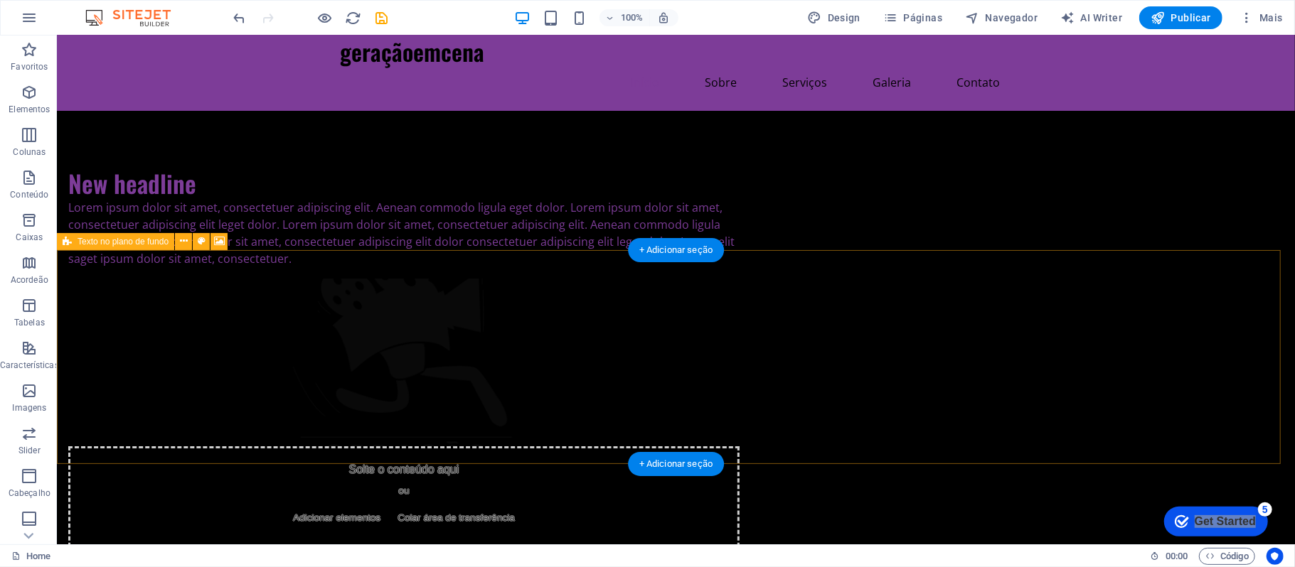
scroll to position [0, 0]
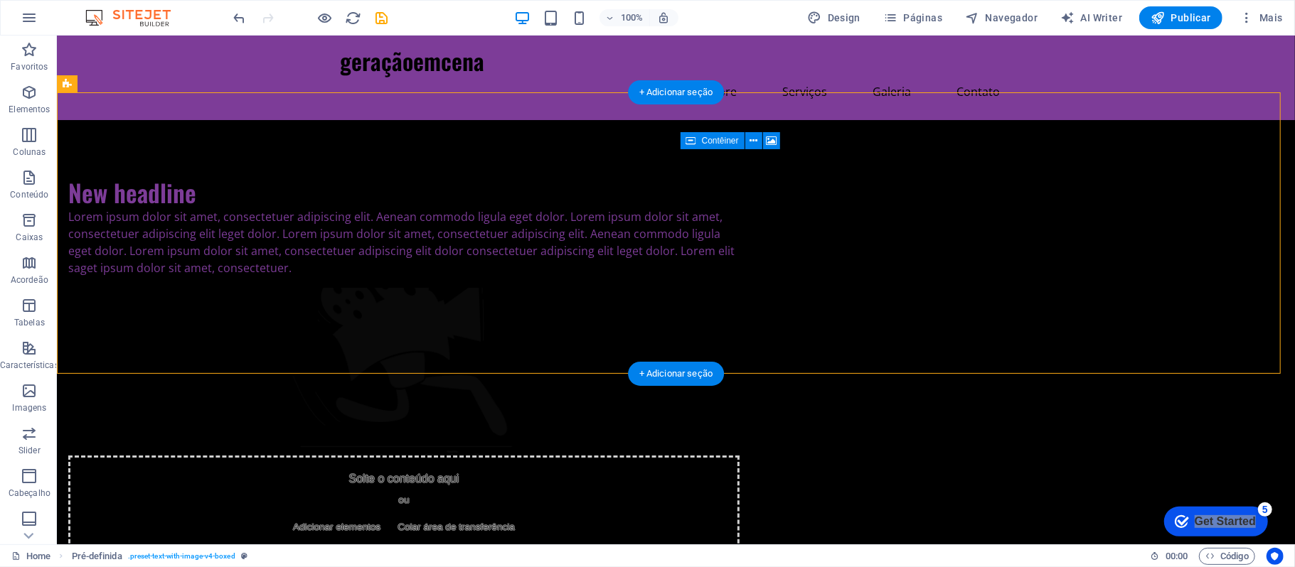
drag, startPoint x: 838, startPoint y: 182, endPoint x: 956, endPoint y: 190, distance: 118.3
click at [739, 455] on div "Solte o conteúdo aqui ou Adicionar elementos Colar área de transferência" at bounding box center [403, 505] width 671 height 101
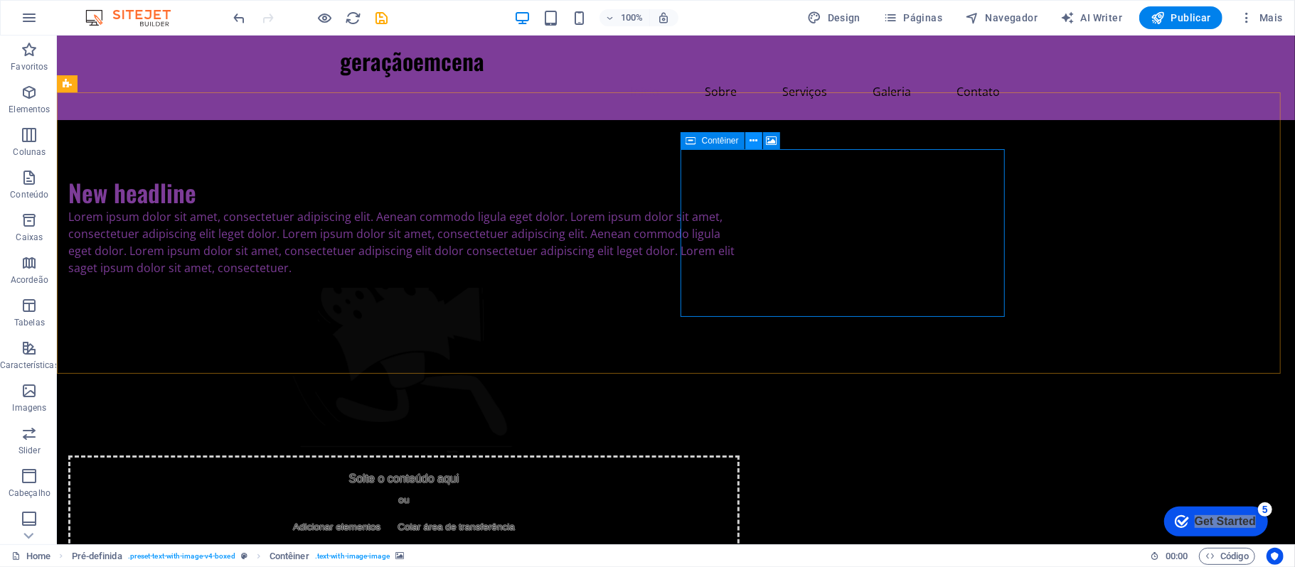
click at [749, 139] on icon at bounding box center [753, 141] width 8 height 15
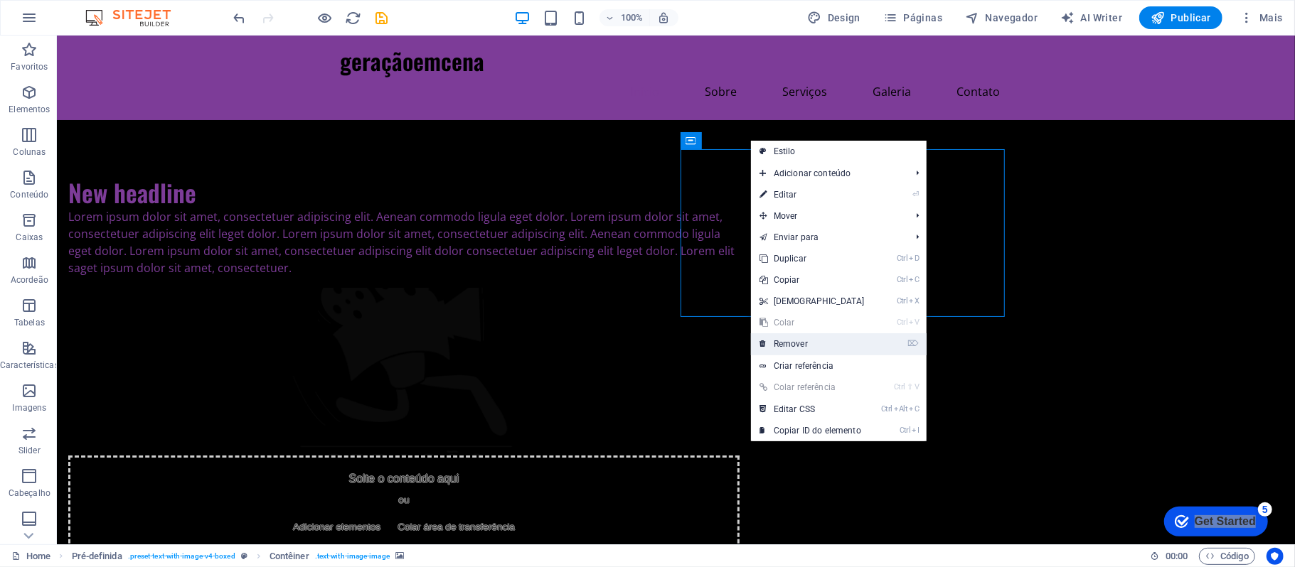
click at [806, 336] on link "⌦ Remover" at bounding box center [812, 343] width 122 height 21
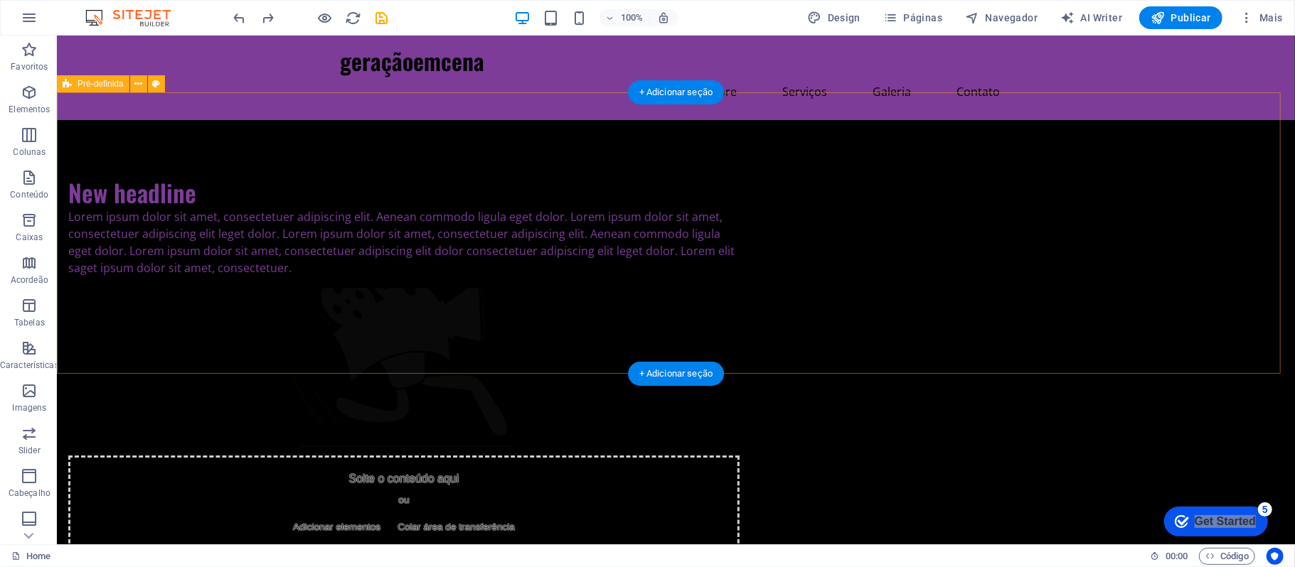
click at [1192, 217] on div "New headline Lorem ipsum dolor sit amet, consectetuer adipiscing elit. Aenean c…" at bounding box center [675, 365] width 1238 height 493
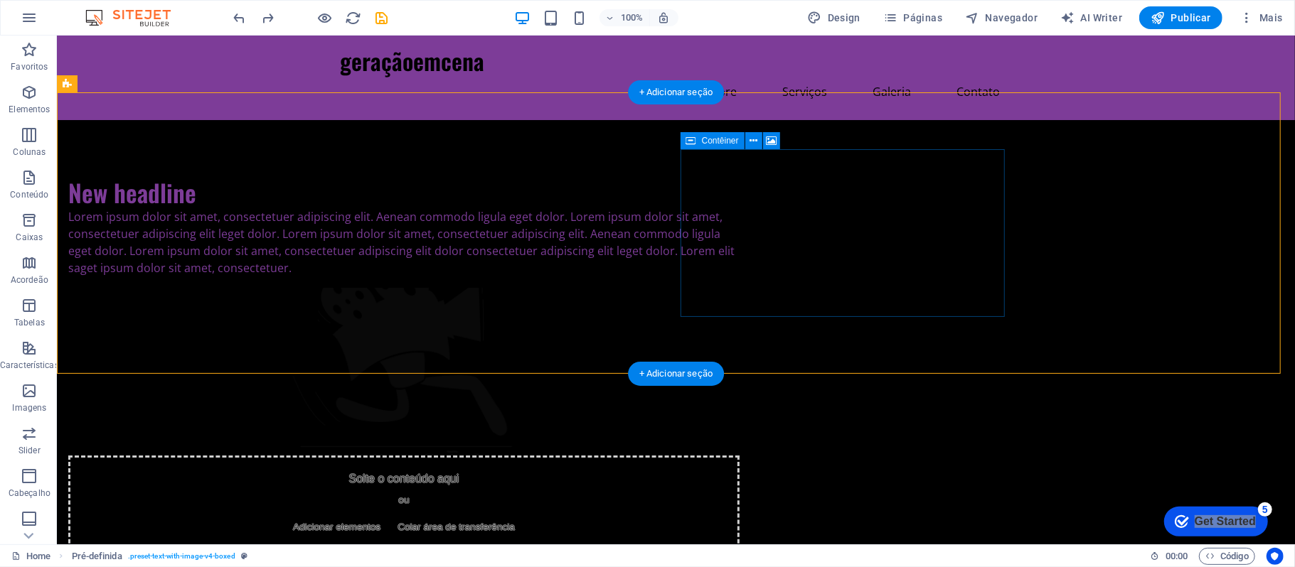
click at [385, 517] on span "Adicionar elementos" at bounding box center [336, 527] width 99 height 20
click at [752, 142] on icon at bounding box center [753, 141] width 8 height 15
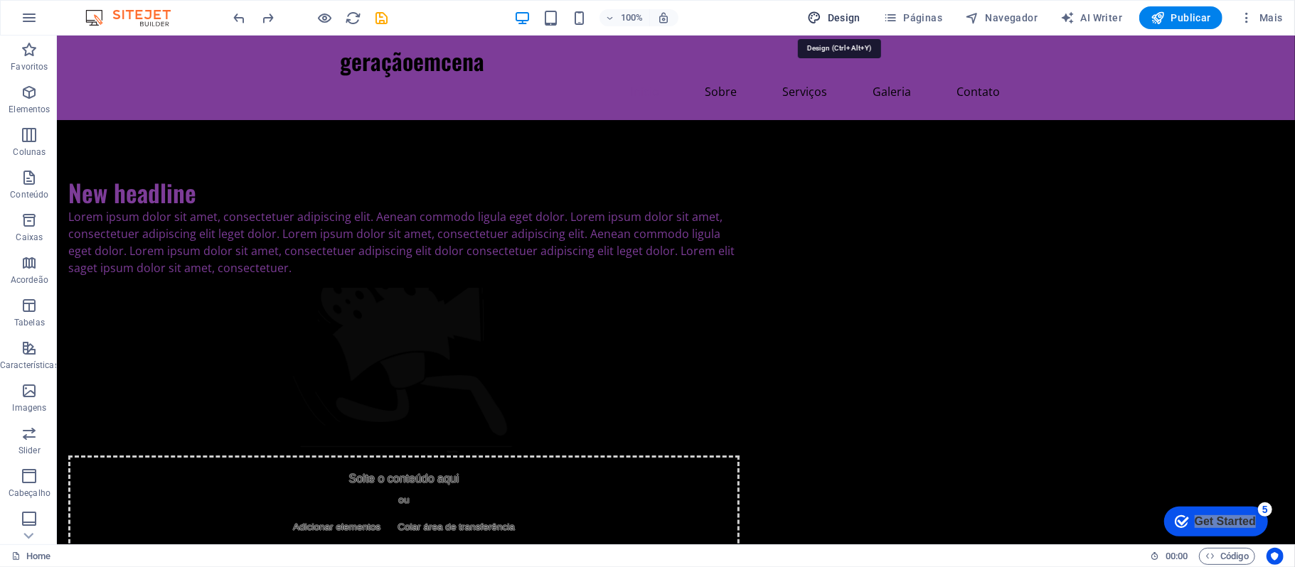
click at [821, 18] on icon "button" at bounding box center [814, 18] width 14 height 14
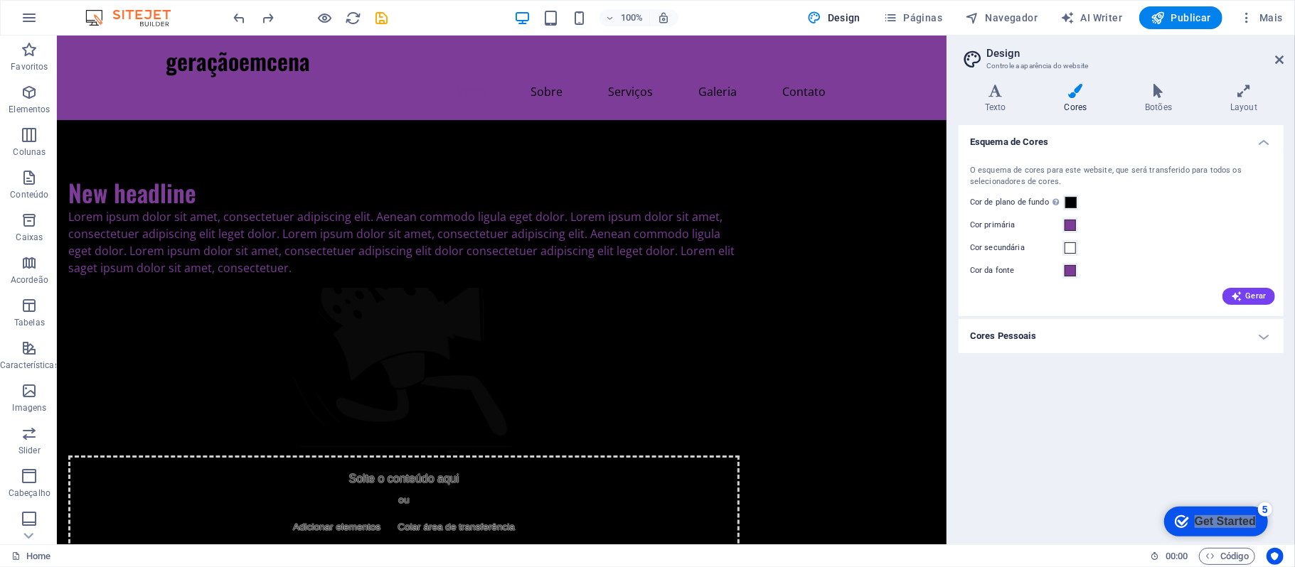
click at [1070, 191] on div "O esquema de cores para este website, que será transferido para todos os seleci…" at bounding box center [1121, 234] width 331 height 166
click at [1075, 195] on button "Cor de plano de fundo Visível apenas se não estiver coberto por outros planos d…" at bounding box center [1071, 203] width 16 height 16
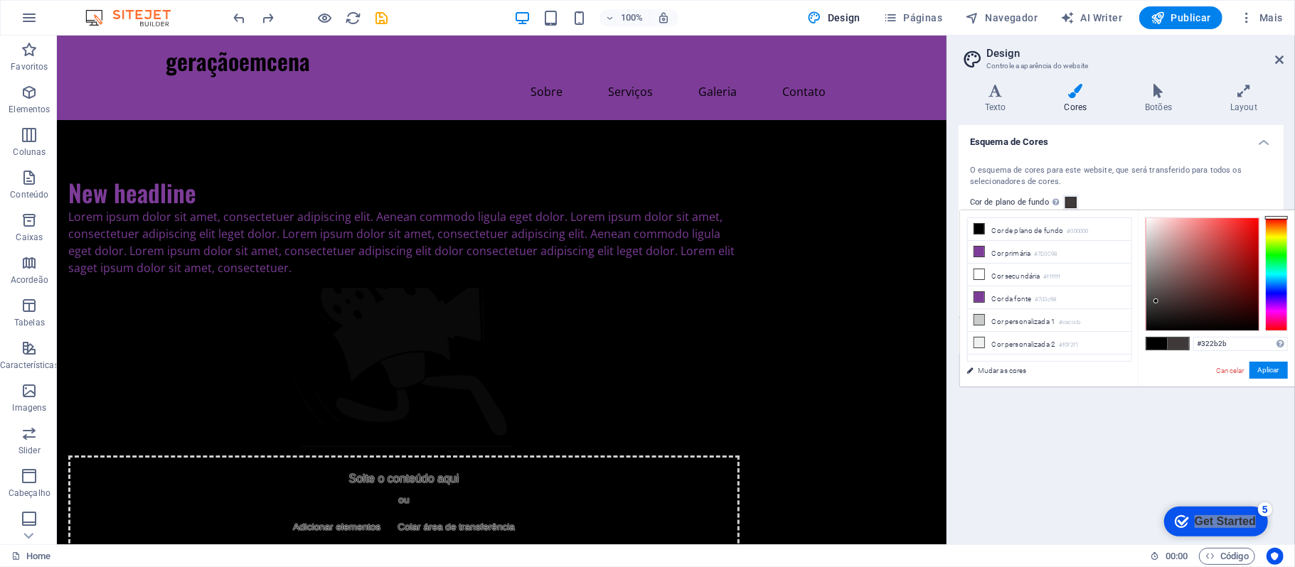
type input "#302a2a"
click at [1160, 308] on div at bounding box center [1202, 274] width 112 height 112
click at [1263, 370] on button "Aplicar" at bounding box center [1268, 370] width 38 height 17
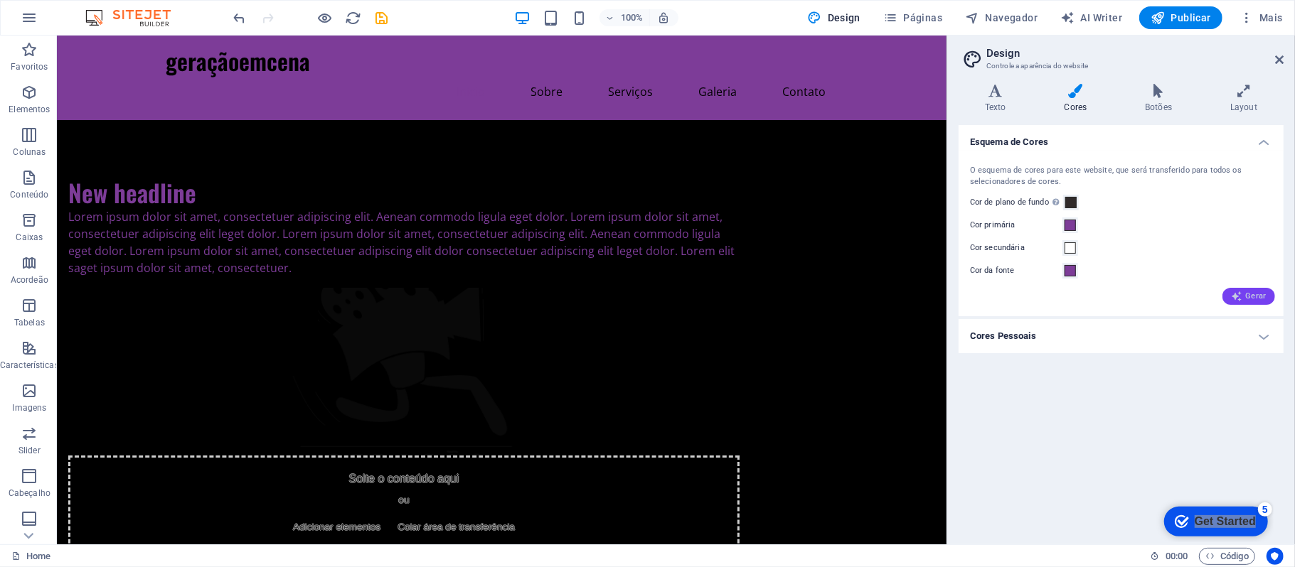
click at [1258, 292] on span "Gerar" at bounding box center [1249, 296] width 36 height 11
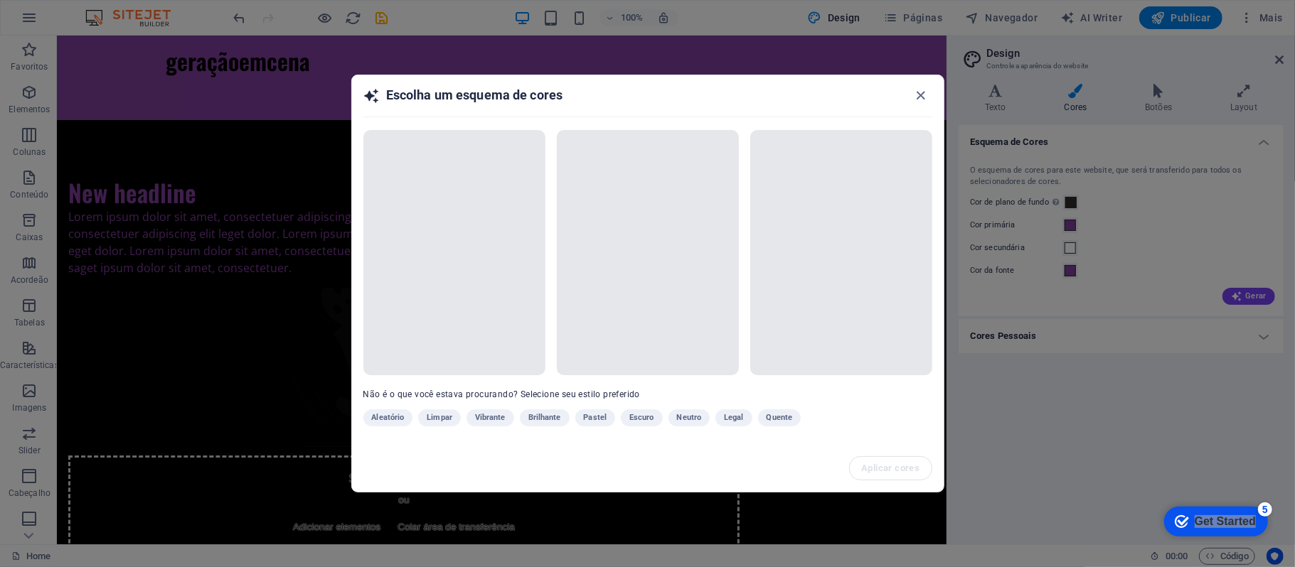
click at [1192, 353] on div "Escolha um esquema de cores Não é o que você estava procurando? Selecione seu e…" at bounding box center [647, 283] width 1295 height 567
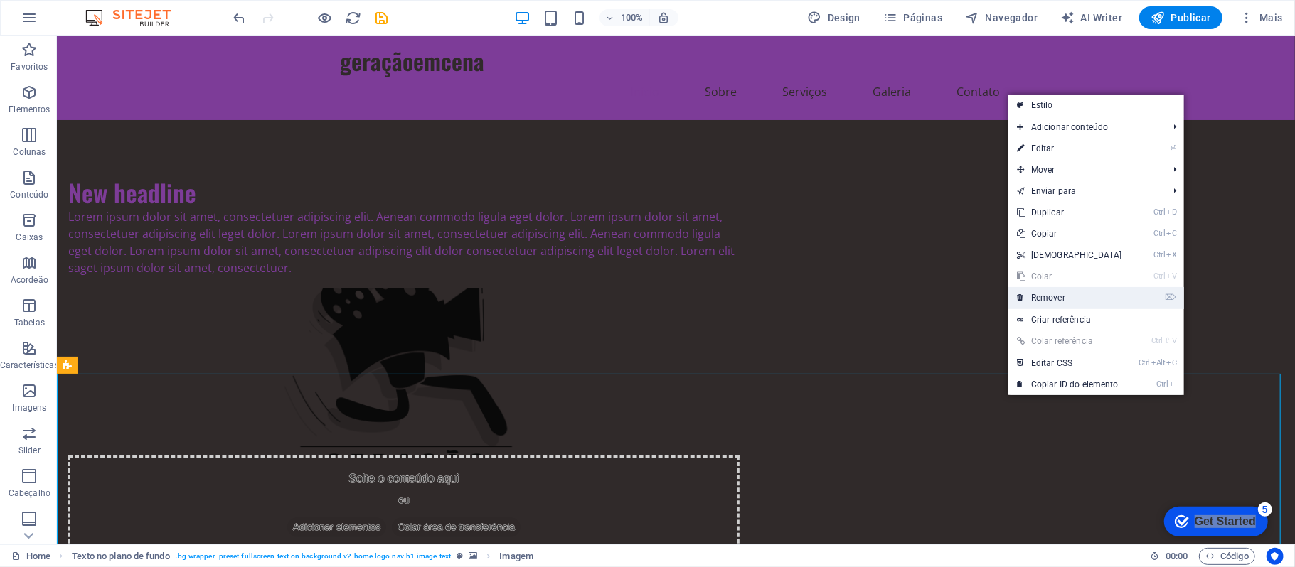
click at [1061, 294] on link "⌦ Remover" at bounding box center [1069, 297] width 122 height 21
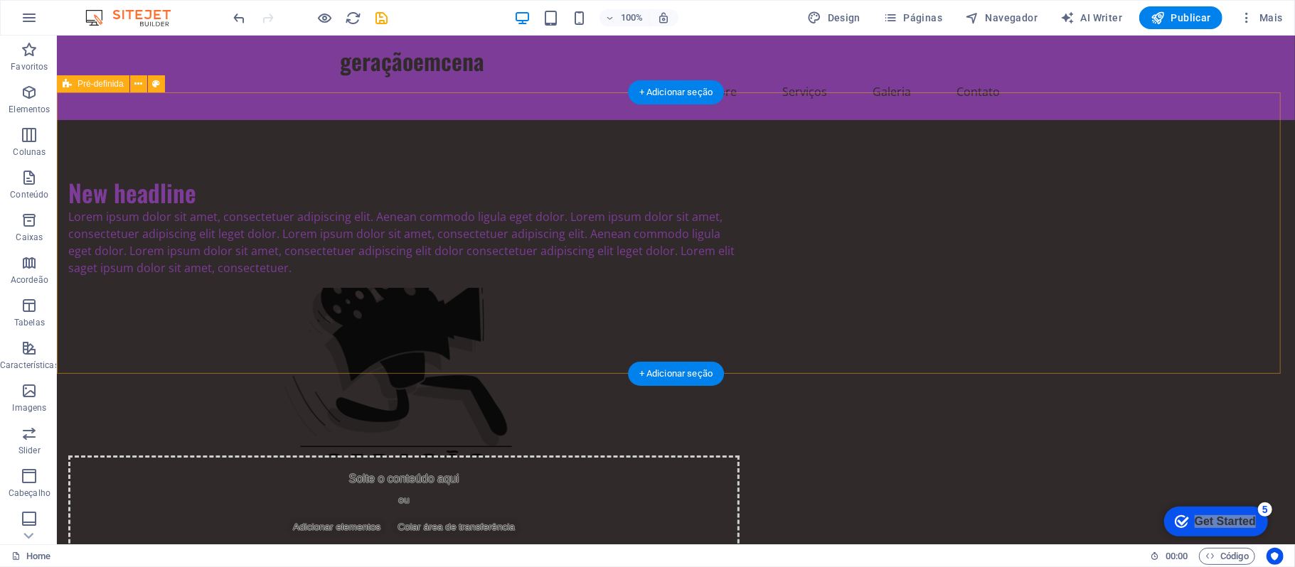
click at [1104, 202] on div "New headline Lorem ipsum dolor sit amet, consectetuer adipiscing elit. Aenean c…" at bounding box center [675, 365] width 1238 height 493
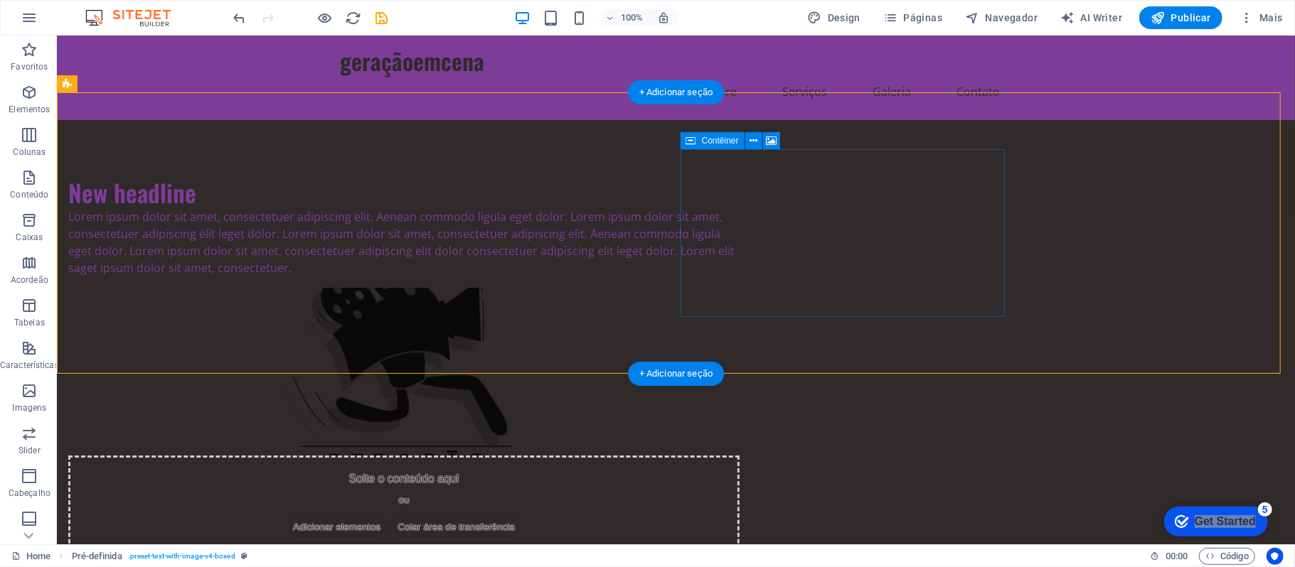
click at [739, 455] on div "Solte o conteúdo aqui ou Adicionar elementos Colar área de transferência" at bounding box center [403, 505] width 671 height 101
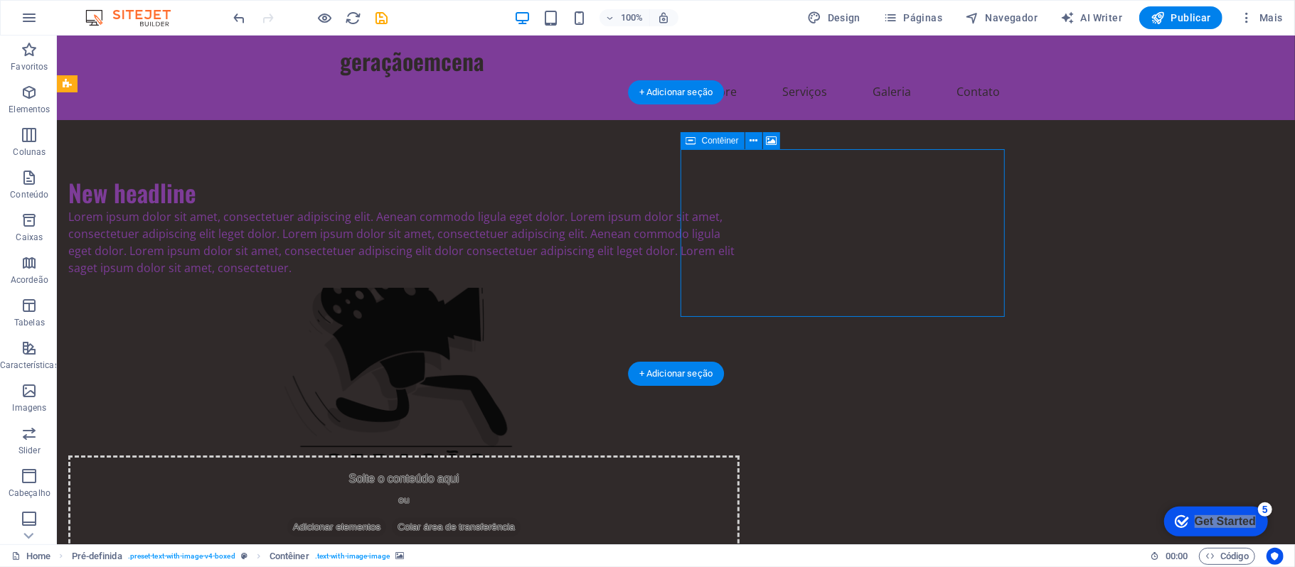
click at [1198, 188] on div "New headline Lorem ipsum dolor sit amet, consectetuer adipiscing elit. Aenean c…" at bounding box center [675, 365] width 1238 height 493
drag, startPoint x: 833, startPoint y: 196, endPoint x: 988, endPoint y: 213, distance: 155.9
click at [739, 455] on div "Solte o conteúdo aqui ou Adicionar elementos Colar área de transferência" at bounding box center [403, 505] width 671 height 101
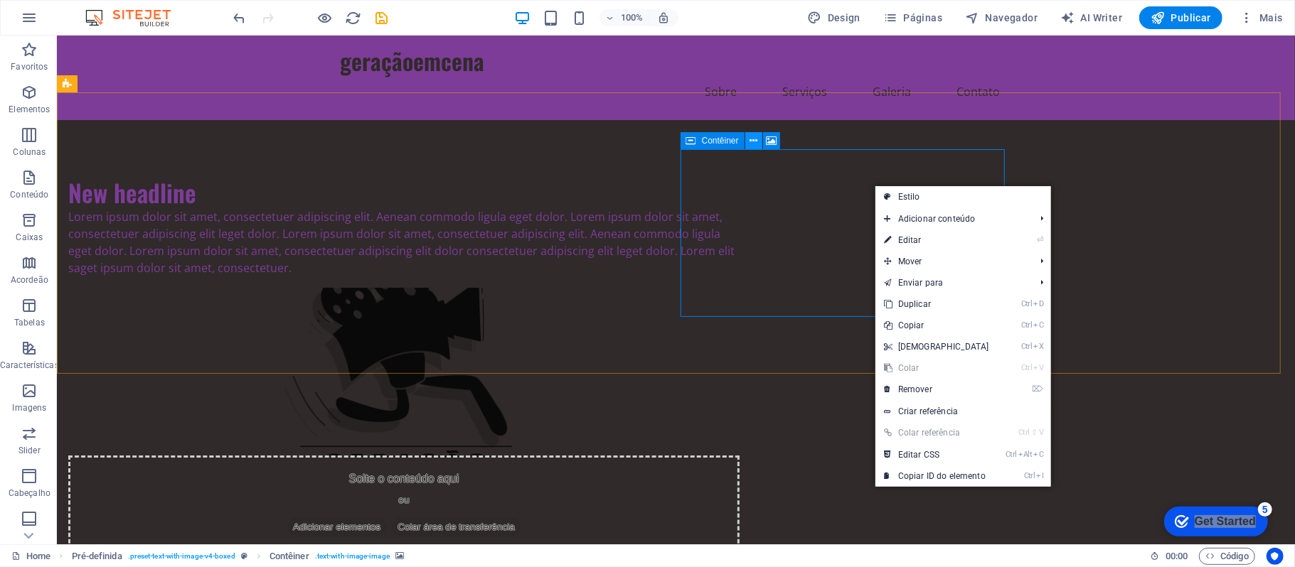
click at [752, 137] on icon at bounding box center [753, 141] width 8 height 15
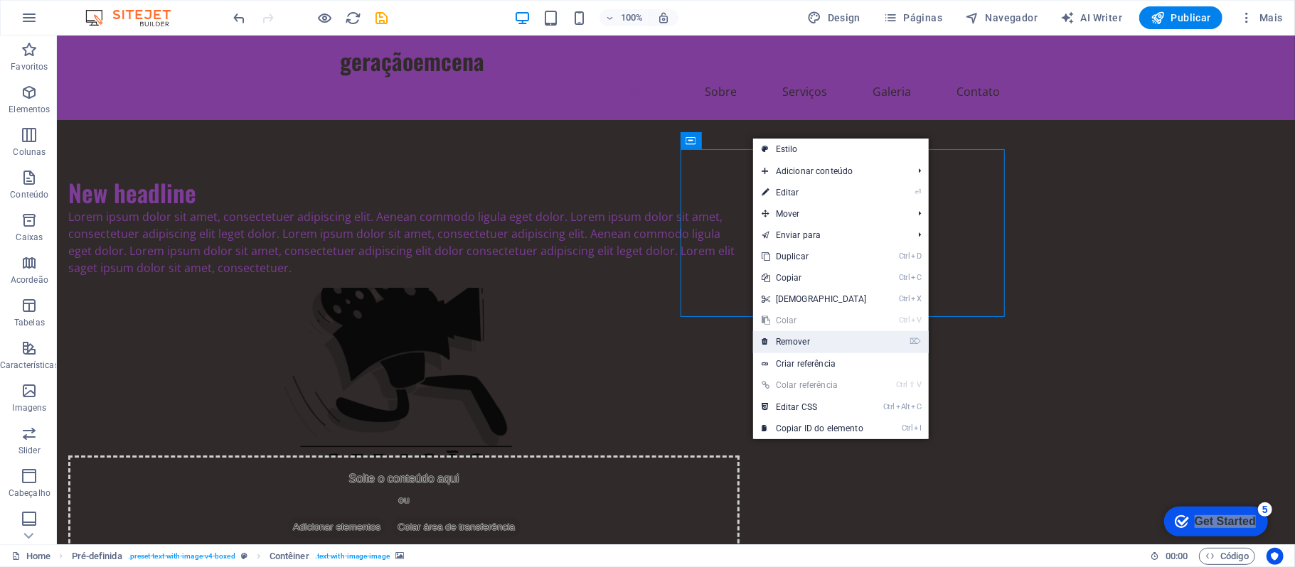
click at [825, 339] on link "⌦ Remover" at bounding box center [814, 341] width 122 height 21
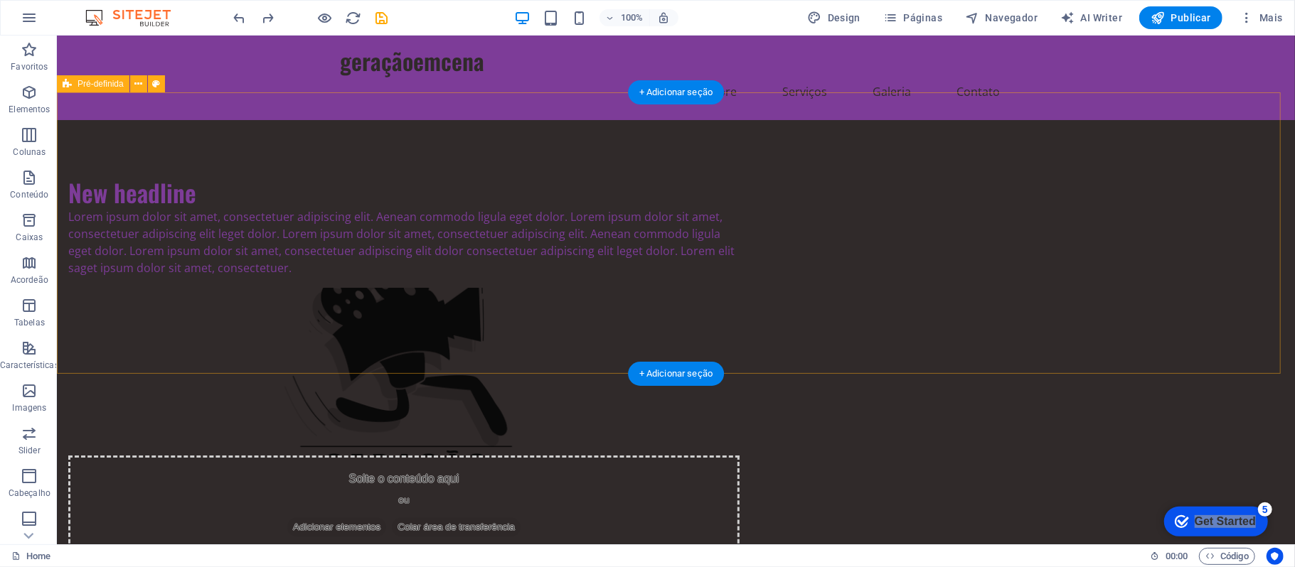
click at [1111, 250] on div "New headline Lorem ipsum dolor sit amet, consectetuer adipiscing elit. Aenean c…" at bounding box center [675, 365] width 1238 height 493
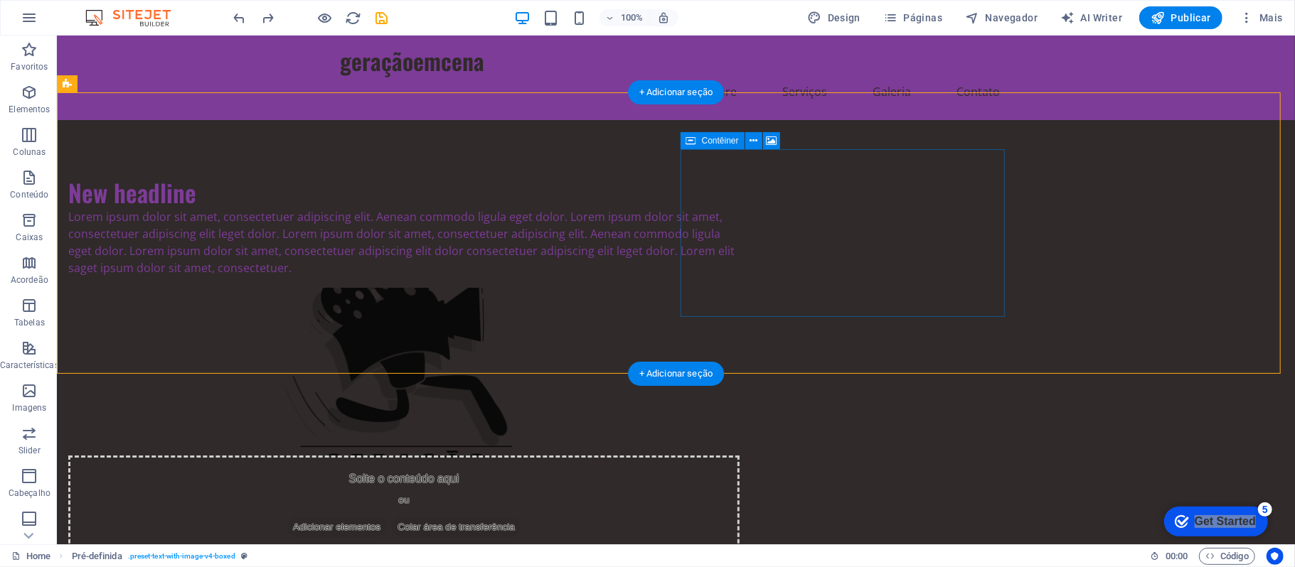
click at [739, 455] on div "Solte o conteúdo aqui ou Adicionar elementos Colar área de transferência" at bounding box center [403, 505] width 671 height 101
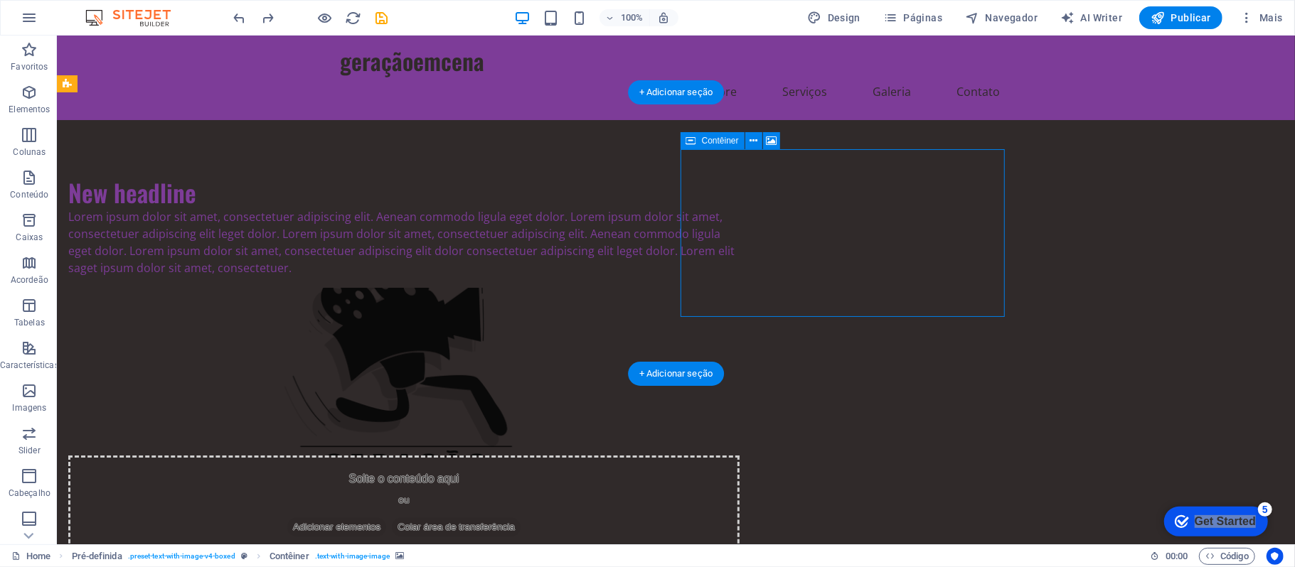
click at [739, 455] on div "Solte o conteúdo aqui ou Adicionar elementos Colar área de transferência" at bounding box center [403, 505] width 671 height 101
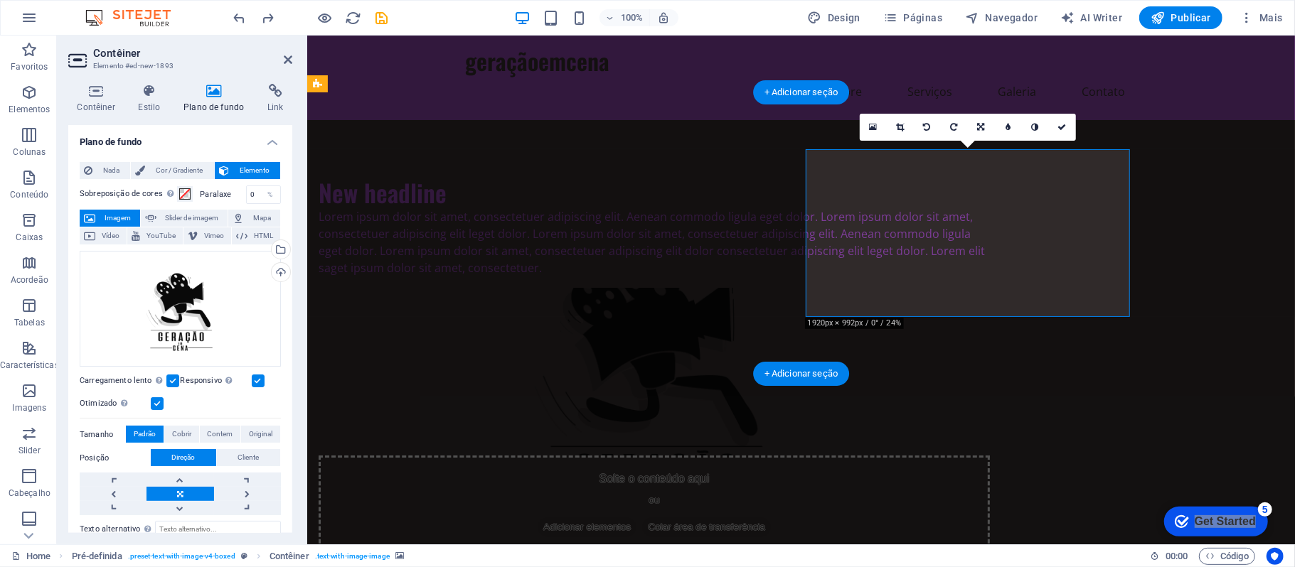
click at [989, 455] on div "Solte o conteúdo aqui ou Adicionar elementos Colar área de transferência" at bounding box center [653, 505] width 671 height 101
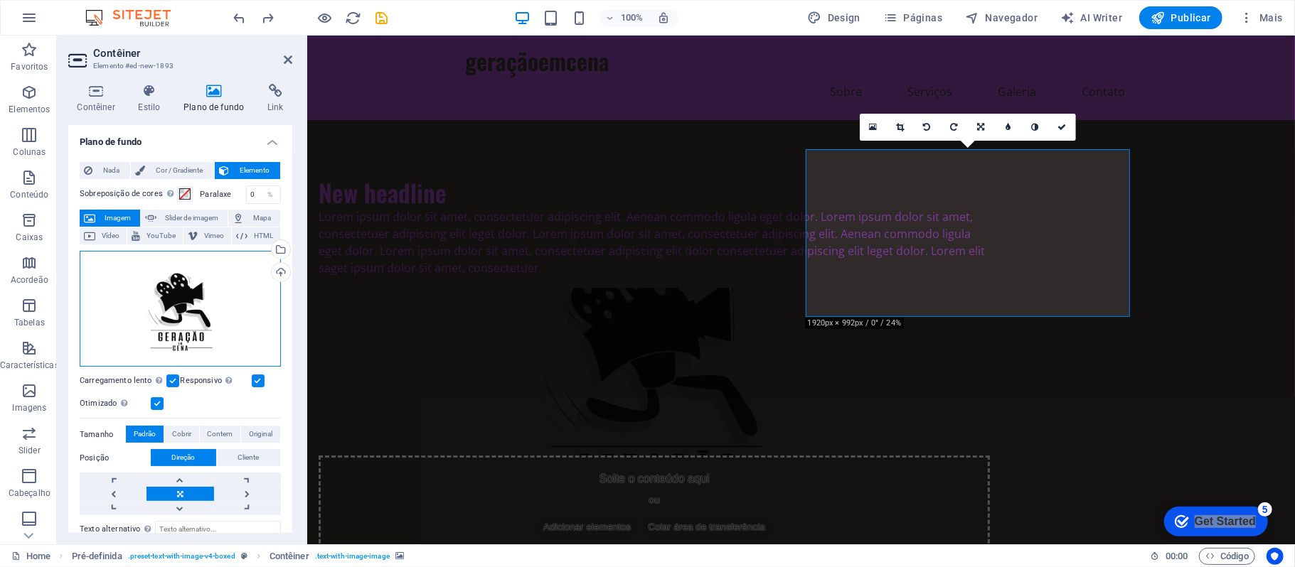
click at [183, 333] on div "Arraste os arquivos aqui, clique para escolher os arquivos ou selecione os arqu…" at bounding box center [180, 309] width 201 height 117
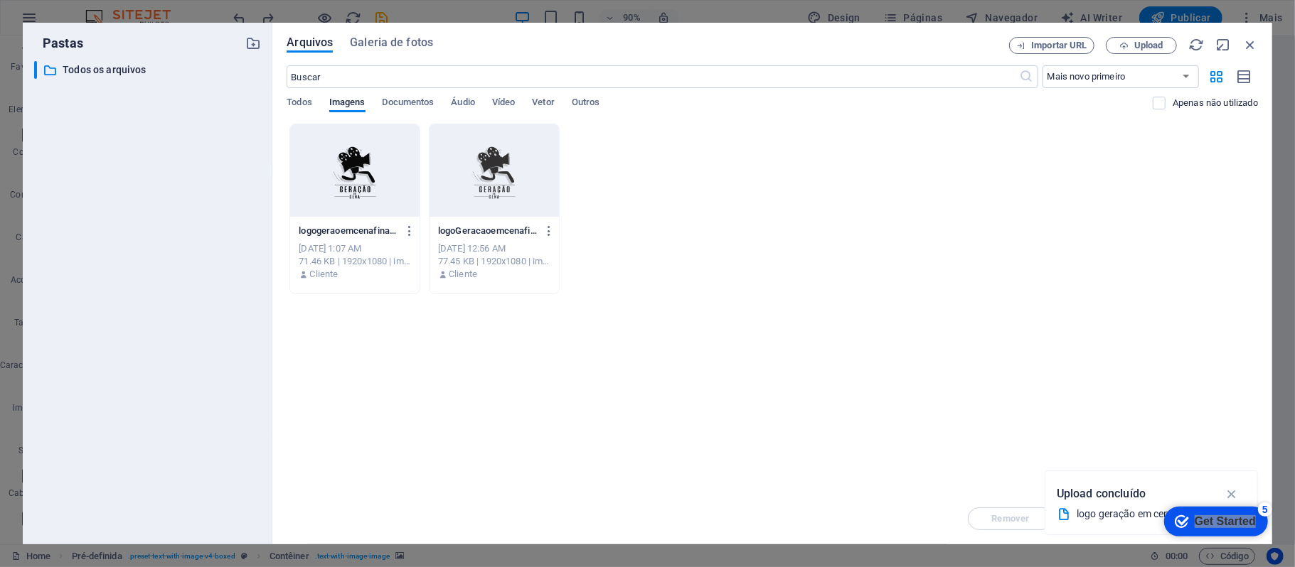
click at [376, 185] on div at bounding box center [354, 170] width 129 height 92
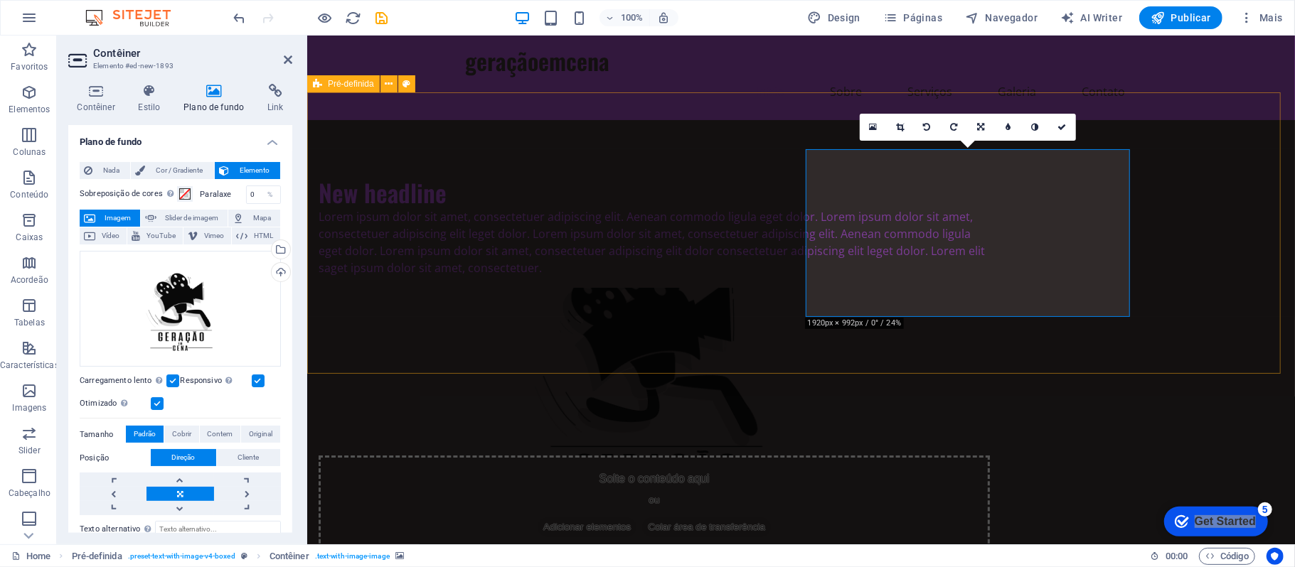
click at [1201, 213] on div "New headline Lorem ipsum dolor sit amet, consectetuer adipiscing elit. Aenean c…" at bounding box center [800, 365] width 988 height 493
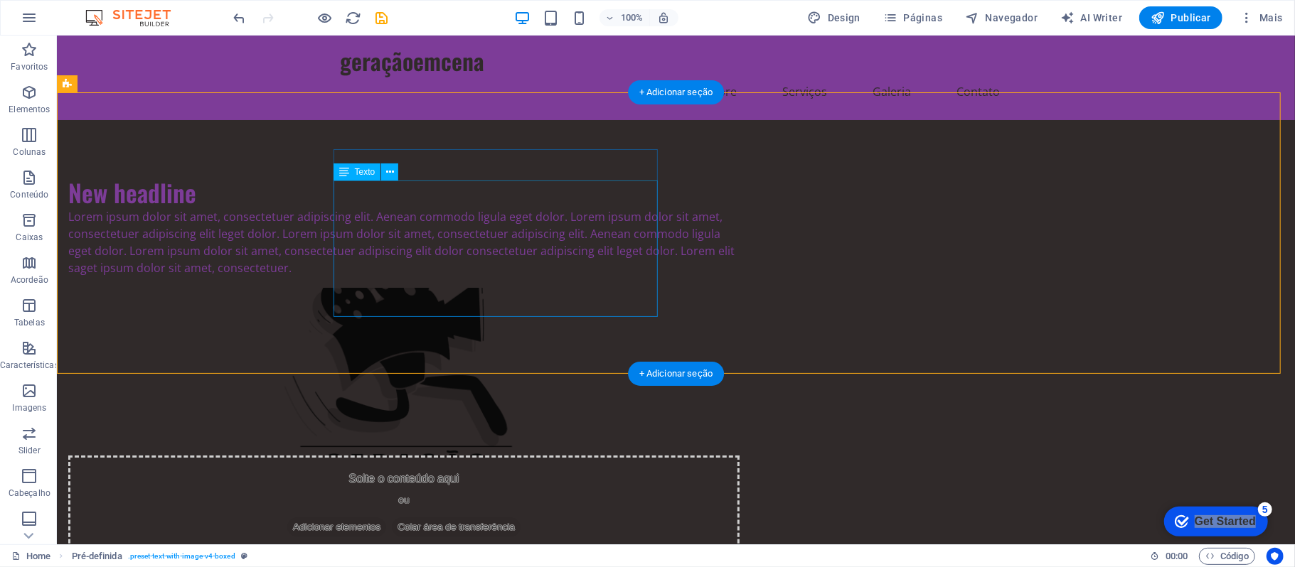
click at [455, 236] on div "Lorem ipsum dolor sit amet, consectetuer adipiscing elit. Aenean commodo ligula…" at bounding box center [403, 242] width 671 height 68
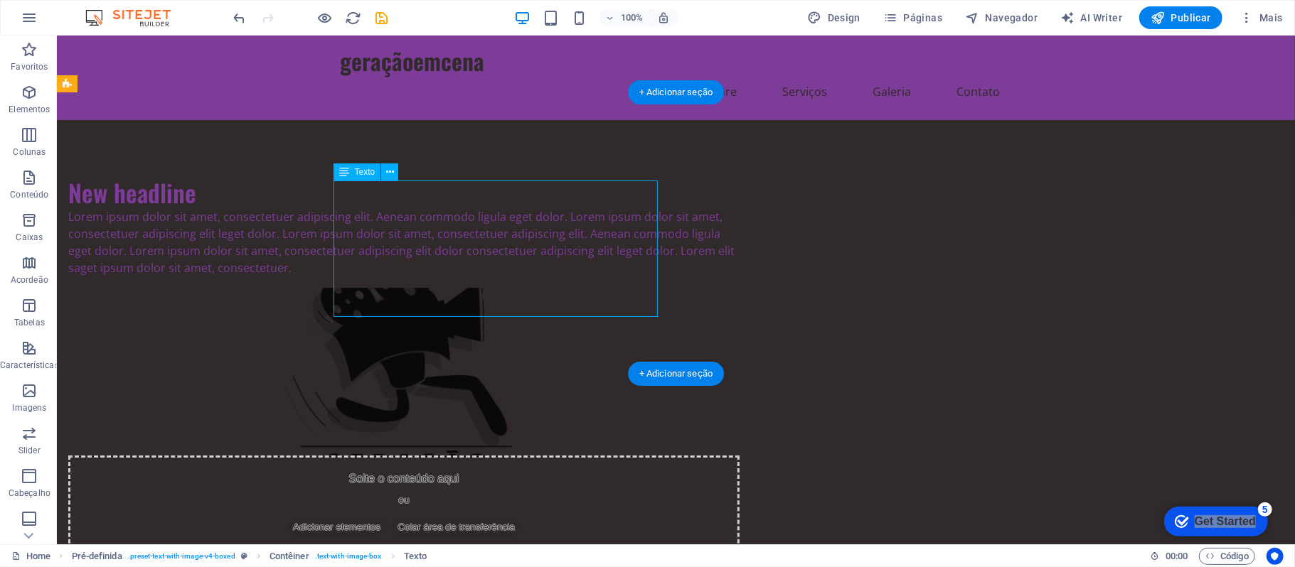
click at [464, 237] on div "Lorem ipsum dolor sit amet, consectetuer adipiscing elit. Aenean commodo ligula…" at bounding box center [403, 242] width 671 height 68
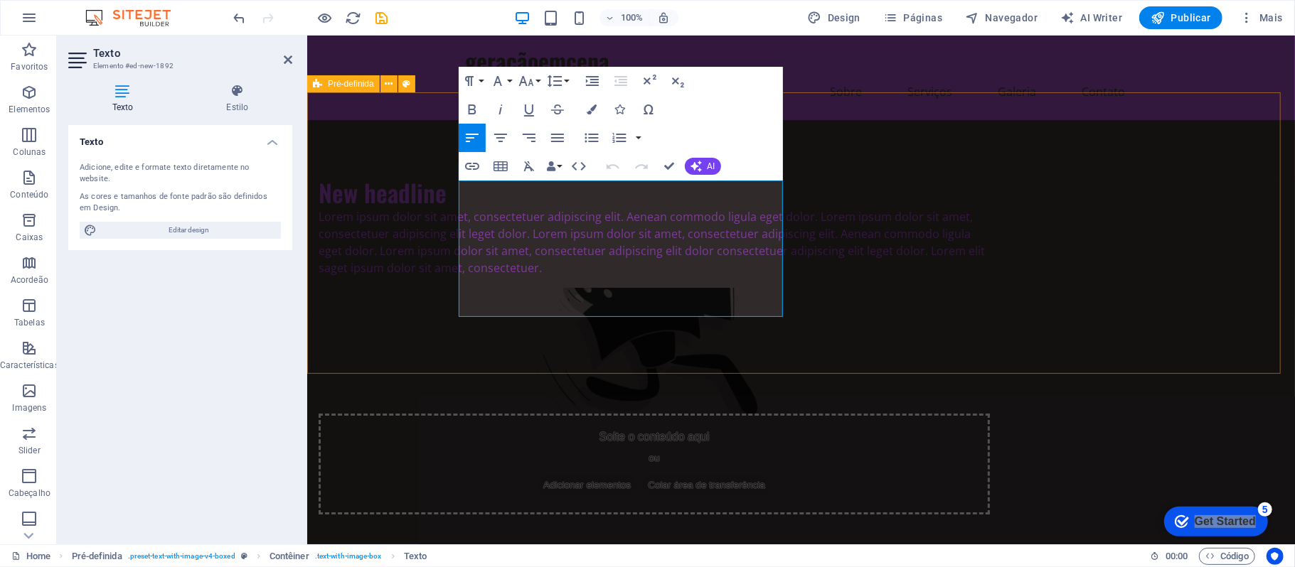
click at [1147, 356] on div "New headline Lorem ipsum dolor sit amet, consectetuer adipiscing elit. Aenean c…" at bounding box center [800, 345] width 988 height 452
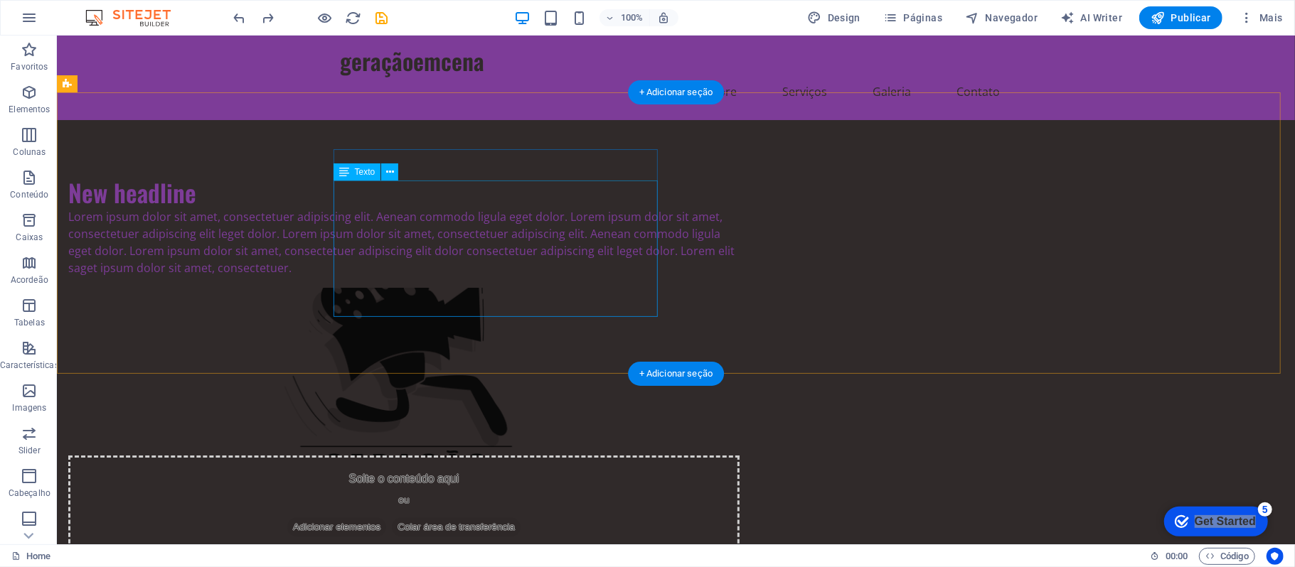
click at [594, 247] on div "Lorem ipsum dolor sit amet, consectetuer adipiscing elit. Aenean commodo ligula…" at bounding box center [403, 242] width 671 height 68
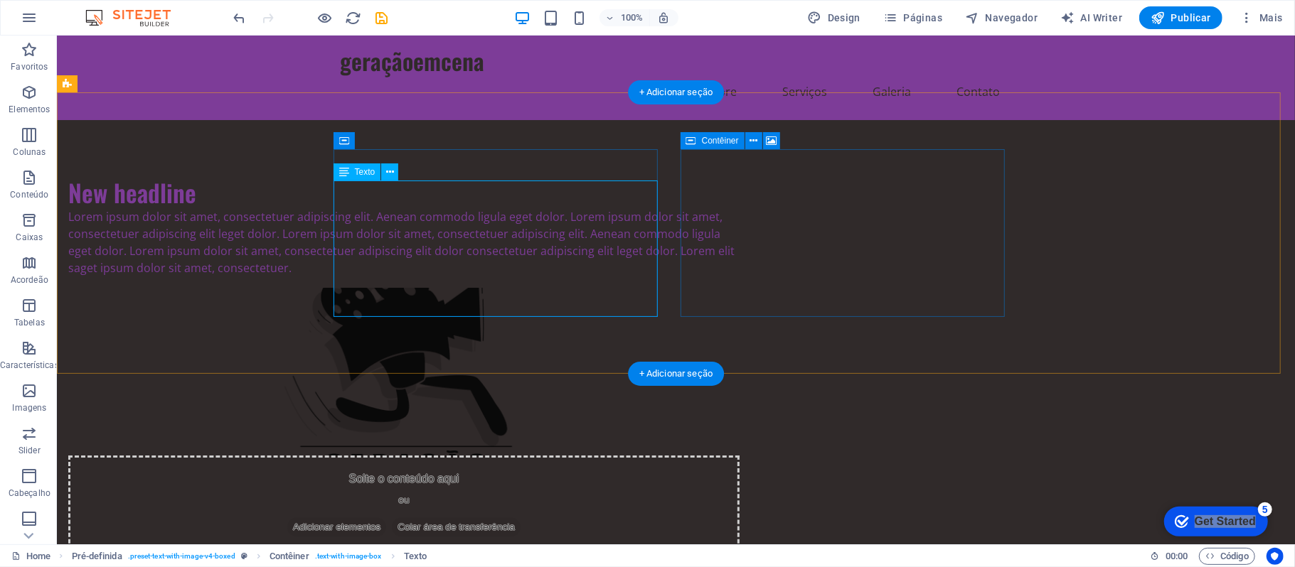
click at [739, 455] on div "Solte o conteúdo aqui ou Adicionar elementos Colar área de transferência" at bounding box center [403, 505] width 671 height 101
click at [557, 208] on div "Lorem ipsum dolor sit amet, consectetuer adipiscing elit. Aenean commodo ligula…" at bounding box center [403, 242] width 671 height 68
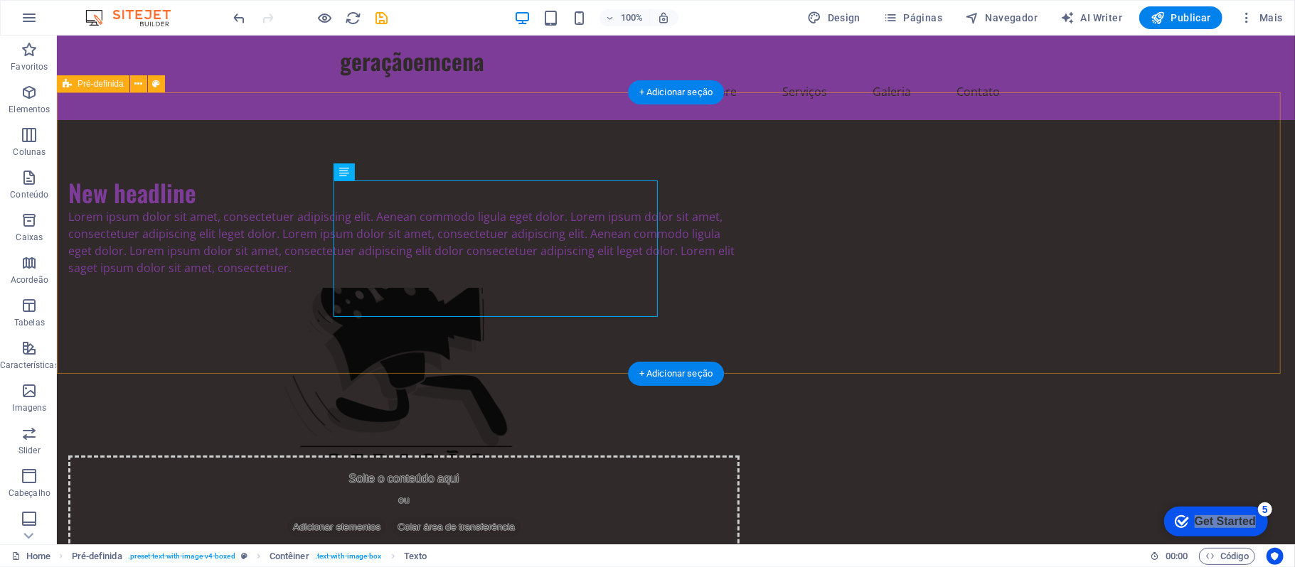
click at [1110, 224] on div "New headline Lorem ipsum dolor sit amet, consectetuer adipiscing elit. Aenean c…" at bounding box center [675, 365] width 1238 height 493
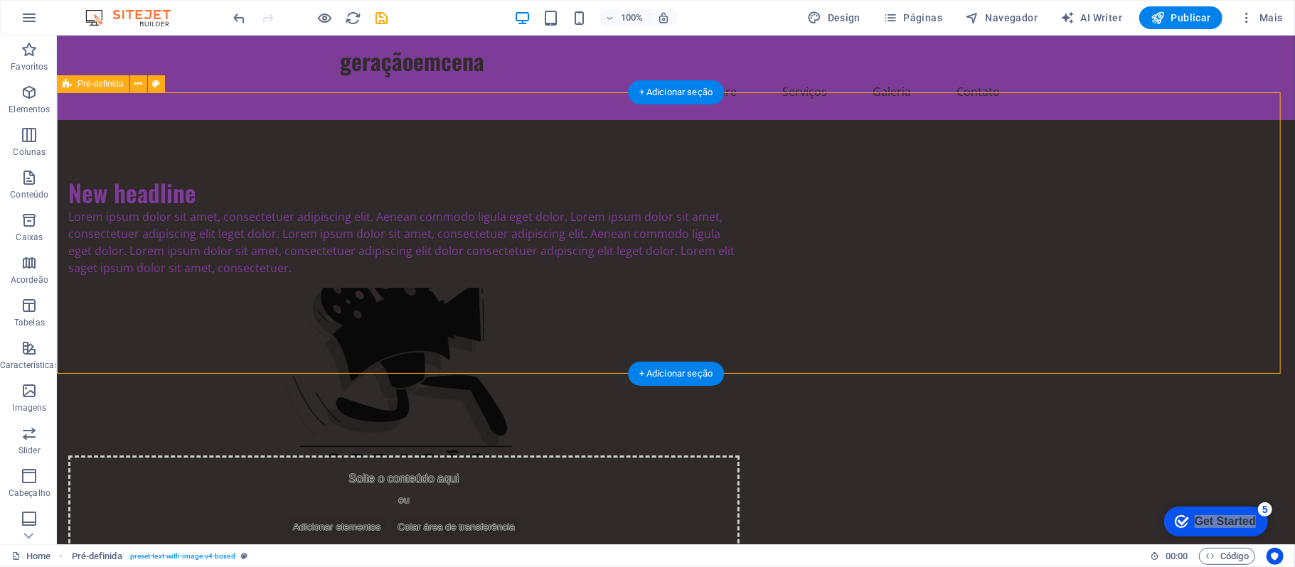
click at [1165, 236] on div "New headline Lorem ipsum dolor sit amet, consectetuer adipiscing elit. Aenean c…" at bounding box center [675, 365] width 1238 height 493
click at [594, 214] on div "Lorem ipsum dolor sit amet, consectetuer adipiscing elit. Aenean commodo ligula…" at bounding box center [403, 242] width 671 height 68
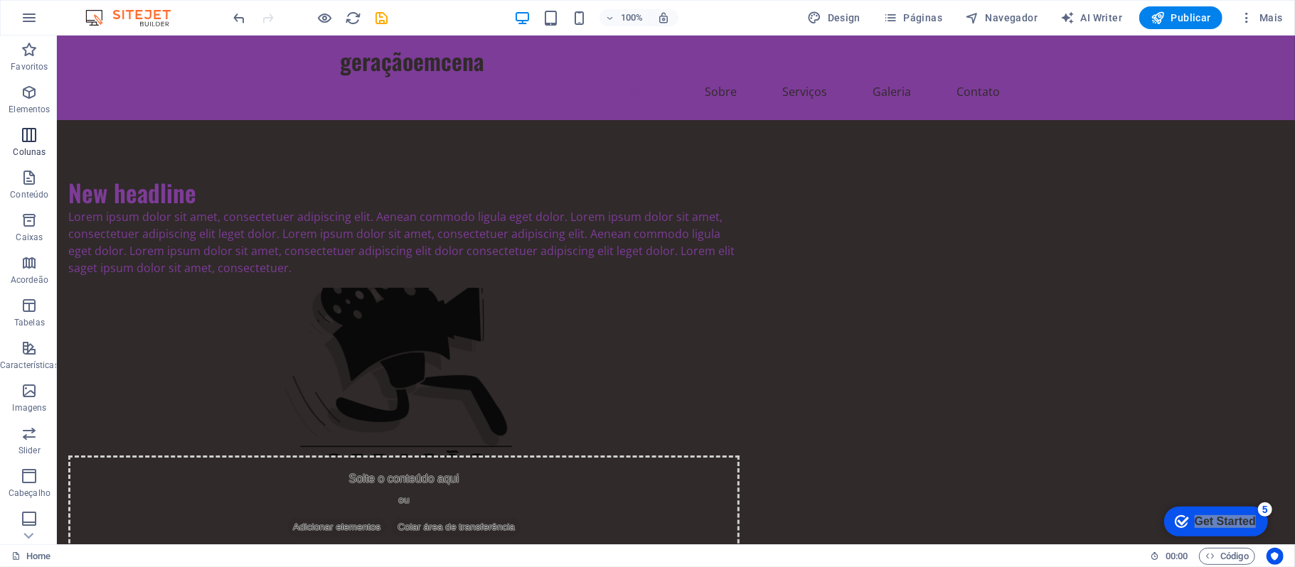
click at [35, 146] on p "Colunas" at bounding box center [29, 151] width 33 height 11
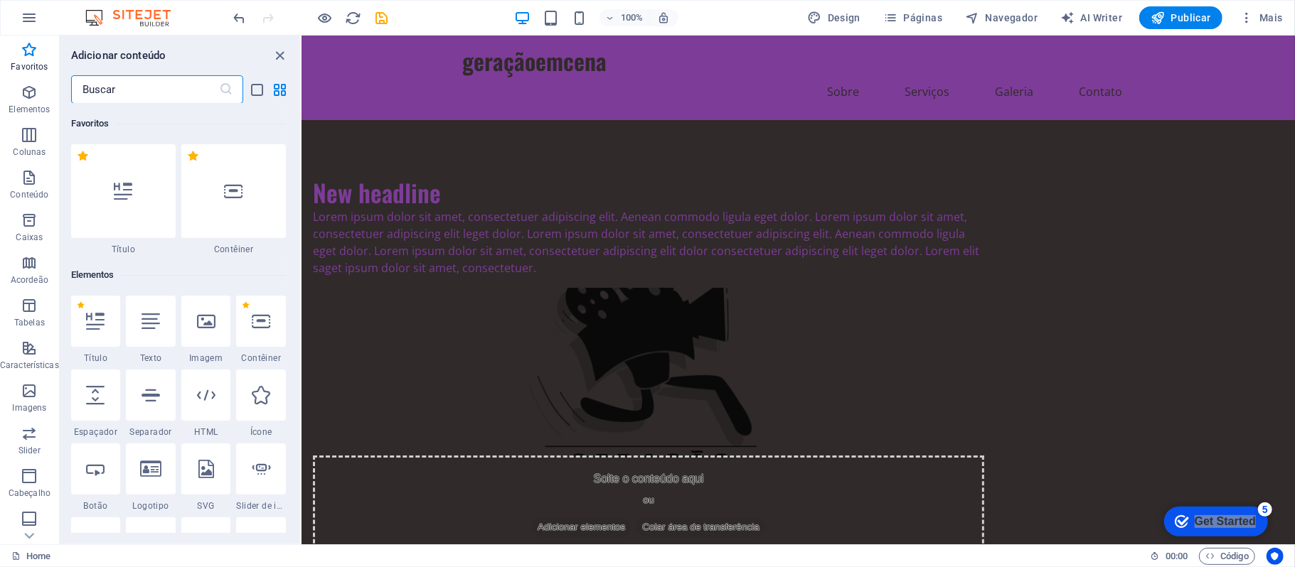
click at [200, 90] on input "text" at bounding box center [145, 89] width 148 height 28
click at [43, 100] on span "Elementos" at bounding box center [29, 101] width 59 height 34
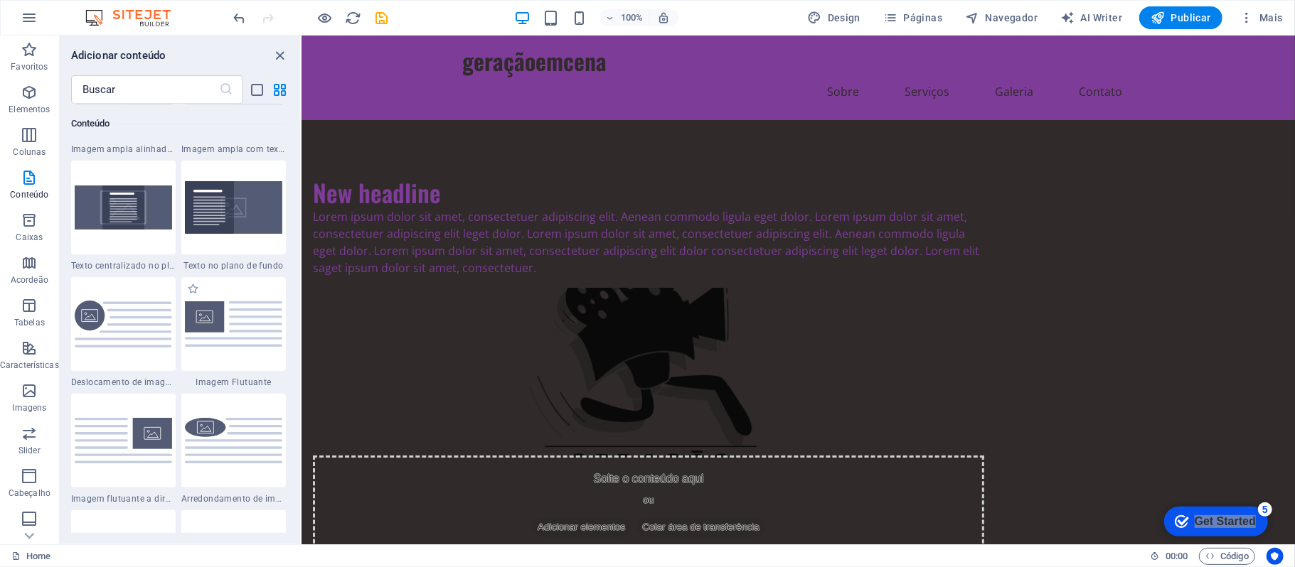
scroll to position [2939, 0]
click at [228, 329] on img at bounding box center [233, 324] width 97 height 46
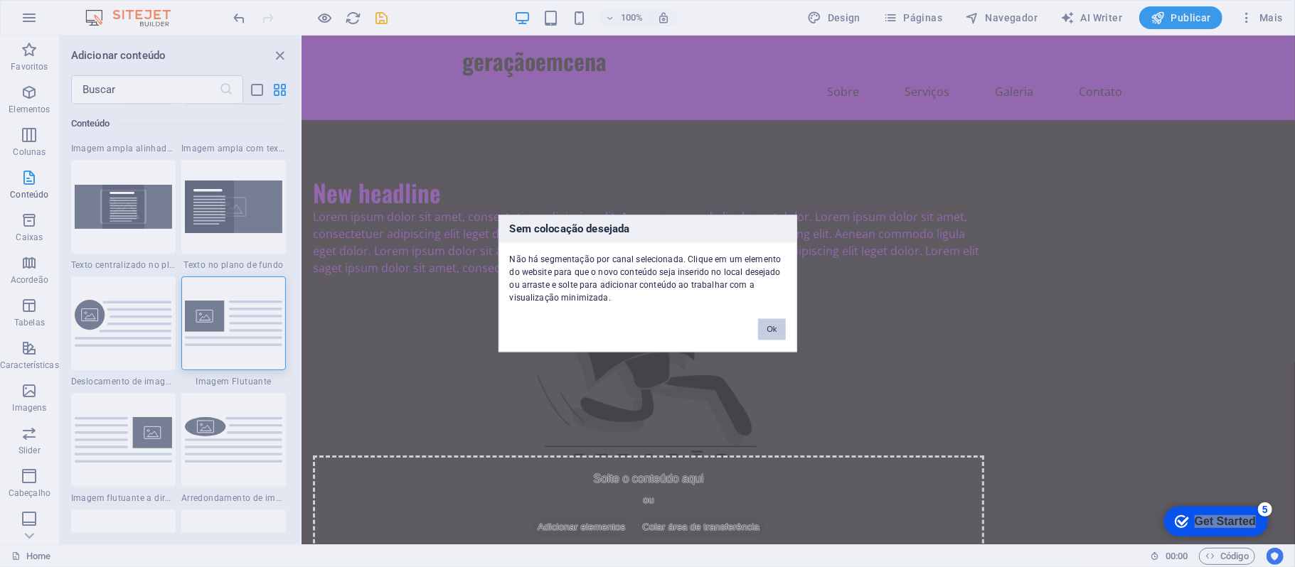
drag, startPoint x: 467, startPoint y: 306, endPoint x: 769, endPoint y: 340, distance: 303.4
click at [769, 340] on button "Ok" at bounding box center [771, 329] width 27 height 21
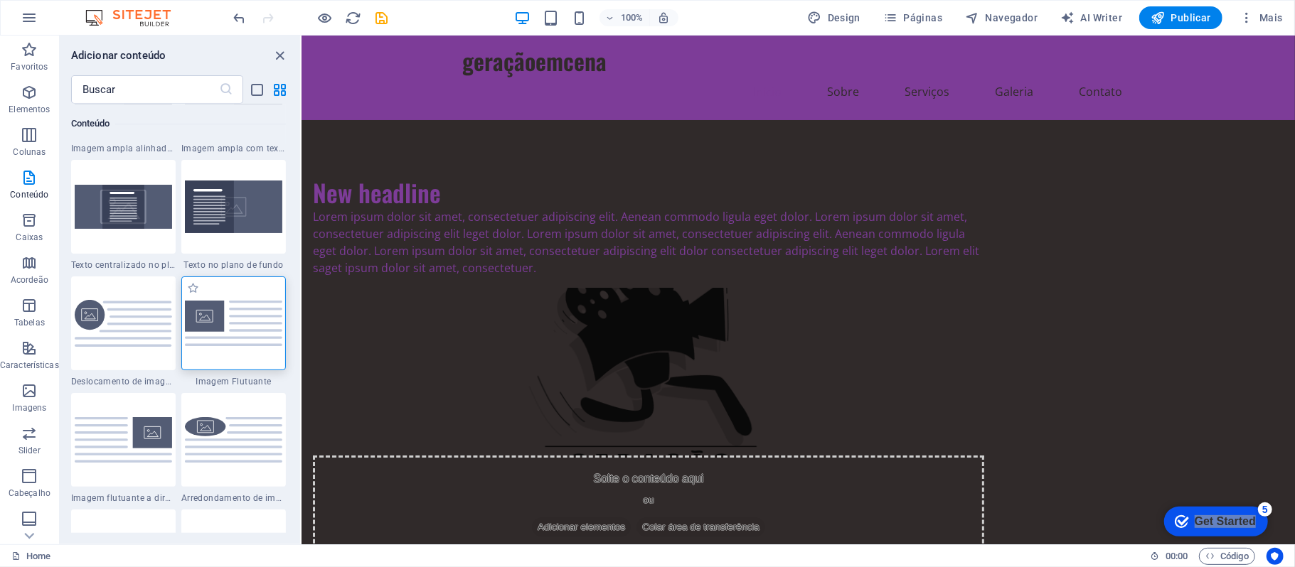
click at [235, 333] on img at bounding box center [233, 324] width 97 height 46
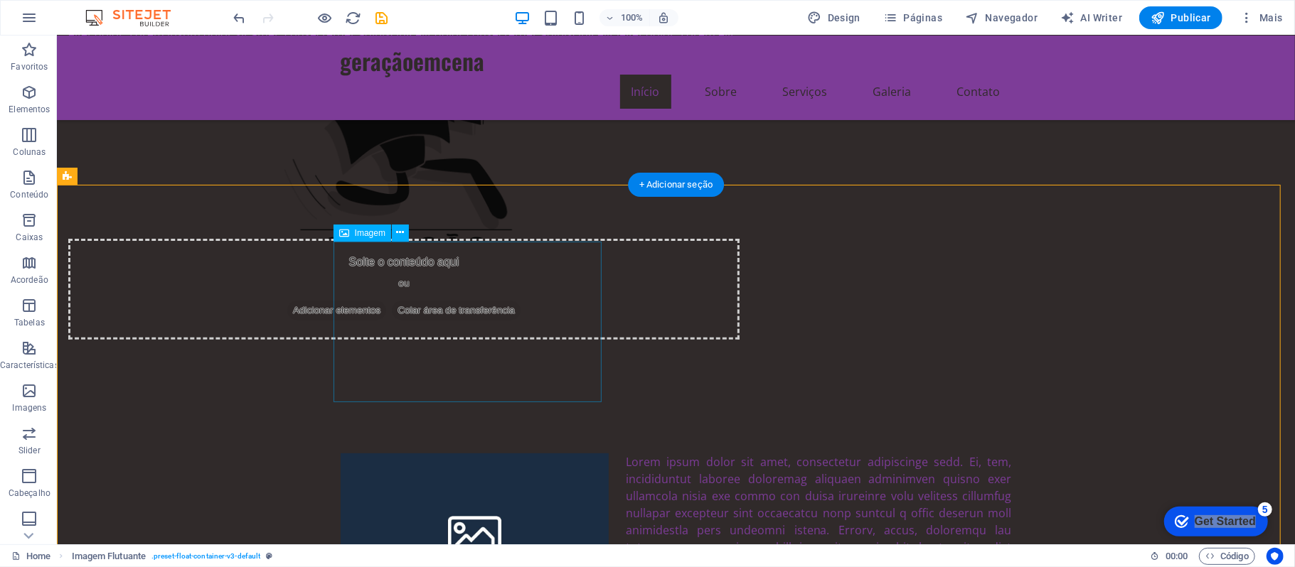
click at [552, 453] on figure at bounding box center [474, 533] width 269 height 161
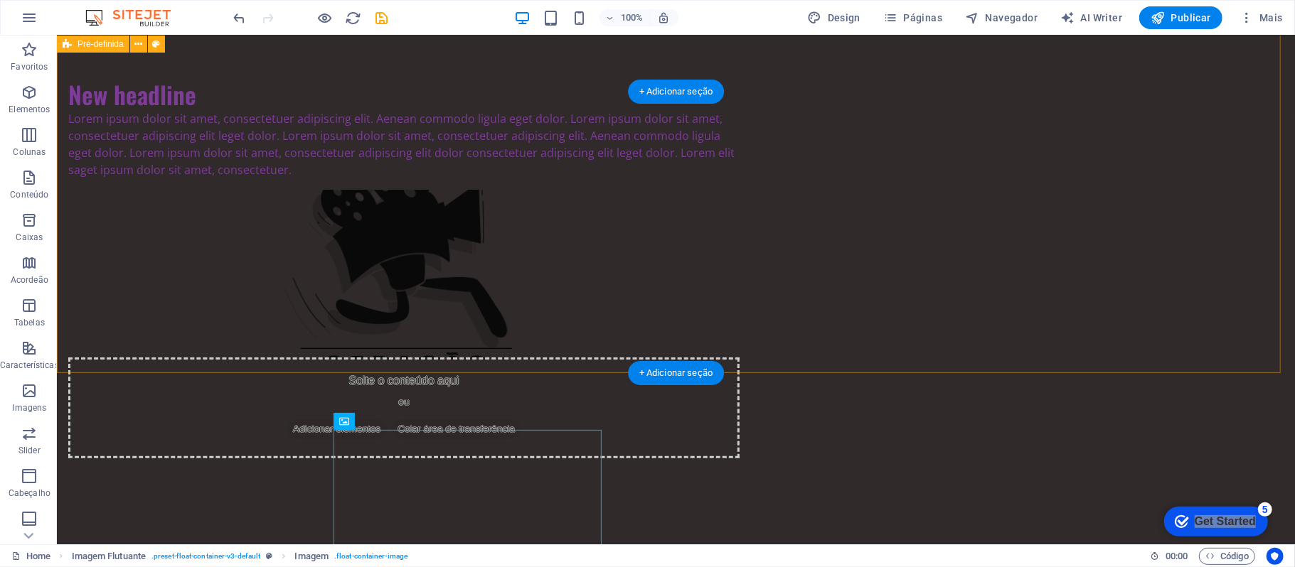
scroll to position [0, 0]
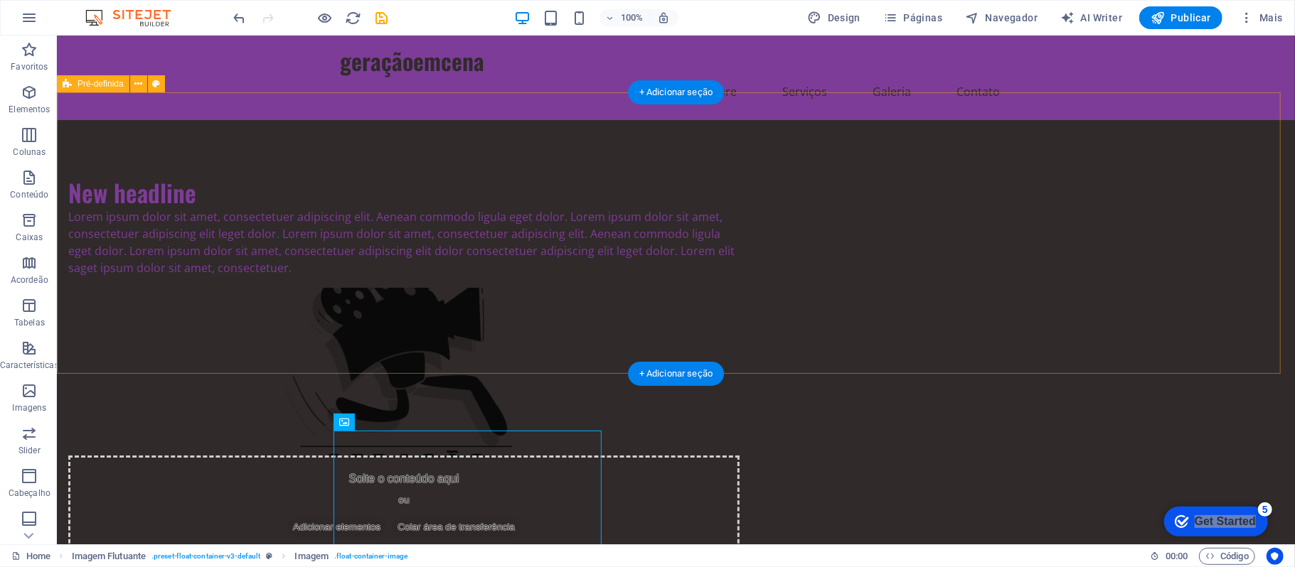
drag, startPoint x: 1081, startPoint y: 247, endPoint x: 1078, endPoint y: 257, distance: 9.7
click at [1081, 247] on div "New headline Lorem ipsum dolor sit amet, consectetuer adipiscing elit. Aenean c…" at bounding box center [675, 365] width 1238 height 493
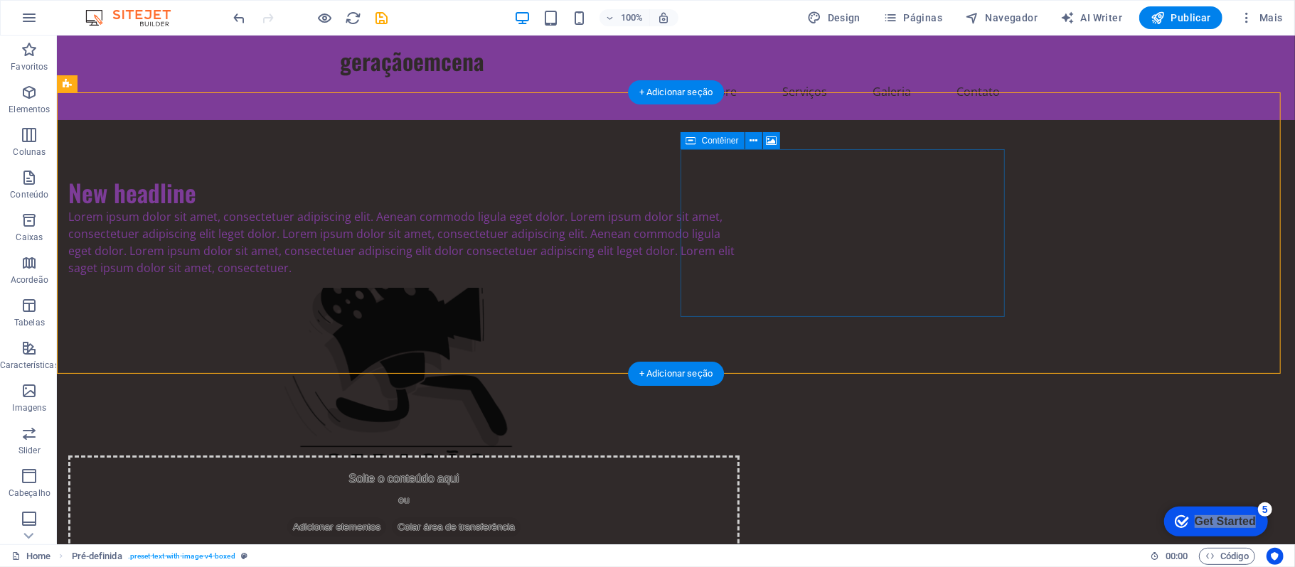
click at [520, 517] on span "Colar área de transferência" at bounding box center [455, 527] width 129 height 20
click at [739, 455] on div "Solte o conteúdo aqui ou Adicionar elementos Colar área de transferência" at bounding box center [403, 505] width 671 height 101
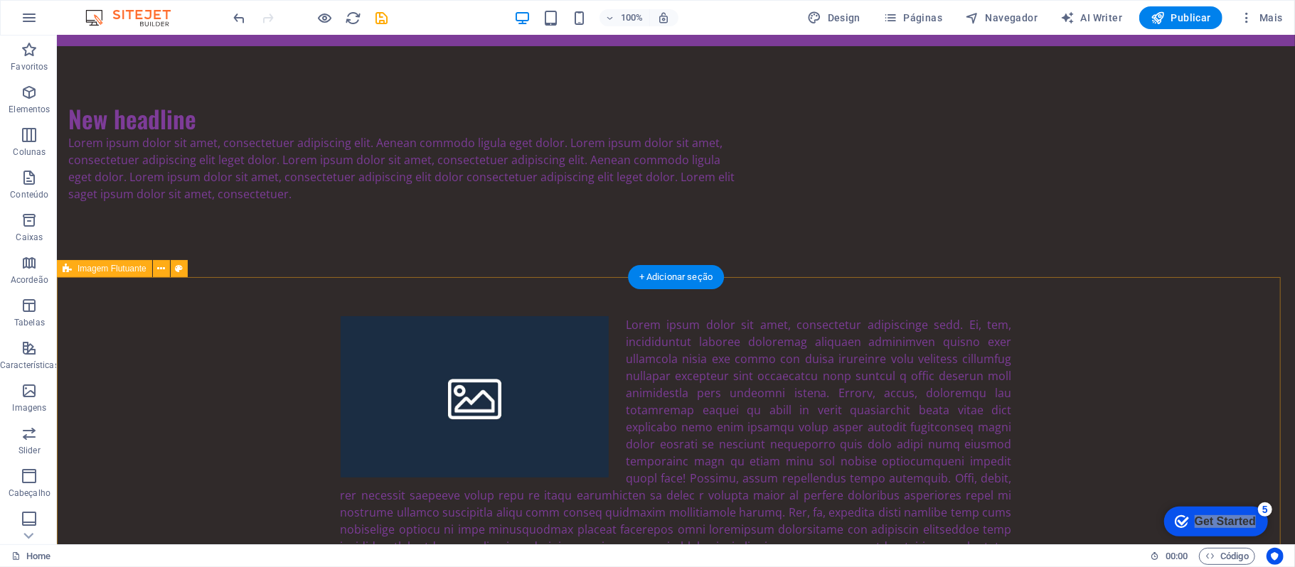
scroll to position [189, 0]
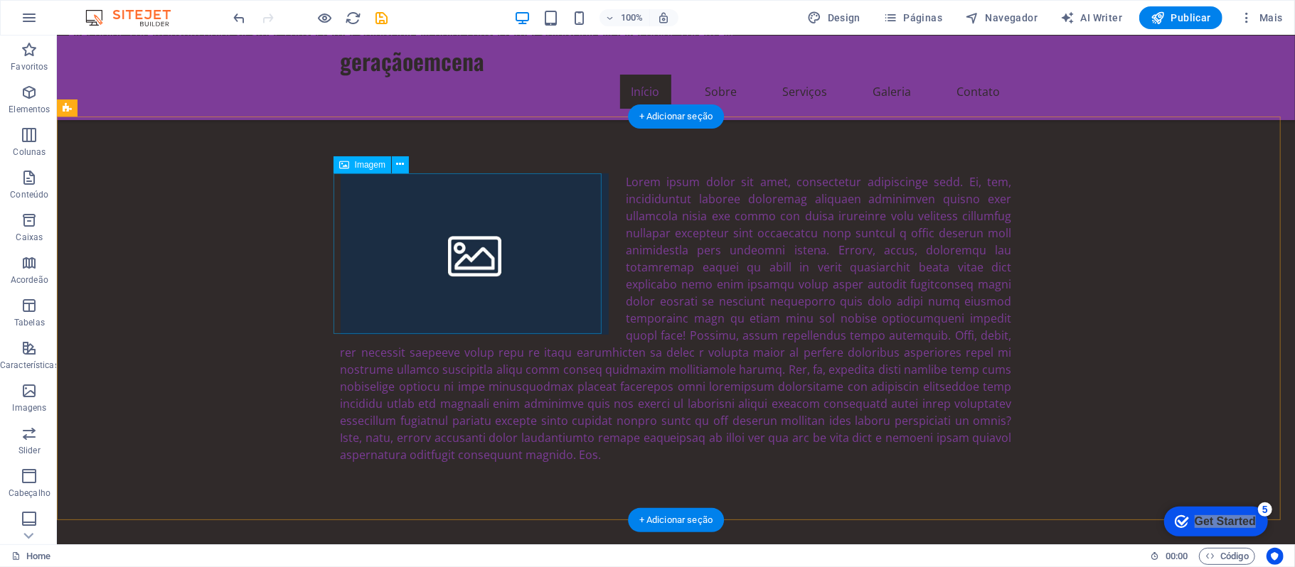
click at [498, 234] on figure at bounding box center [474, 253] width 269 height 161
select select "%"
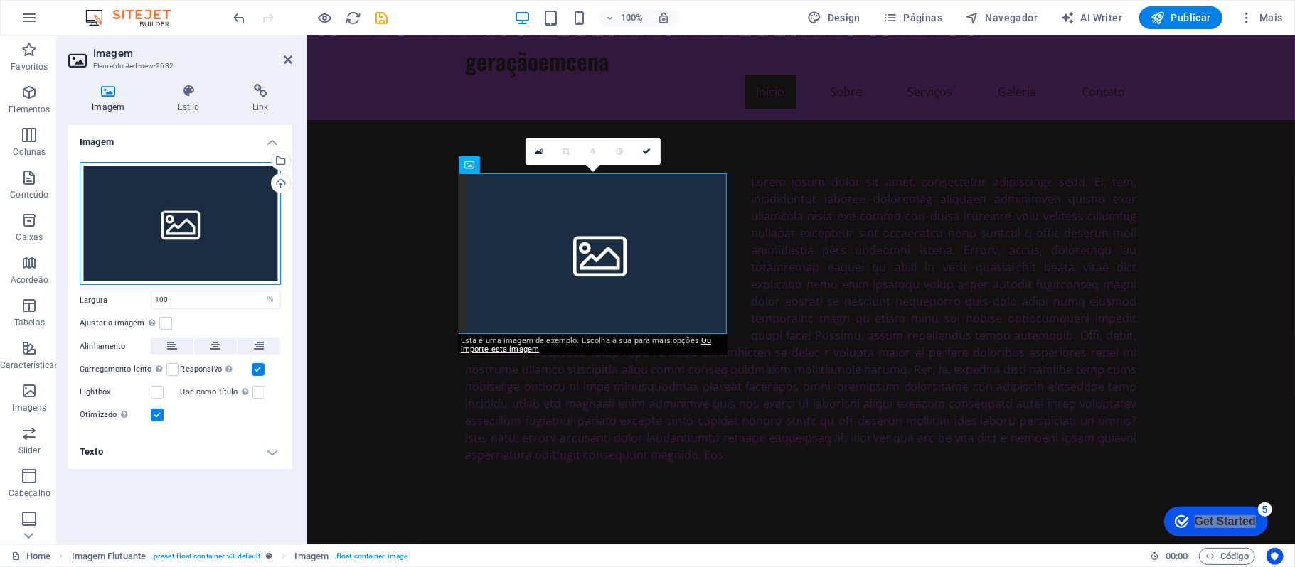
click at [140, 245] on div "Arraste os arquivos aqui, clique para escolher os arquivos ou selecione os arqu…" at bounding box center [180, 224] width 201 height 124
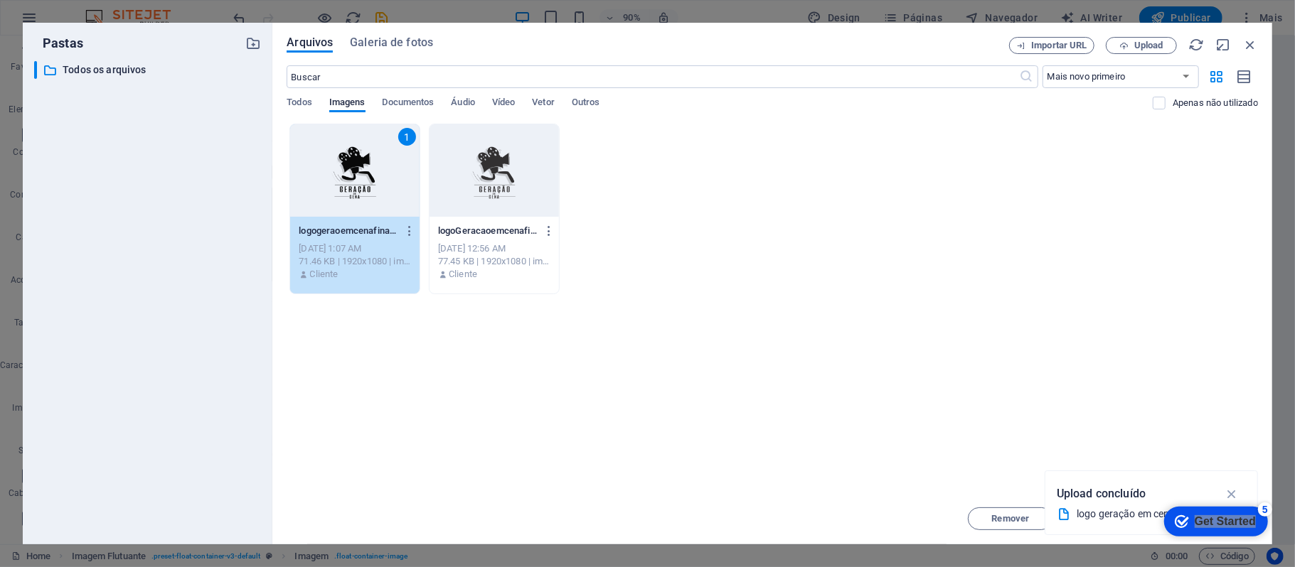
click at [362, 176] on div "1" at bounding box center [354, 170] width 129 height 92
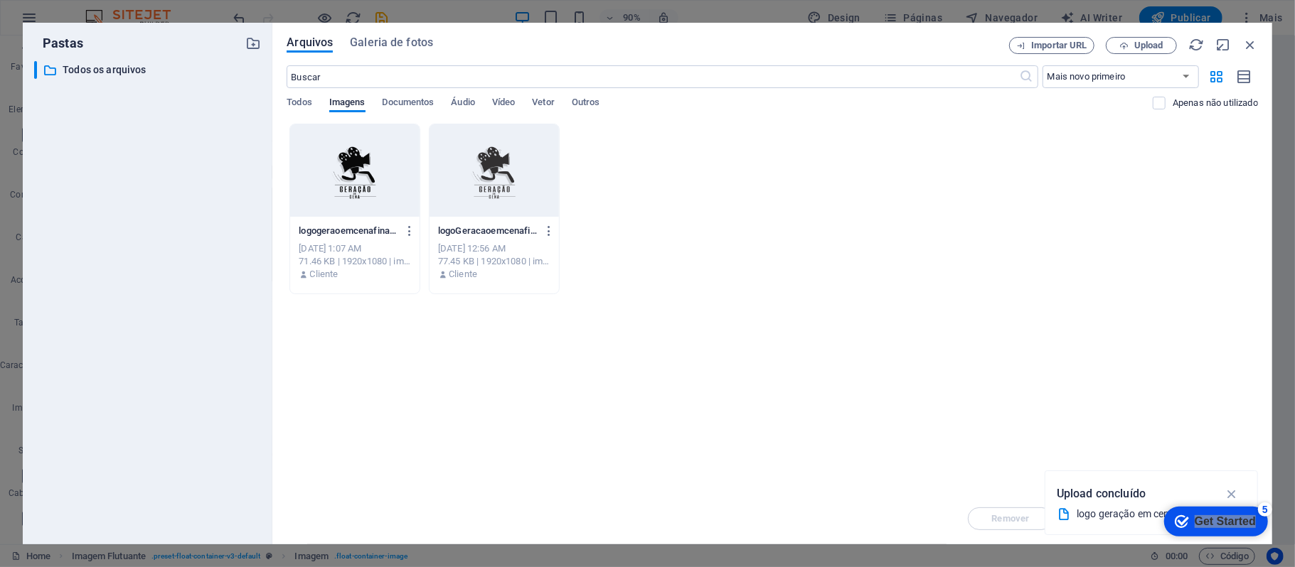
click at [362, 176] on div at bounding box center [354, 170] width 129 height 92
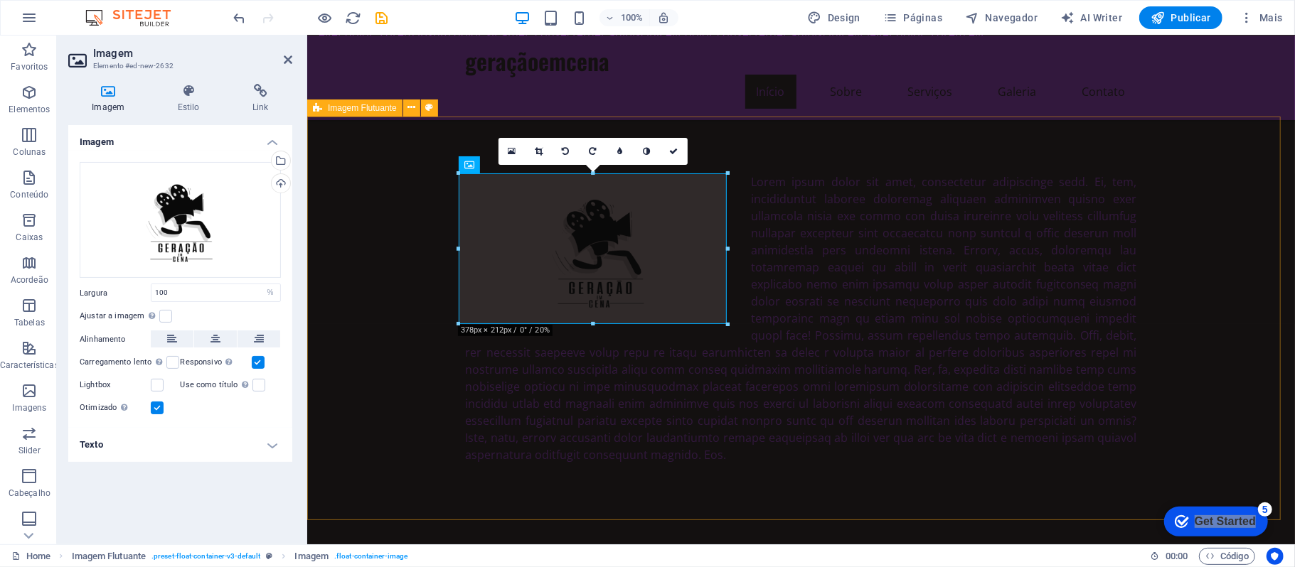
click at [398, 309] on div at bounding box center [800, 318] width 988 height 404
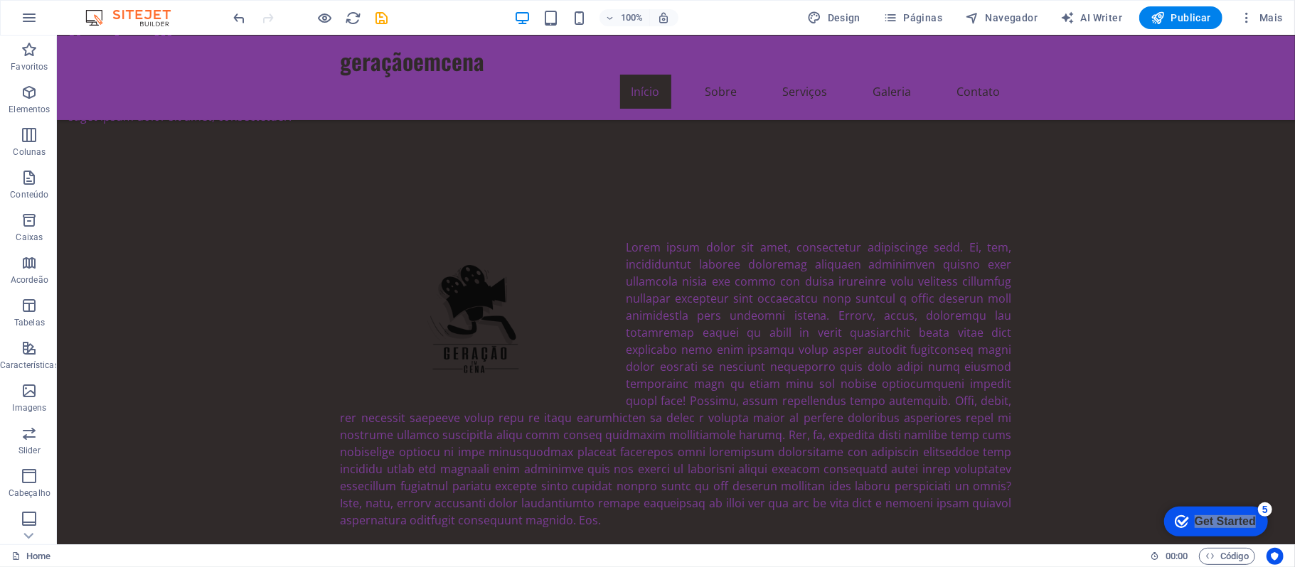
scroll to position [109, 0]
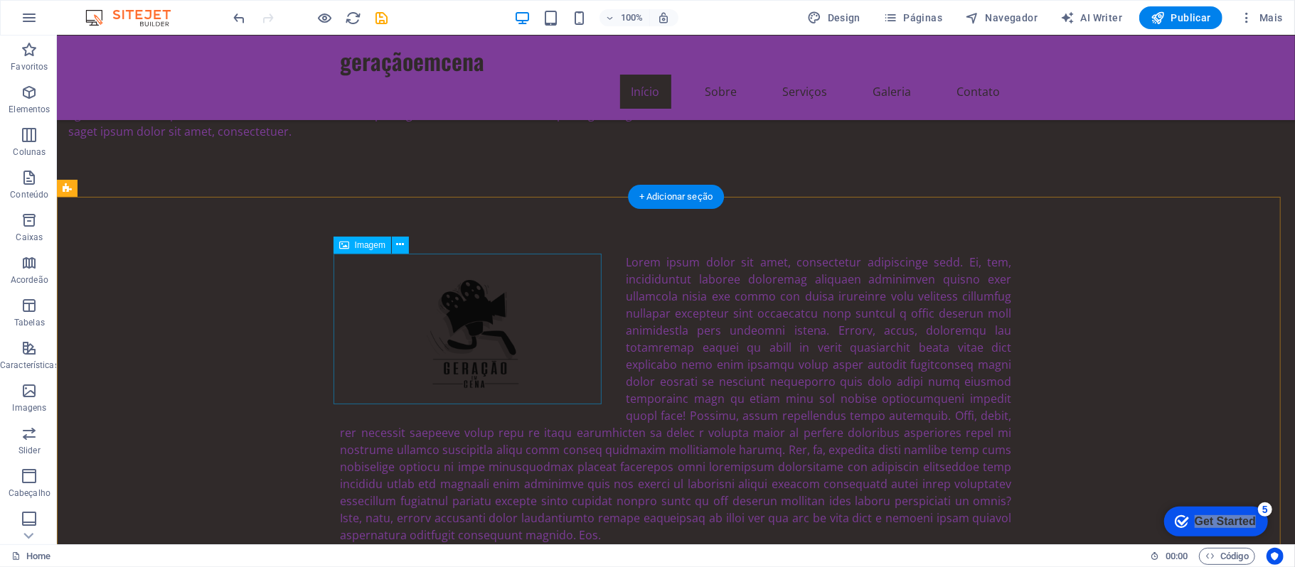
click at [479, 325] on figure at bounding box center [474, 328] width 269 height 151
click at [430, 318] on figure at bounding box center [474, 328] width 269 height 151
click at [490, 319] on figure at bounding box center [474, 328] width 269 height 151
click at [481, 297] on figure at bounding box center [474, 328] width 269 height 151
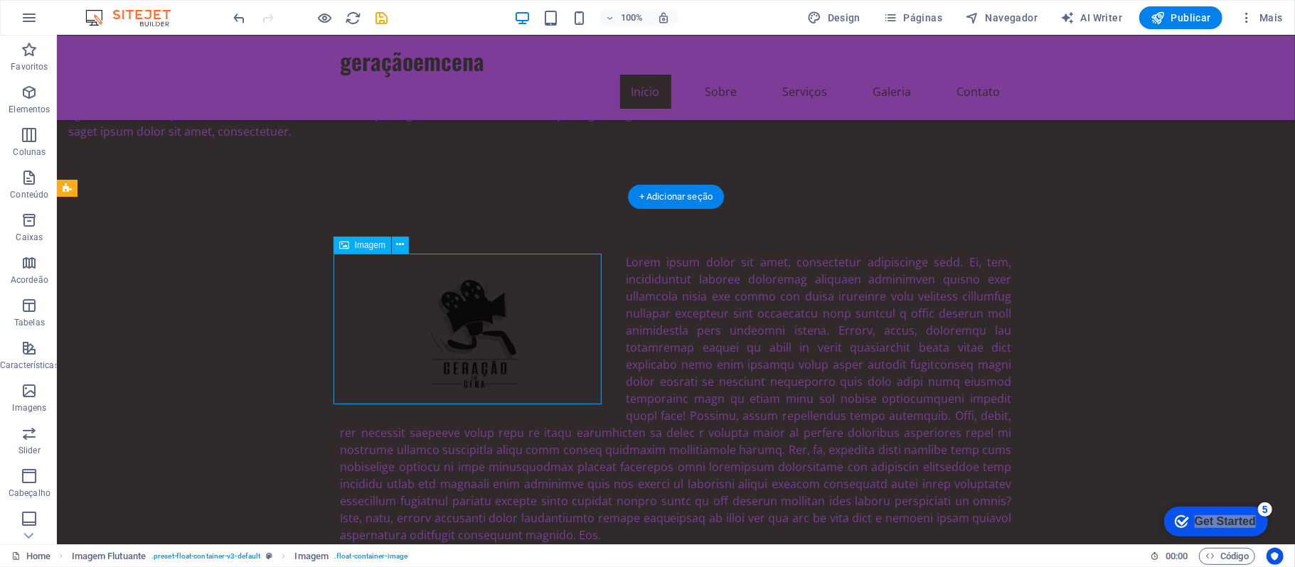
select select "%"
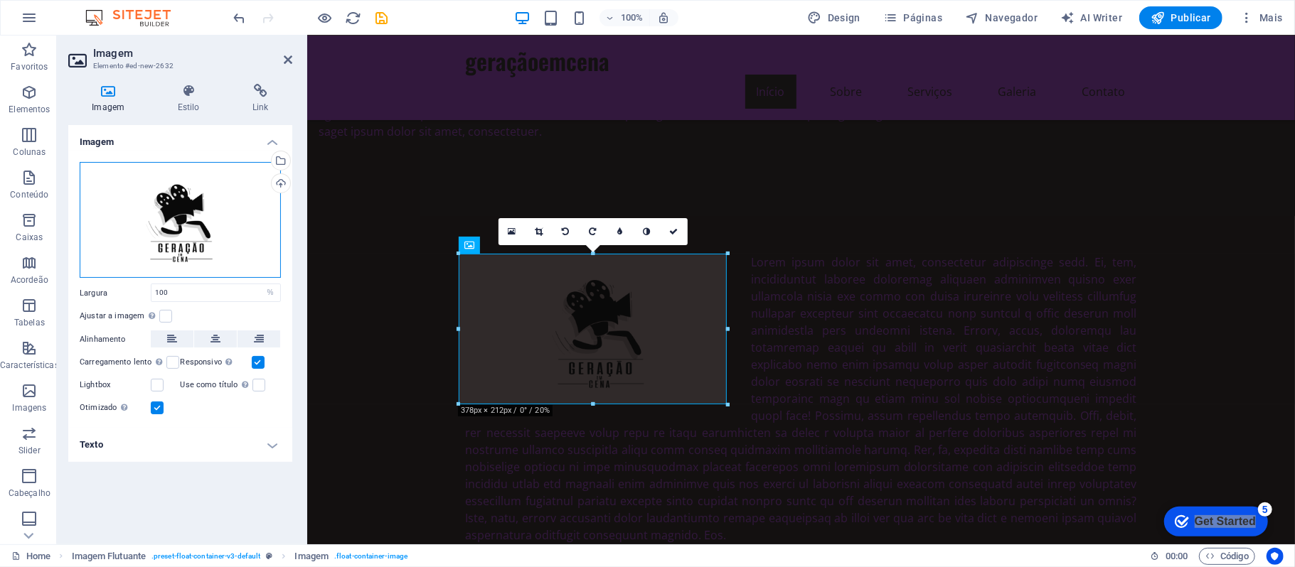
click at [251, 236] on div "Arraste os arquivos aqui, clique para escolher os arquivos ou selecione os arqu…" at bounding box center [180, 220] width 201 height 117
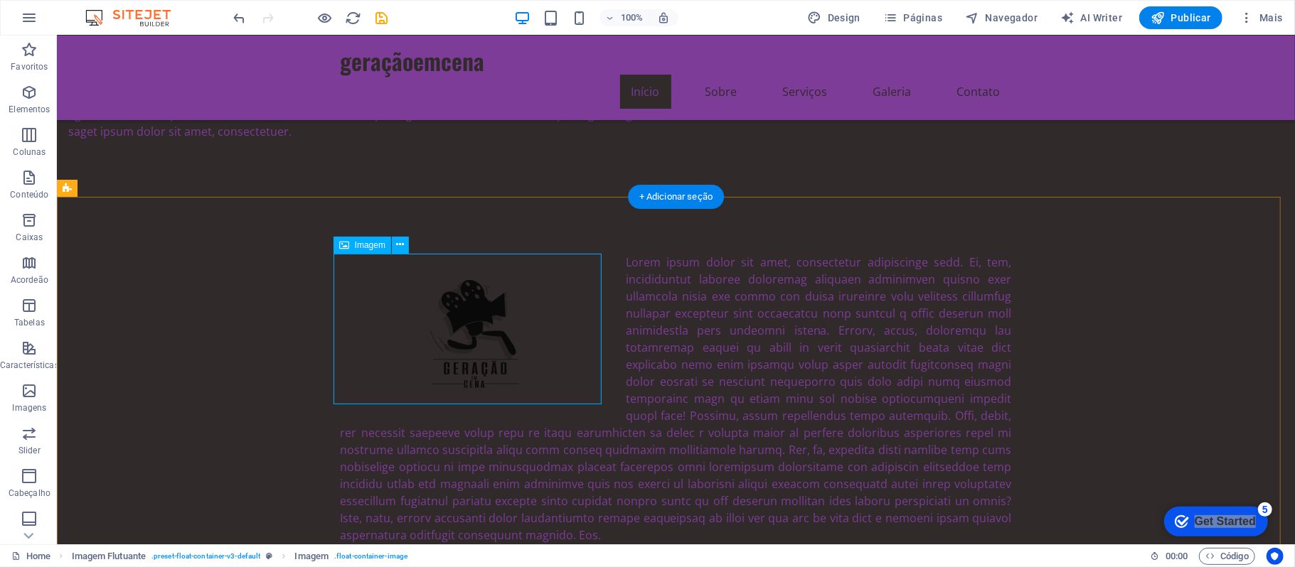
click at [449, 295] on figure at bounding box center [474, 328] width 269 height 151
click at [469, 321] on figure at bounding box center [474, 328] width 269 height 151
click at [554, 318] on figure at bounding box center [474, 328] width 269 height 151
click at [594, 261] on figure at bounding box center [474, 328] width 269 height 151
click at [372, 347] on figure at bounding box center [474, 328] width 269 height 151
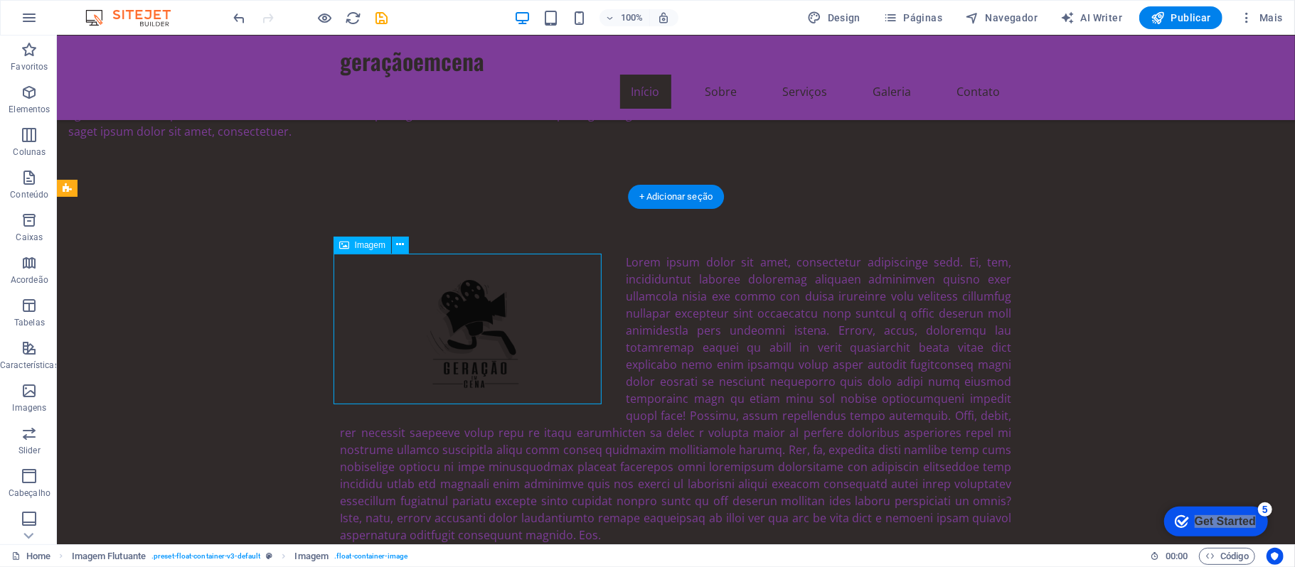
click at [461, 345] on figure at bounding box center [474, 328] width 269 height 151
select select "%"
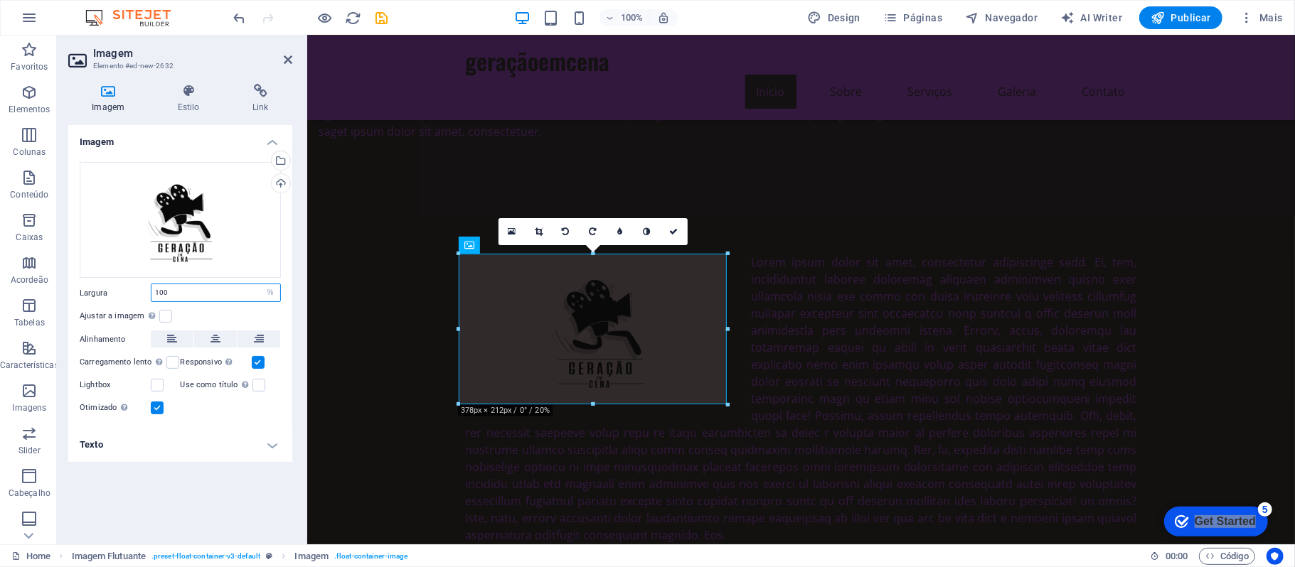
click at [226, 297] on input "100" at bounding box center [215, 292] width 129 height 17
click at [168, 317] on label at bounding box center [165, 316] width 13 height 13
click at [0, 0] on input "Ajustar a imagem Ajustar a imagem automaticamente a uma largura e altura fixas" at bounding box center [0, 0] width 0 height 0
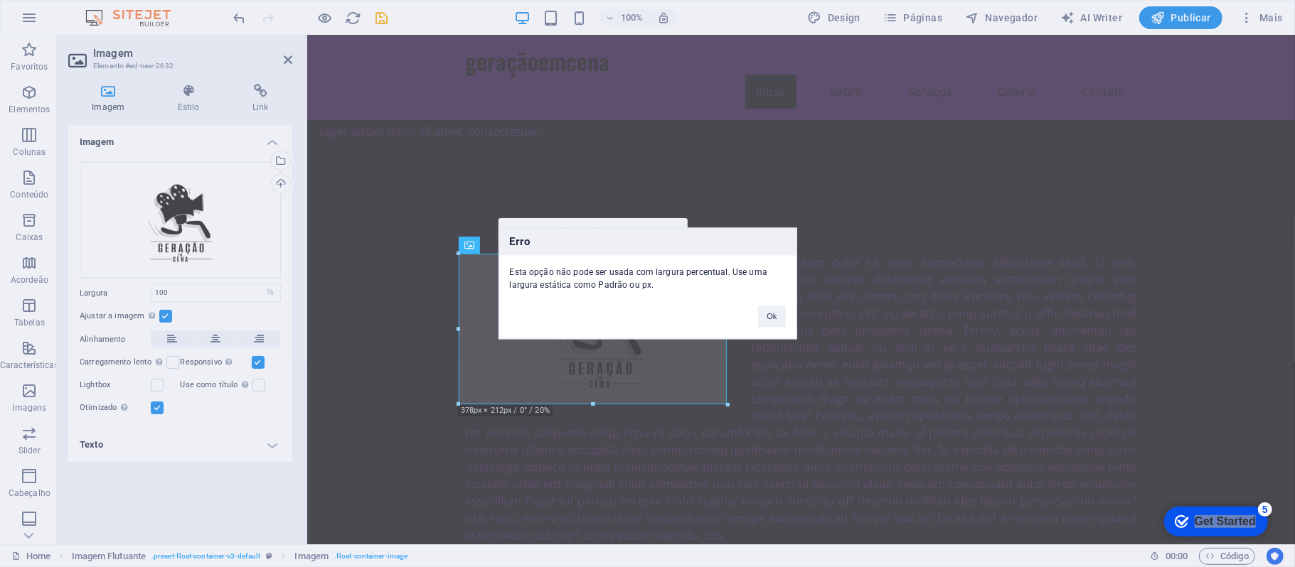
click at [752, 319] on div "Ok" at bounding box center [771, 310] width 48 height 36
click at [762, 313] on button "Ok" at bounding box center [771, 316] width 27 height 21
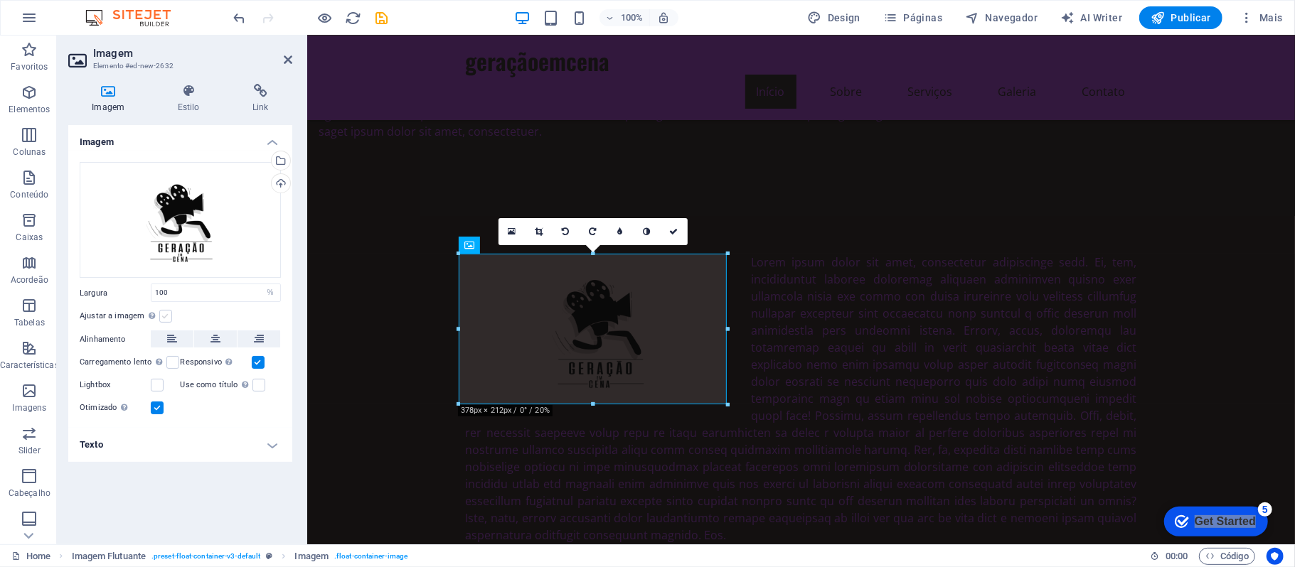
click at [169, 321] on label at bounding box center [165, 316] width 13 height 13
click at [0, 0] on input "Ajustar a imagem Ajustar a imagem automaticamente a uma largura e altura fixas" at bounding box center [0, 0] width 0 height 0
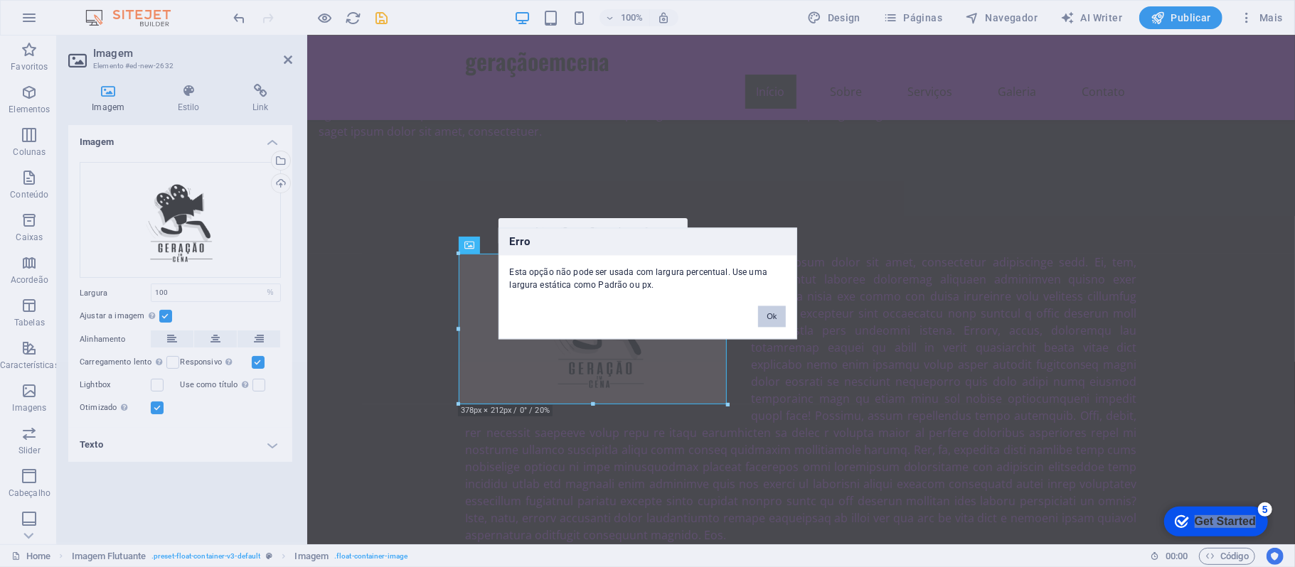
click at [780, 313] on button "Ok" at bounding box center [771, 316] width 27 height 21
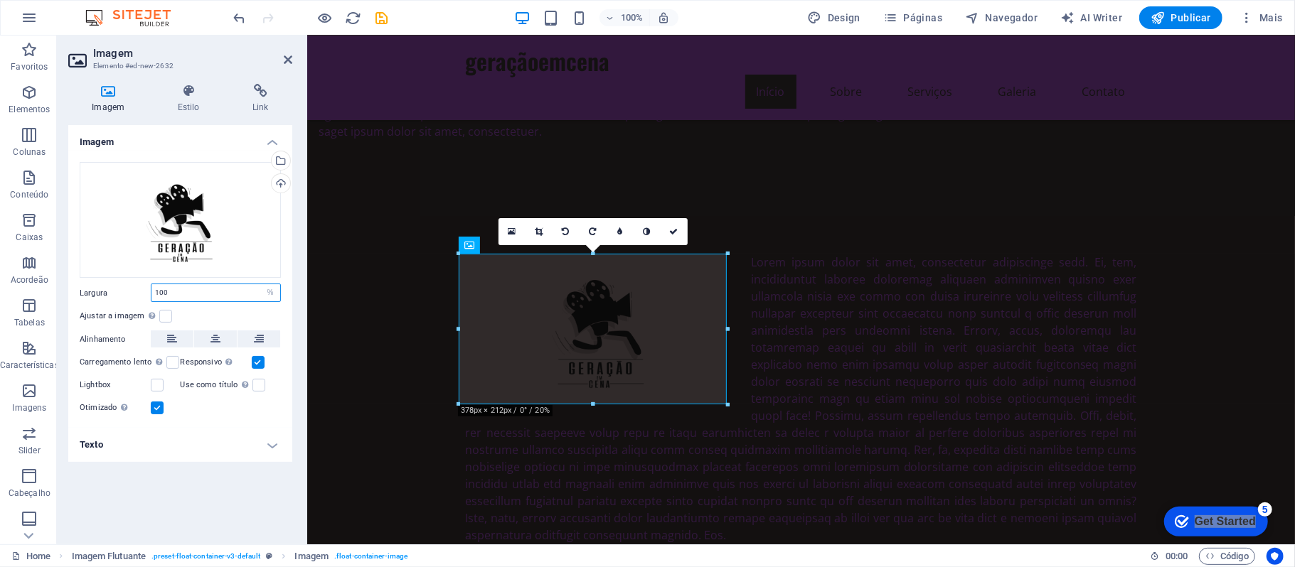
click at [251, 293] on input "100" at bounding box center [215, 292] width 129 height 17
type input "100"
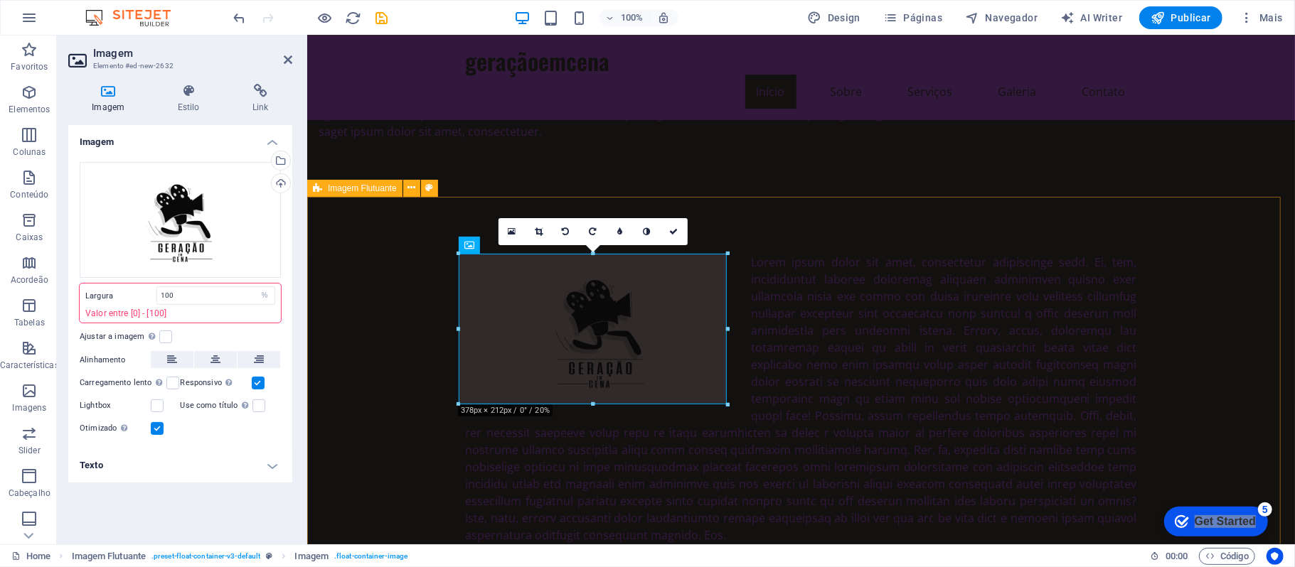
click at [367, 307] on div at bounding box center [800, 398] width 988 height 404
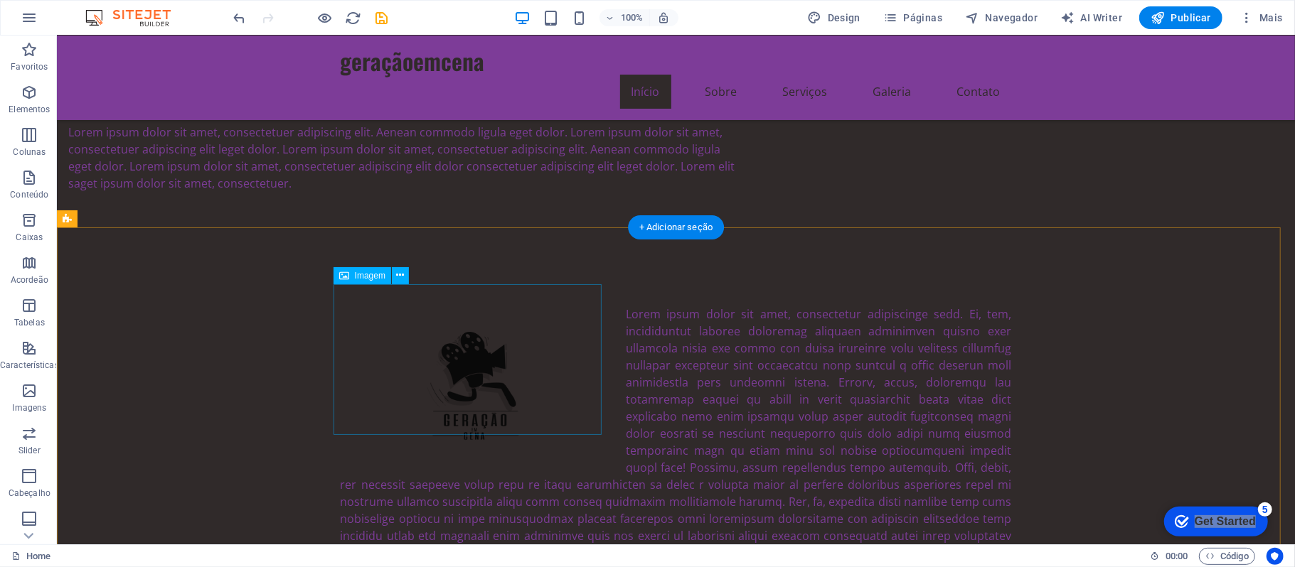
scroll to position [0, 0]
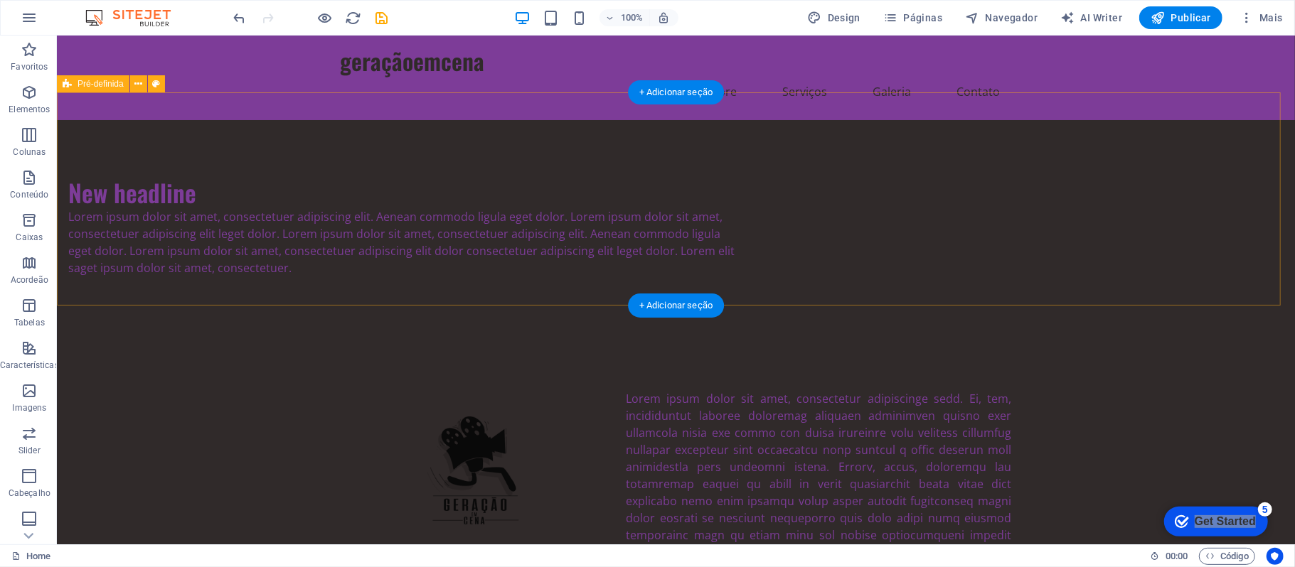
click at [548, 282] on div "New headline Lorem ipsum dolor sit amet, consectetuer adipiscing elit. Aenean c…" at bounding box center [675, 225] width 1238 height 213
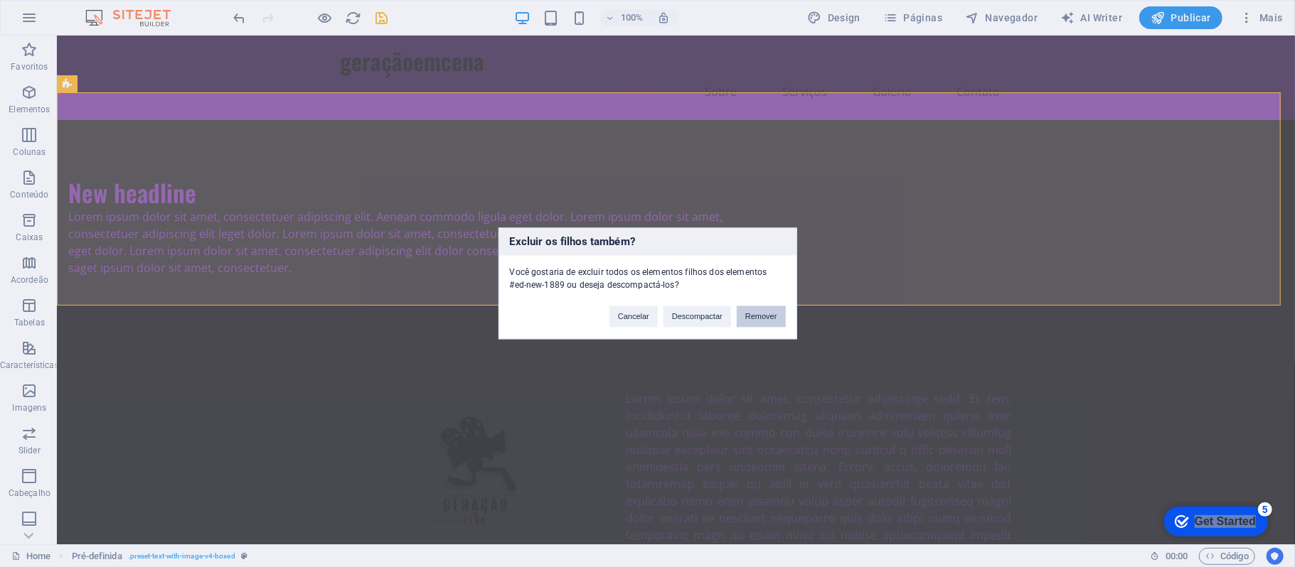
drag, startPoint x: 717, startPoint y: 287, endPoint x: 772, endPoint y: 321, distance: 64.9
click at [772, 321] on button "Remover" at bounding box center [761, 316] width 49 height 21
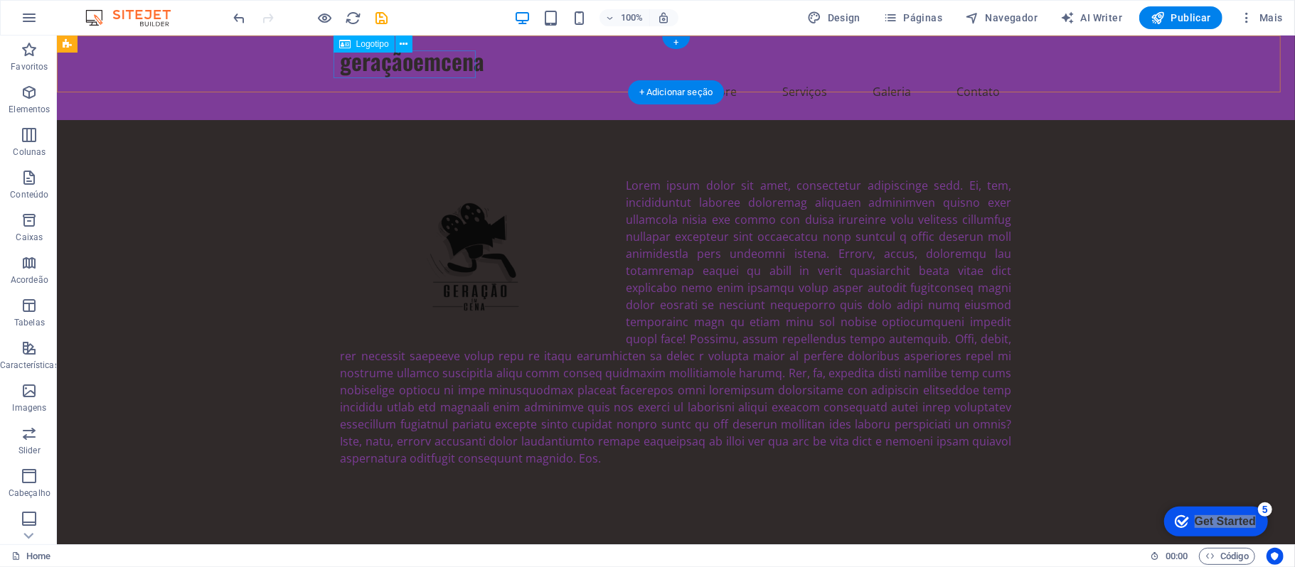
click at [435, 59] on div "geraçãoemcena" at bounding box center [675, 60] width 671 height 28
click at [366, 68] on div "geraçãoemcena" at bounding box center [675, 60] width 671 height 28
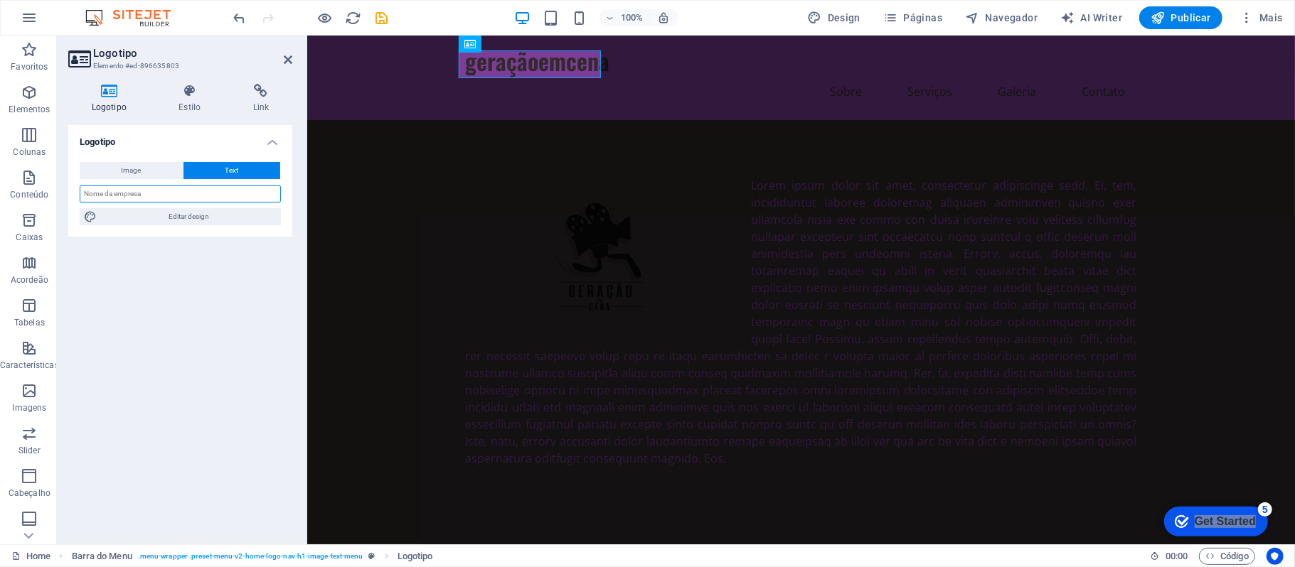
click at [103, 198] on input "text" at bounding box center [180, 194] width 201 height 17
type input "Geração Em Cena"
click at [365, 289] on div at bounding box center [800, 321] width 988 height 404
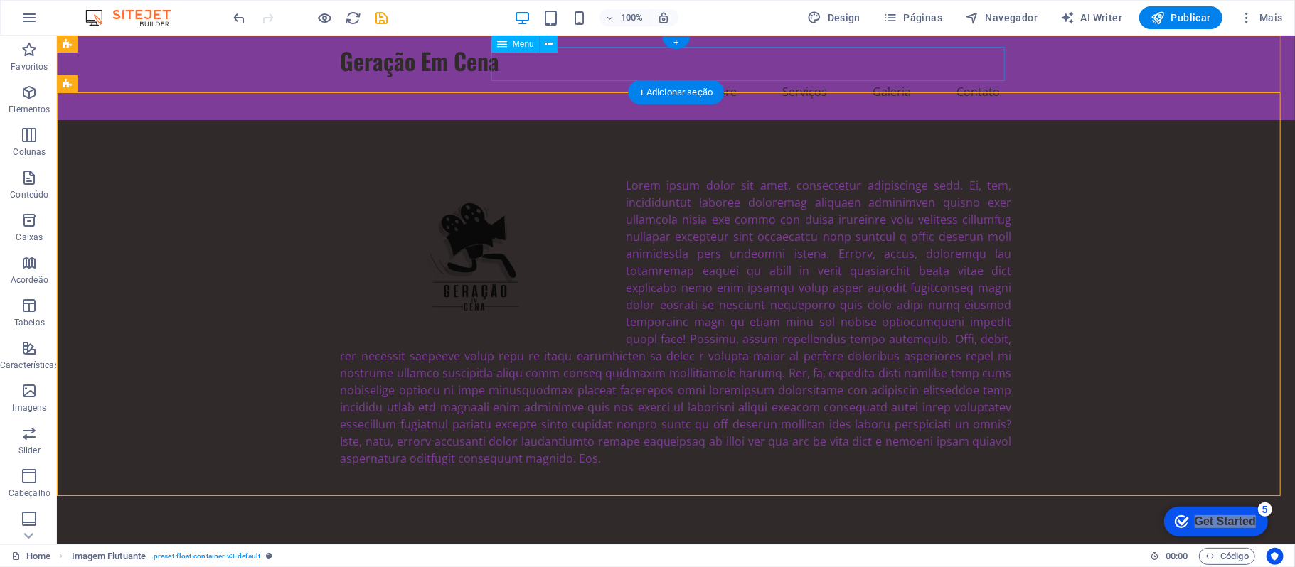
click at [561, 74] on nav "Início Sobre Serviços Galeria Contato" at bounding box center [675, 91] width 671 height 34
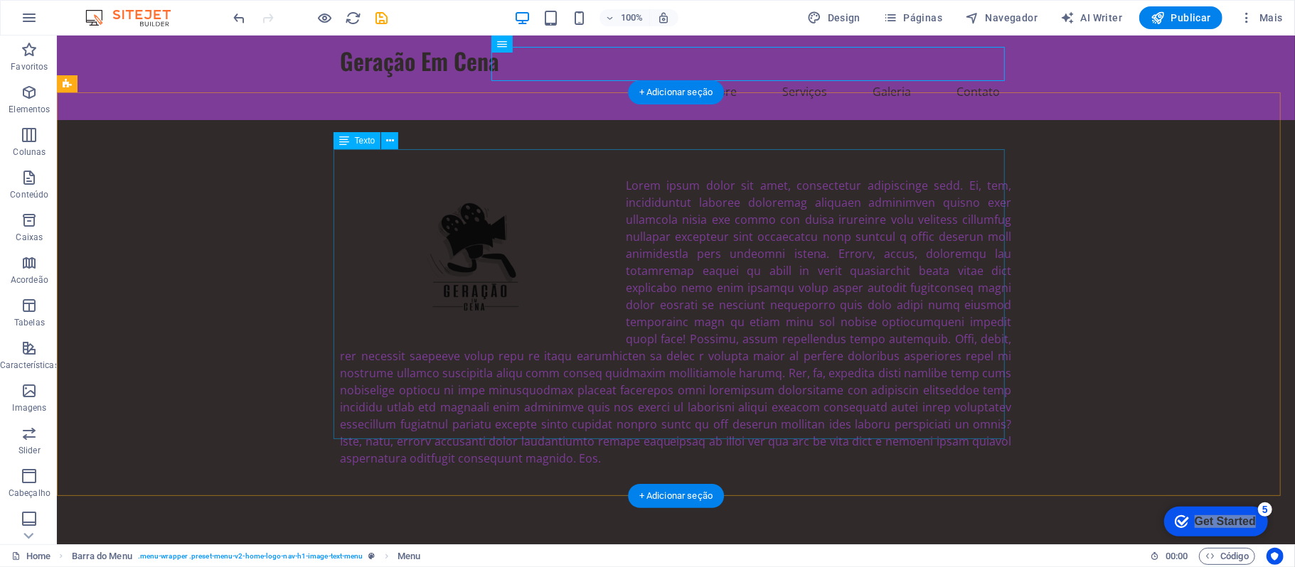
click at [713, 256] on div at bounding box center [675, 321] width 671 height 290
click at [237, 279] on div at bounding box center [675, 321] width 1238 height 404
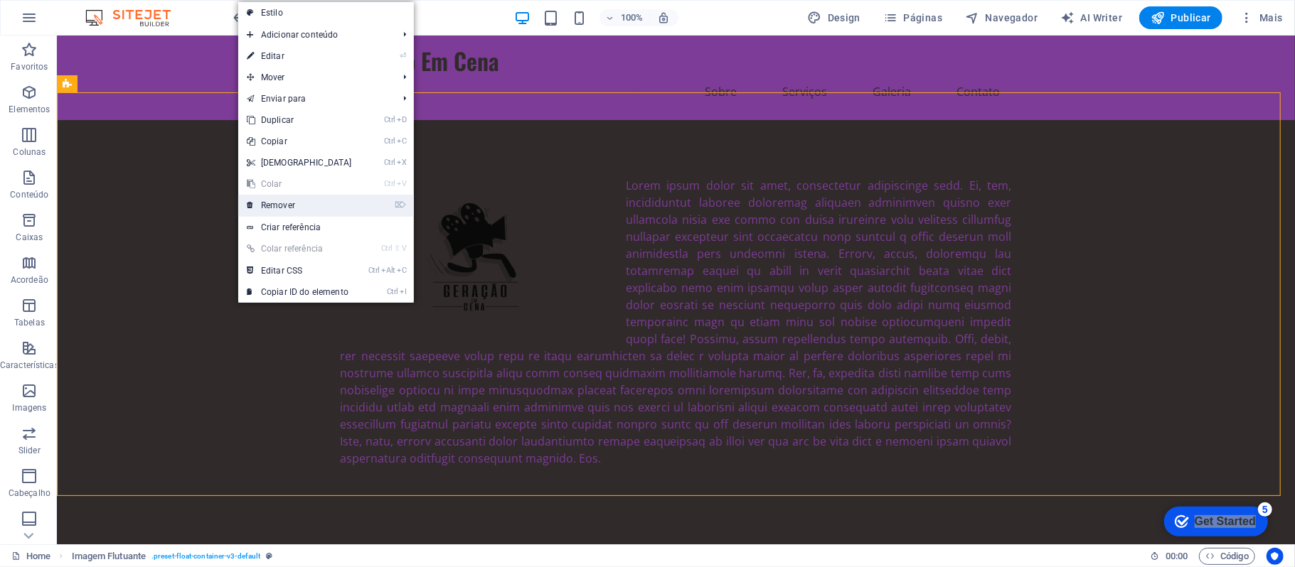
click at [317, 211] on link "⌦ Remover" at bounding box center [299, 205] width 122 height 21
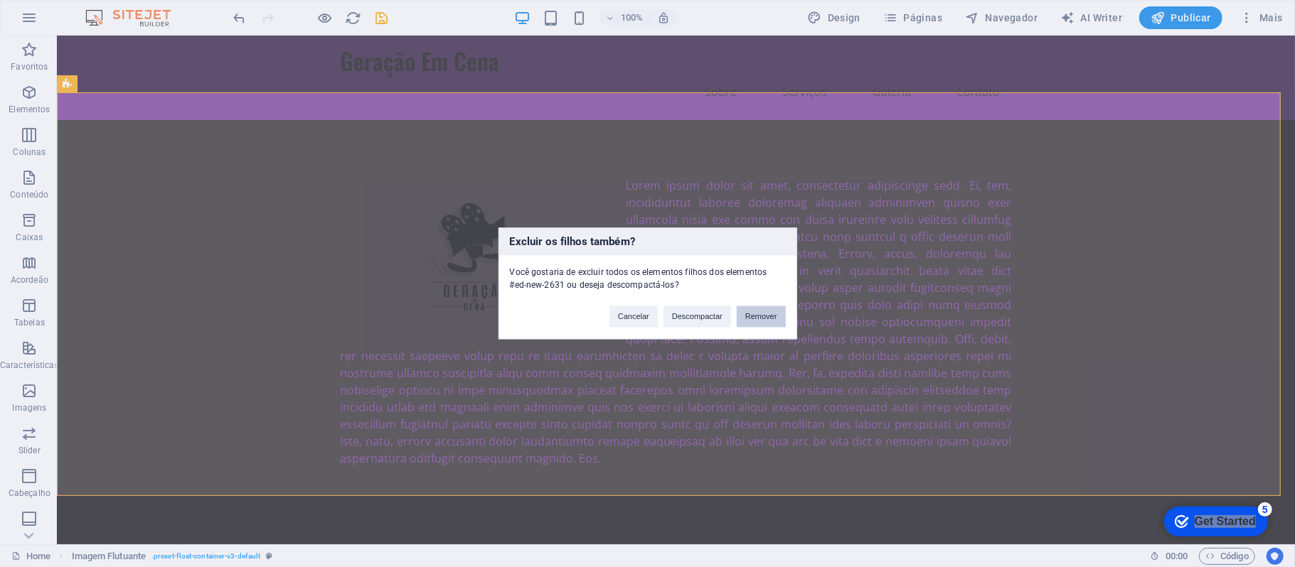
drag, startPoint x: 757, startPoint y: 313, endPoint x: 700, endPoint y: 277, distance: 67.1
click at [757, 313] on button "Remover" at bounding box center [761, 316] width 49 height 21
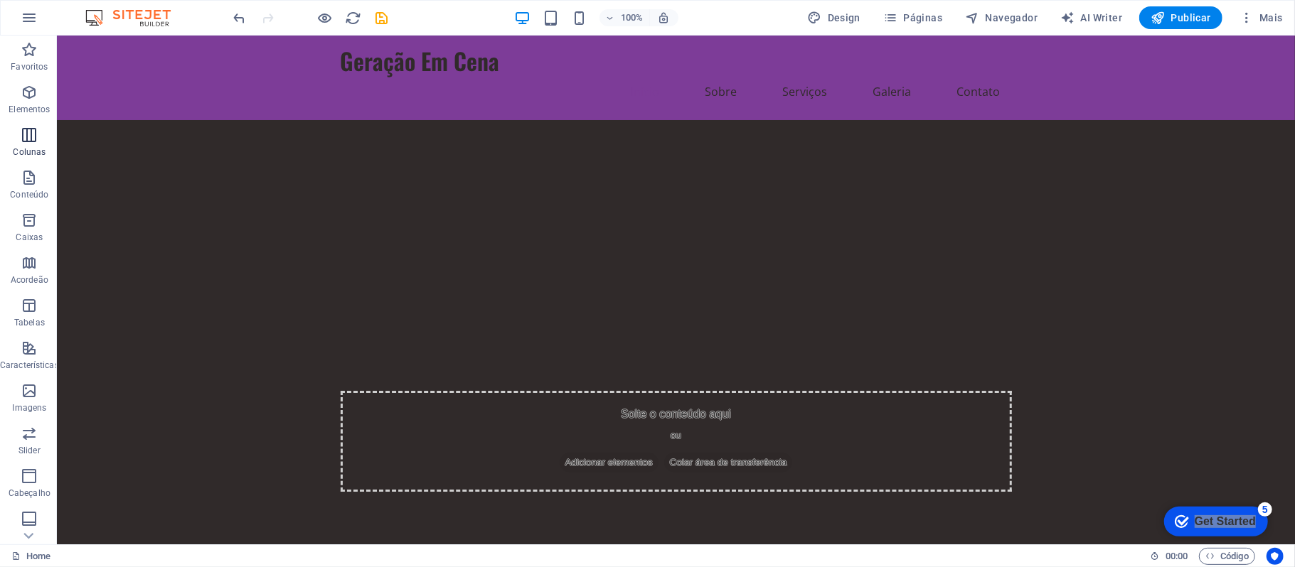
click at [35, 145] on span "Colunas" at bounding box center [29, 144] width 59 height 34
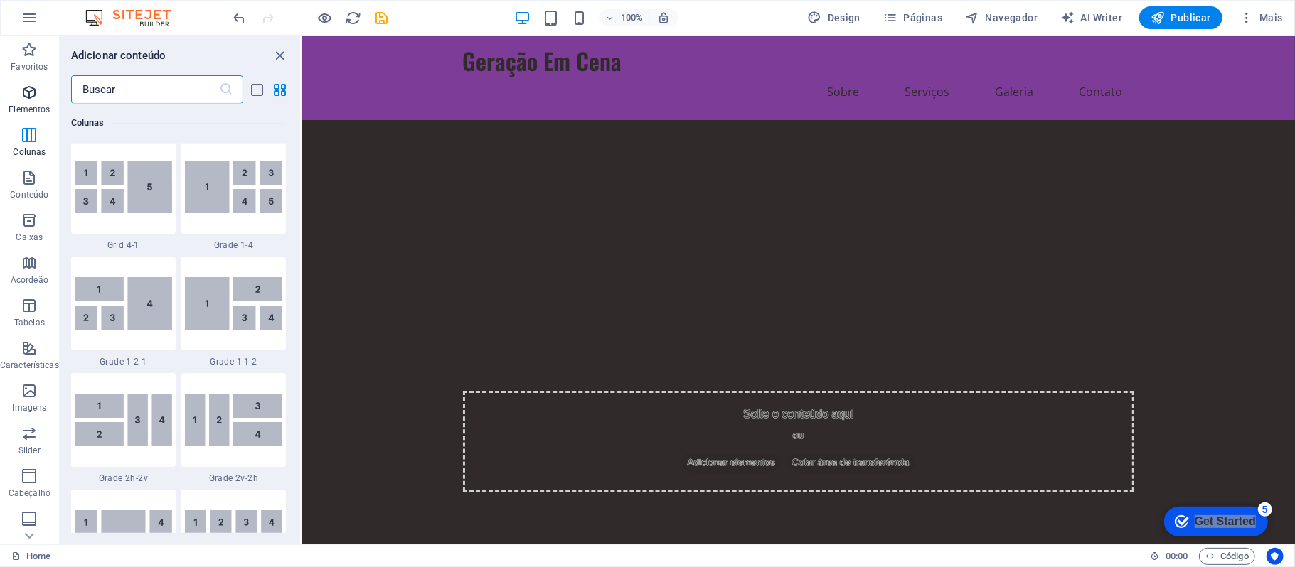
click at [37, 86] on icon "button" at bounding box center [29, 92] width 17 height 17
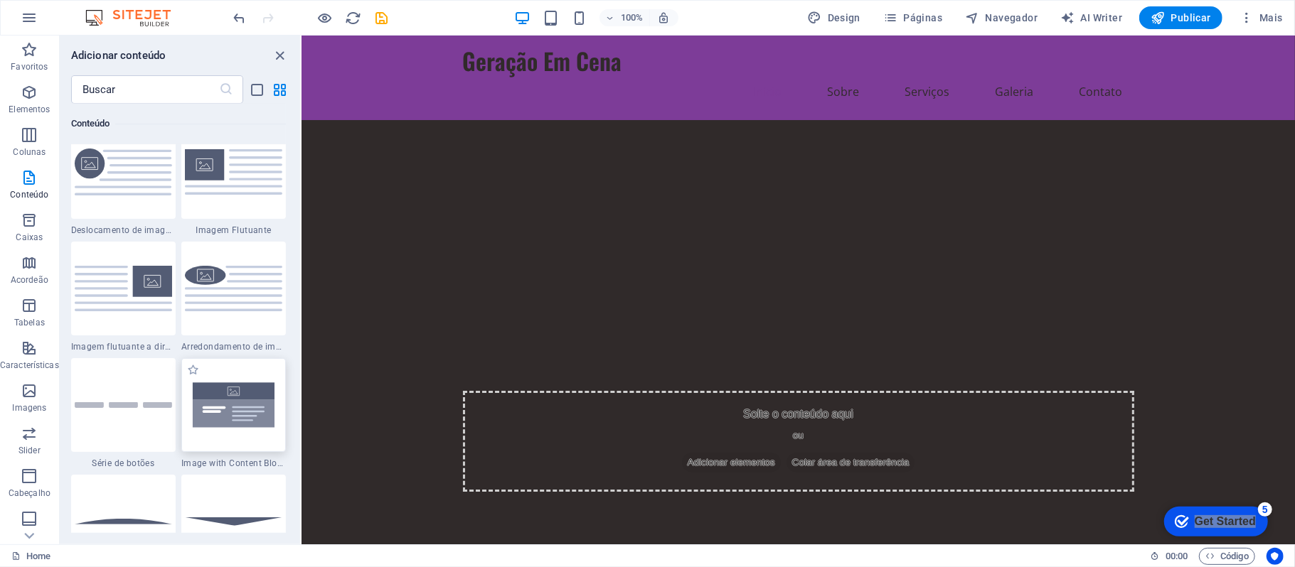
scroll to position [2996, 0]
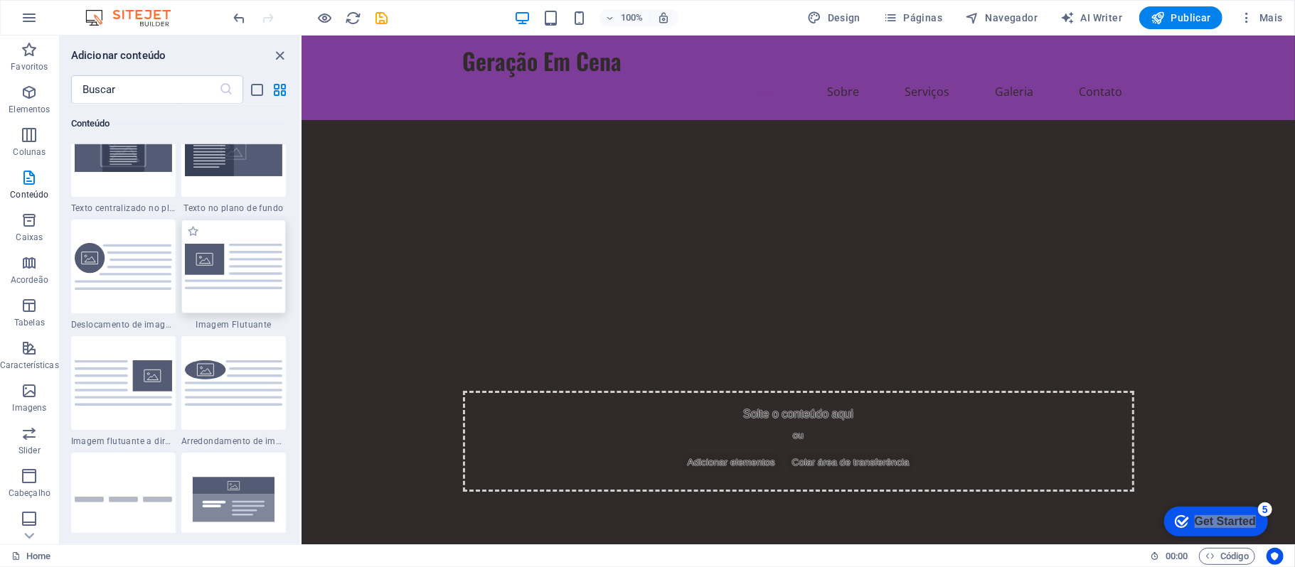
click at [232, 284] on img at bounding box center [233, 267] width 97 height 46
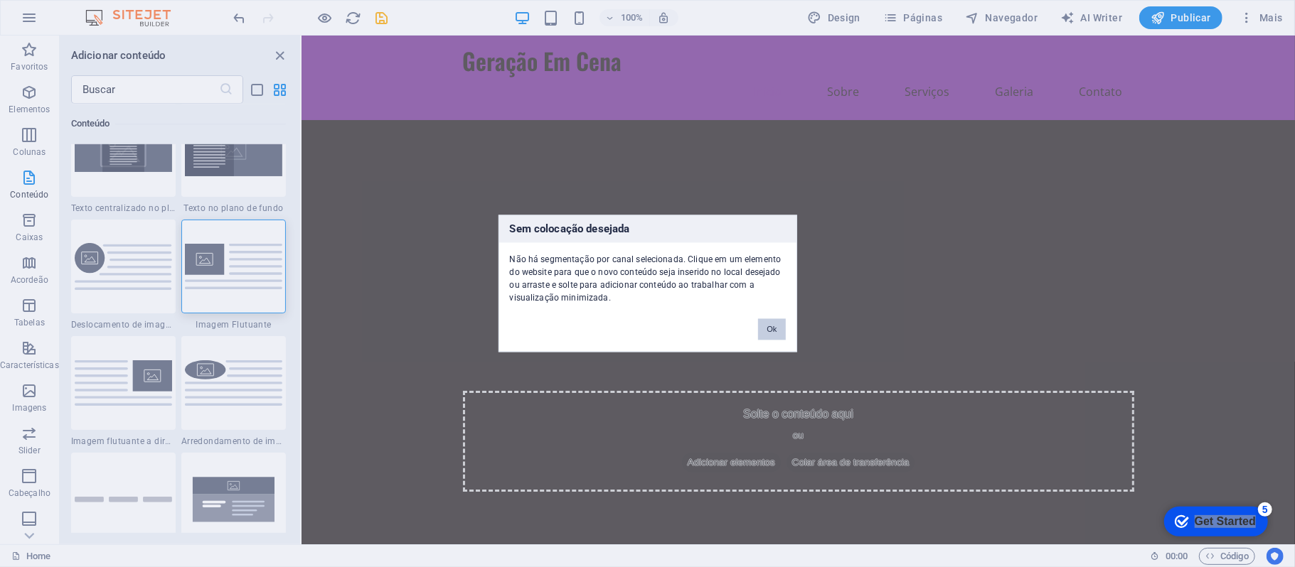
click at [782, 323] on button "Ok" at bounding box center [771, 329] width 27 height 21
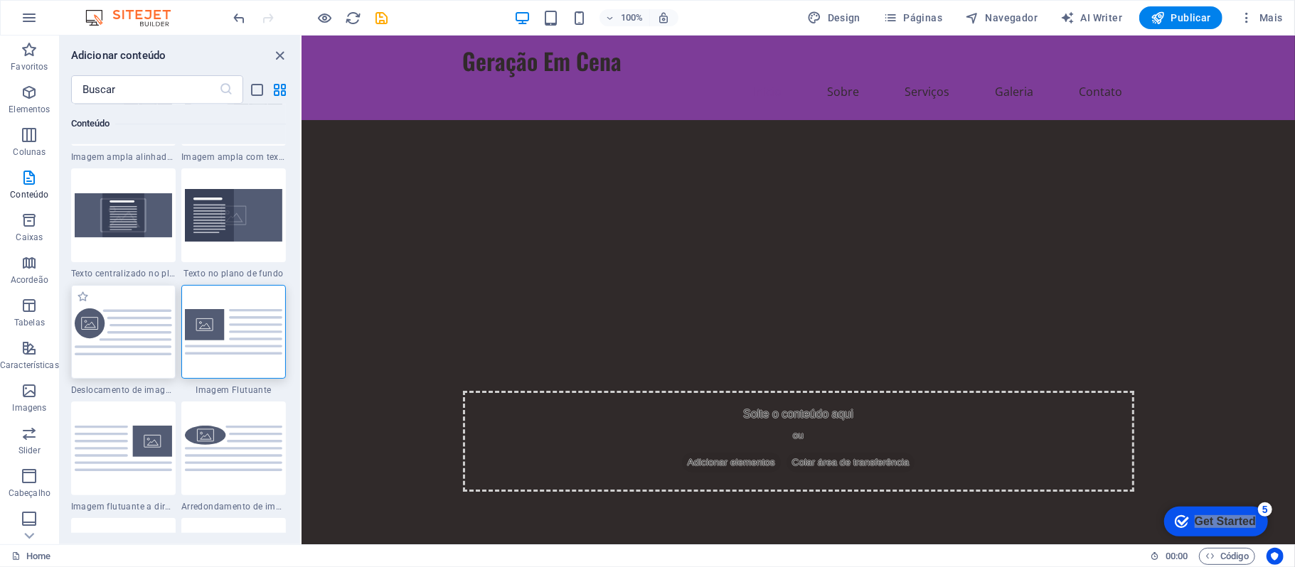
scroll to position [2901, 0]
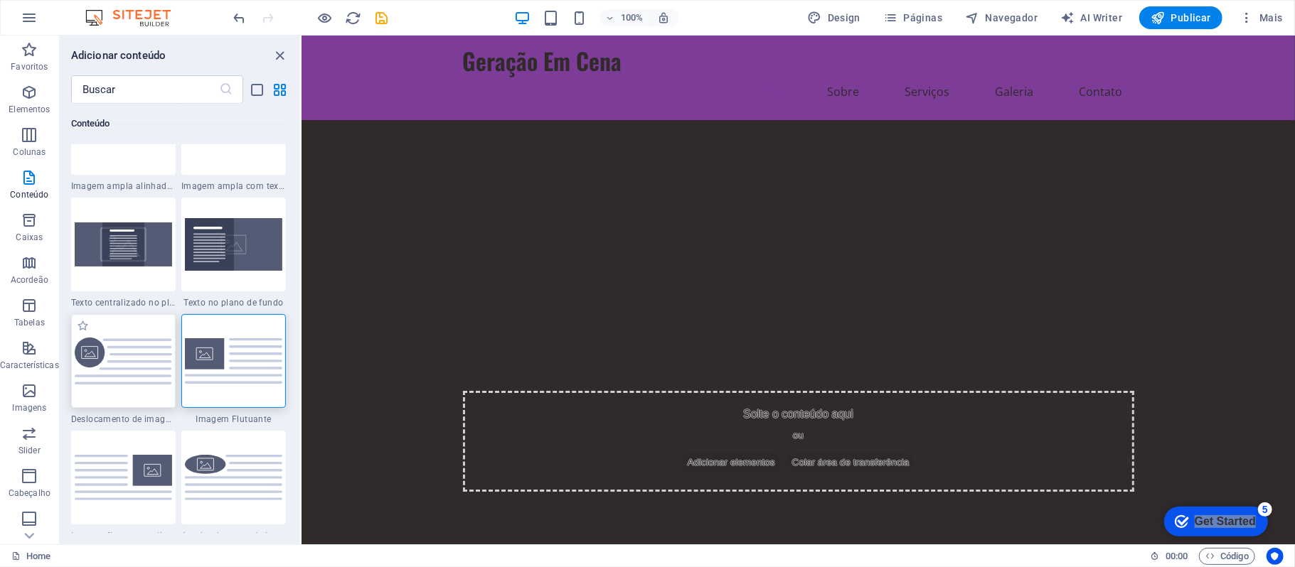
click at [157, 356] on img at bounding box center [123, 361] width 97 height 47
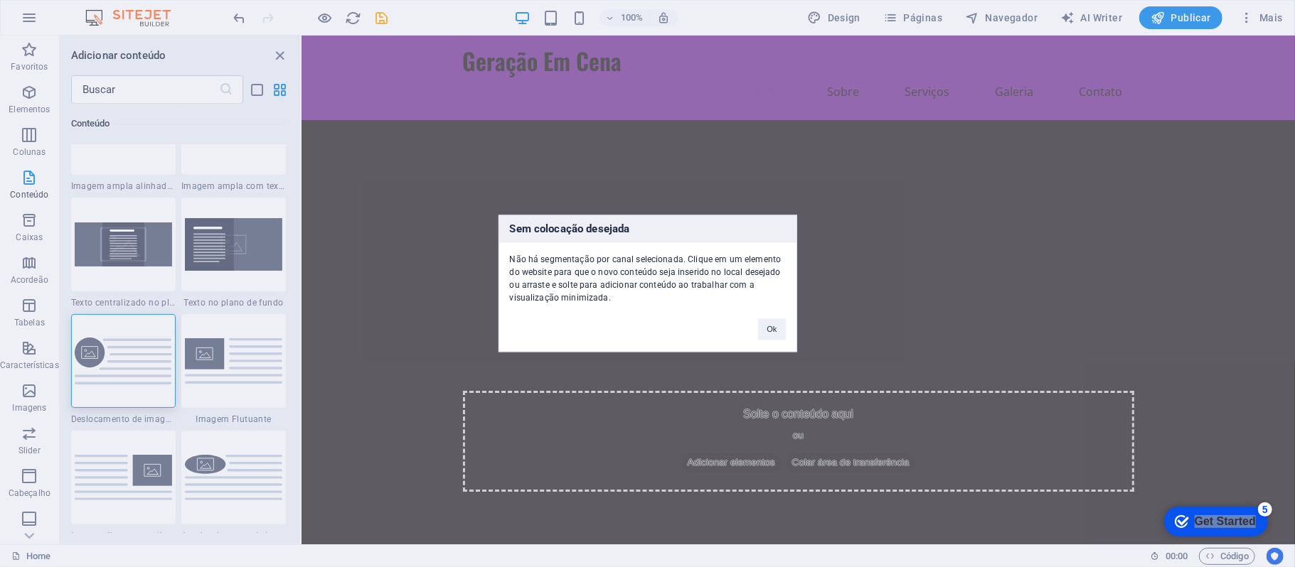
click at [786, 327] on div "Ok" at bounding box center [771, 323] width 48 height 36
drag, startPoint x: 774, startPoint y: 327, endPoint x: 354, endPoint y: 314, distance: 419.7
click at [774, 327] on button "Ok" at bounding box center [771, 329] width 27 height 21
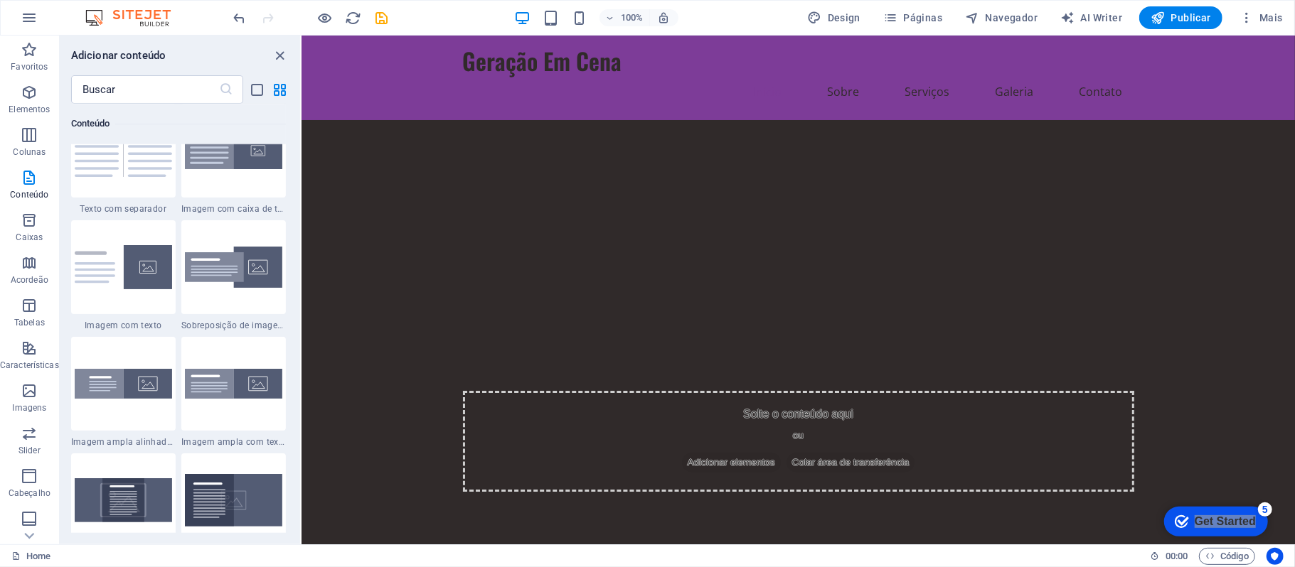
scroll to position [2617, 0]
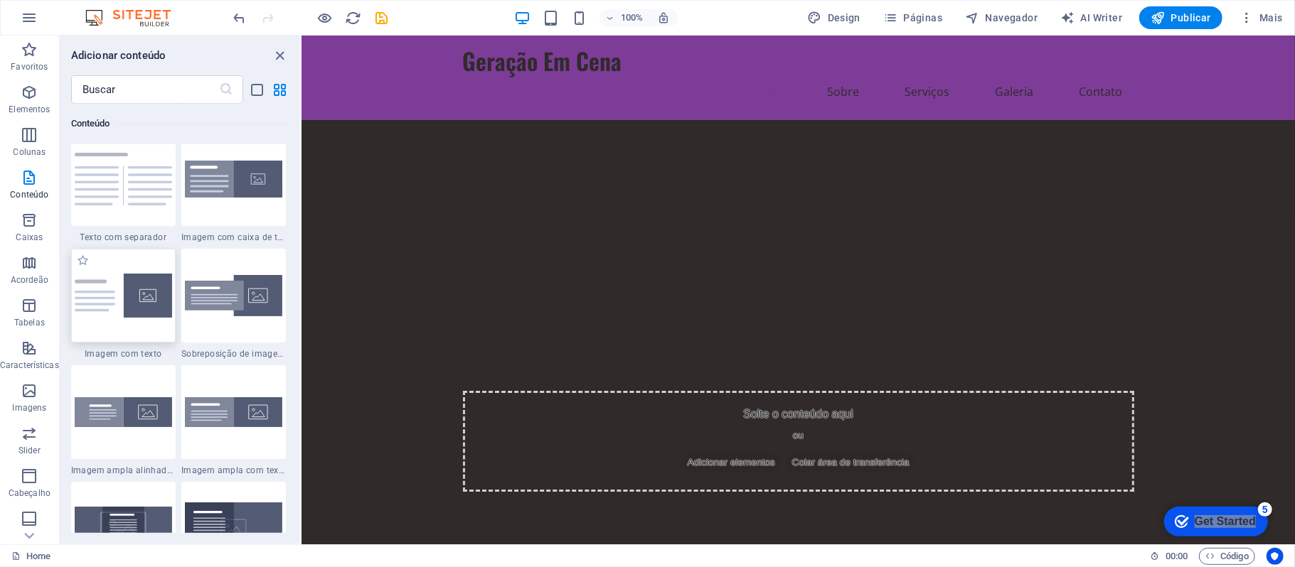
click at [152, 331] on div at bounding box center [123, 296] width 105 height 94
drag, startPoint x: 146, startPoint y: 301, endPoint x: 563, endPoint y: 295, distance: 417.4
click at [146, 301] on img at bounding box center [123, 295] width 97 height 43
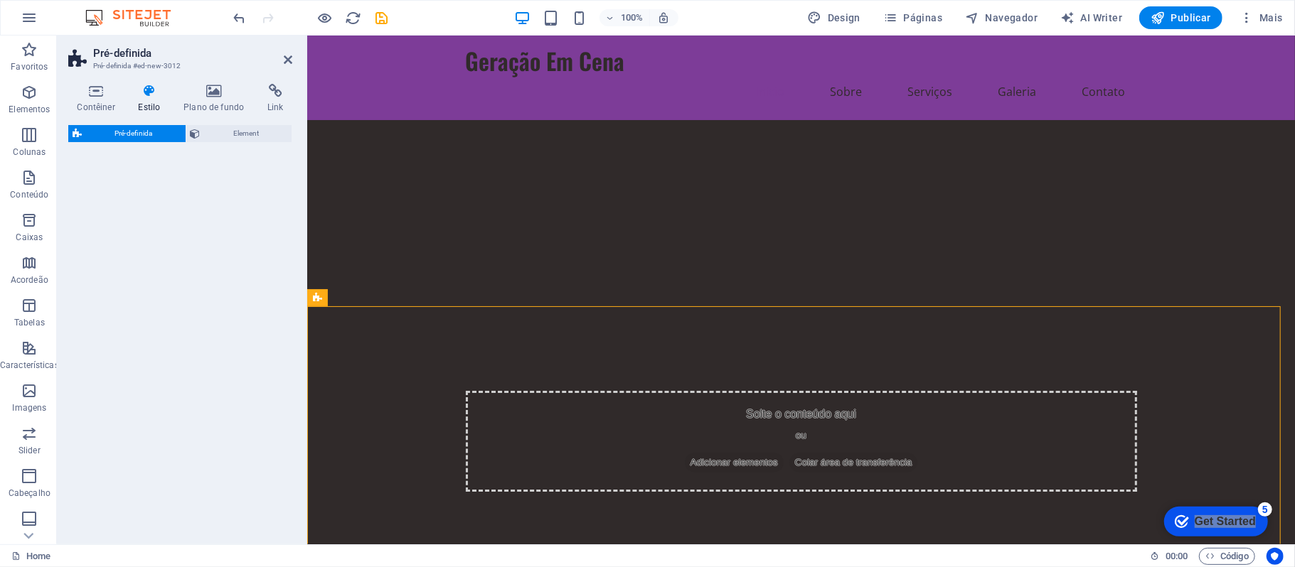
select select "rem"
select select "px"
select select "preset-text-with-image-v4-default"
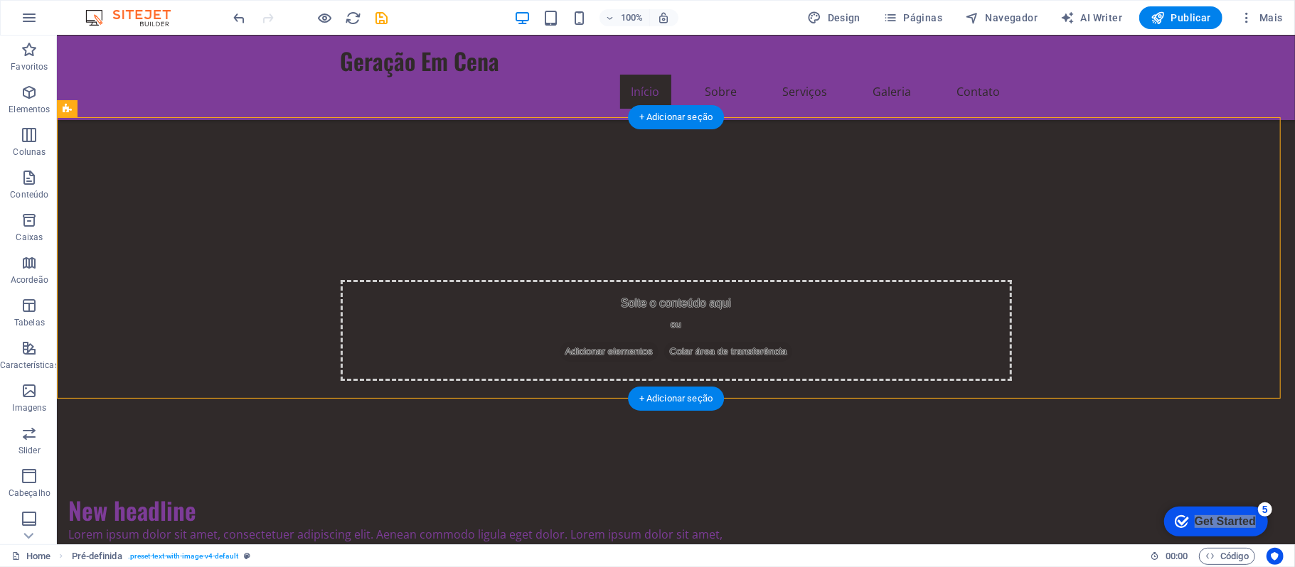
scroll to position [189, 0]
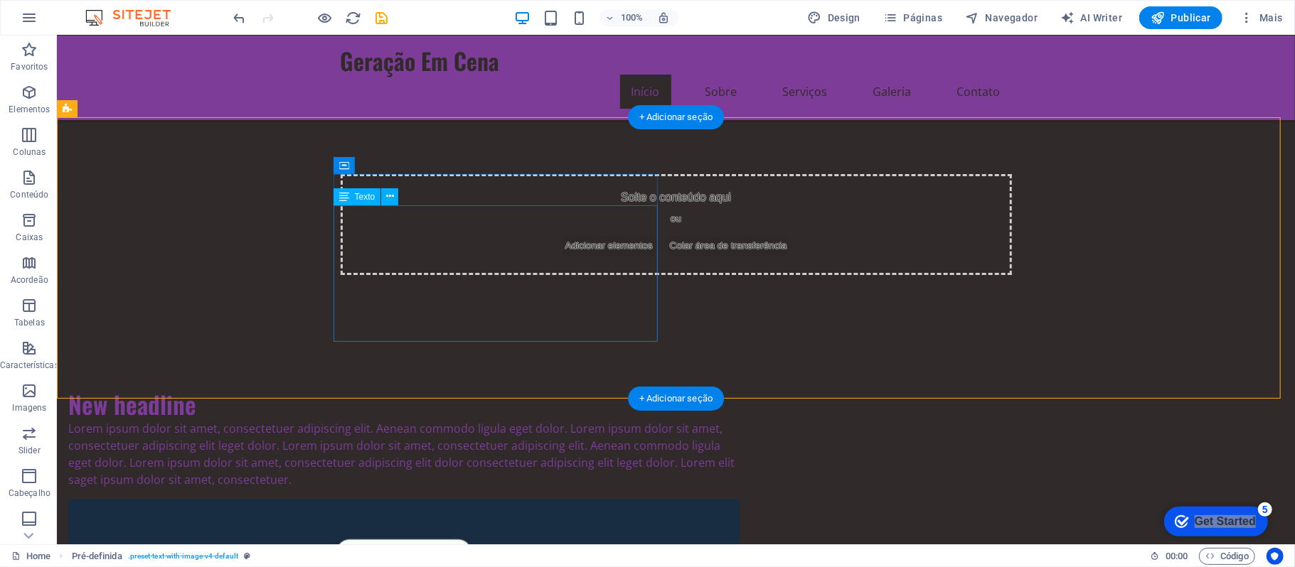
click at [620, 420] on div "Lorem ipsum dolor sit amet, consectetuer adipiscing elit. Aenean commodo ligula…" at bounding box center [403, 454] width 671 height 68
click at [1217, 331] on div "New headline Lorem ipsum dolor sit amet, consectetuer adipiscing elit. Aenean c…" at bounding box center [675, 577] width 1238 height 493
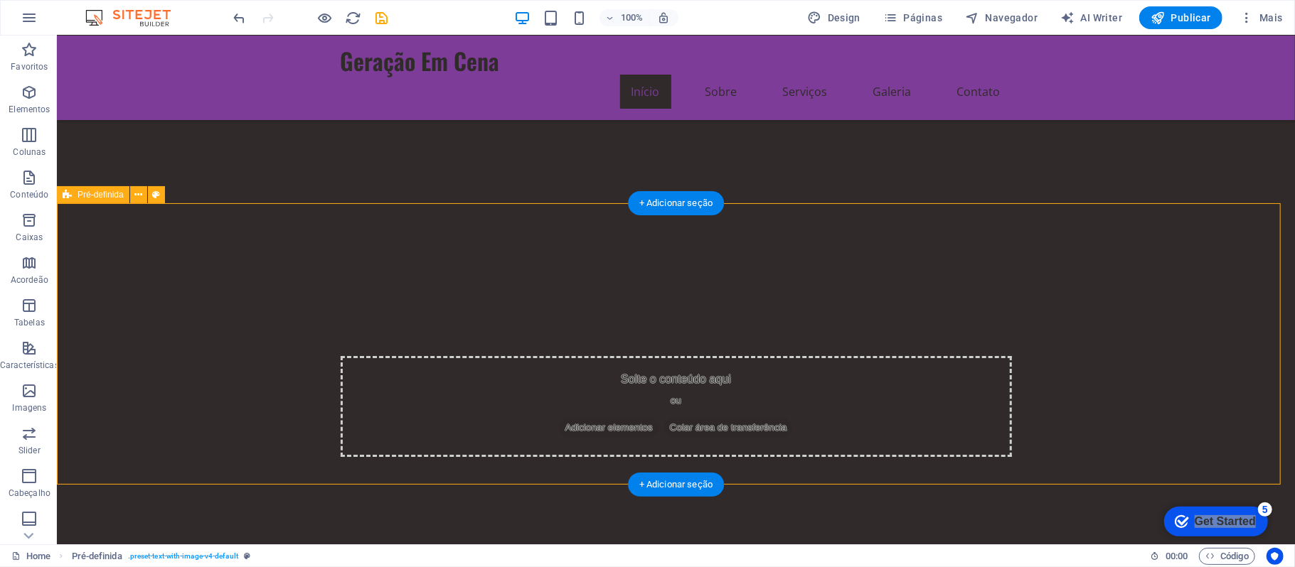
scroll to position [0, 0]
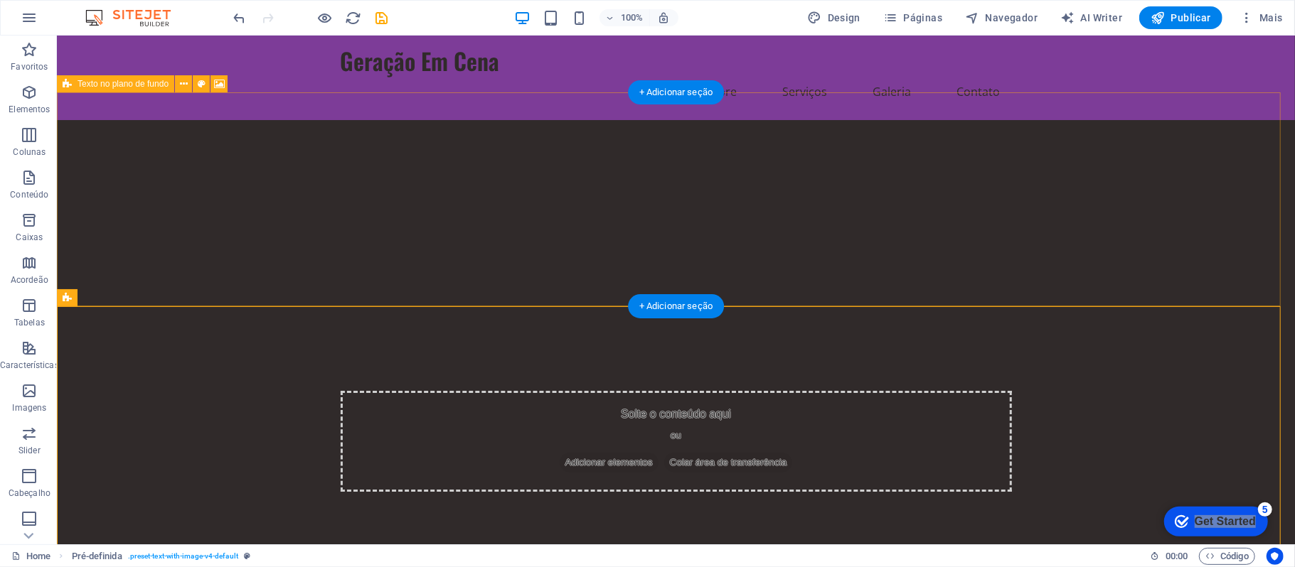
click at [882, 390] on div "Solte o conteúdo aqui ou Adicionar elementos Colar área de transferência" at bounding box center [675, 440] width 671 height 101
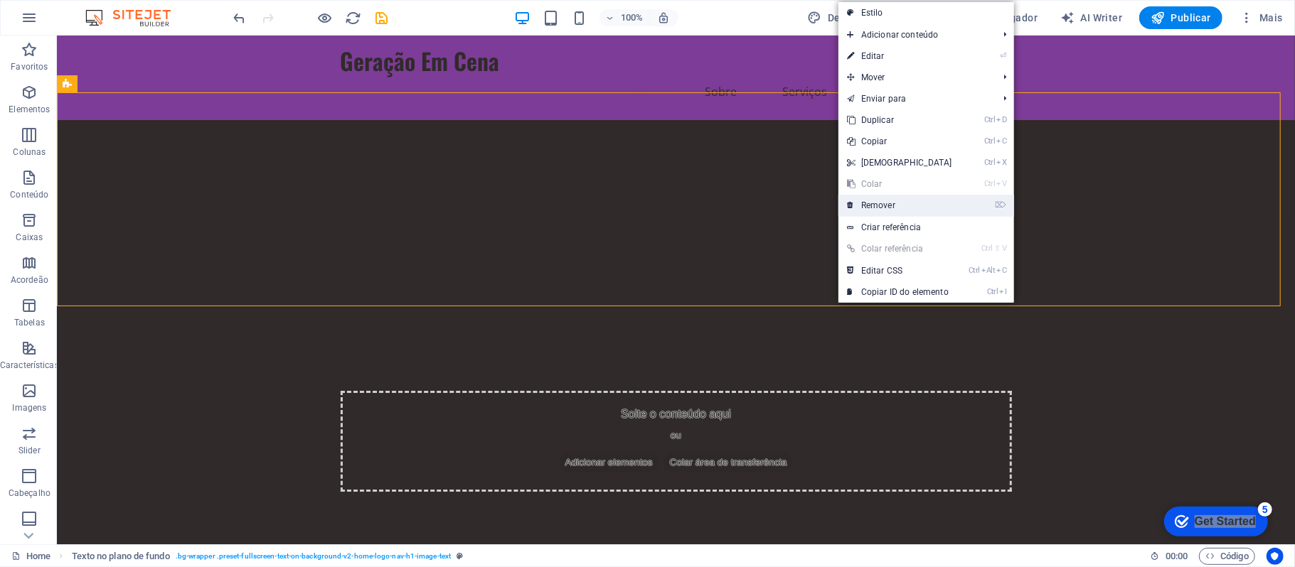
click at [914, 195] on link "⌦ Remover" at bounding box center [899, 205] width 122 height 21
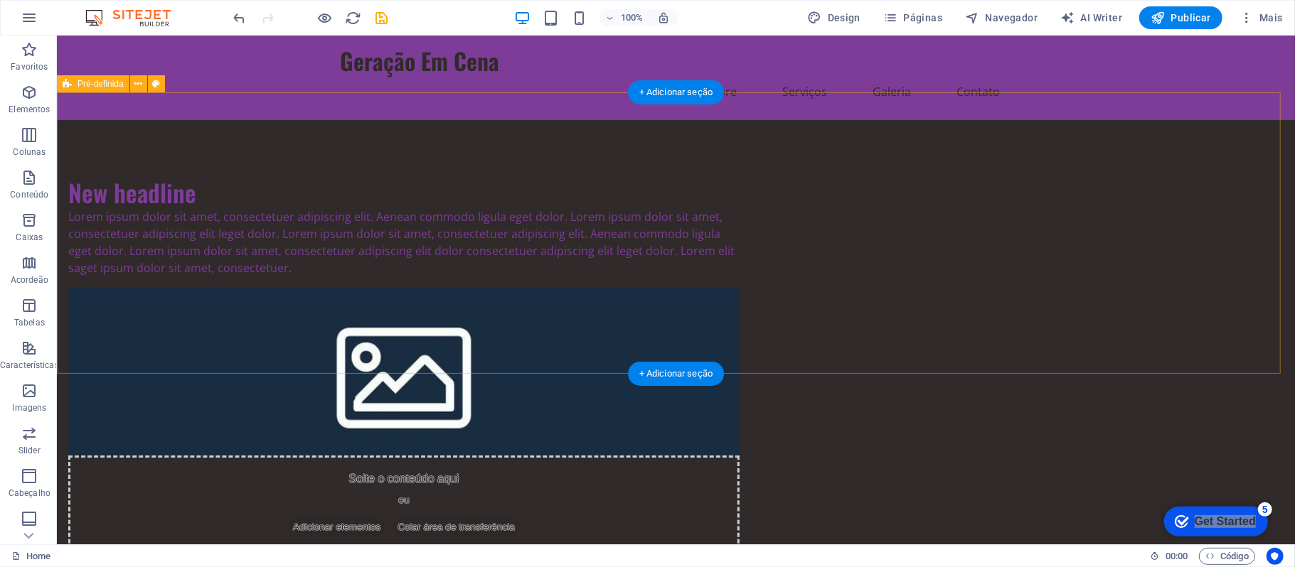
click at [1111, 284] on div "New headline Lorem ipsum dolor sit amet, consectetuer adipiscing elit. Aenean c…" at bounding box center [675, 365] width 1238 height 493
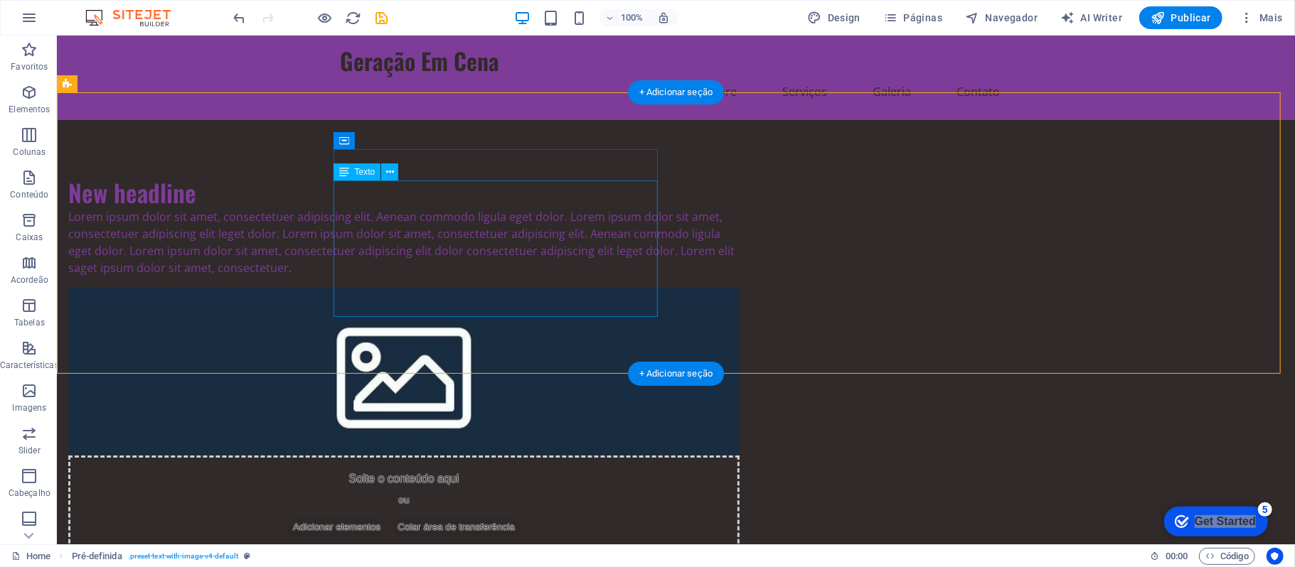
click at [651, 276] on div "Lorem ipsum dolor sit amet, consectetuer adipiscing elit. Aenean commodo ligula…" at bounding box center [403, 242] width 671 height 68
click at [385, 517] on span "Adicionar elementos" at bounding box center [336, 527] width 99 height 20
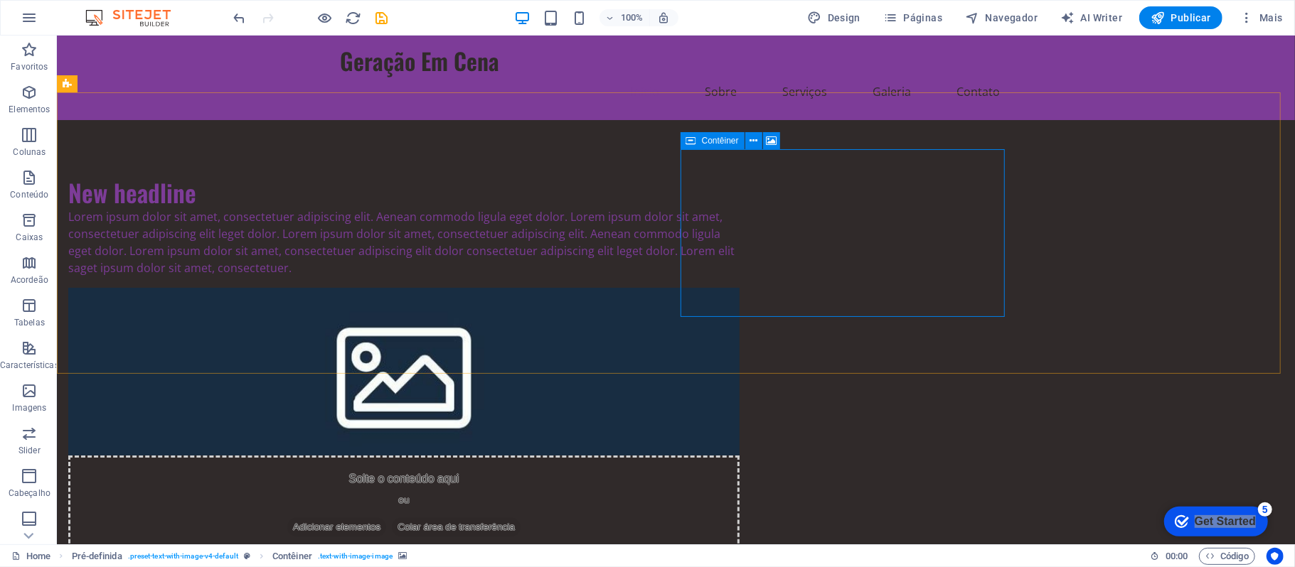
click at [739, 455] on div "Solte o conteúdo aqui ou Adicionar elementos Colar área de transferência" at bounding box center [403, 505] width 671 height 101
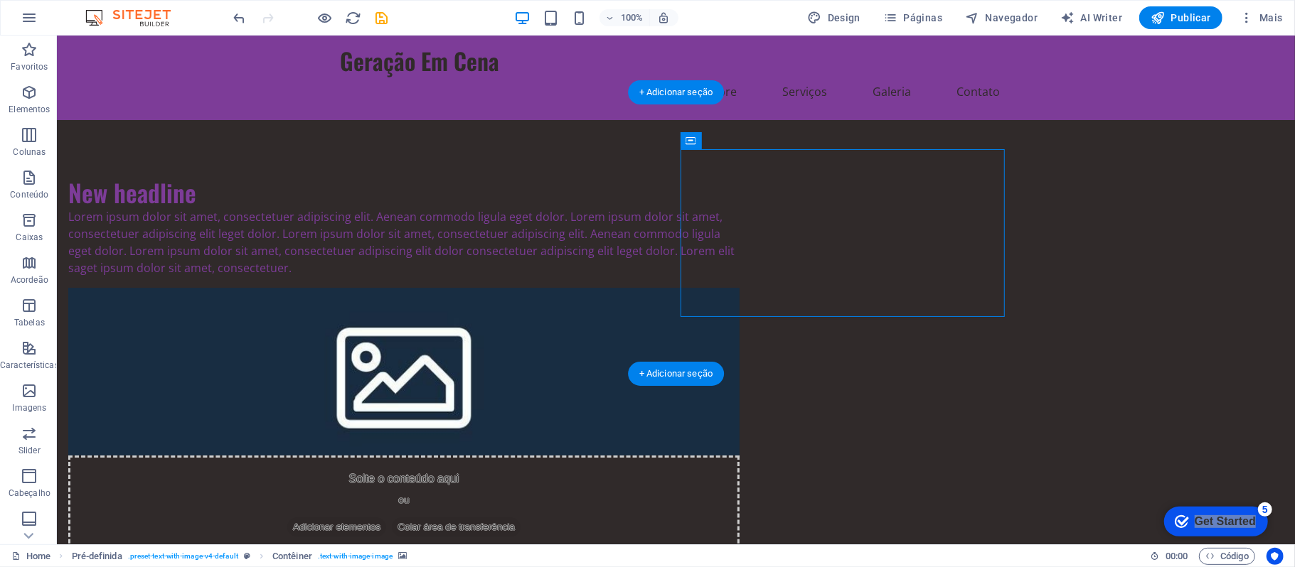
click at [739, 297] on figure at bounding box center [403, 371] width 671 height 168
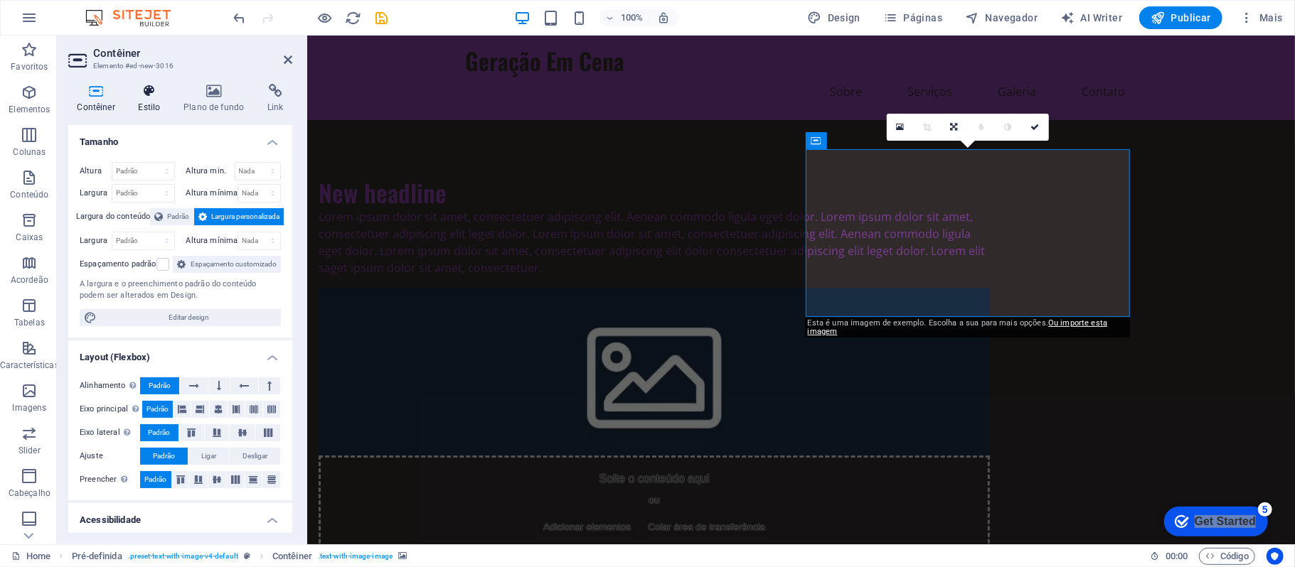
click at [154, 101] on h4 "Estilo" at bounding box center [152, 99] width 46 height 30
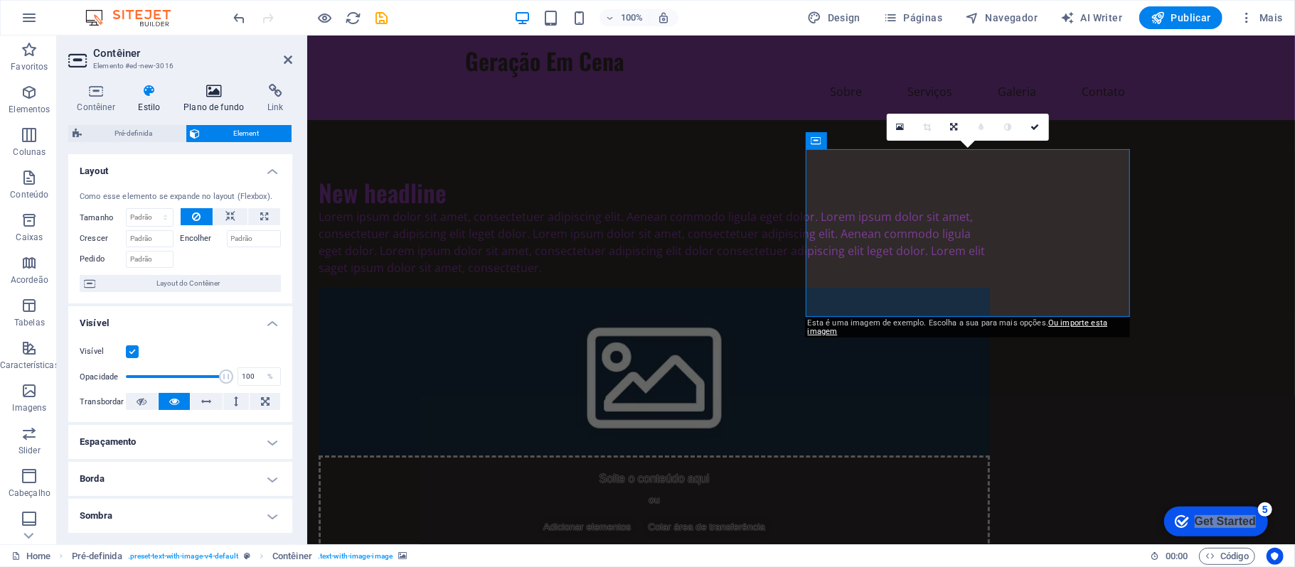
click at [202, 105] on h4 "Plano de fundo" at bounding box center [217, 99] width 84 height 30
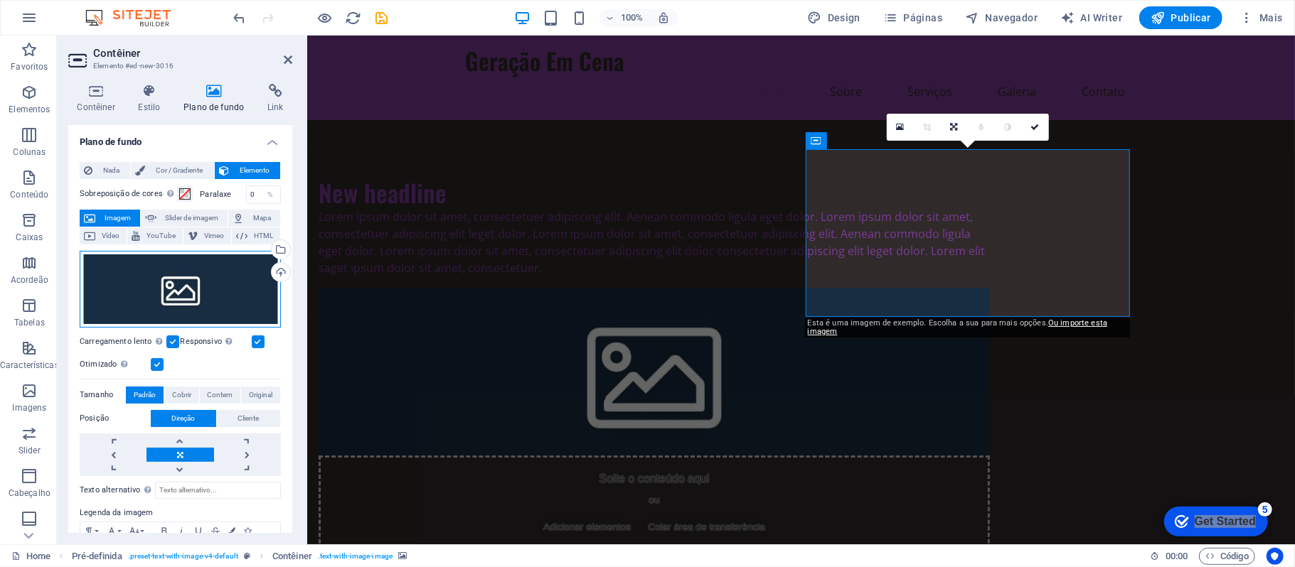
click at [203, 269] on div "Arraste os arquivos aqui, clique para escolher os arquivos ou selecione os arqu…" at bounding box center [180, 289] width 201 height 77
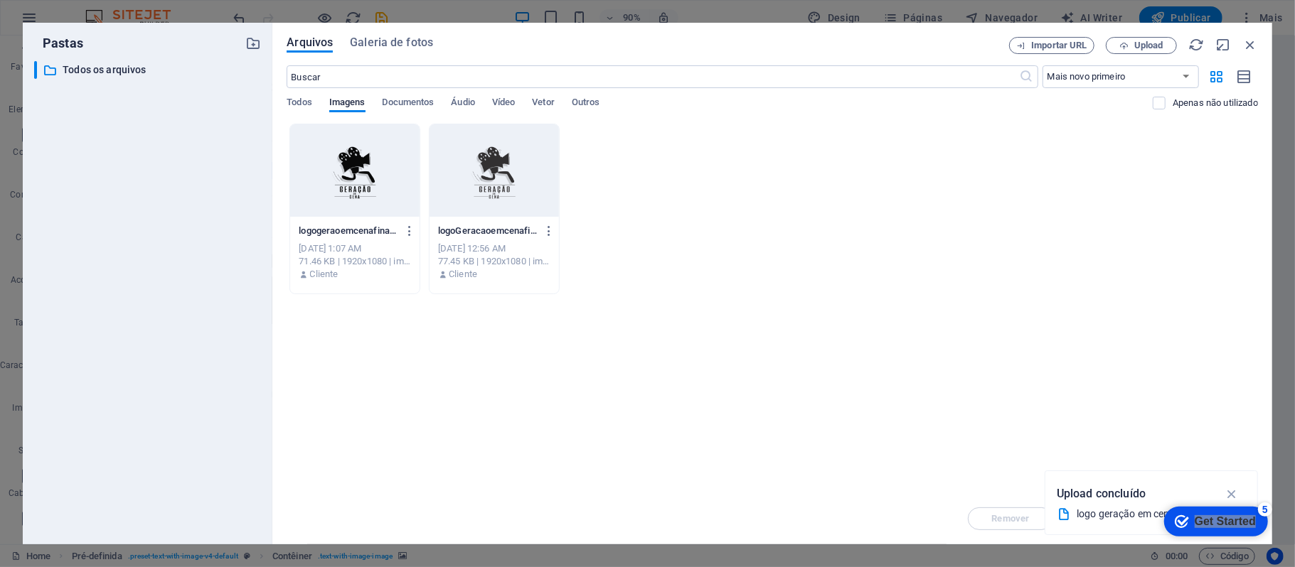
click at [343, 210] on div at bounding box center [354, 170] width 129 height 92
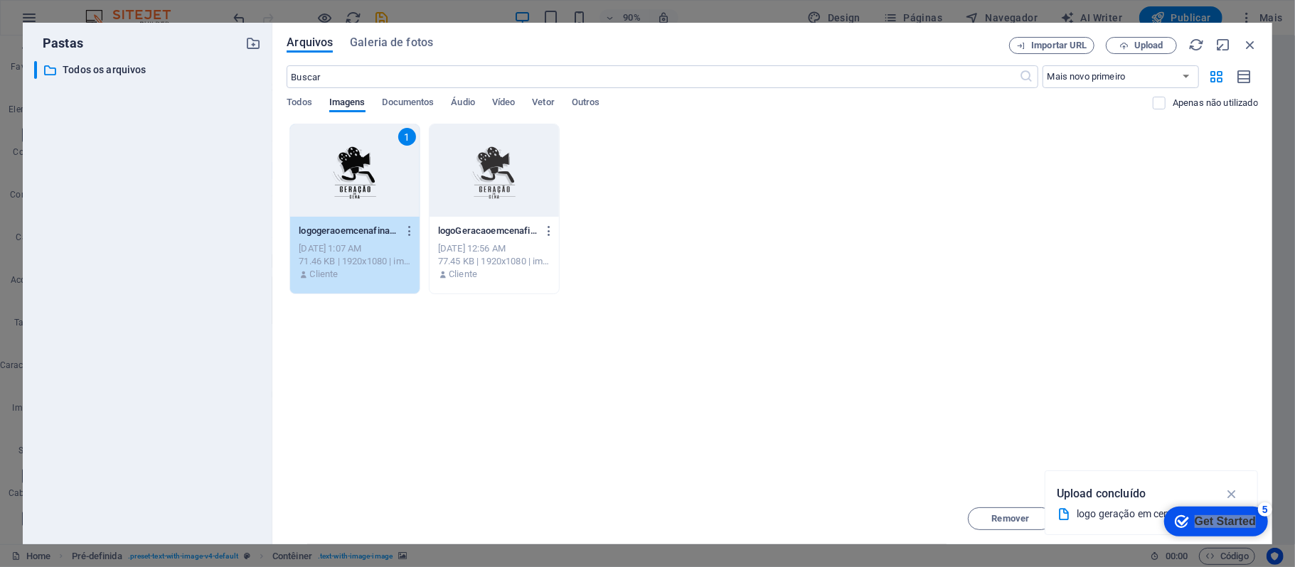
click at [356, 191] on div "1" at bounding box center [354, 170] width 129 height 92
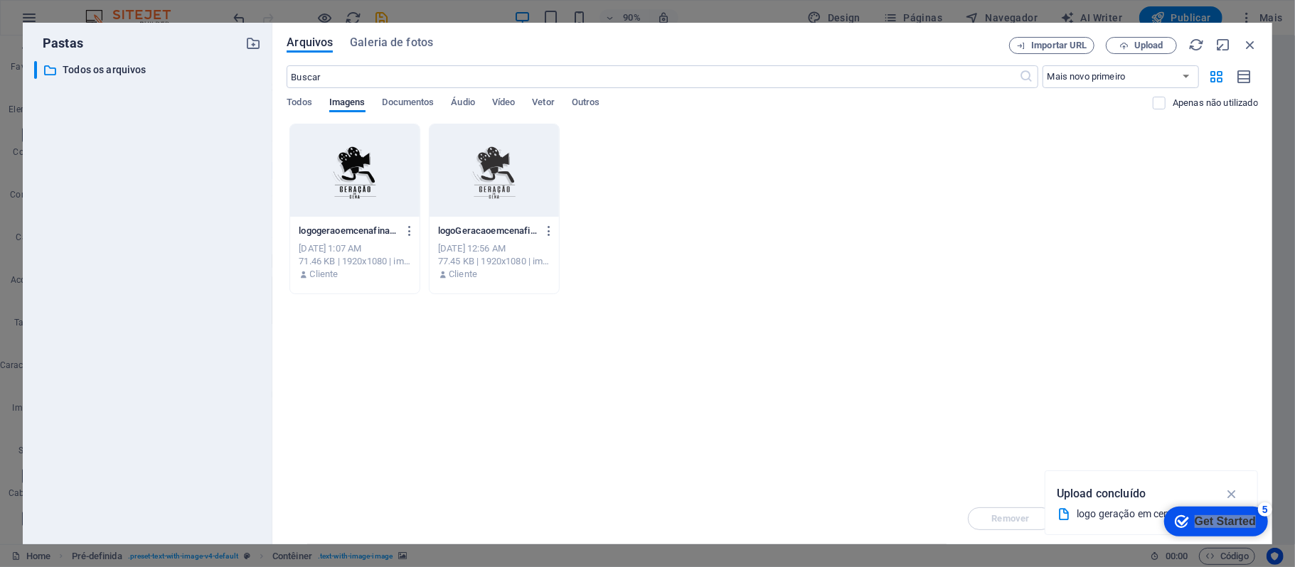
click at [356, 191] on div at bounding box center [354, 170] width 129 height 92
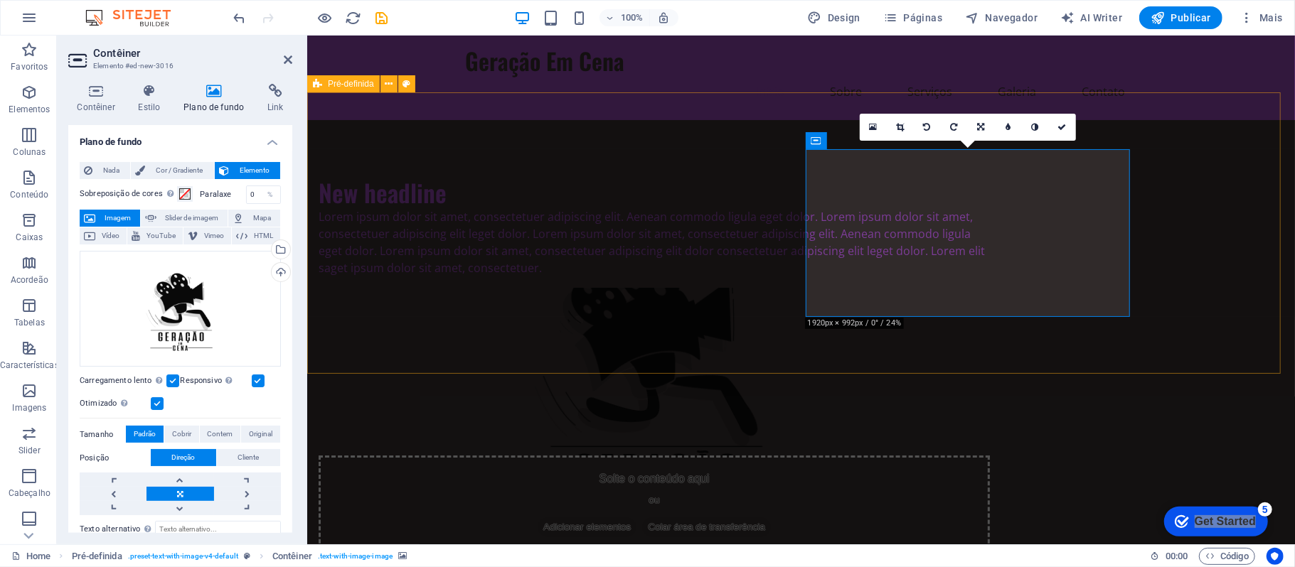
click at [1063, 362] on div "New headline Lorem ipsum dolor sit amet, consectetuer adipiscing elit. Aenean c…" at bounding box center [800, 365] width 988 height 493
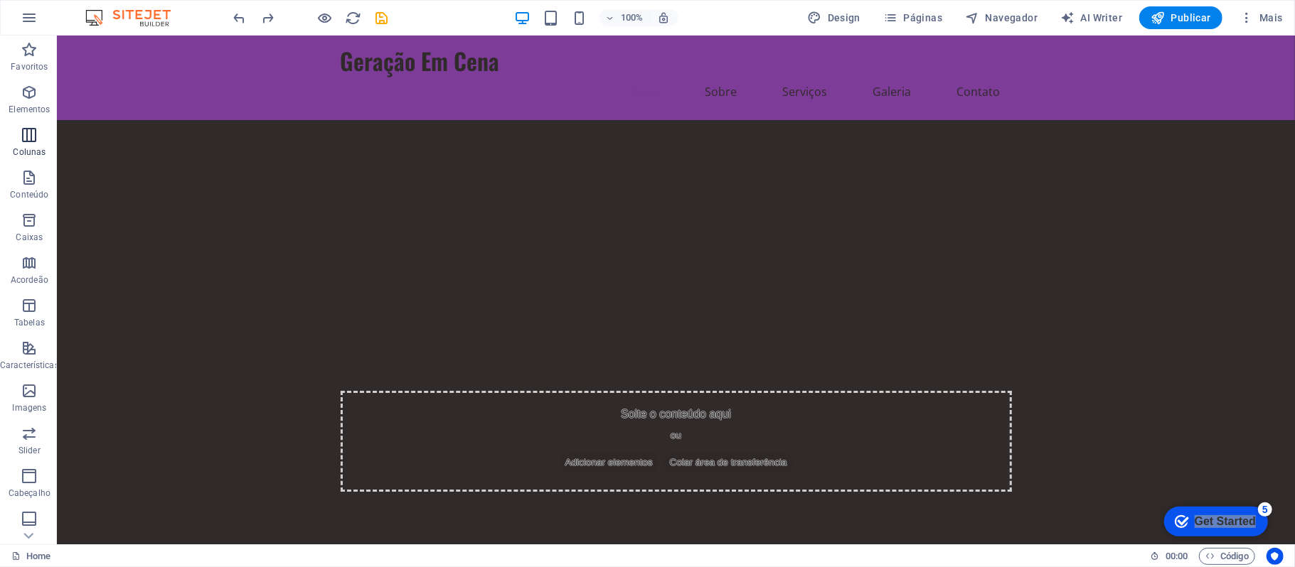
click at [27, 137] on icon "button" at bounding box center [29, 135] width 17 height 17
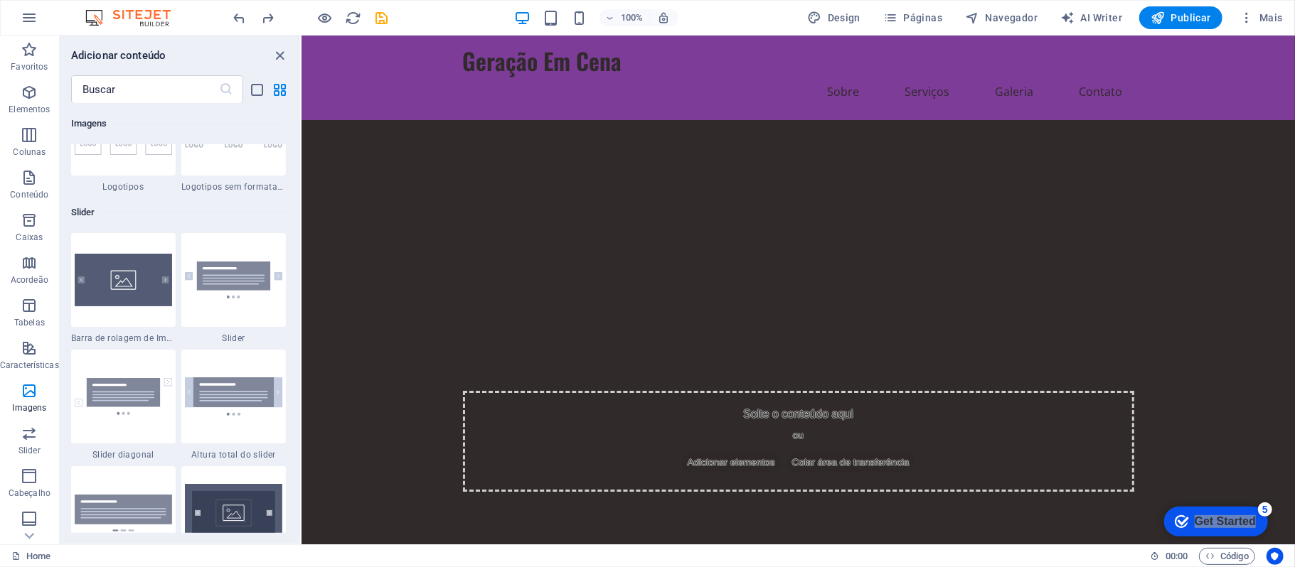
scroll to position [8004, 0]
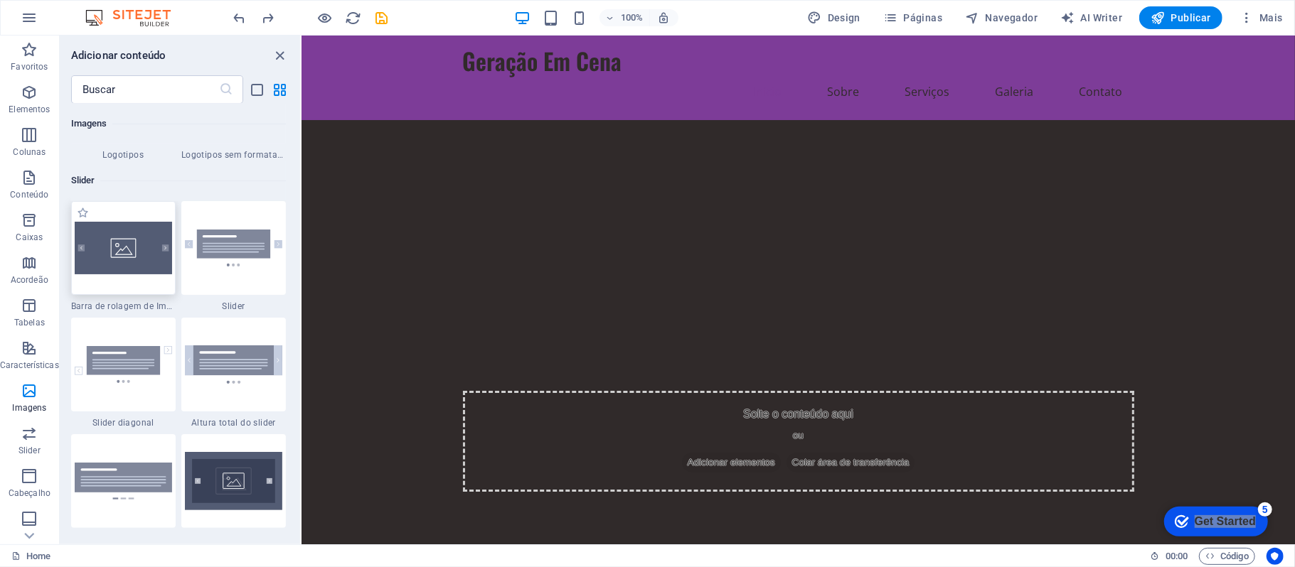
click at [122, 257] on img at bounding box center [123, 248] width 97 height 52
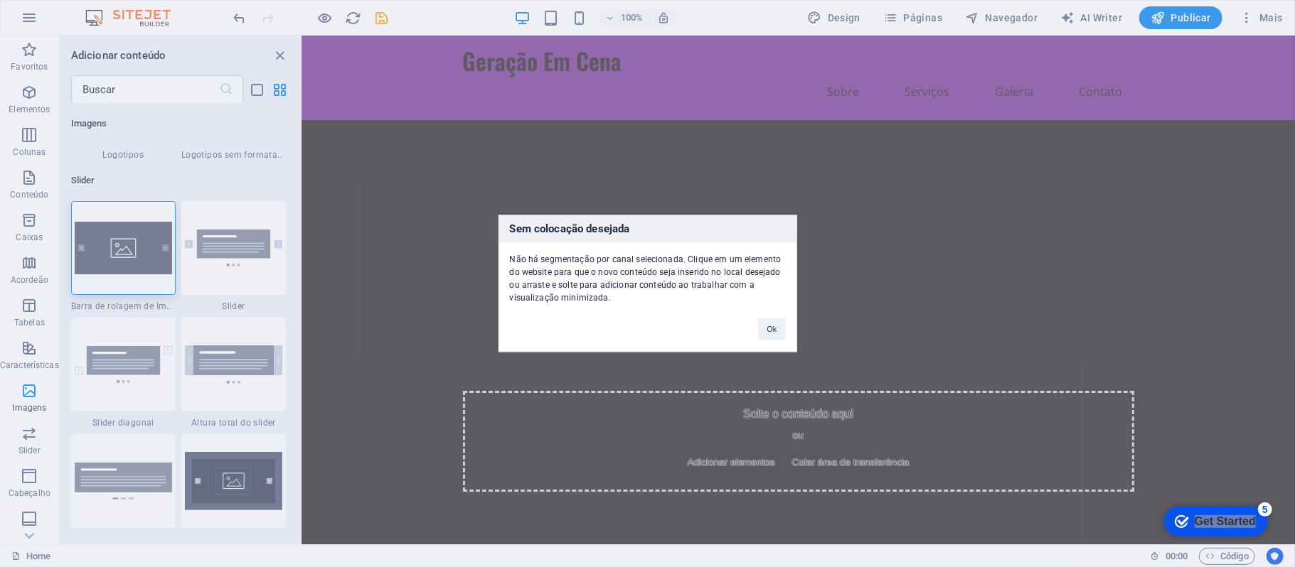
drag, startPoint x: 117, startPoint y: 234, endPoint x: 530, endPoint y: 251, distance: 414.2
click at [530, 251] on div "Sem colocação desejada Não há segmentação por canal selecionada. Clique em um e…" at bounding box center [647, 283] width 1295 height 567
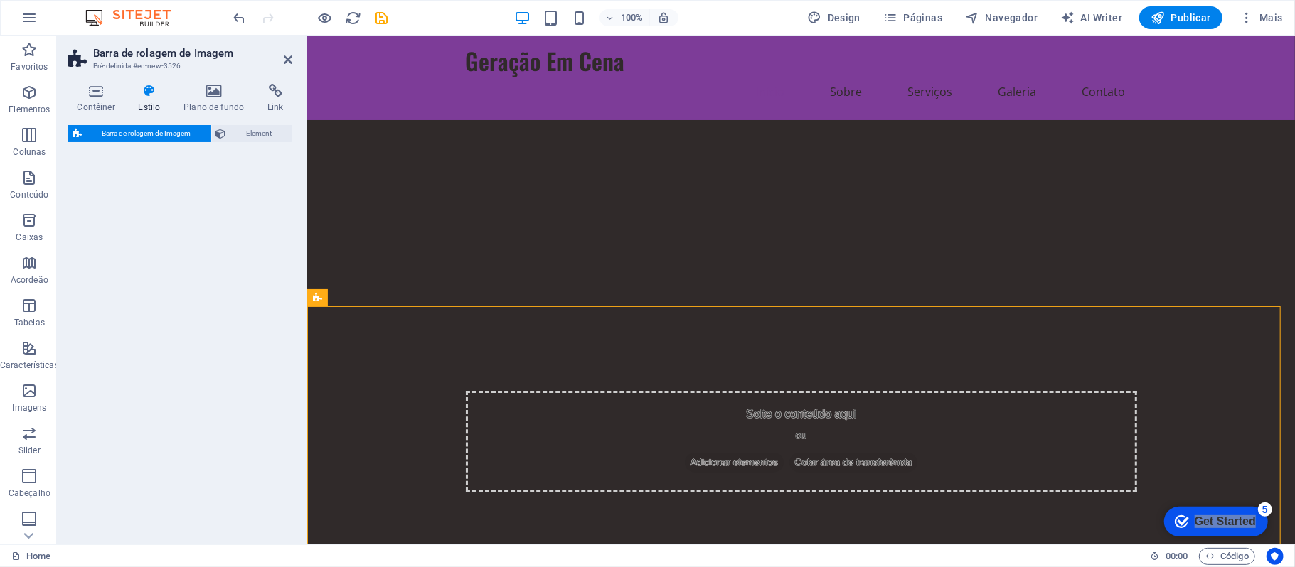
select select "rem"
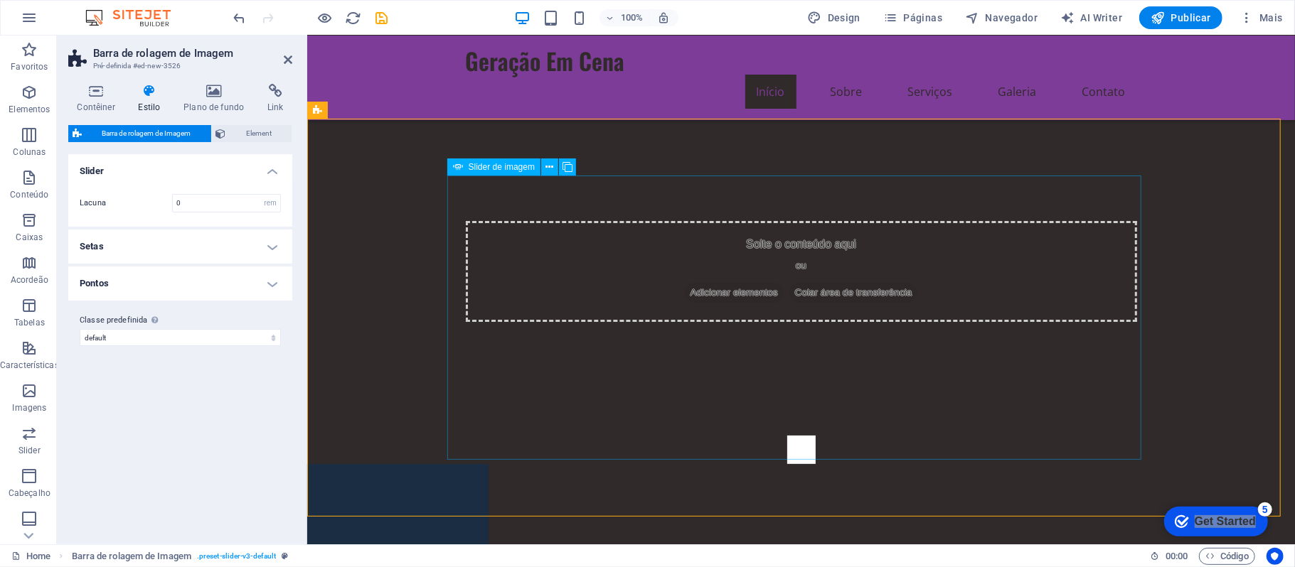
scroll to position [189, 0]
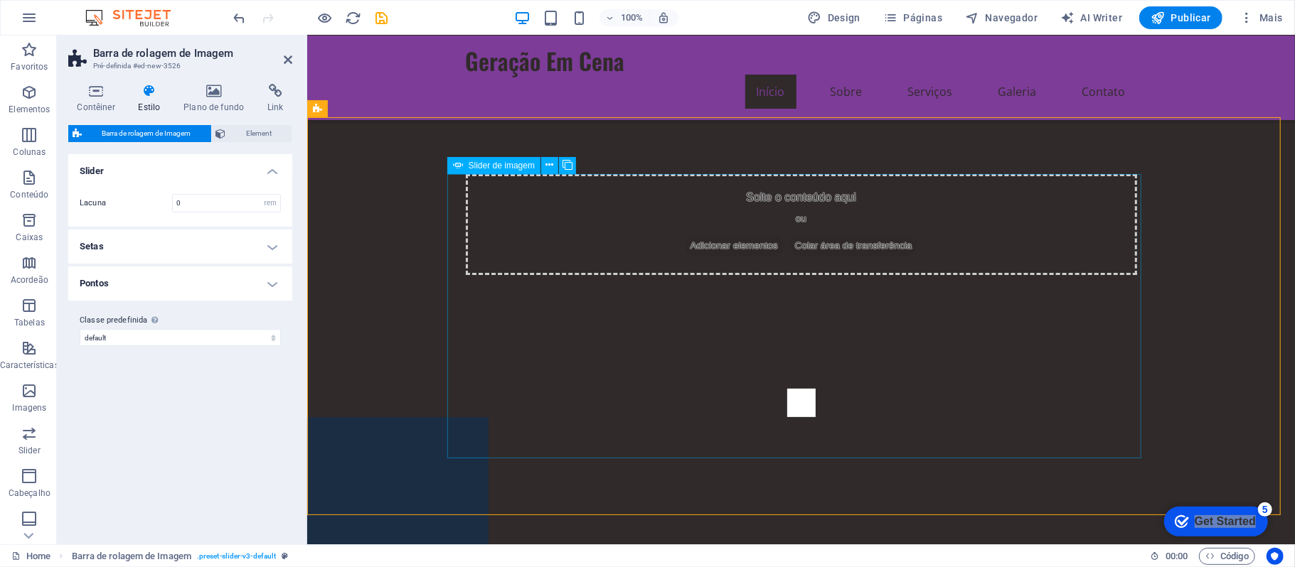
select select "px"
select select "ms"
select select "s"
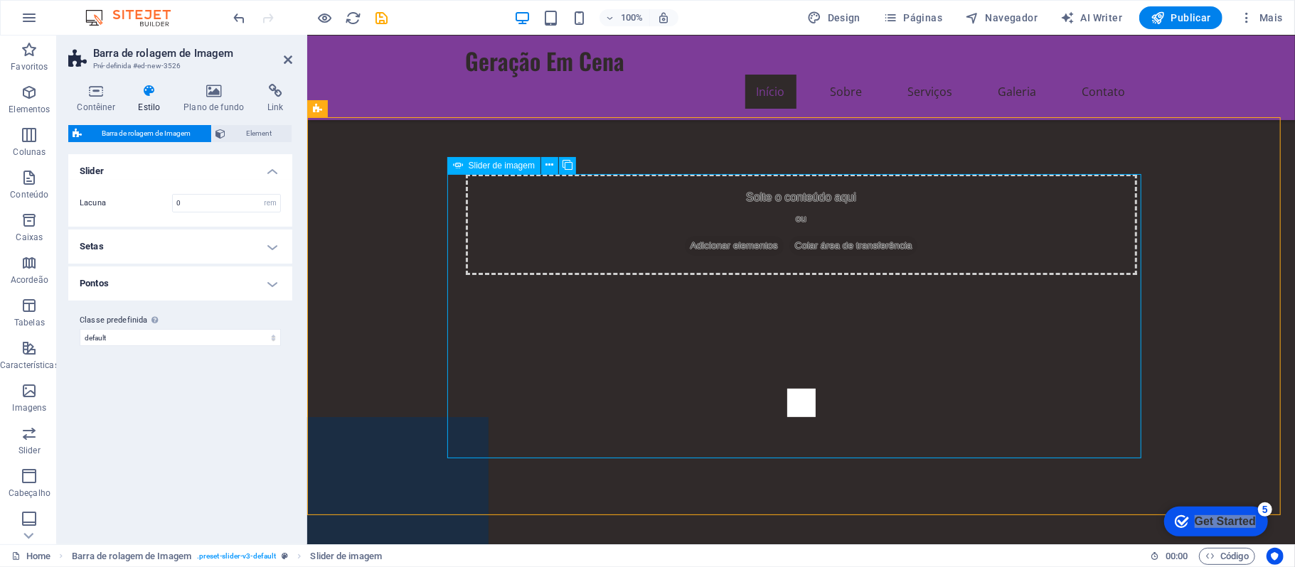
select select "progressive"
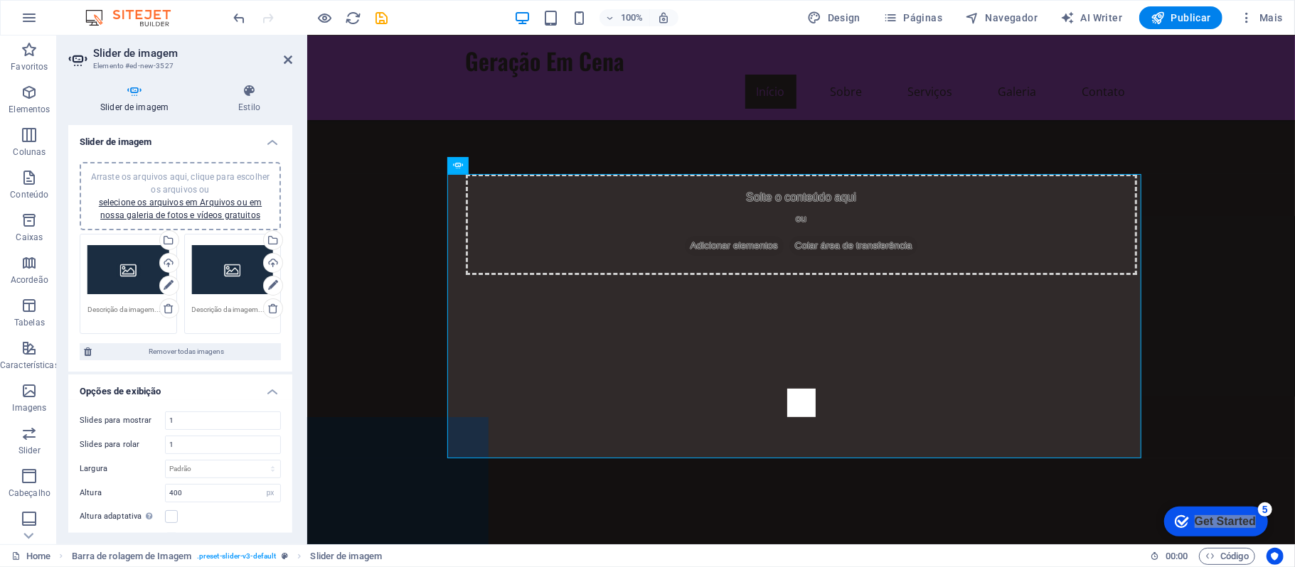
click at [126, 269] on div "Arraste os arquivos aqui, clique para escolher os arquivos ou selecione os arqu…" at bounding box center [128, 270] width 82 height 57
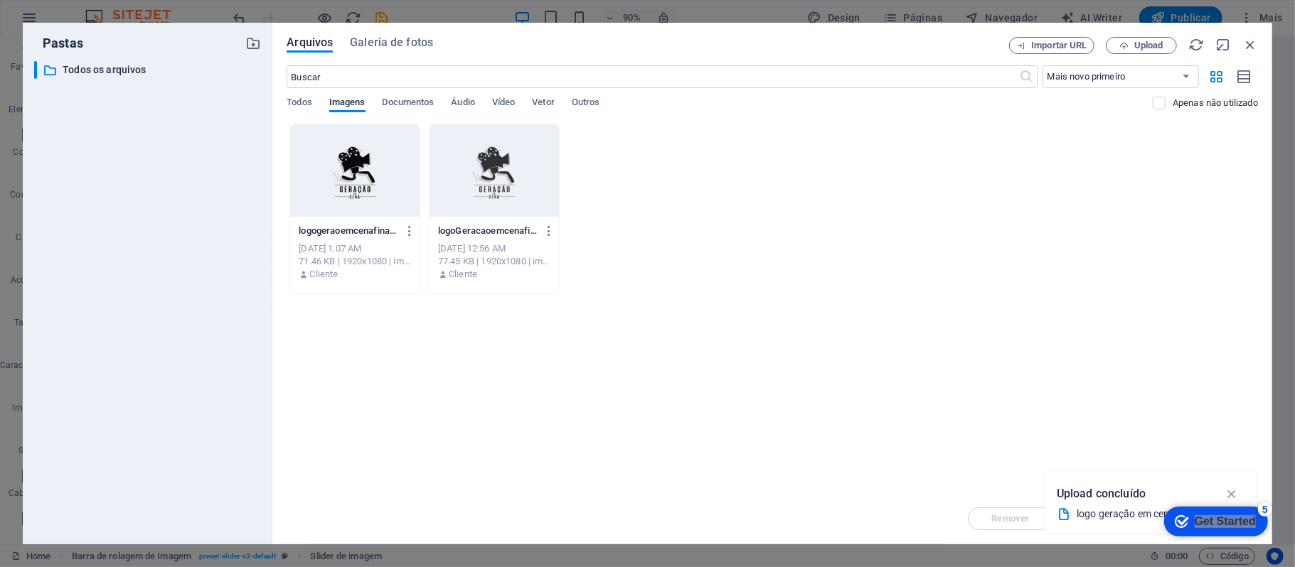
click at [378, 183] on div at bounding box center [354, 170] width 129 height 92
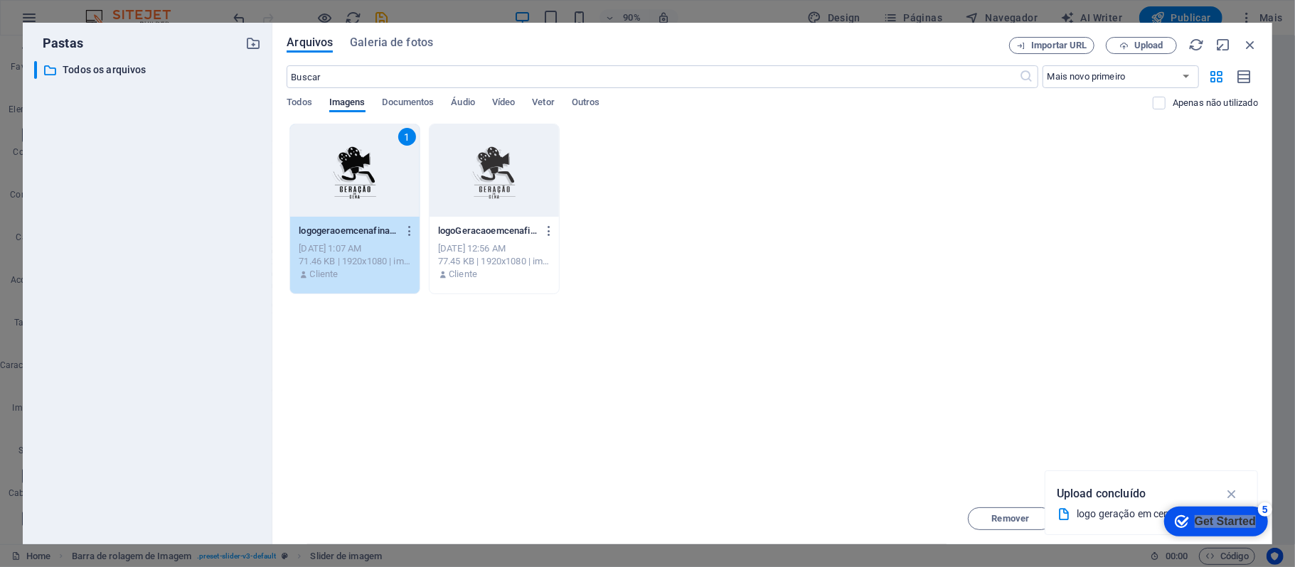
click at [378, 183] on div "1" at bounding box center [354, 170] width 129 height 92
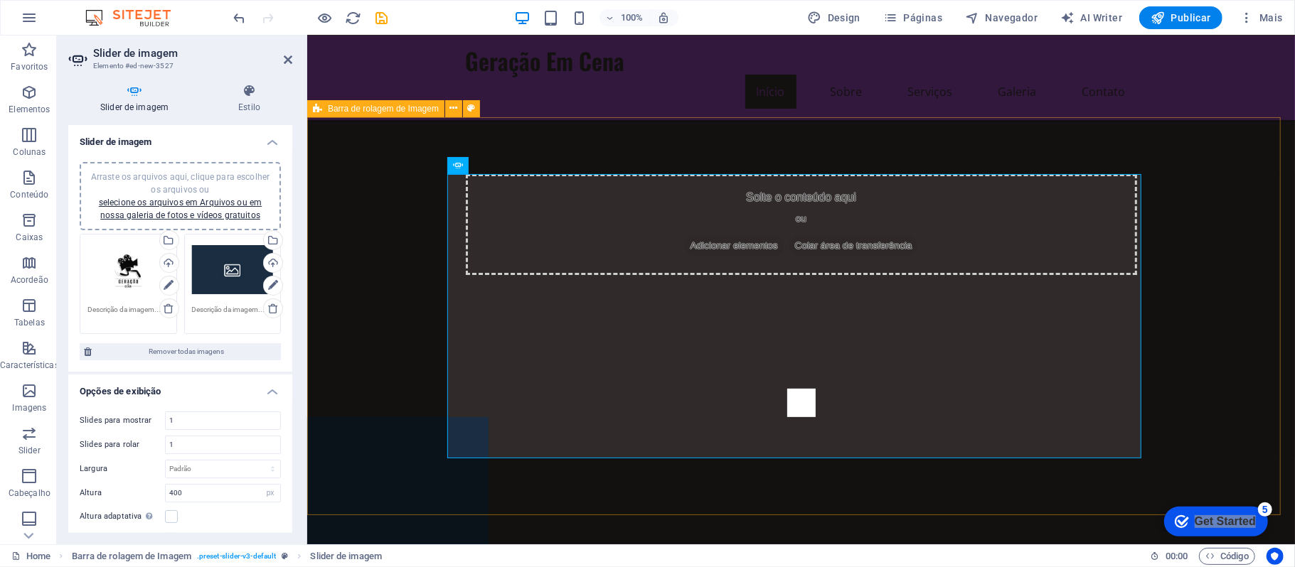
click at [1226, 331] on div "1 2" at bounding box center [800, 530] width 988 height 398
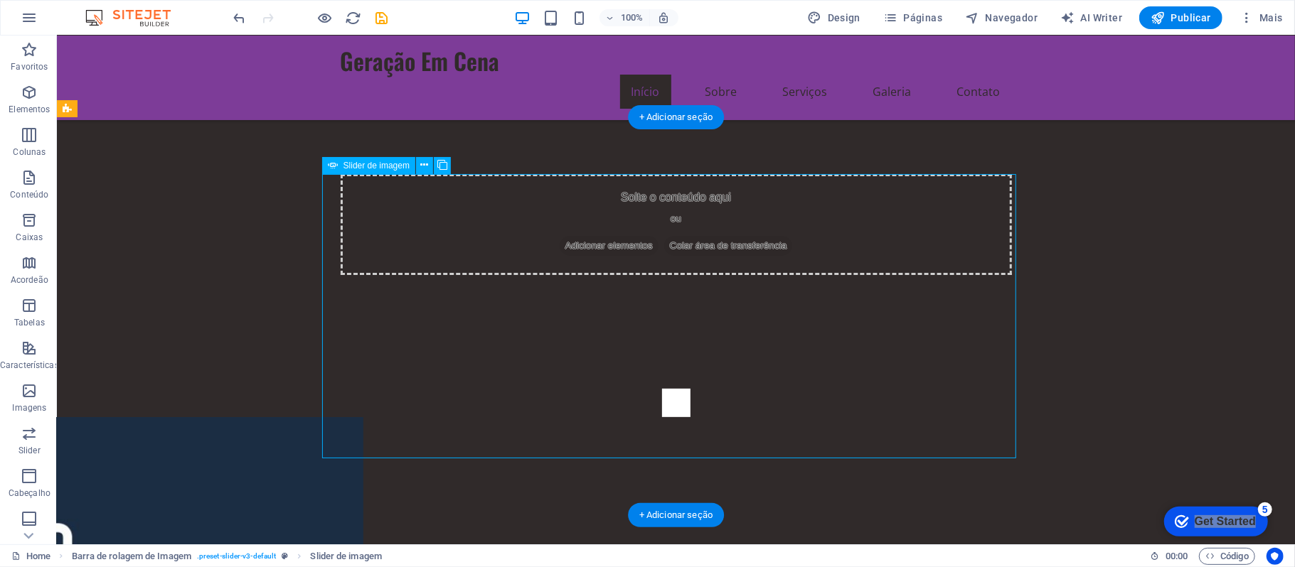
drag, startPoint x: 835, startPoint y: 333, endPoint x: 838, endPoint y: 288, distance: 44.9
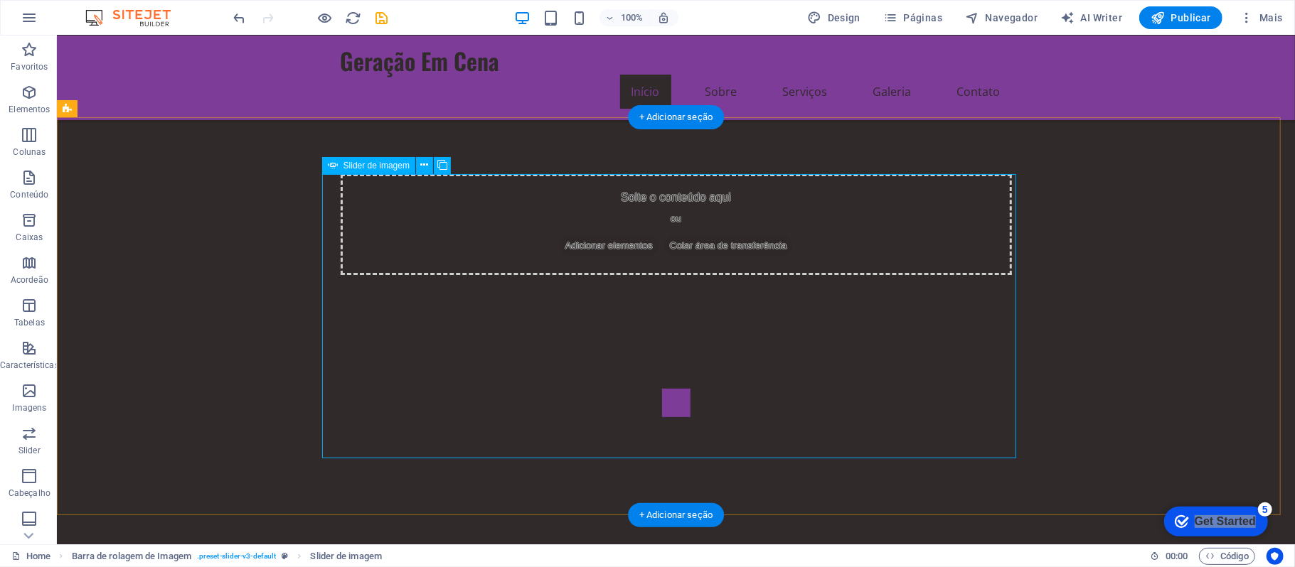
click at [661, 388] on button "Image Slider" at bounding box center [675, 402] width 28 height 28
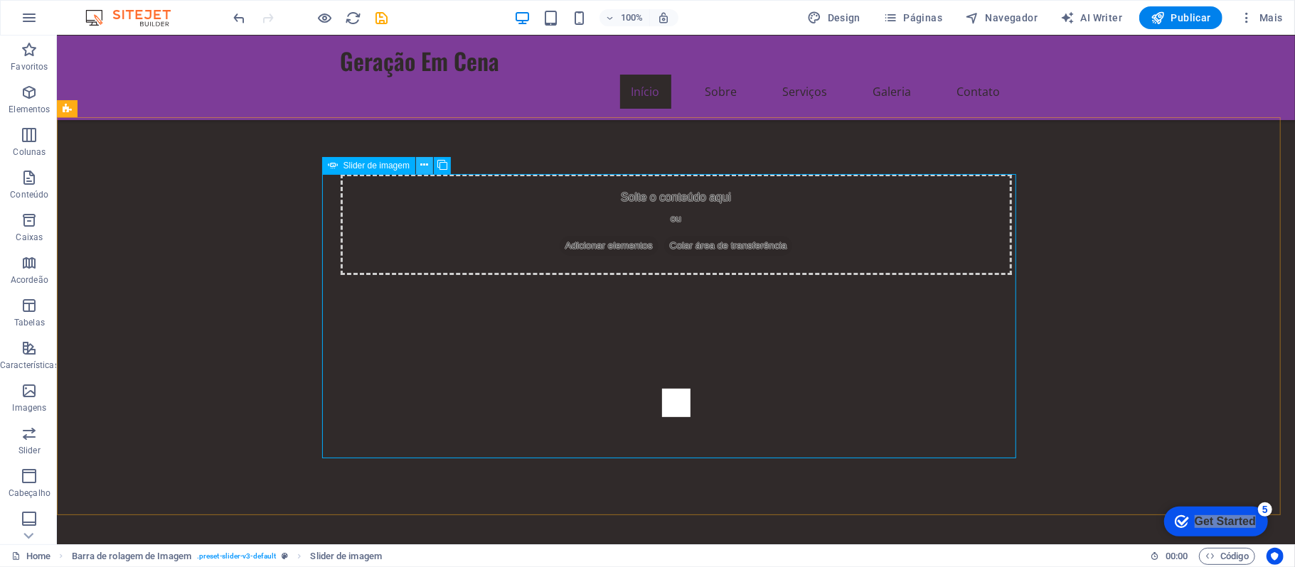
click at [428, 166] on button at bounding box center [424, 165] width 17 height 17
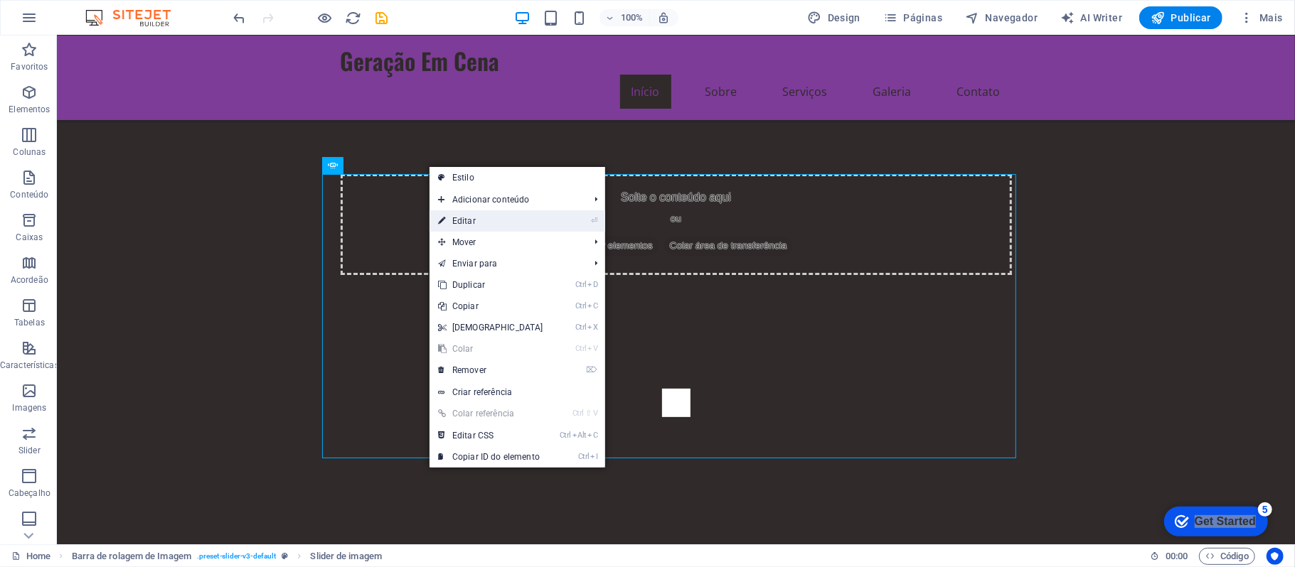
click at [472, 228] on link "⏎ Editar" at bounding box center [490, 220] width 122 height 21
select select "px"
select select "ms"
select select "s"
select select "progressive"
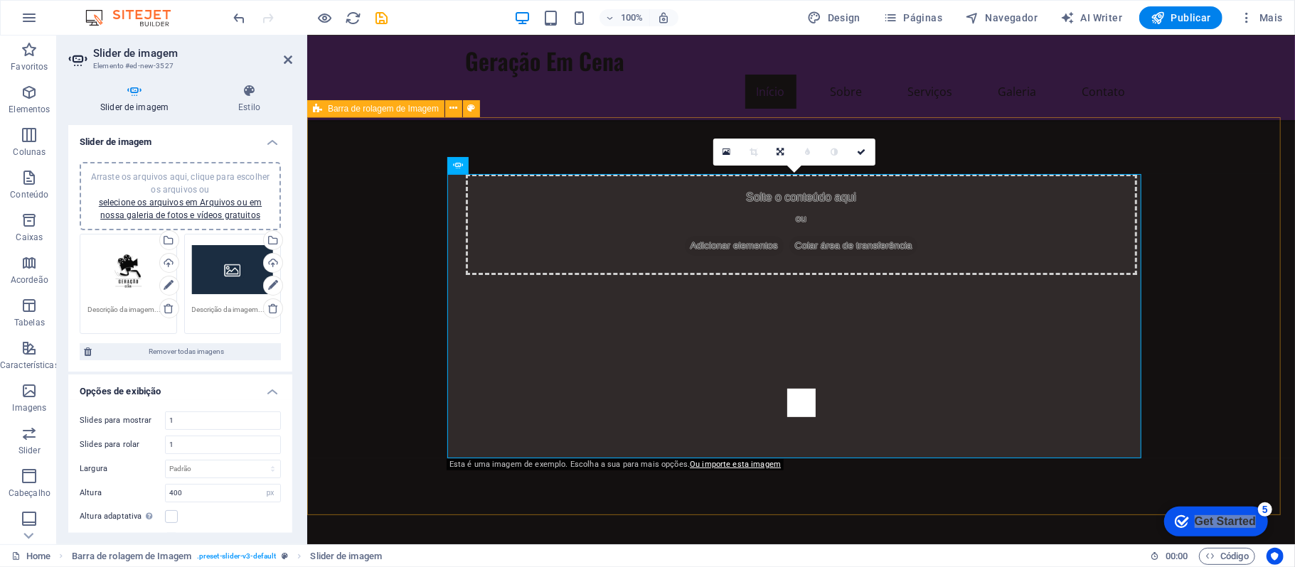
click at [902, 331] on div "1 2" at bounding box center [800, 530] width 988 height 398
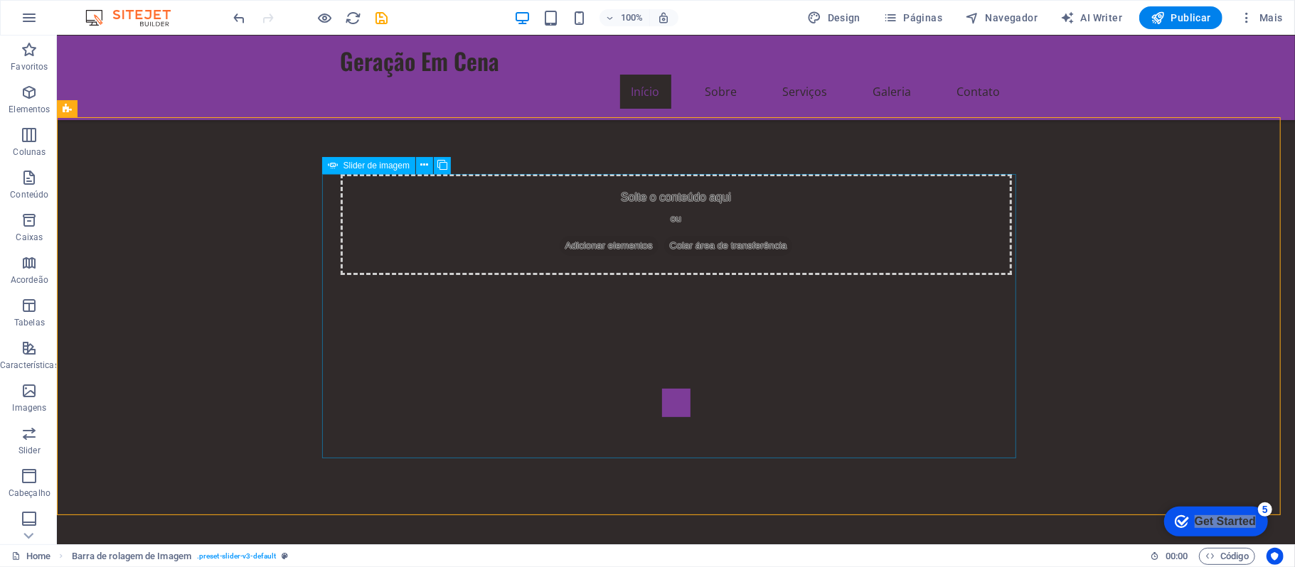
click at [661, 388] on button "Image Slider" at bounding box center [675, 402] width 28 height 28
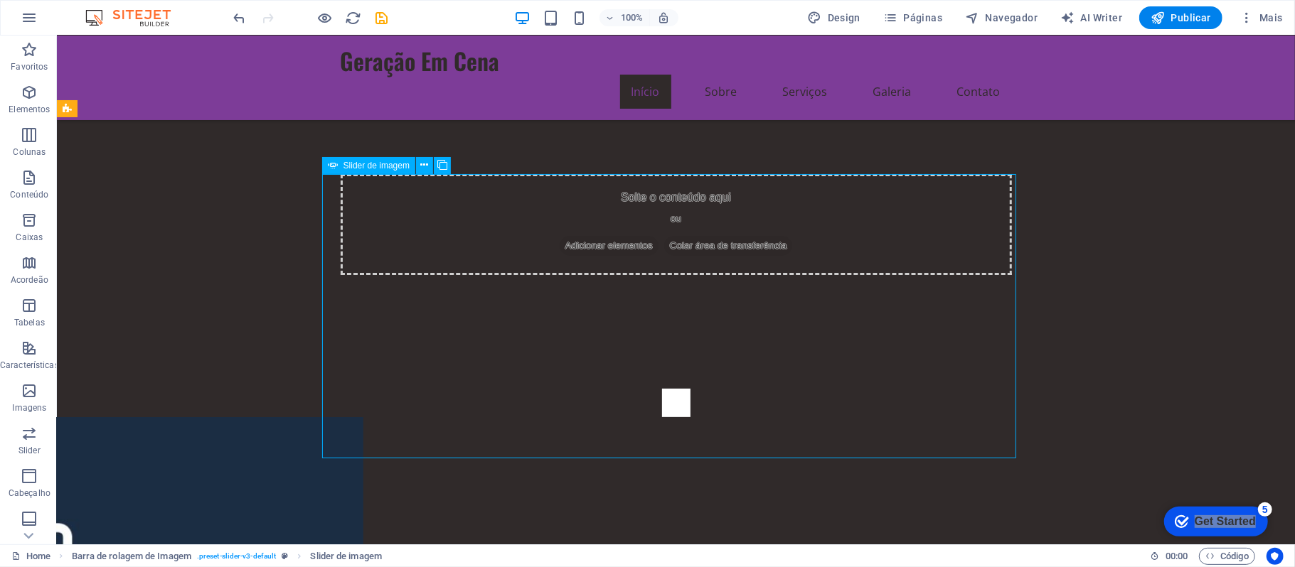
click at [405, 164] on span "Slider de imagem" at bounding box center [376, 165] width 66 height 9
click at [390, 162] on span "Slider de imagem" at bounding box center [376, 165] width 66 height 9
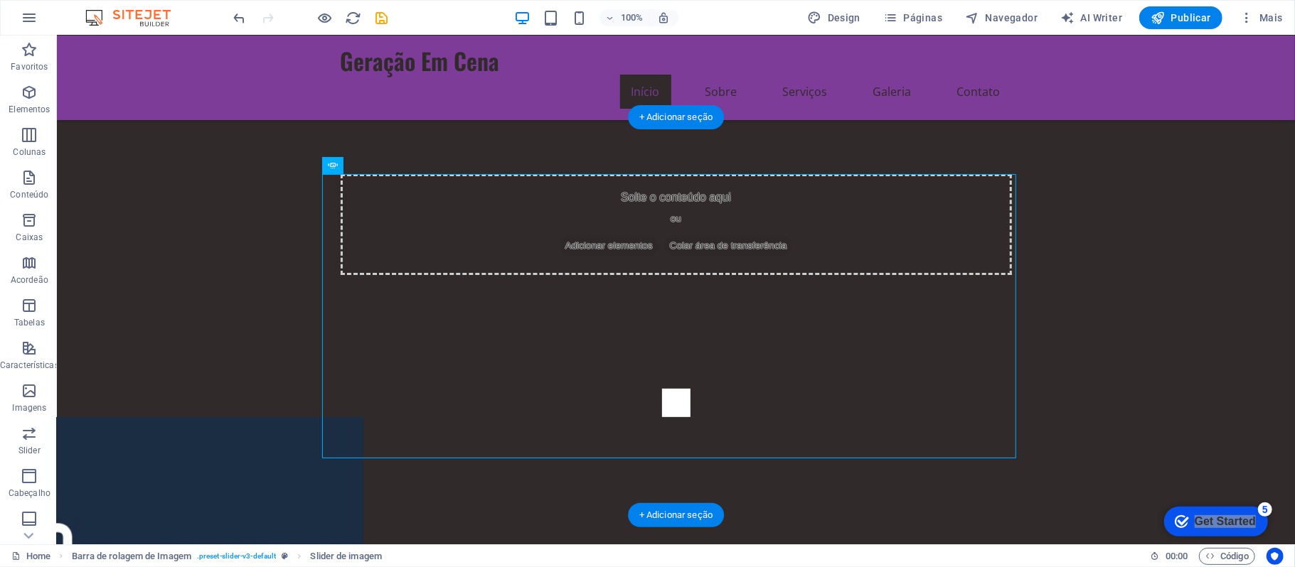
drag, startPoint x: 449, startPoint y: 198, endPoint x: 396, endPoint y: 126, distance: 89.6
drag, startPoint x: 733, startPoint y: 278, endPoint x: 750, endPoint y: 210, distance: 69.7
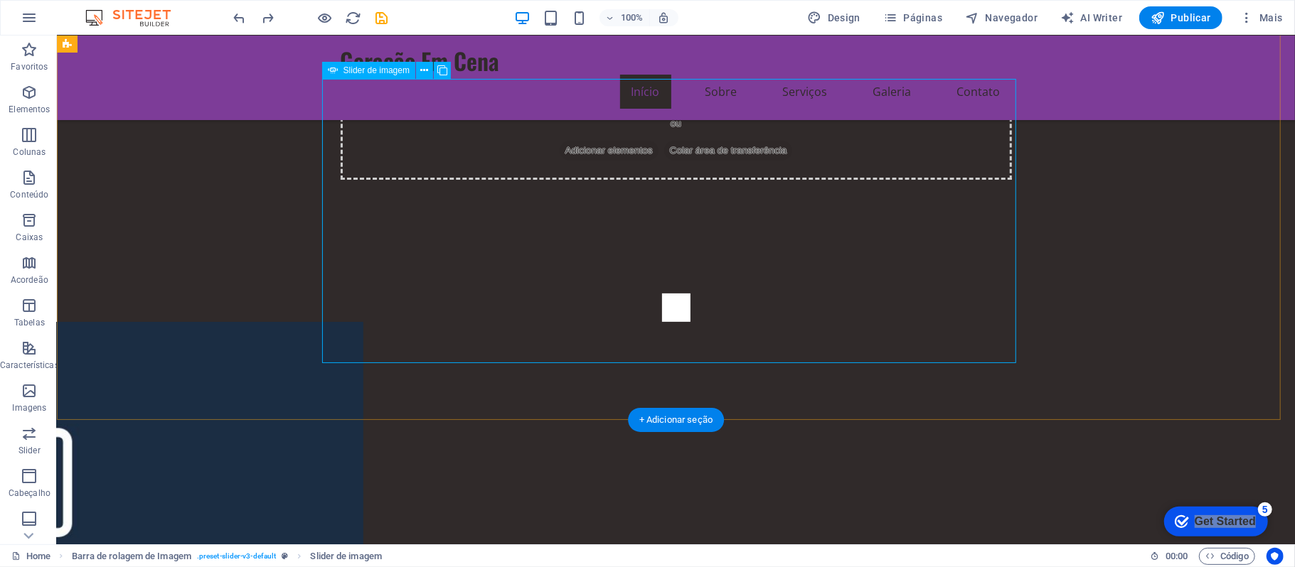
scroll to position [0, 0]
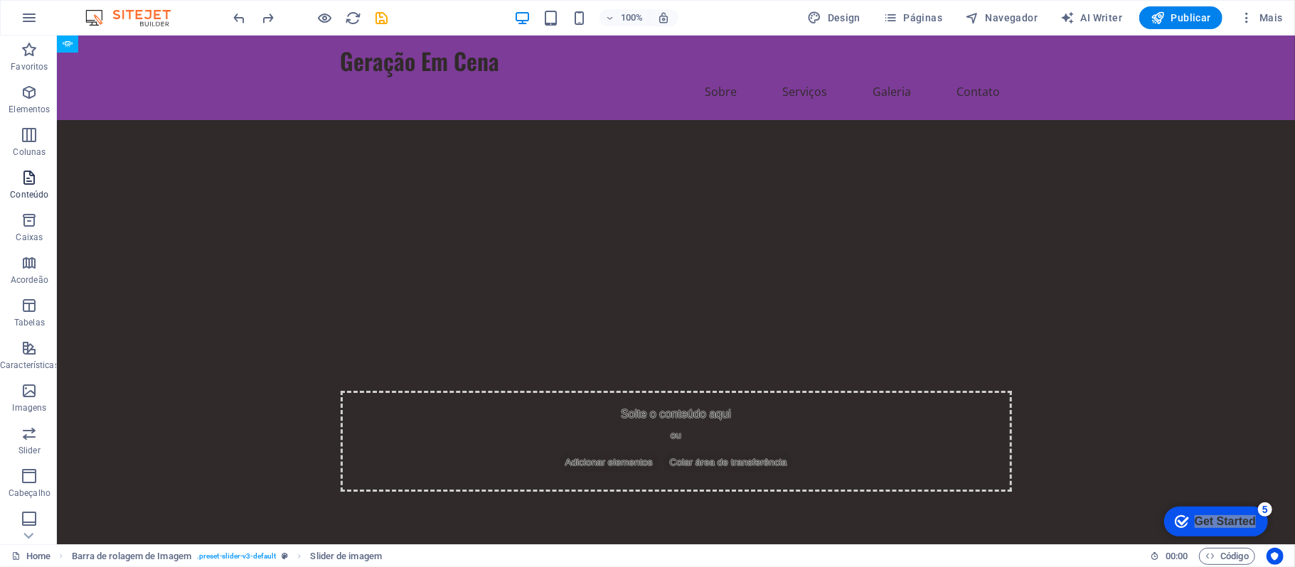
click at [16, 192] on p "Conteúdo" at bounding box center [29, 194] width 38 height 11
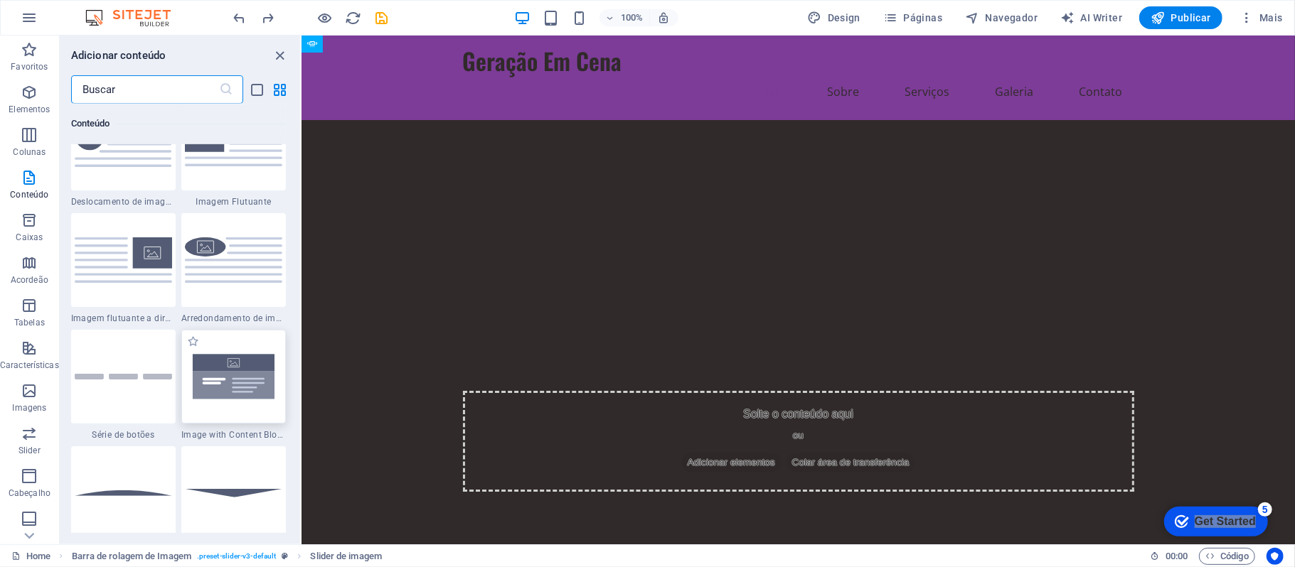
scroll to position [3151, 0]
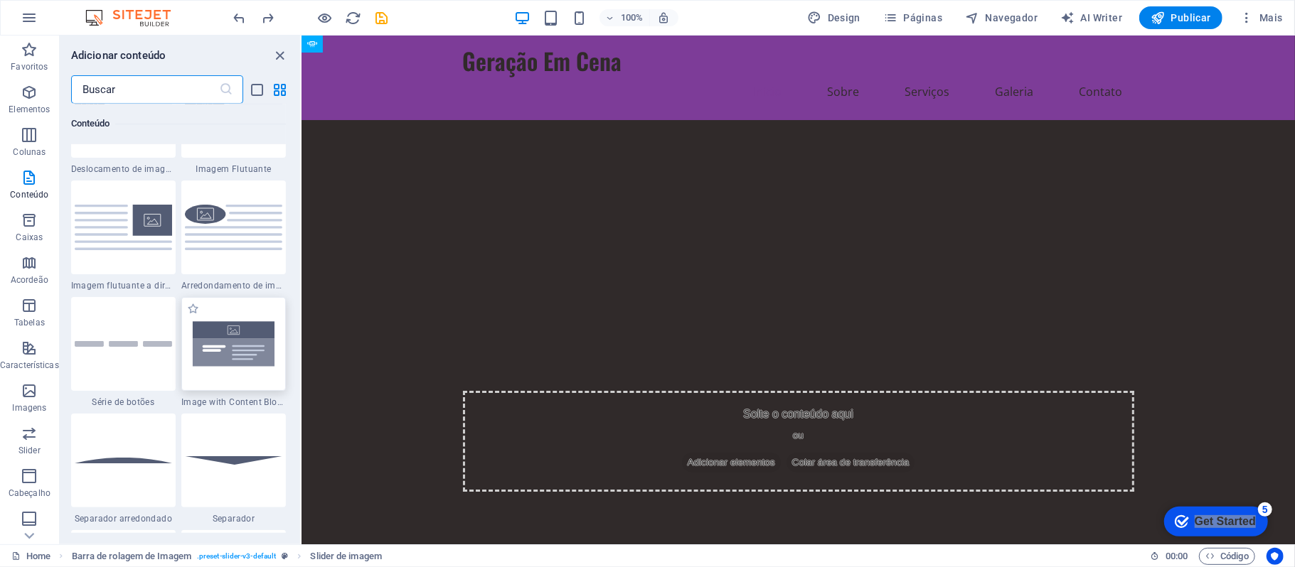
click at [259, 337] on img at bounding box center [233, 343] width 97 height 65
click at [235, 351] on img at bounding box center [233, 343] width 97 height 65
click at [234, 351] on img at bounding box center [233, 343] width 97 height 65
click at [242, 341] on img at bounding box center [233, 343] width 97 height 65
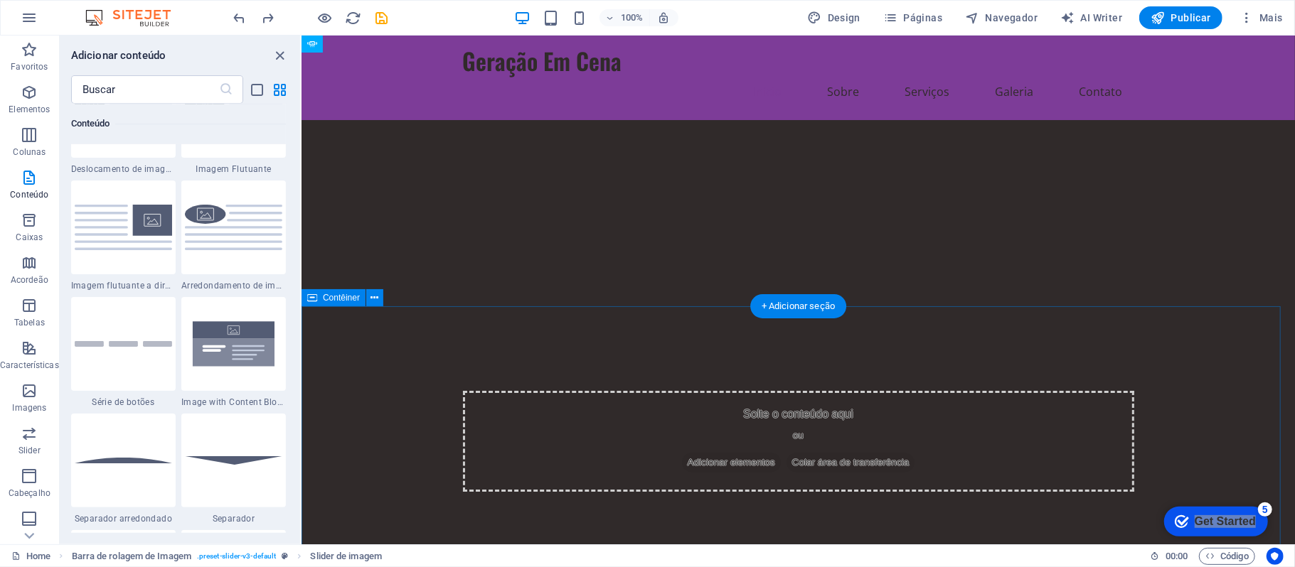
click at [1251, 18] on icon "button" at bounding box center [1246, 18] width 14 height 14
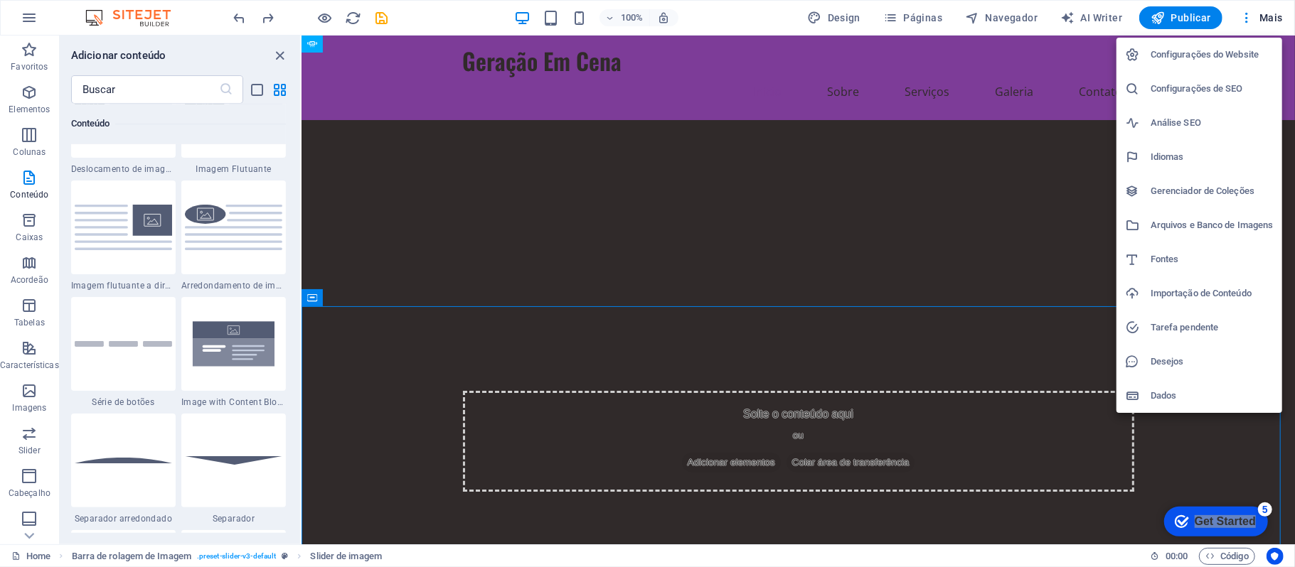
click at [1175, 53] on h6 "Configurações do Website" at bounding box center [1211, 54] width 123 height 17
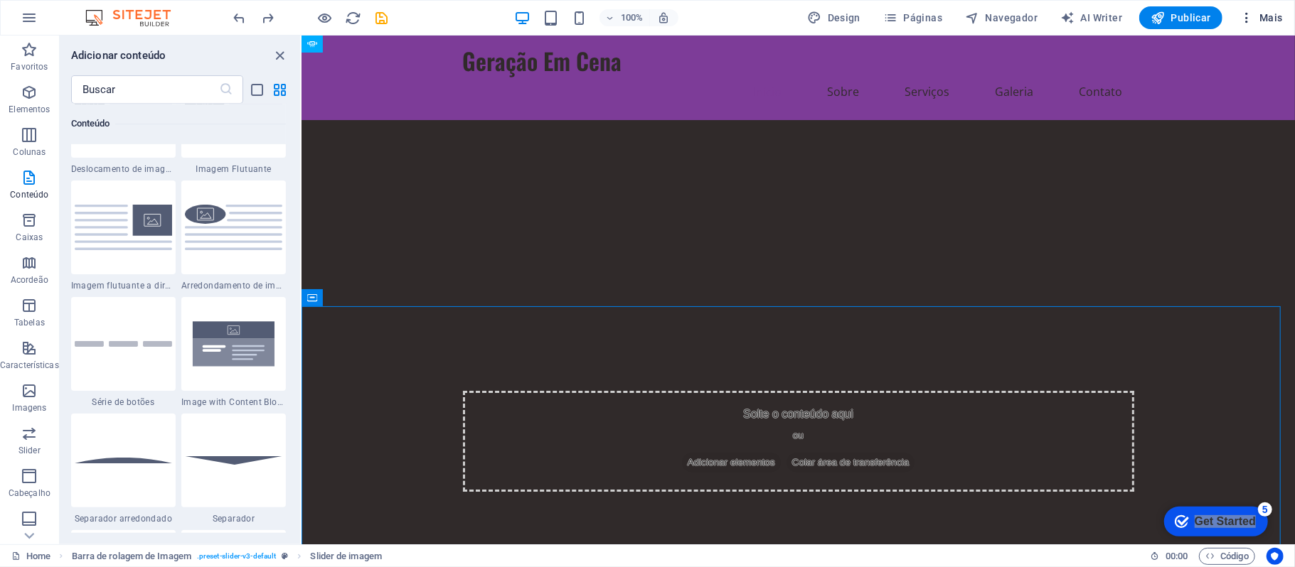
click at [1270, 21] on span "Mais" at bounding box center [1260, 18] width 43 height 14
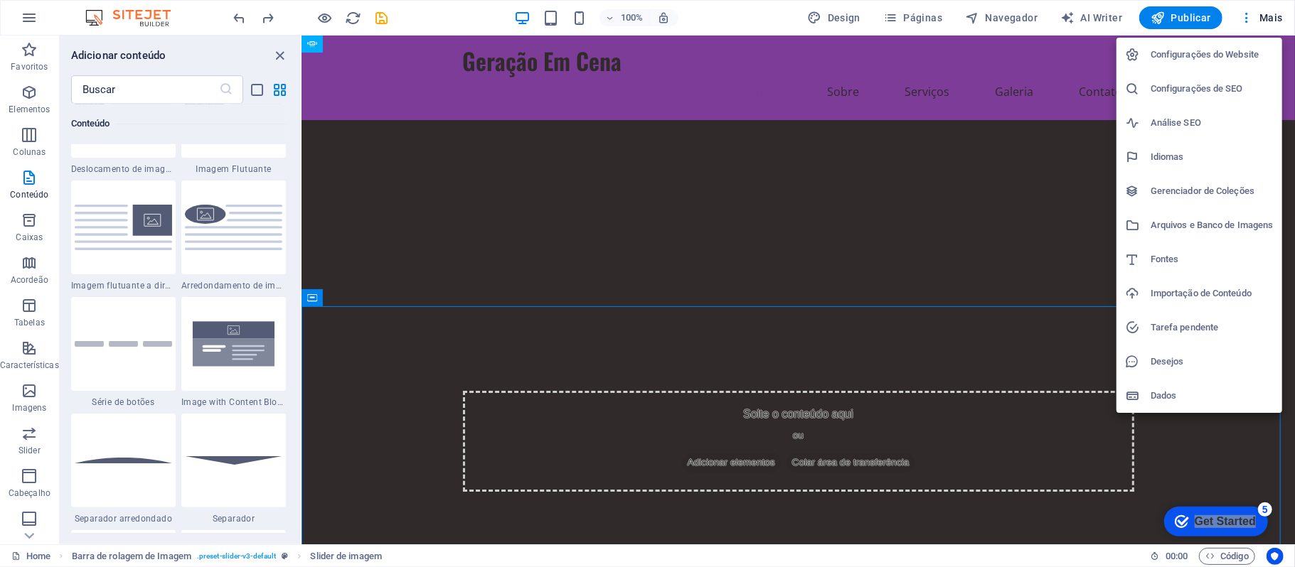
click at [1221, 53] on h6 "Configurações do Website" at bounding box center [1211, 54] width 123 height 17
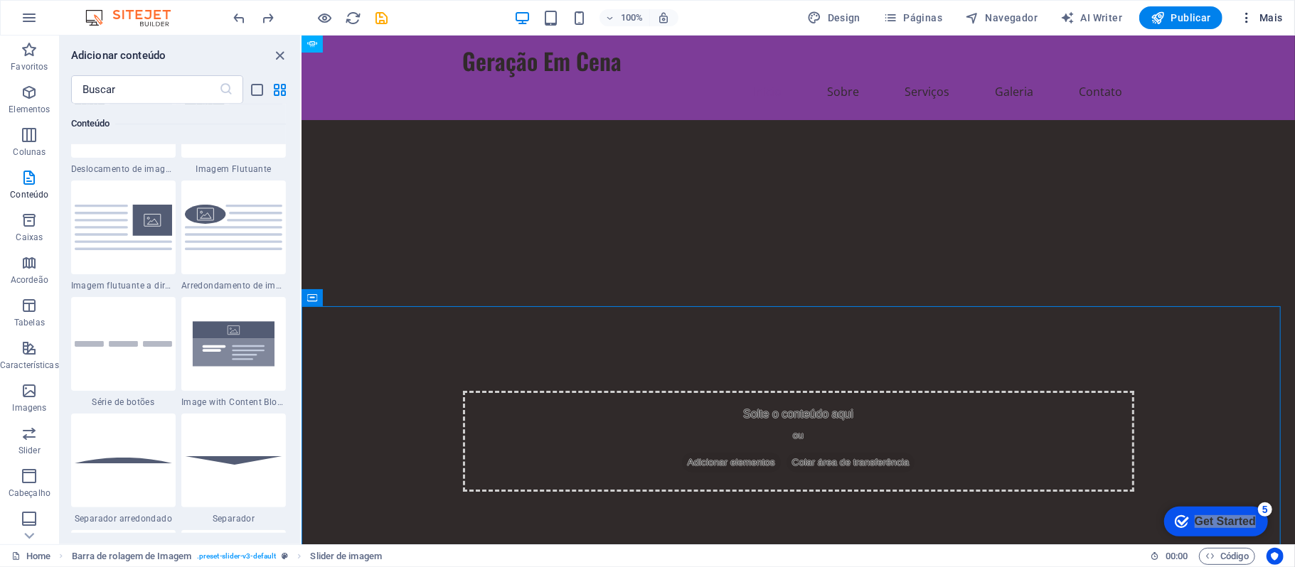
click at [1258, 13] on span "Mais" at bounding box center [1260, 18] width 43 height 14
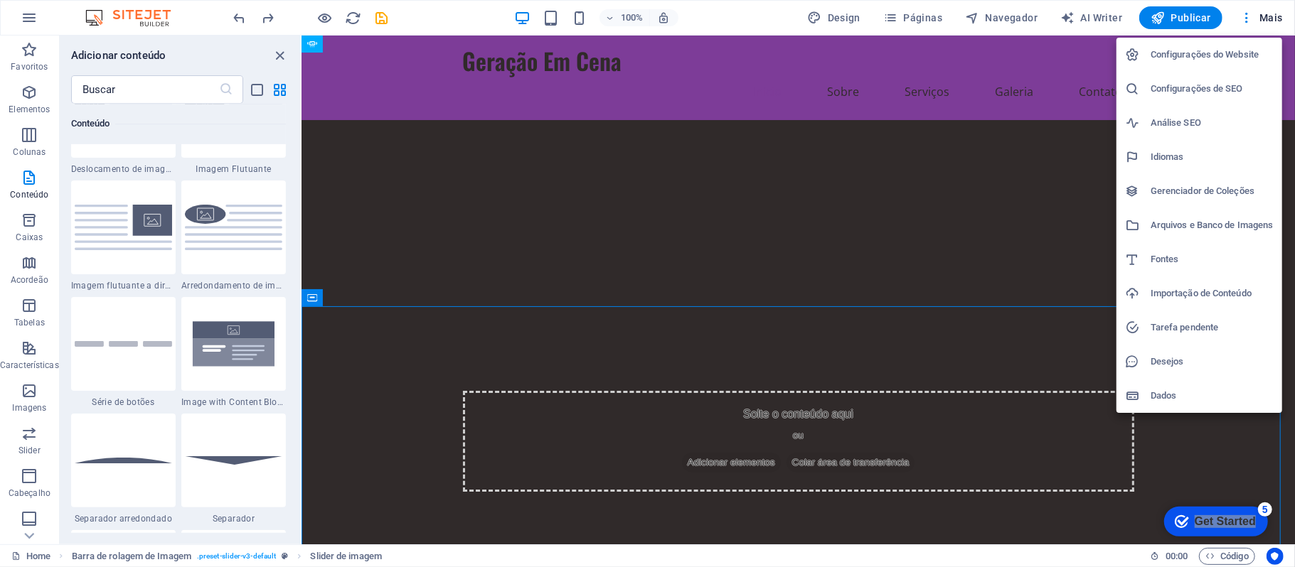
click at [1238, 84] on h6 "Configurações de SEO" at bounding box center [1211, 88] width 123 height 17
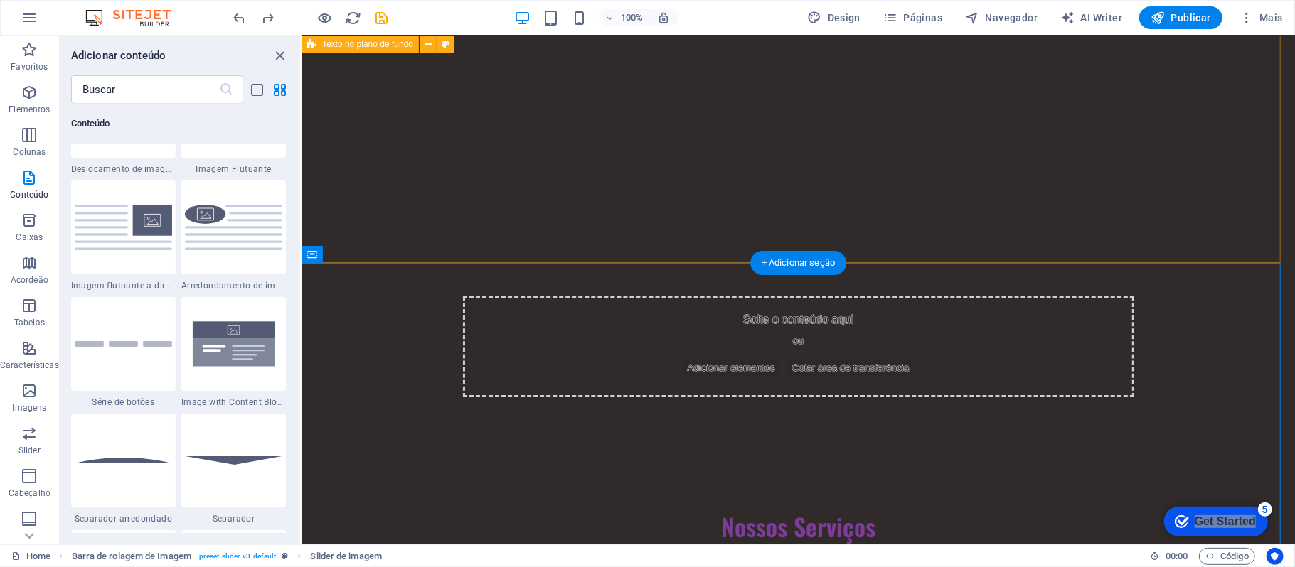
scroll to position [0, 0]
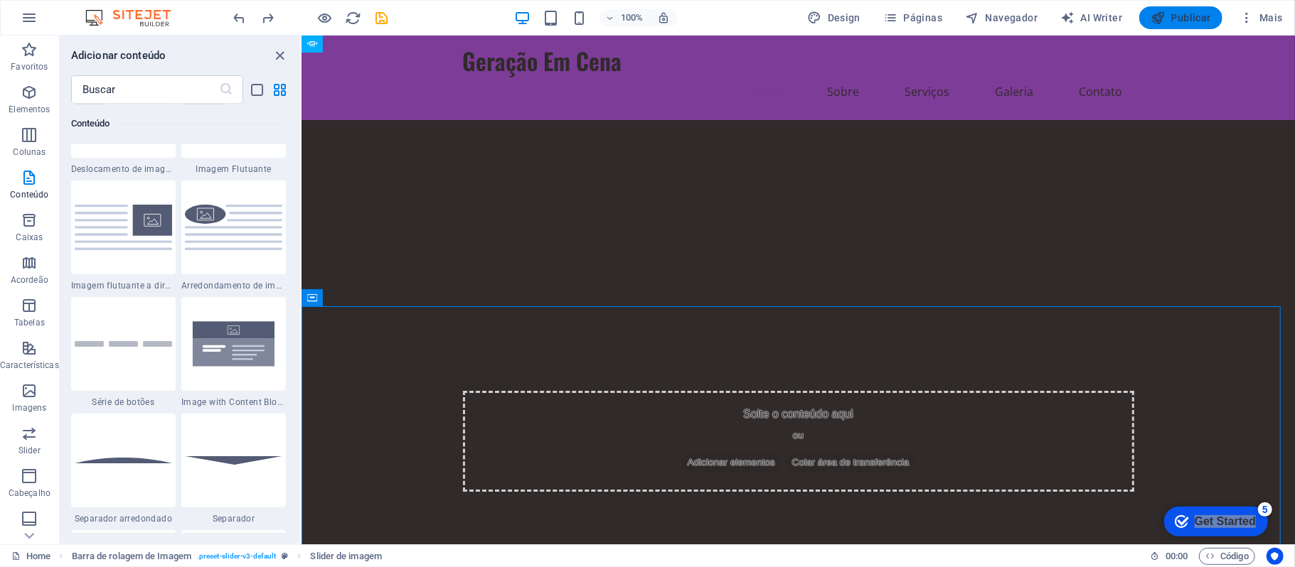
click at [1209, 23] on span "Publicar" at bounding box center [1180, 18] width 60 height 14
drag, startPoint x: 1180, startPoint y: 12, endPoint x: 879, endPoint y: 4, distance: 301.6
click at [1180, 12] on span "Publicar" at bounding box center [1180, 18] width 60 height 14
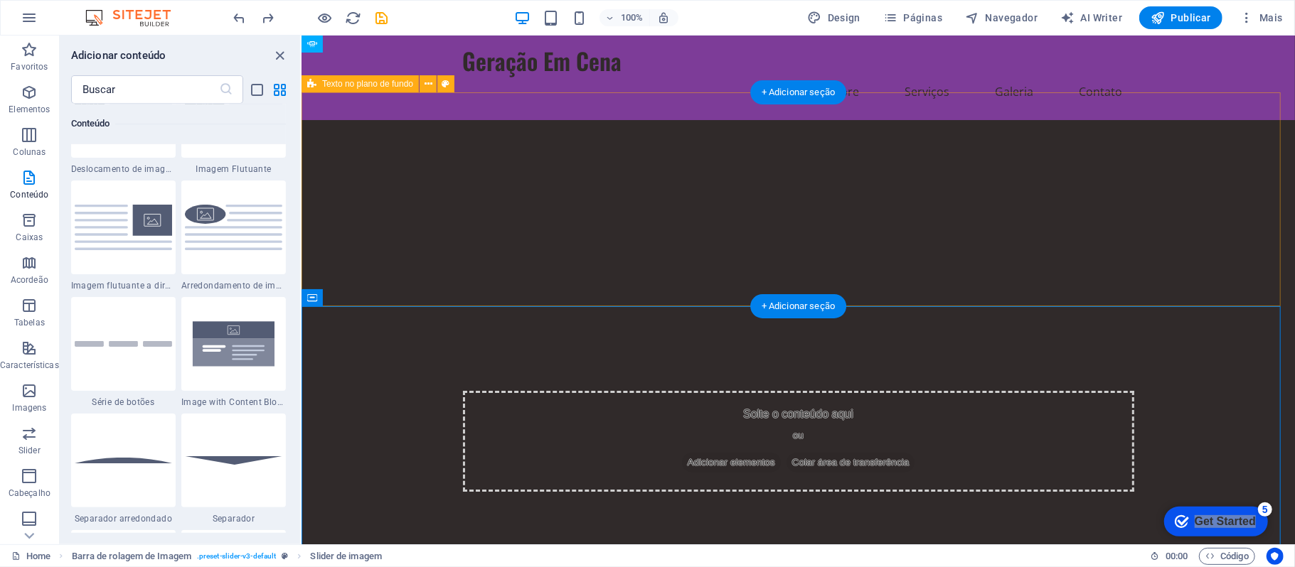
click at [459, 129] on div "Solte o conteúdo aqui ou Adicionar elementos Colar área de transferência" at bounding box center [797, 333] width 993 height 429
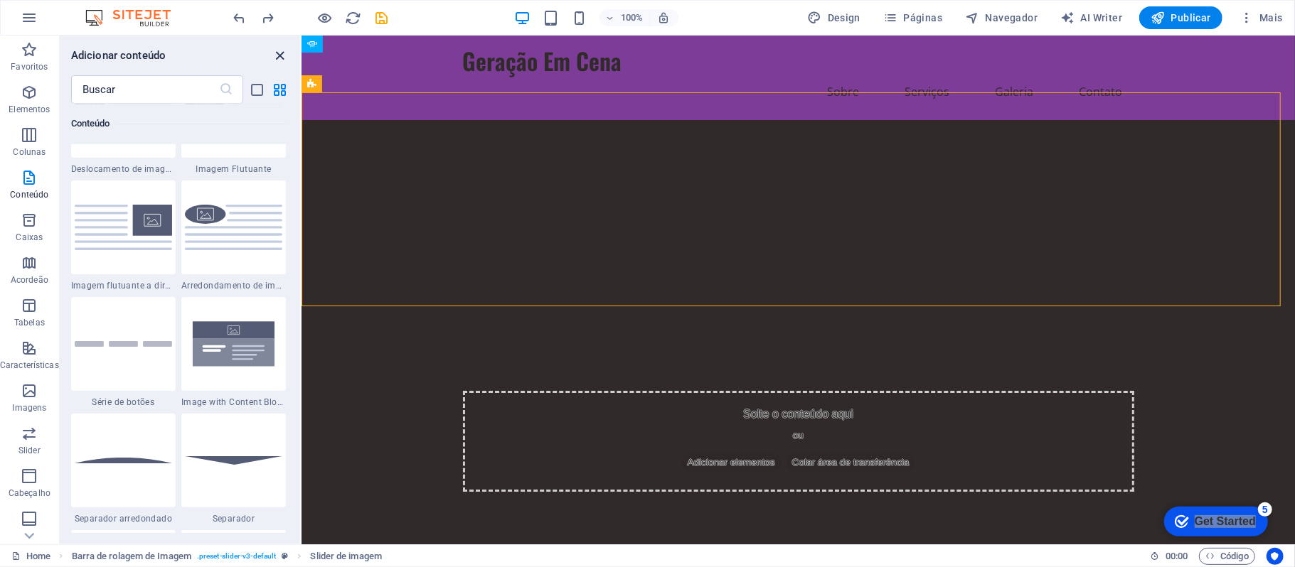
click at [286, 48] on icon "close panel" at bounding box center [280, 56] width 16 height 16
click at [274, 44] on div "Adicionar conteúdo ​ Favoritos 1 Star Título 1 Star Contêiner Elementos 1 Star …" at bounding box center [180, 290] width 240 height 509
click at [277, 48] on icon "close panel" at bounding box center [280, 56] width 16 height 16
click at [282, 55] on icon "close panel" at bounding box center [280, 56] width 16 height 16
click at [34, 15] on icon "button" at bounding box center [29, 17] width 17 height 17
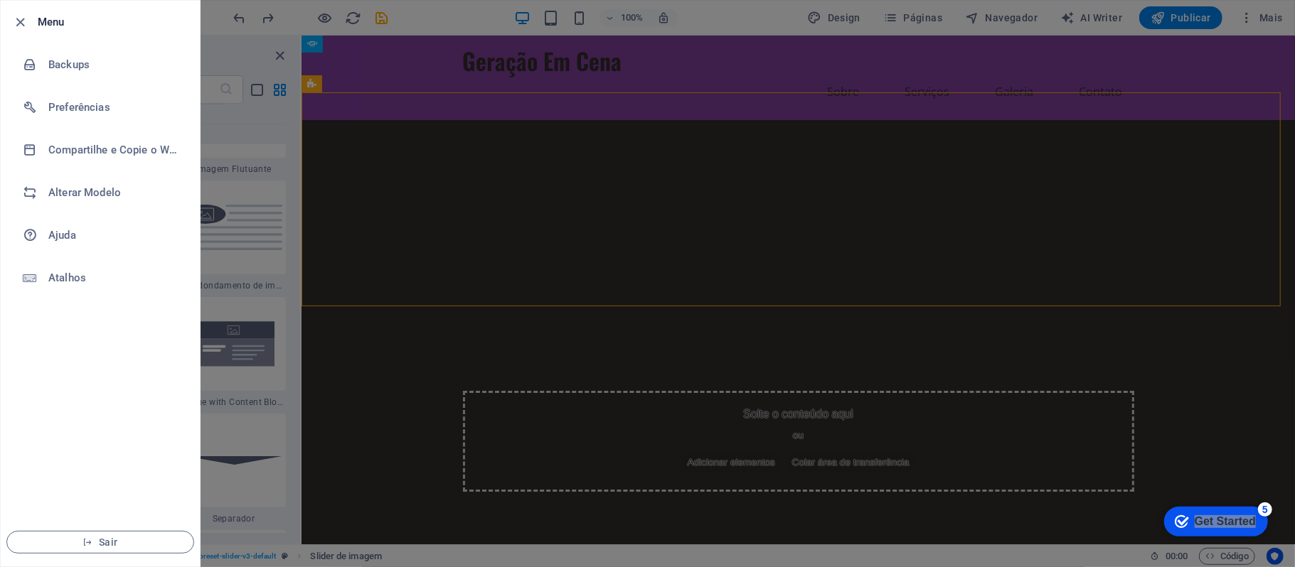
click at [291, 73] on div at bounding box center [647, 283] width 1295 height 567
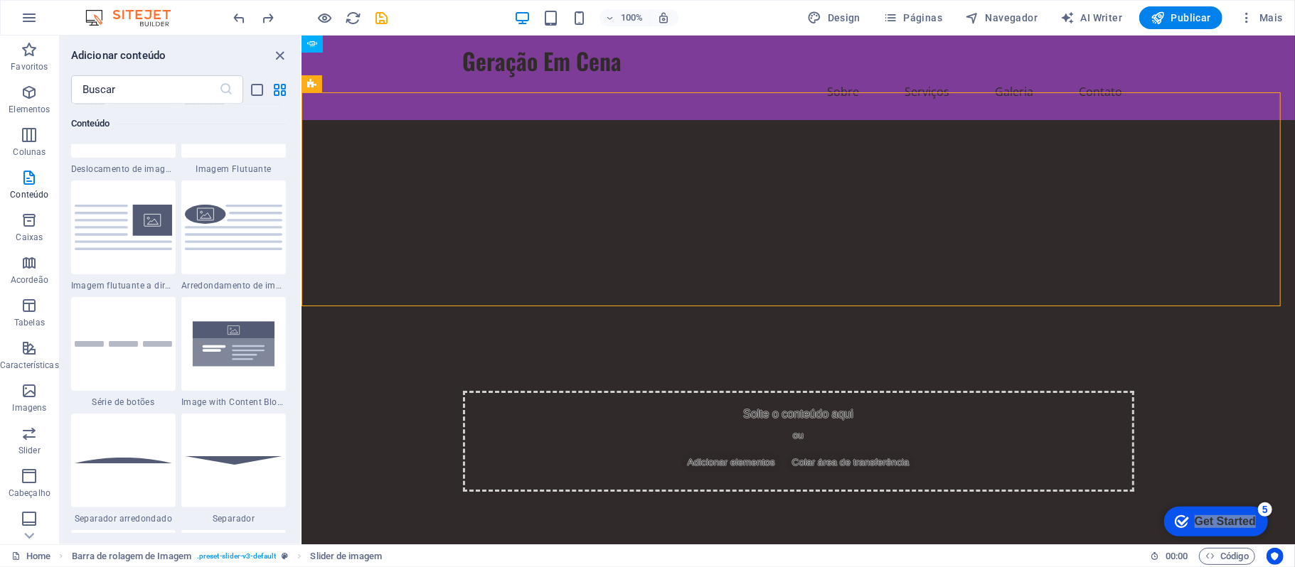
click at [443, 166] on div "Solte o conteúdo aqui ou Adicionar elementos Colar área de transferência" at bounding box center [797, 333] width 993 height 429
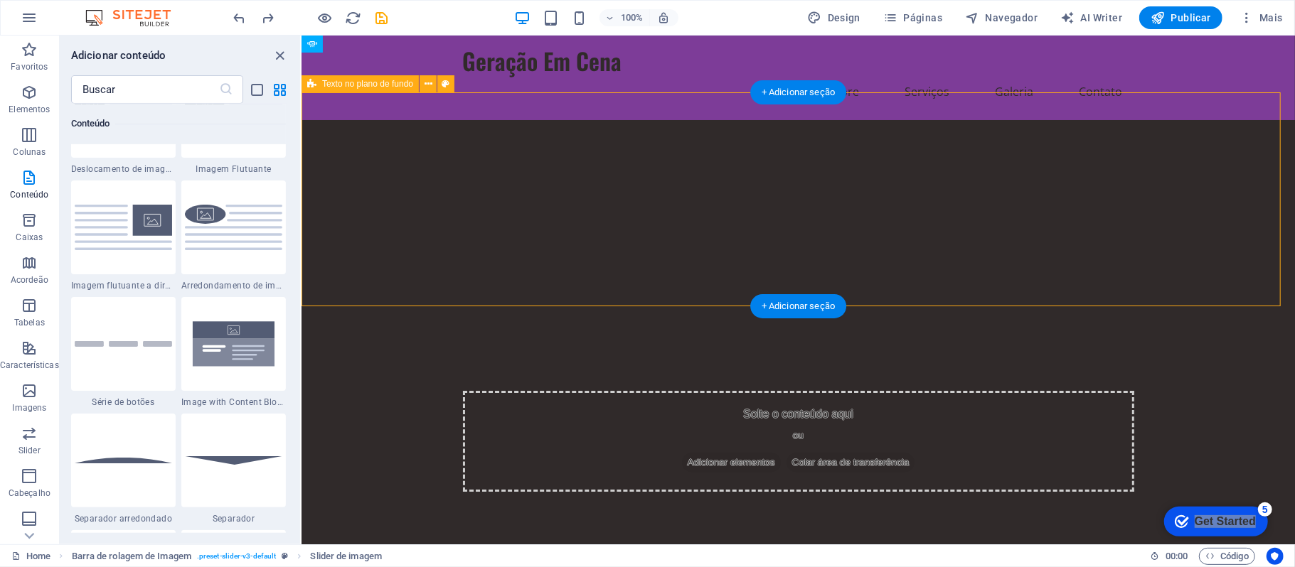
drag, startPoint x: 447, startPoint y: 284, endPoint x: 457, endPoint y: 309, distance: 26.8
click at [449, 295] on div "Solte o conteúdo aqui ou Adicionar elementos Colar área de transferência" at bounding box center [797, 333] width 993 height 429
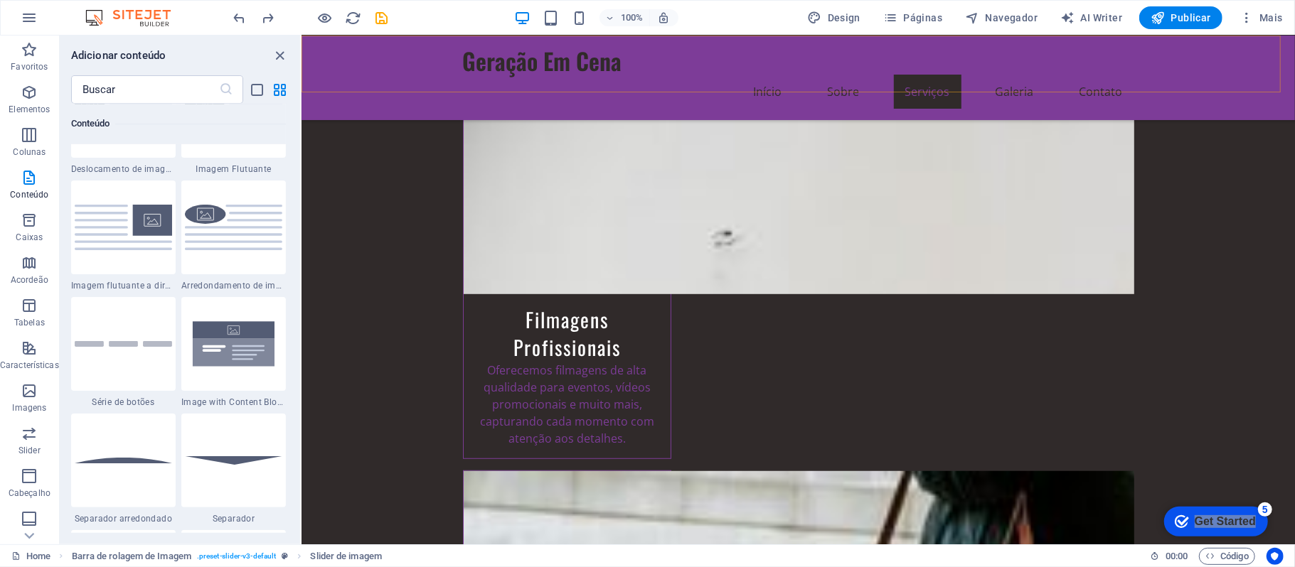
scroll to position [359, 0]
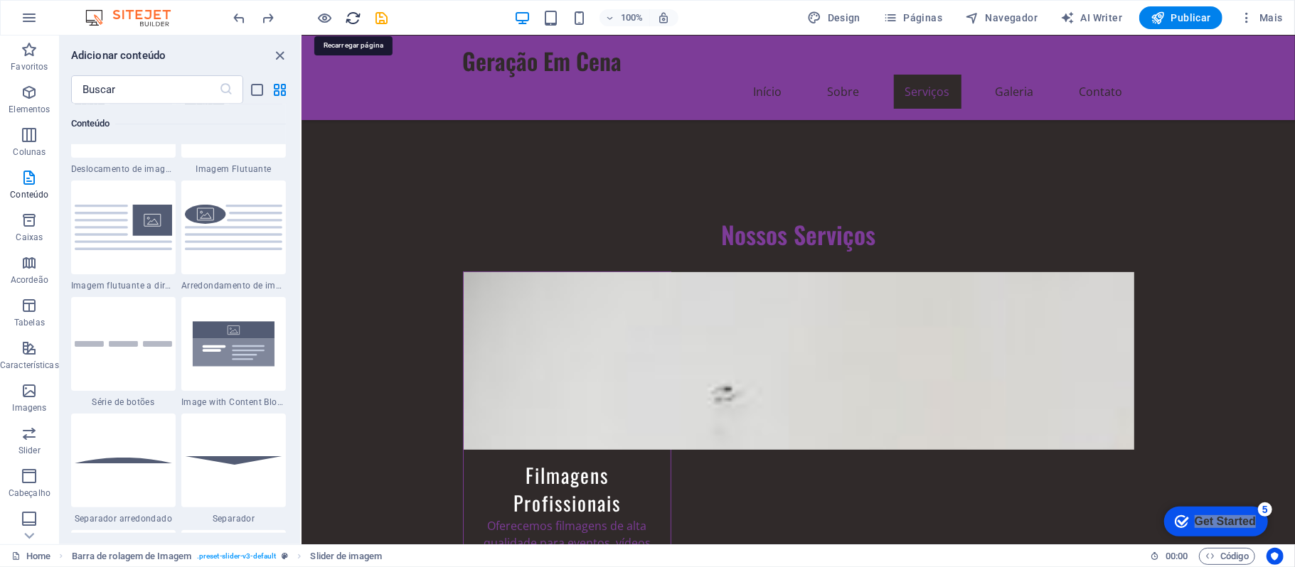
click at [351, 13] on icon "reload" at bounding box center [354, 18] width 16 height 16
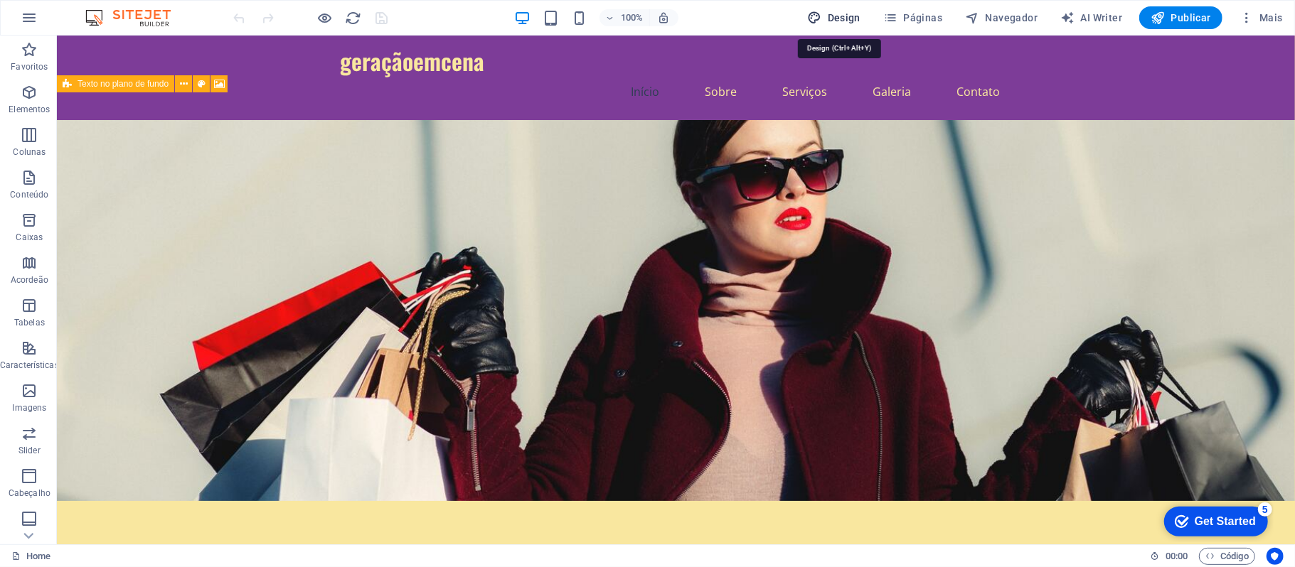
click at [819, 26] on button "Design" at bounding box center [833, 17] width 65 height 23
select select "px"
select select "200"
select select "px"
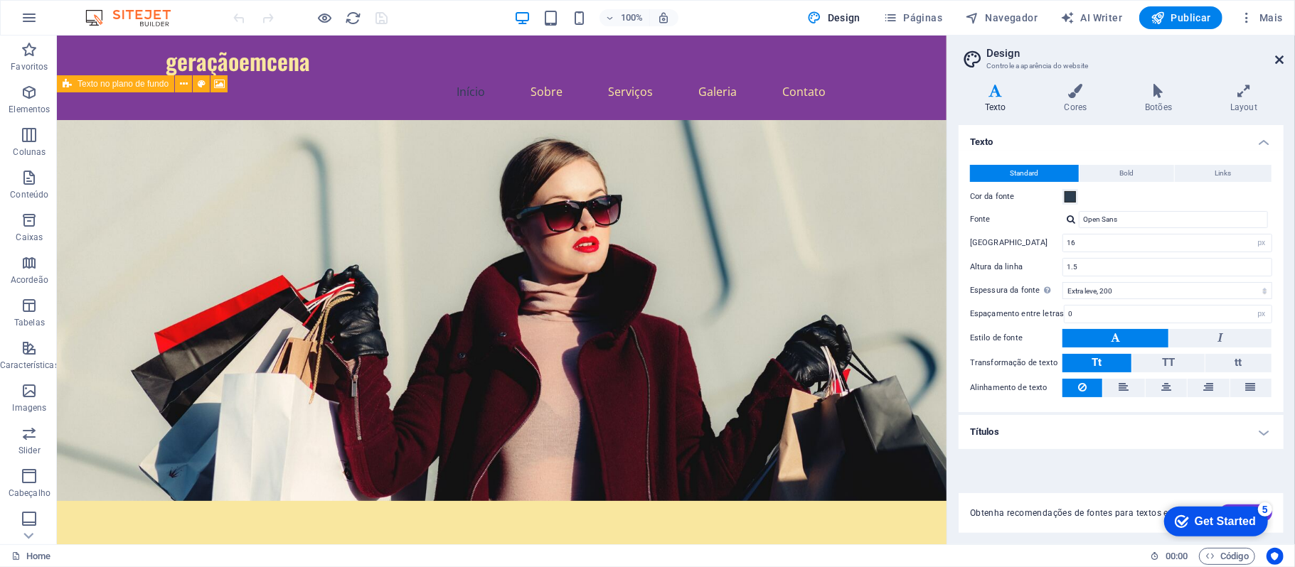
click at [1275, 58] on icon at bounding box center [1279, 59] width 9 height 11
